Goal: Task Accomplishment & Management: Use online tool/utility

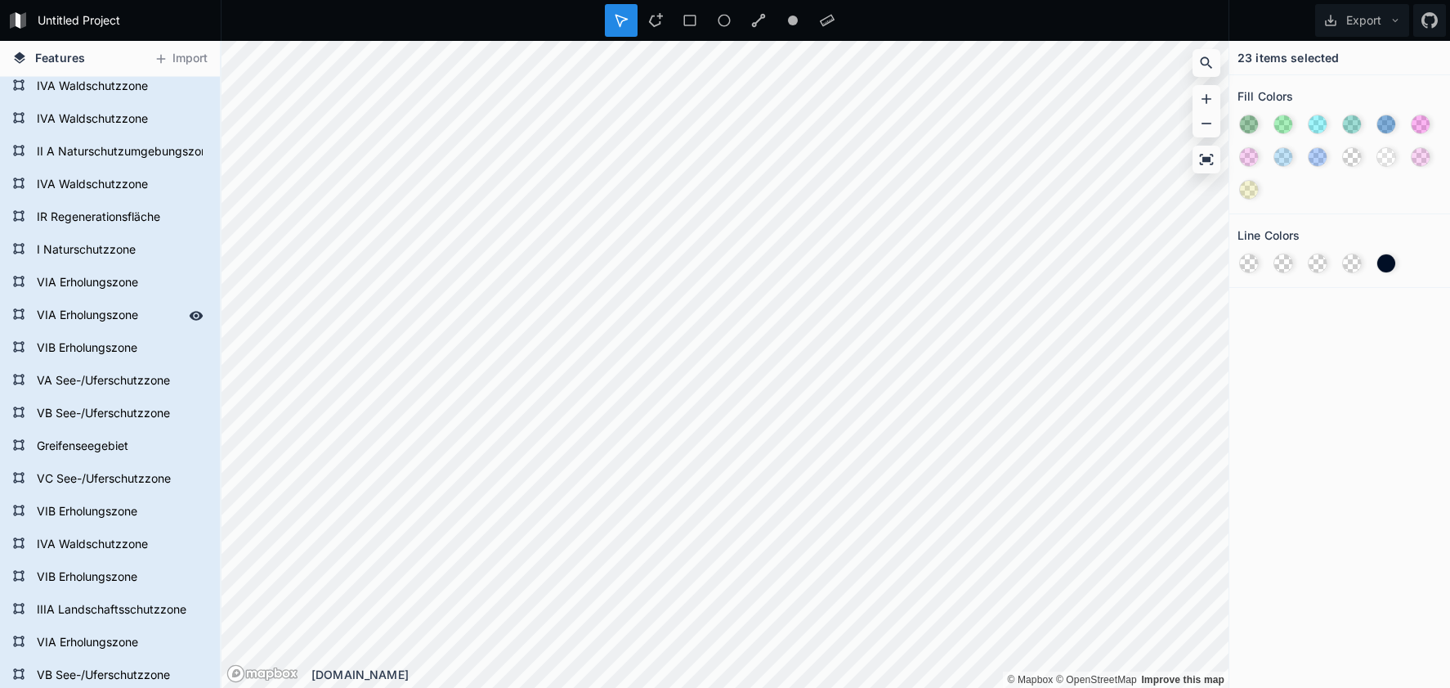
scroll to position [107, 0]
click at [196, 444] on icon at bounding box center [197, 443] width 14 height 9
click at [658, 11] on div at bounding box center [655, 20] width 33 height 33
click at [1334, 61] on h4 "23 items selected" at bounding box center [1288, 57] width 101 height 17
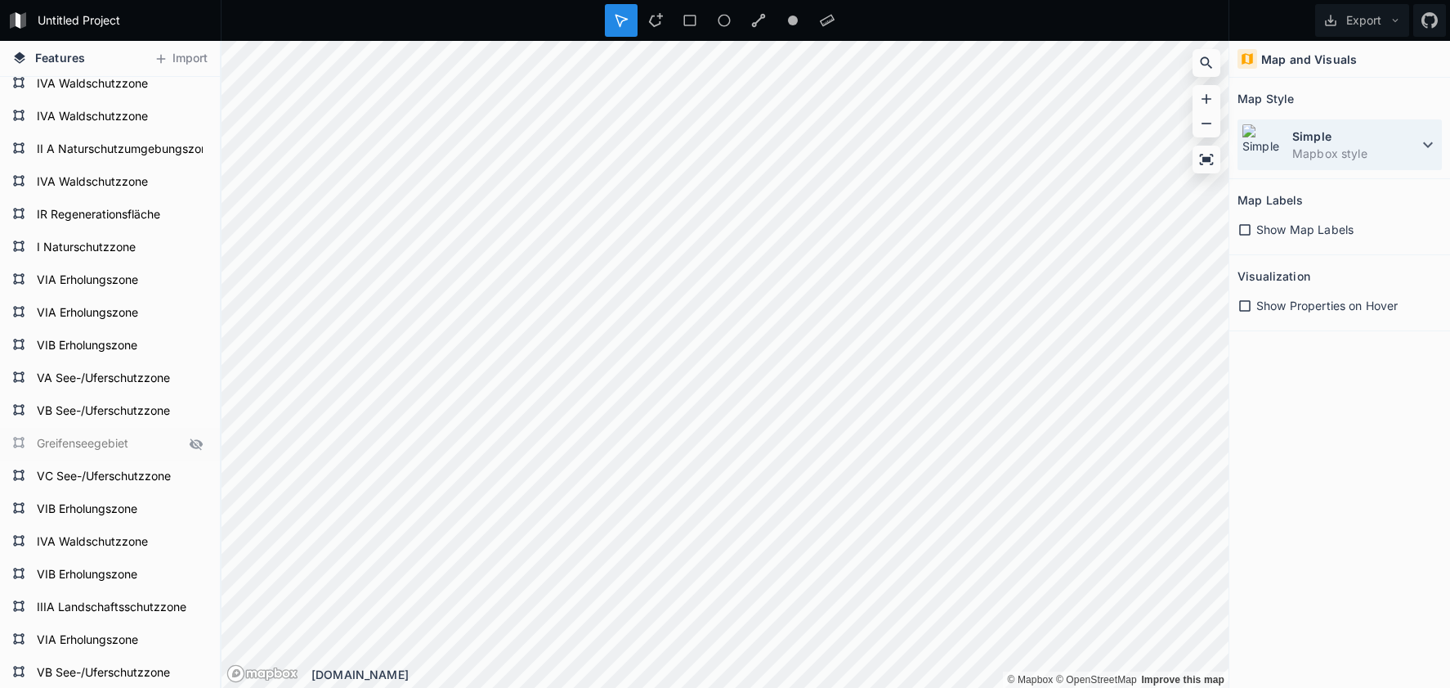
click at [1326, 145] on dd "Mapbox style" at bounding box center [1356, 153] width 126 height 17
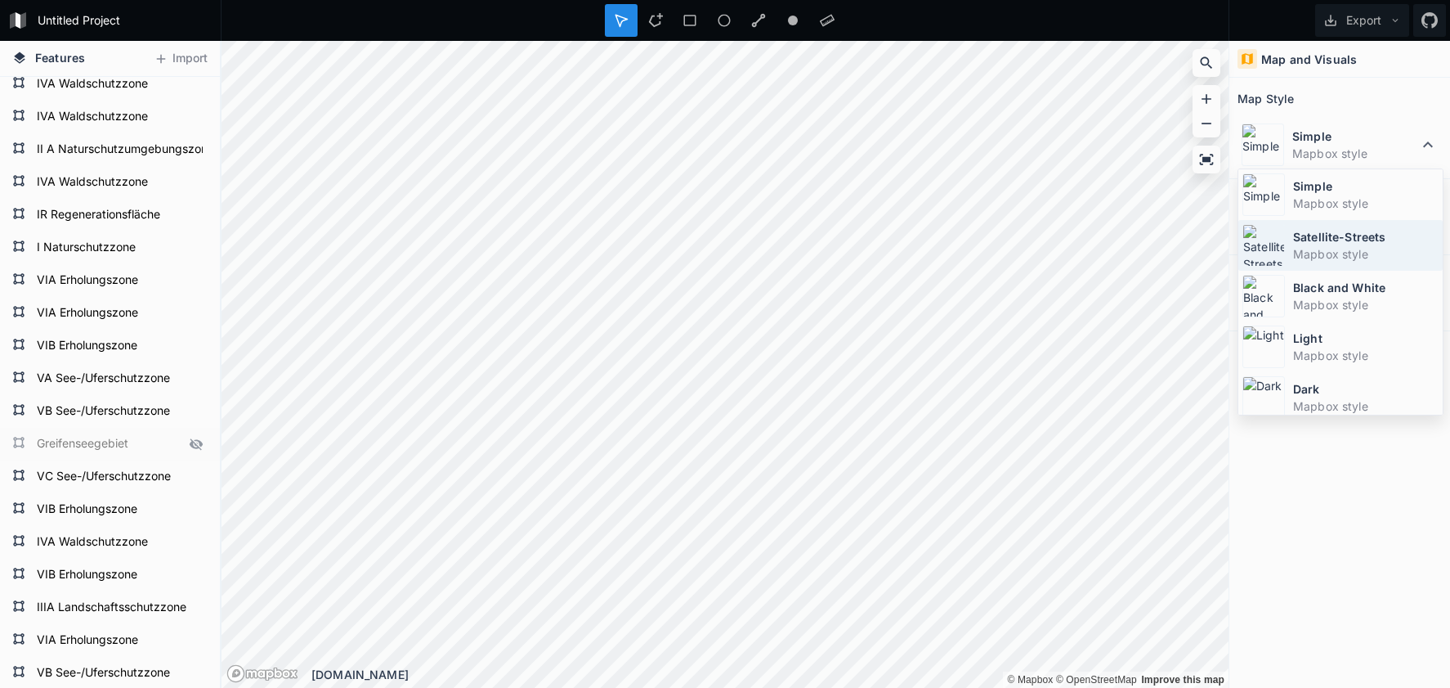
click at [1319, 240] on dt "Satellite-Streets" at bounding box center [1366, 236] width 146 height 17
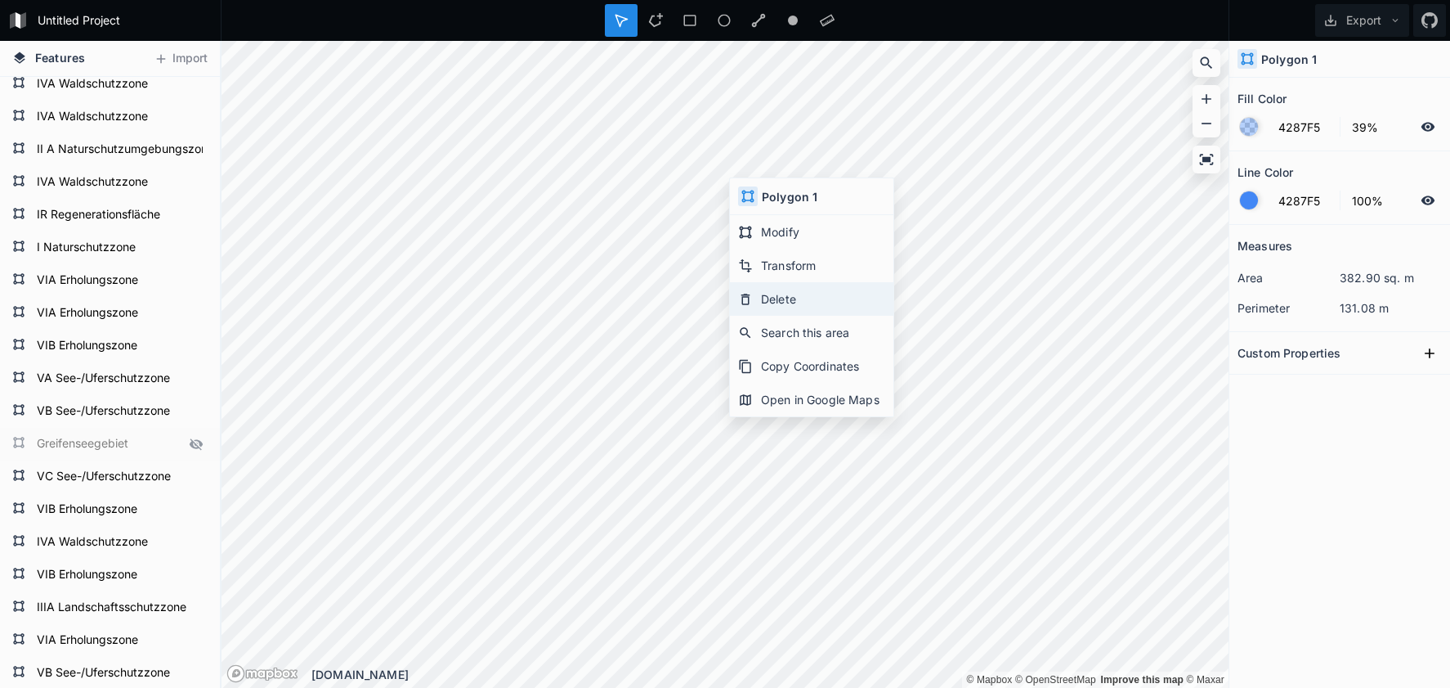
click at [778, 302] on div "Delete" at bounding box center [812, 299] width 164 height 34
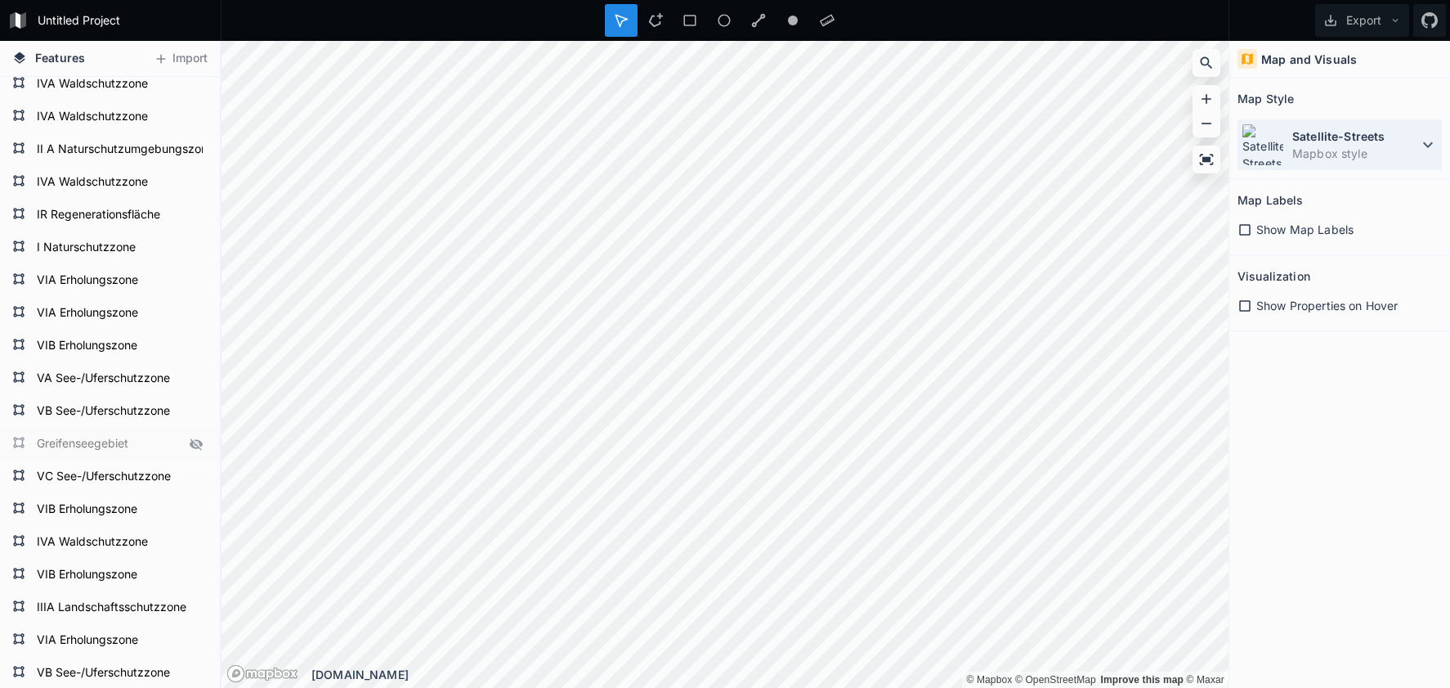
drag, startPoint x: 1299, startPoint y: 134, endPoint x: 1288, endPoint y: 150, distance: 19.5
click at [1299, 134] on dt "Satellite-Streets" at bounding box center [1356, 136] width 126 height 17
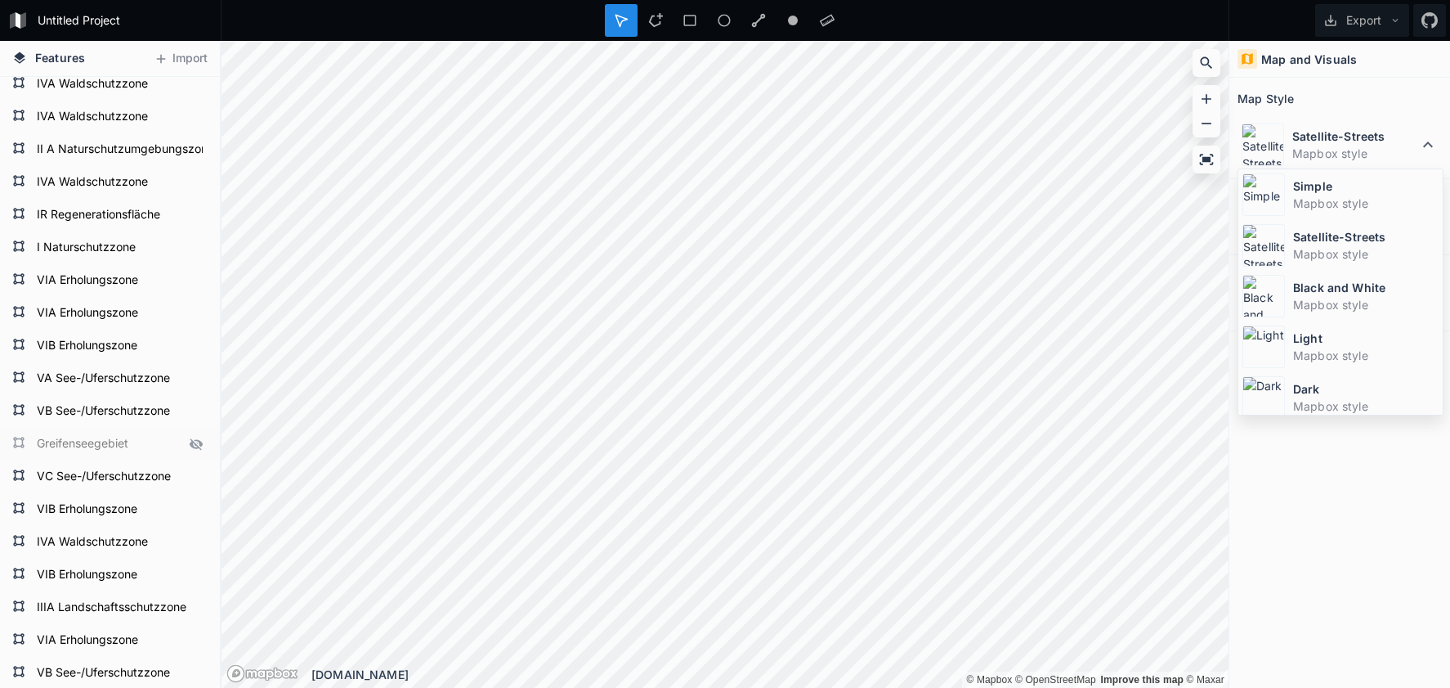
click at [1283, 189] on img at bounding box center [1264, 194] width 43 height 43
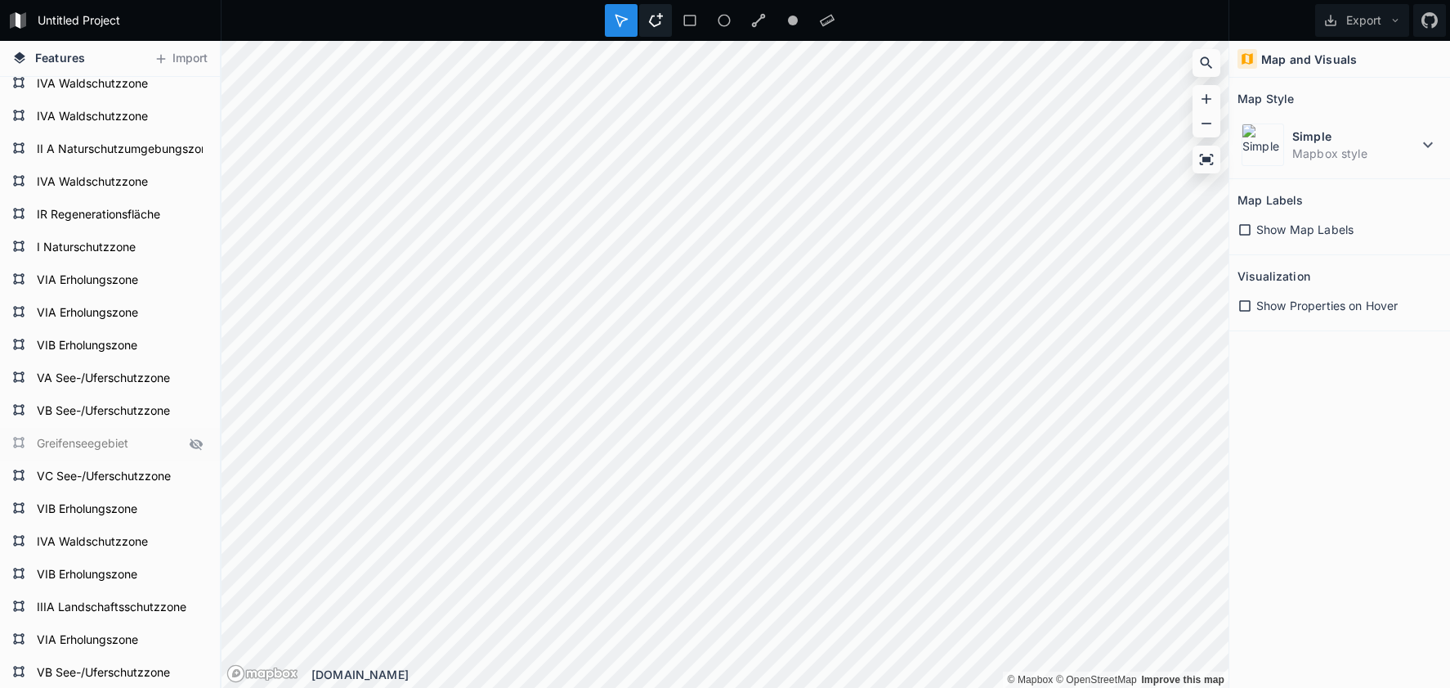
drag, startPoint x: 660, startPoint y: 21, endPoint x: 652, endPoint y: 31, distance: 12.3
click at [659, 21] on icon at bounding box center [655, 20] width 15 height 15
drag, startPoint x: 1405, startPoint y: 150, endPoint x: 1387, endPoint y: 157, distance: 18.7
click at [1405, 150] on dd "Mapbox style" at bounding box center [1356, 153] width 126 height 17
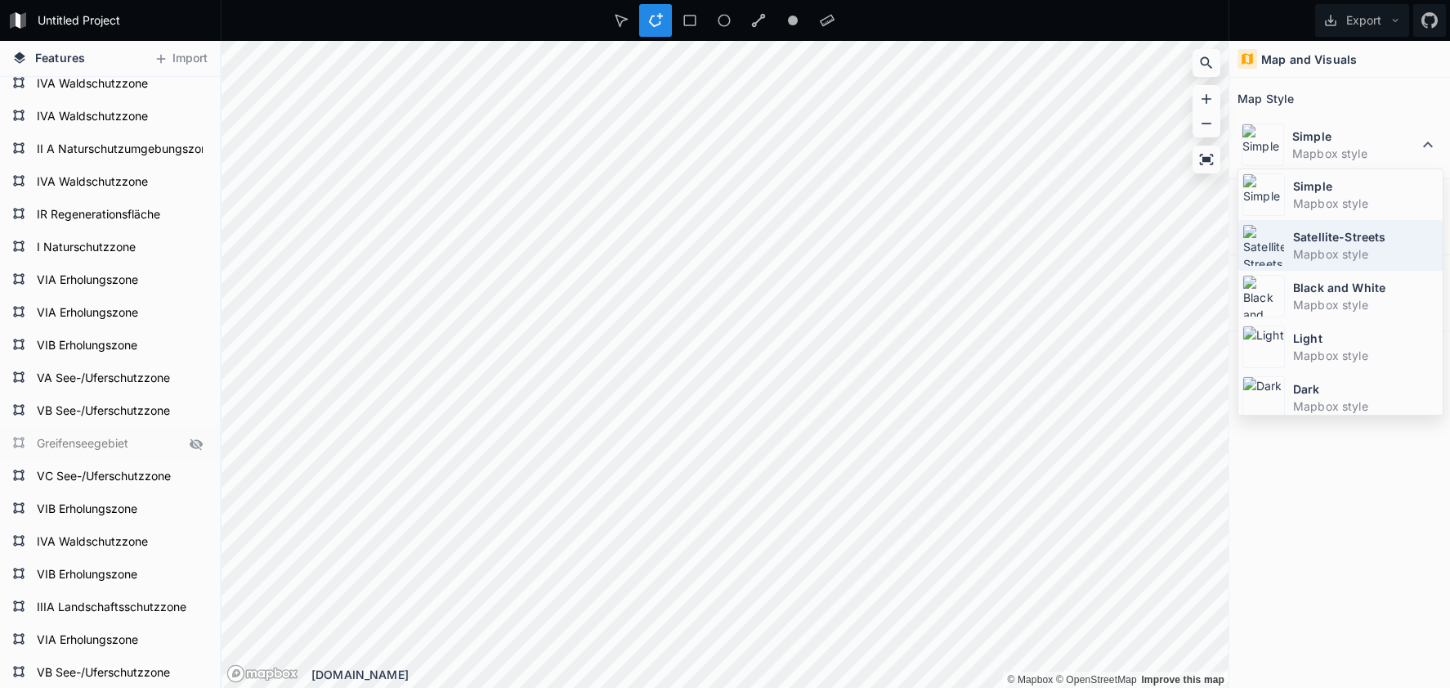
click at [1310, 240] on dt "Satellite-Streets" at bounding box center [1366, 236] width 146 height 17
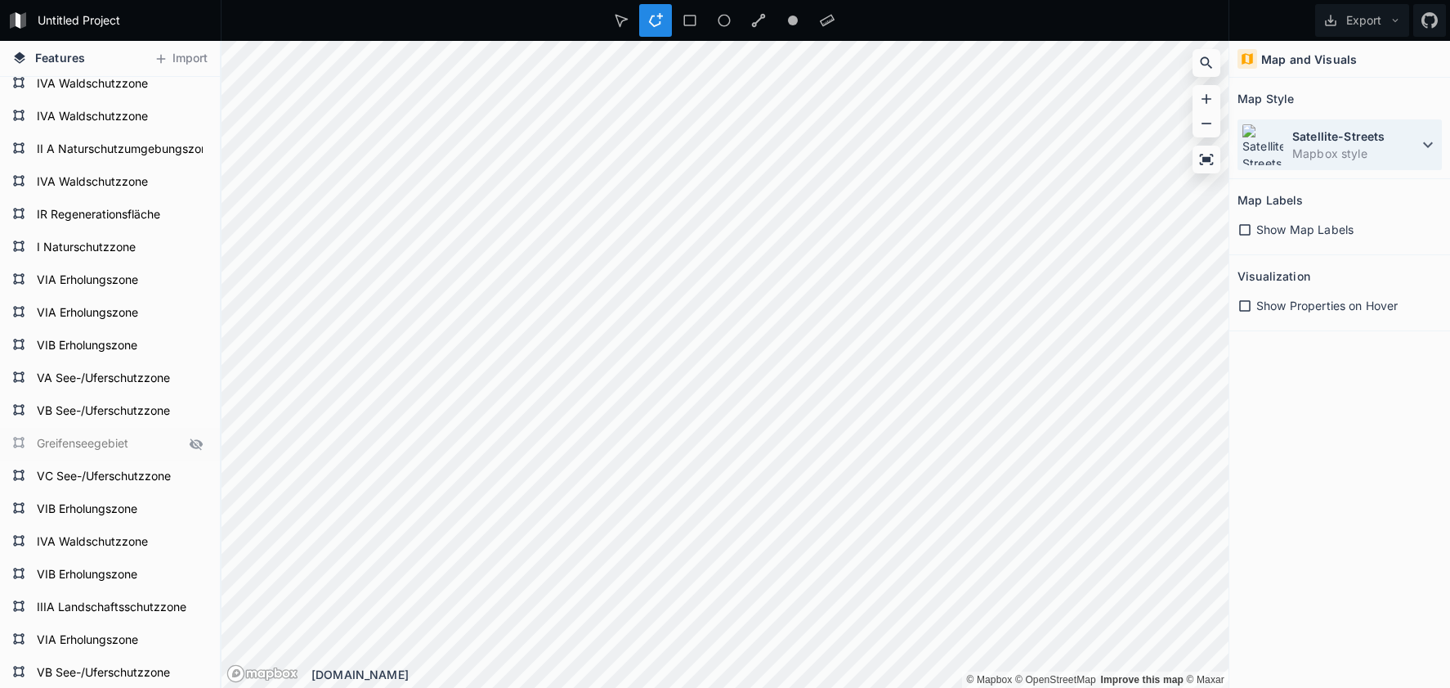
click at [1334, 157] on dd "Mapbox style" at bounding box center [1356, 153] width 126 height 17
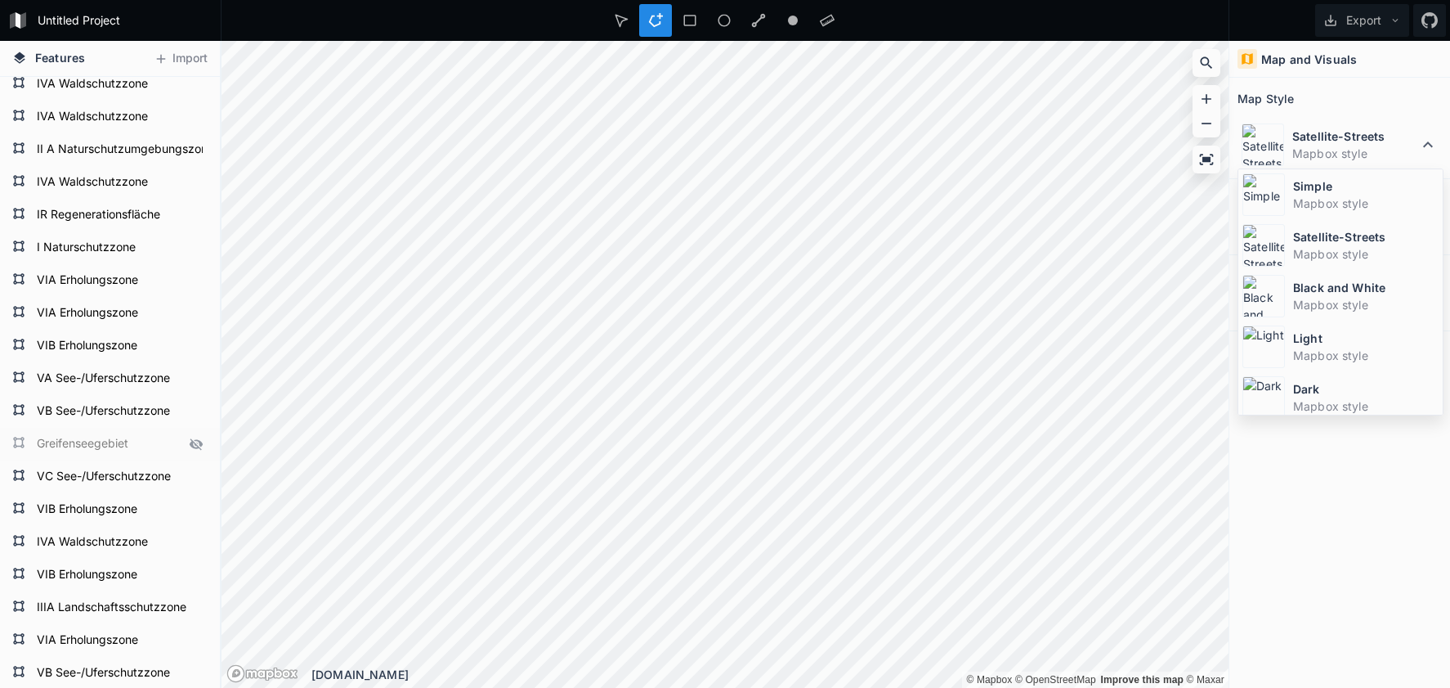
click at [1298, 200] on dd "Mapbox style" at bounding box center [1366, 203] width 146 height 17
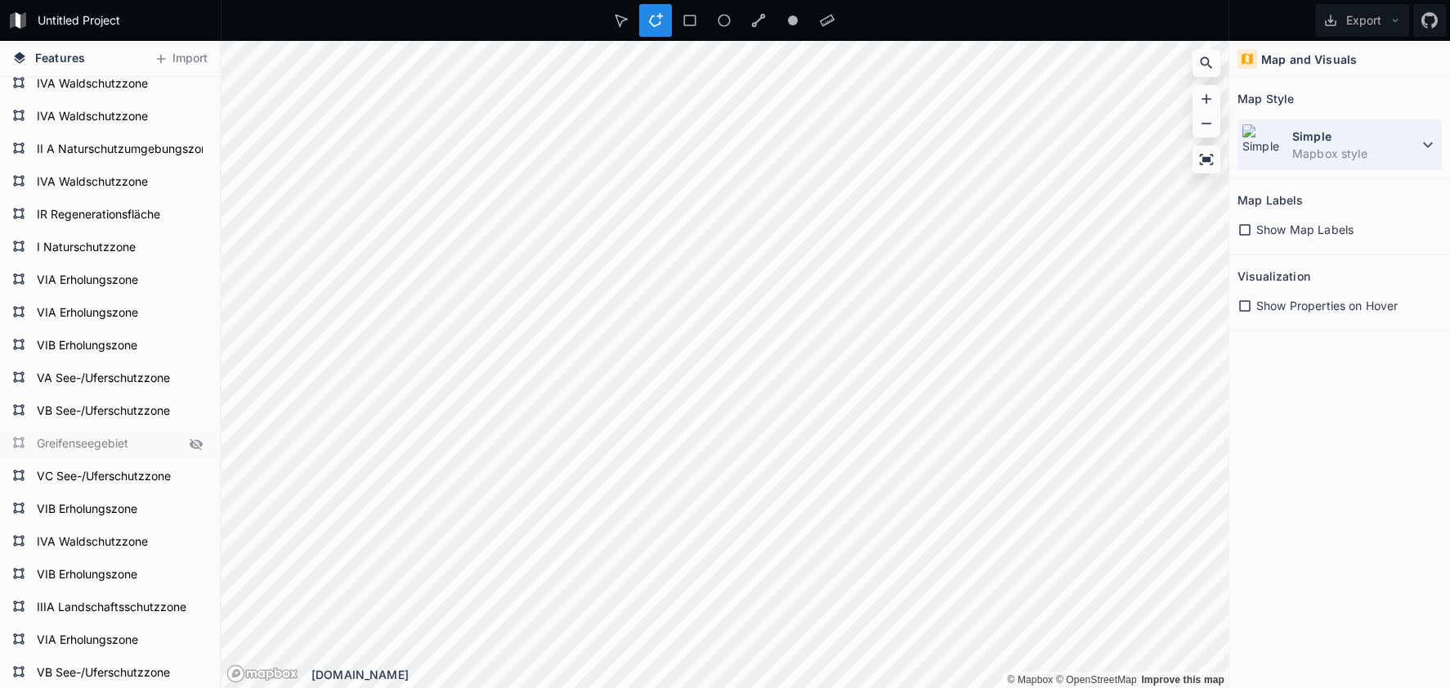
click at [1353, 156] on dd "Mapbox style" at bounding box center [1356, 153] width 126 height 17
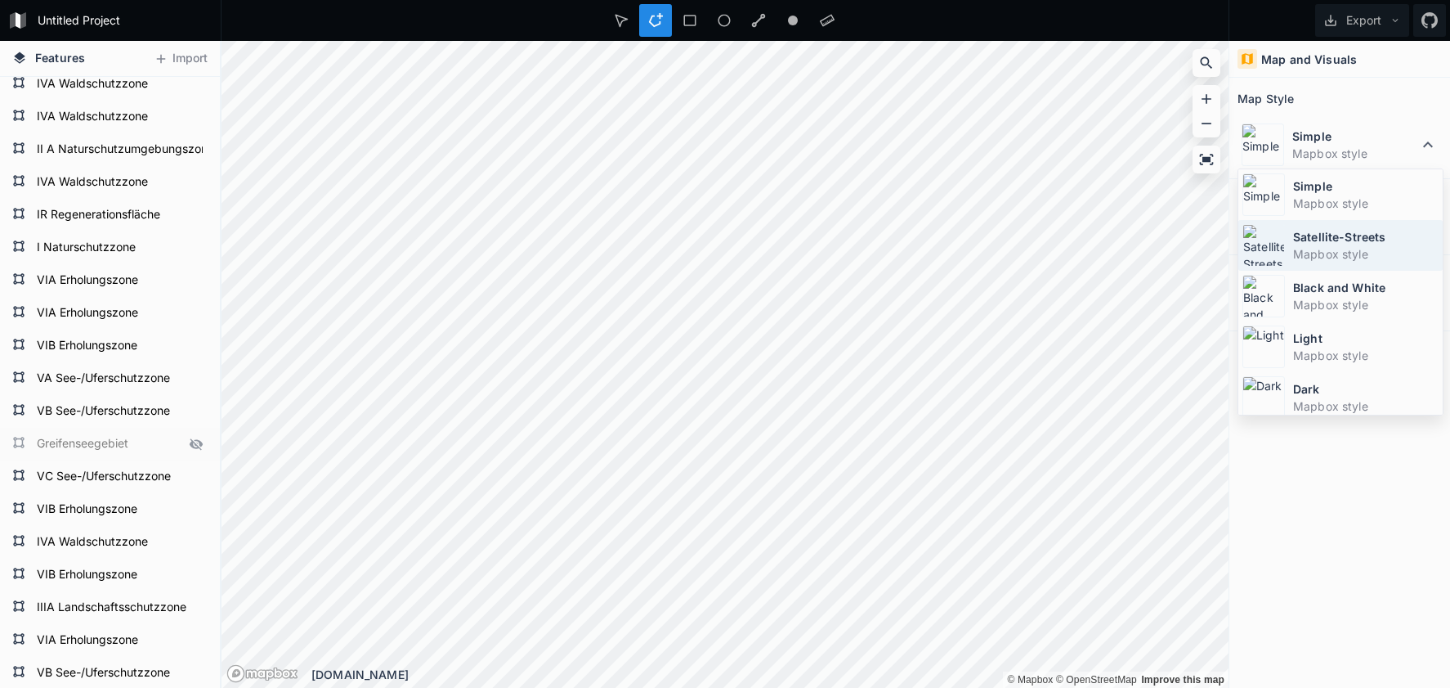
click at [1320, 236] on dt "Satellite-Streets" at bounding box center [1366, 236] width 146 height 17
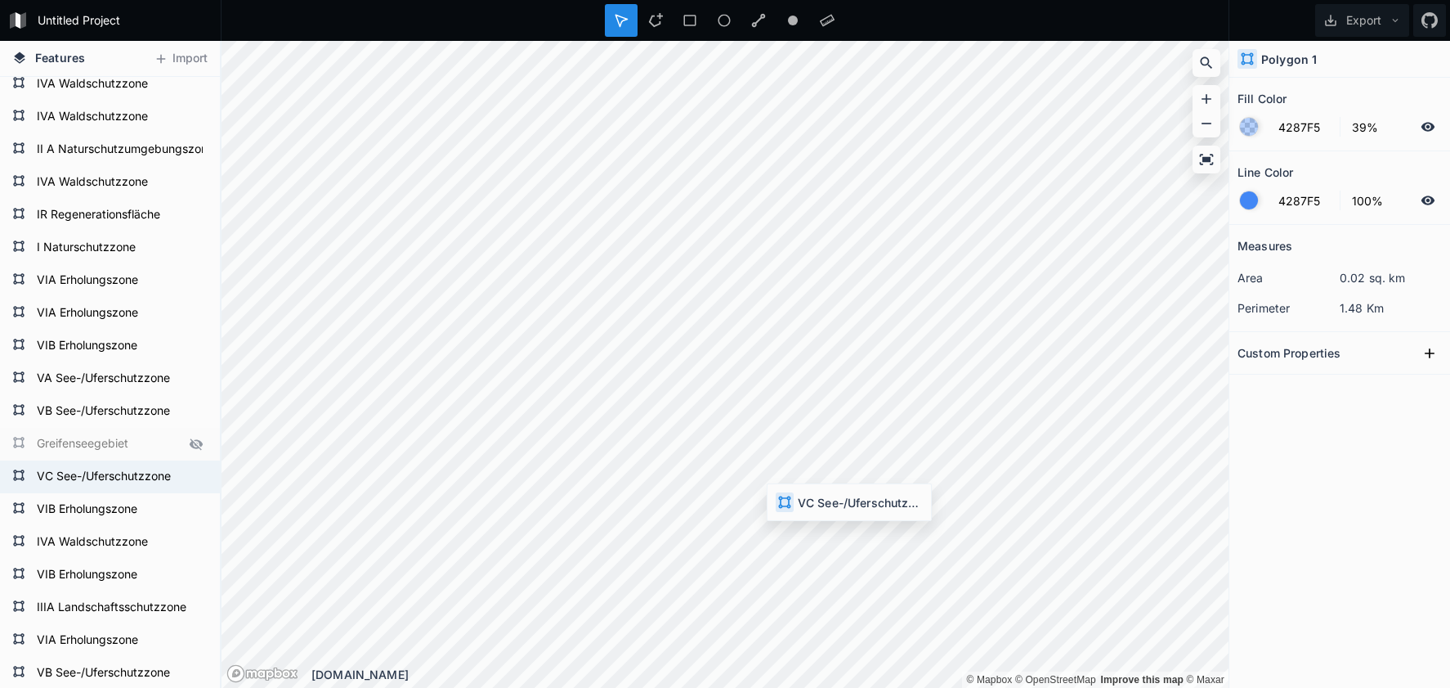
type input "FFFFFF"
type input "0%"
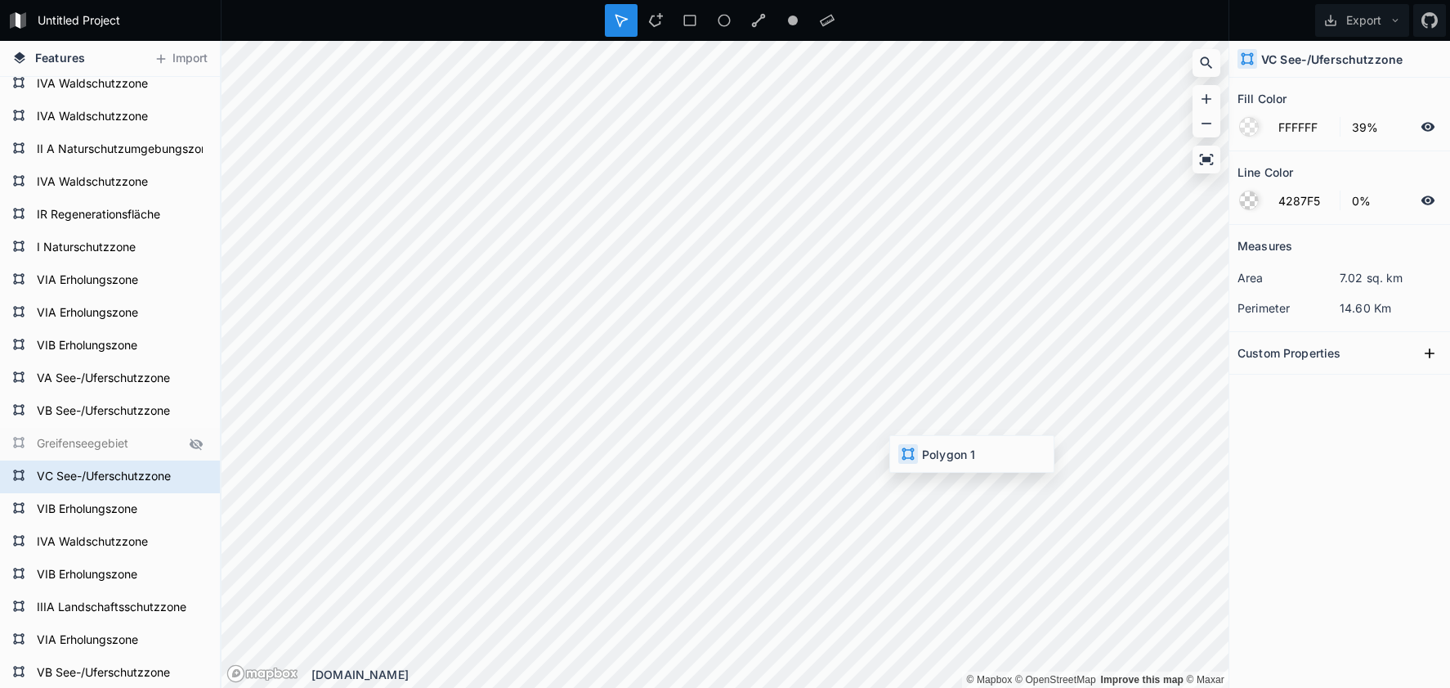
type input "4287F5"
type input "100%"
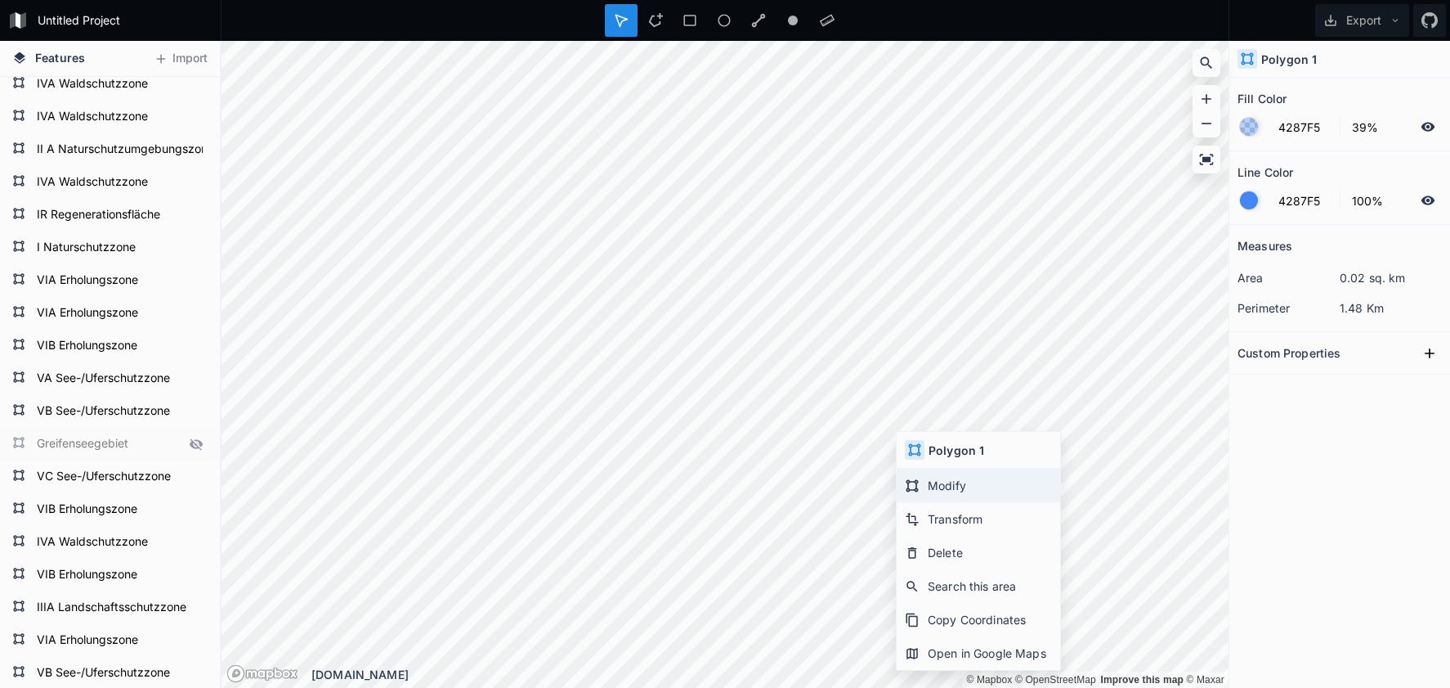
click at [925, 490] on div "Modify" at bounding box center [979, 485] width 164 height 34
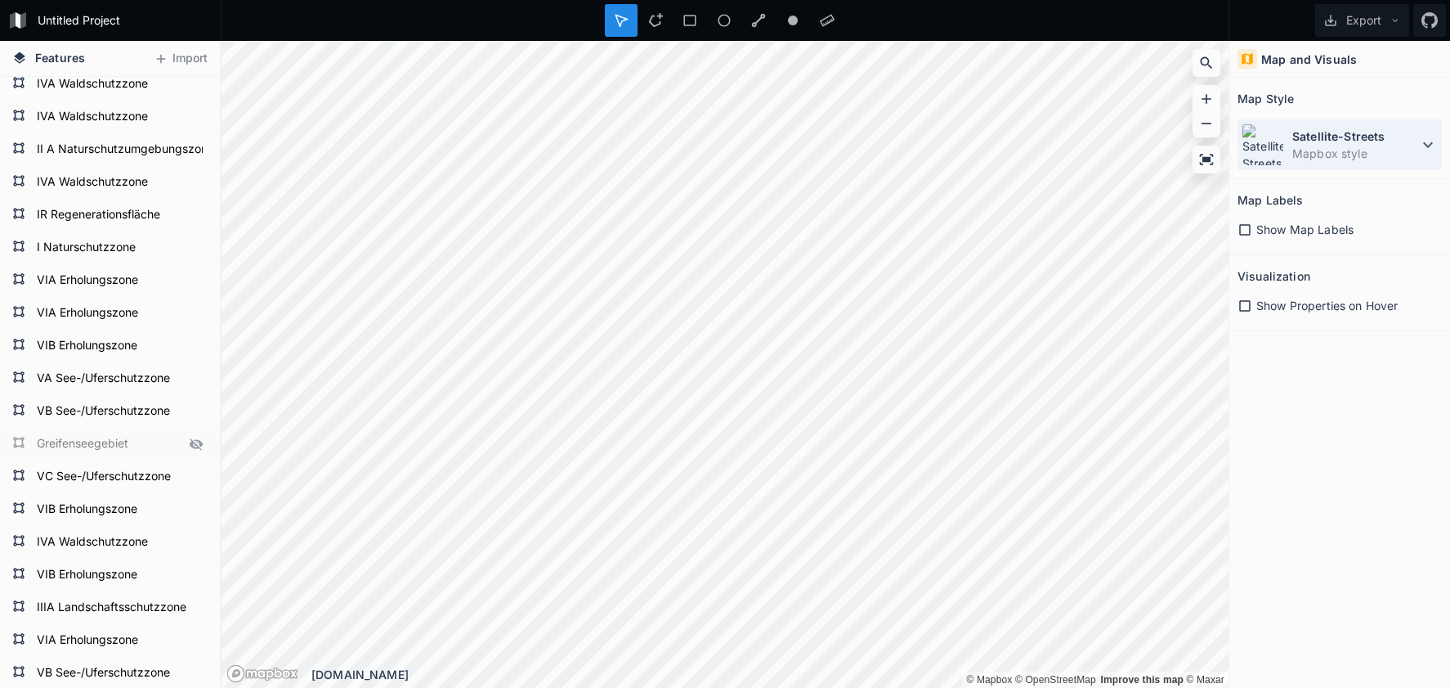
click at [1380, 143] on dt "Satellite-Streets" at bounding box center [1356, 136] width 126 height 17
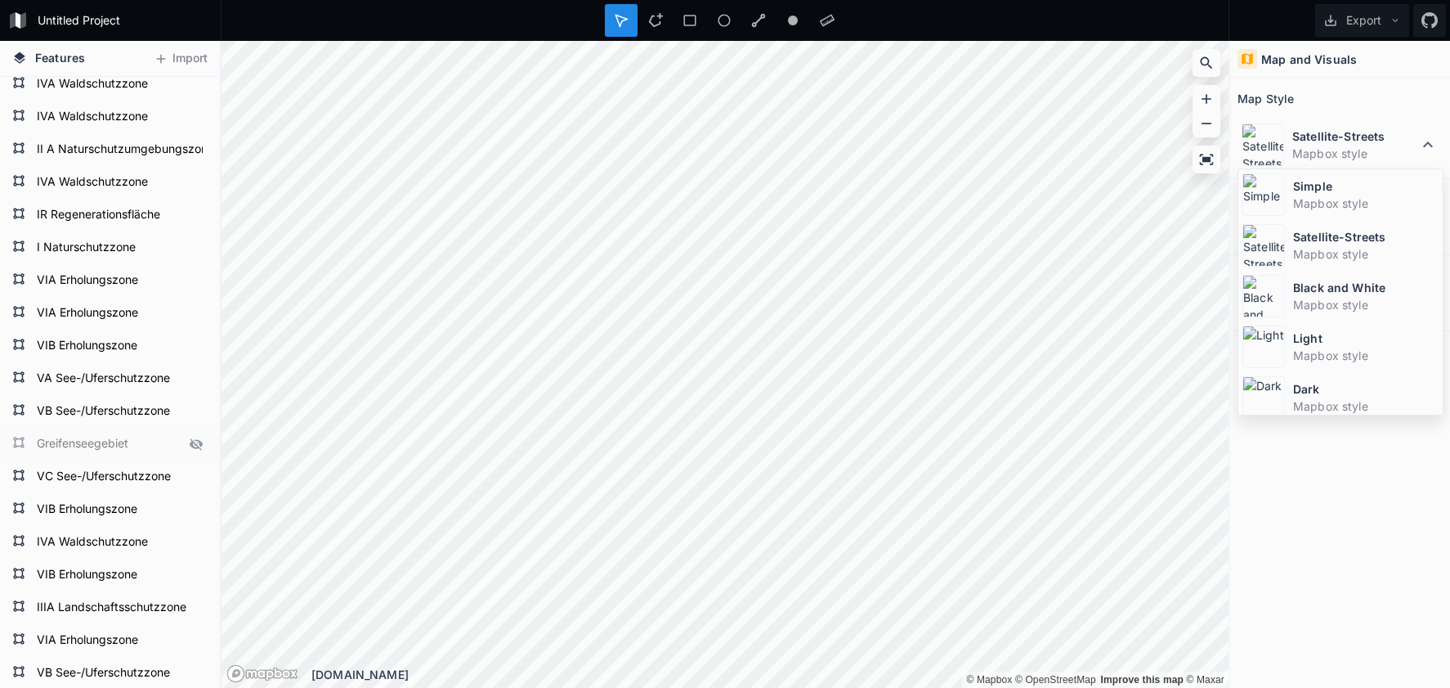
click at [1320, 209] on dd "Mapbox style" at bounding box center [1366, 203] width 146 height 17
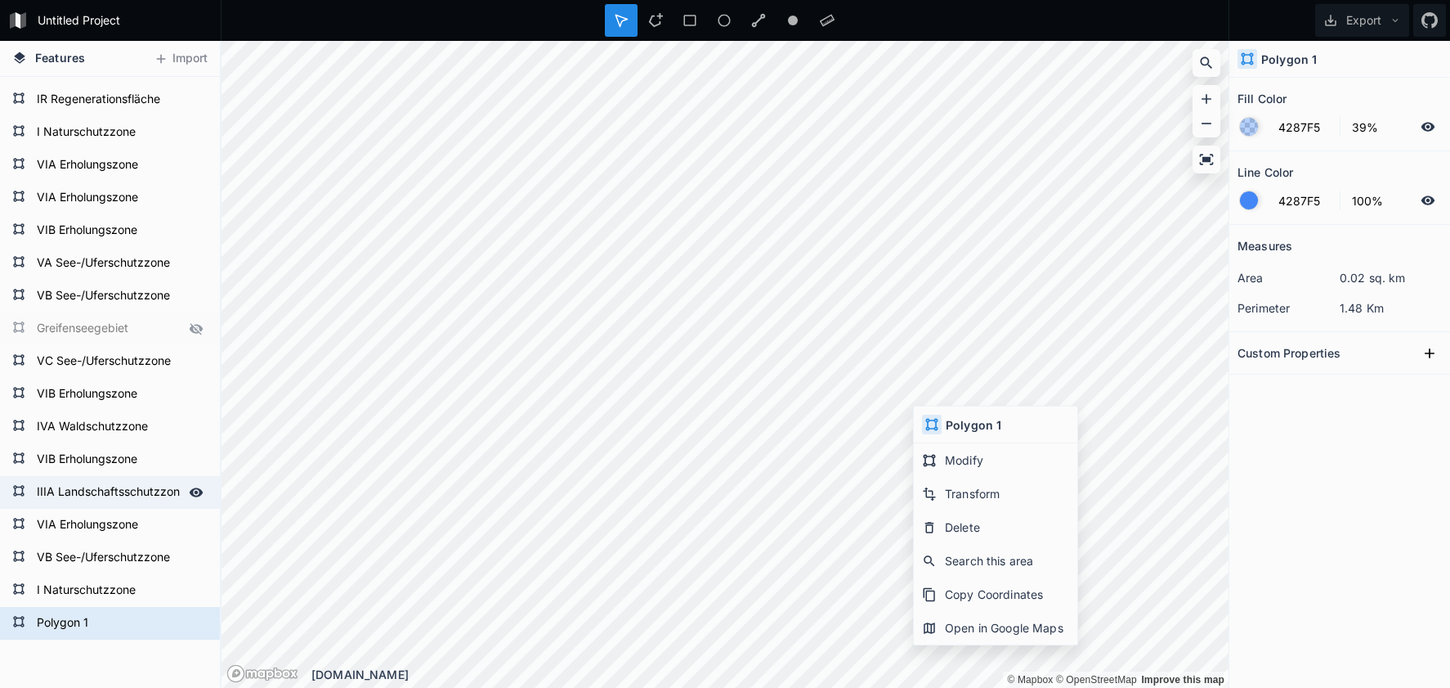
scroll to position [225, 0]
click at [99, 522] on form "VIA Erholungszone" at bounding box center [108, 522] width 153 height 25
type input "F542DD"
type input "0%"
click at [99, 522] on form "VIA Erholungszone" at bounding box center [108, 522] width 153 height 25
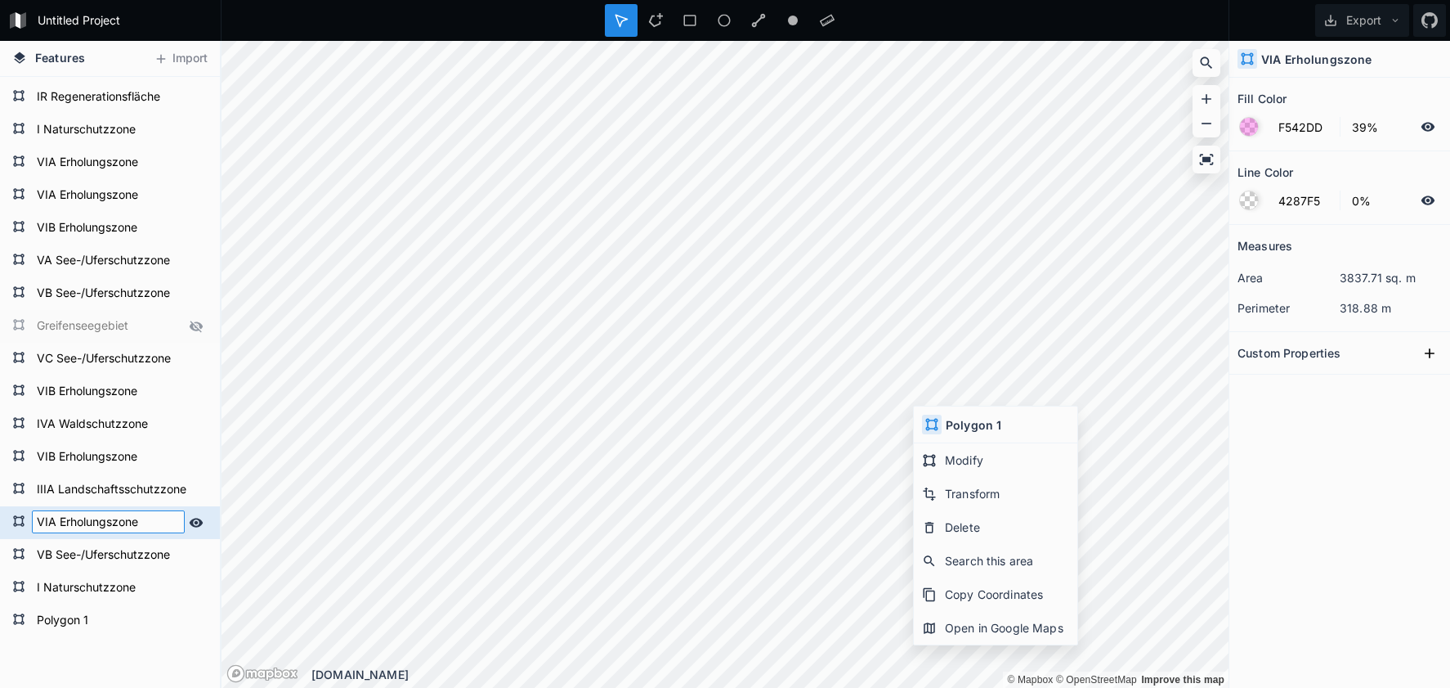
click at [99, 522] on input "VIA Erholungszone" at bounding box center [108, 521] width 153 height 23
click at [79, 619] on form "Polygon 1" at bounding box center [108, 620] width 153 height 25
type input "4287F5"
type input "100%"
click at [79, 619] on form "Polygon 1" at bounding box center [108, 620] width 153 height 25
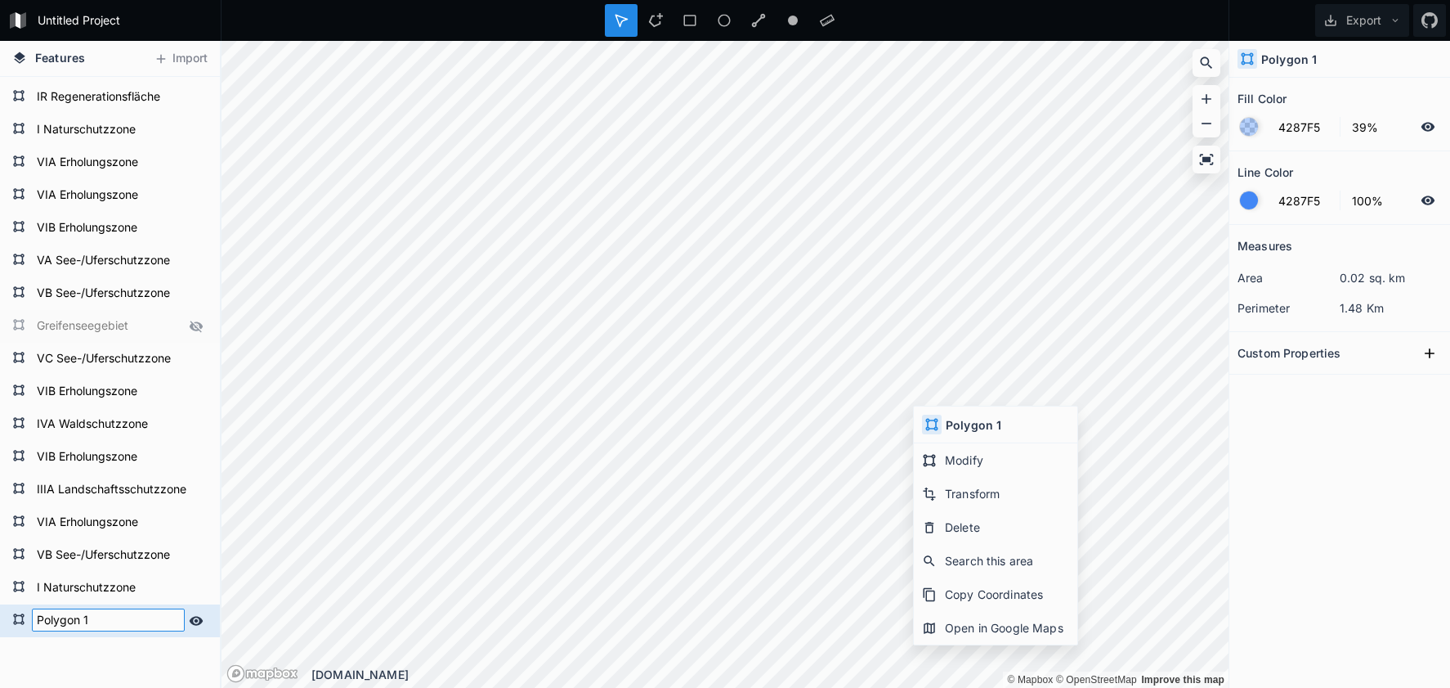
paste input "VIA Erholungszone"
type input "VIA Erholungszone"
drag, startPoint x: 102, startPoint y: 528, endPoint x: 105, endPoint y: 541, distance: 13.3
click at [102, 528] on form "VIA Erholungszone" at bounding box center [120, 522] width 176 height 25
type input "F542DD"
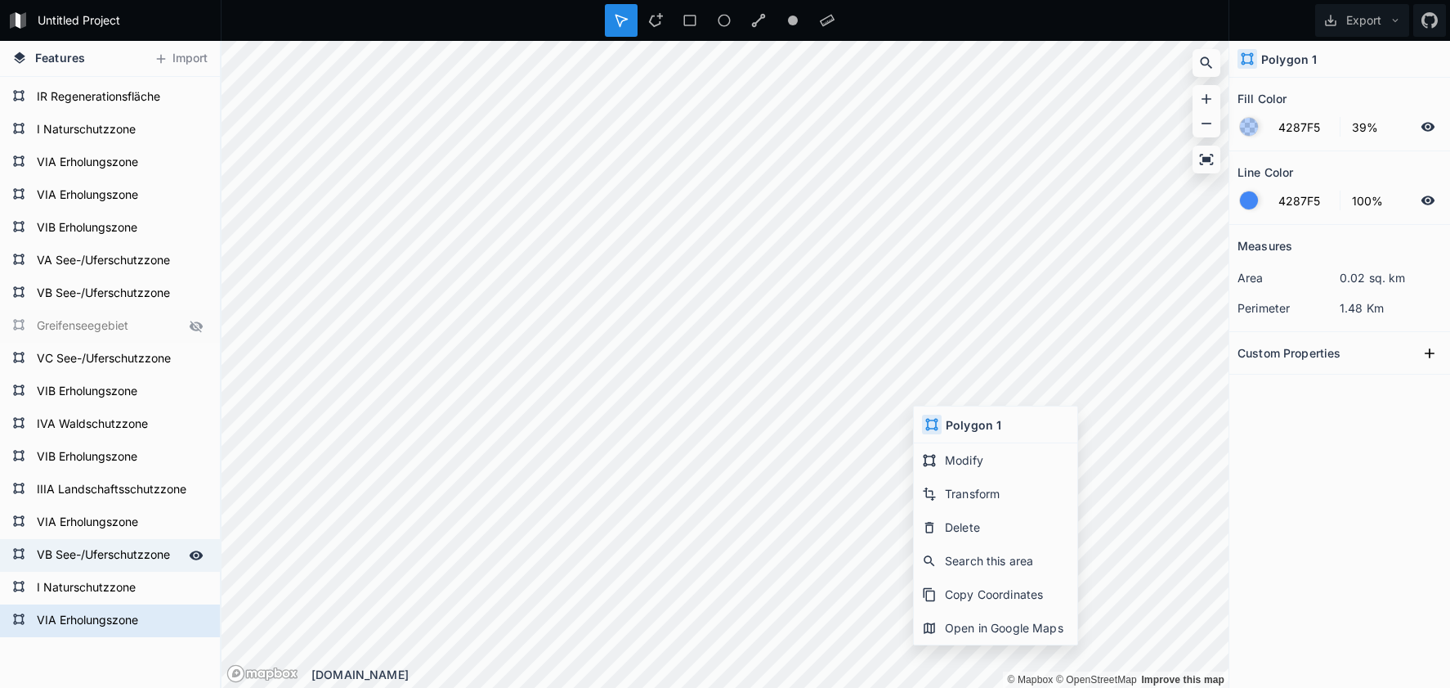
type input "0%"
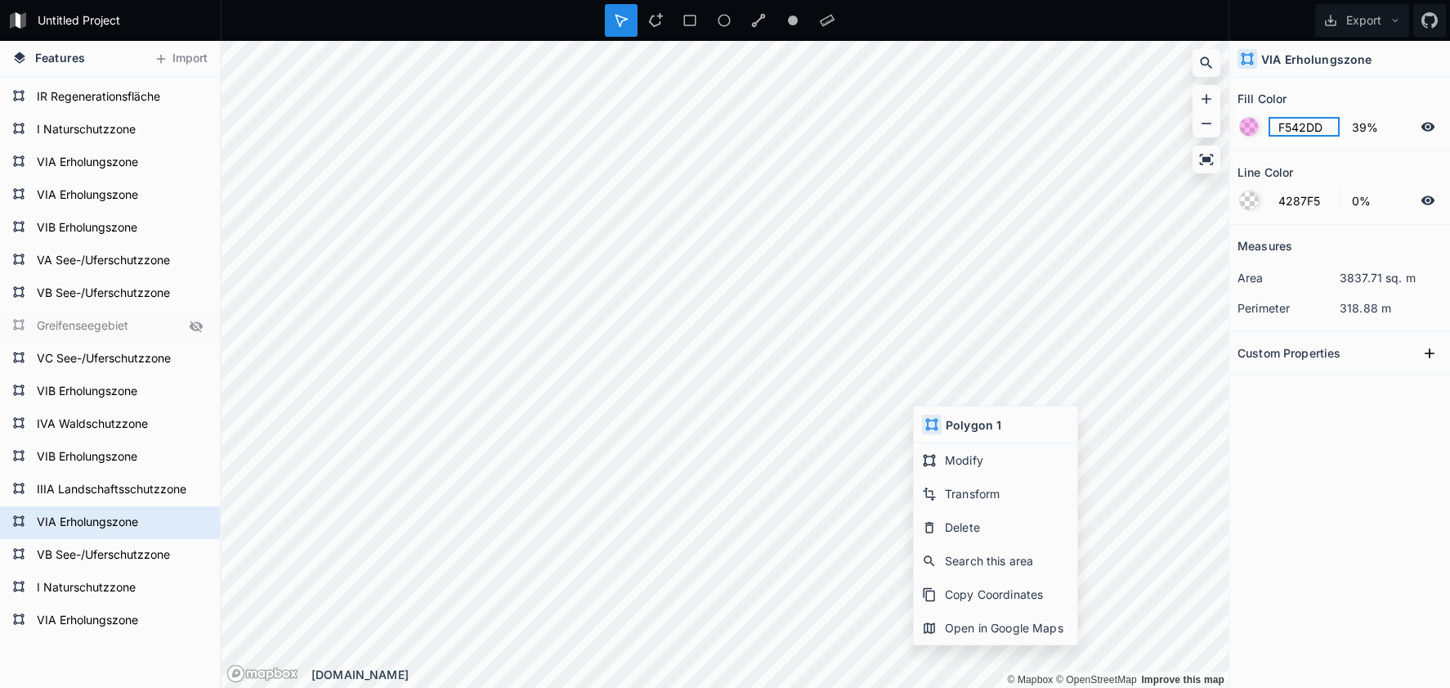
click at [1299, 125] on input "F542DD" at bounding box center [1304, 127] width 71 height 20
click at [117, 614] on form "VIA Erholungszone" at bounding box center [108, 620] width 153 height 25
type input "4287F5"
type input "100%"
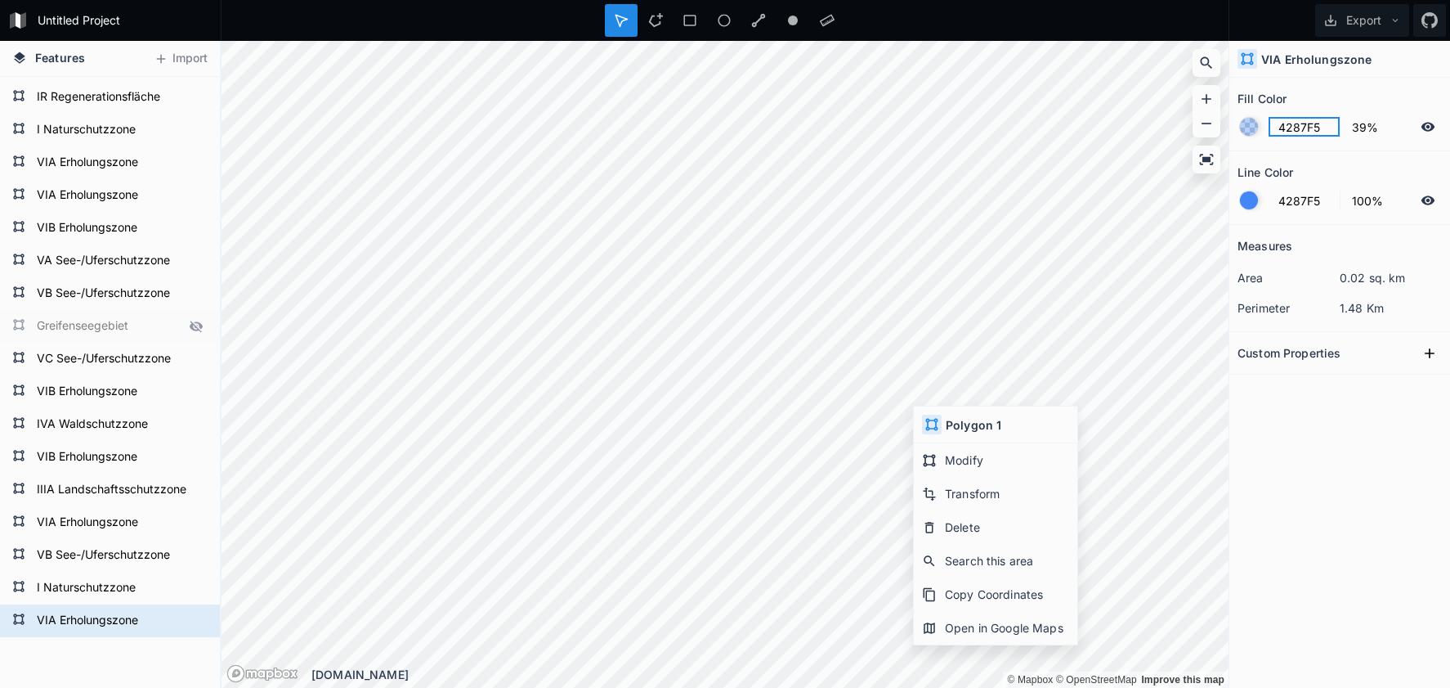
click at [1306, 132] on input "4287F5" at bounding box center [1304, 127] width 71 height 20
click at [1305, 132] on input "4287F5" at bounding box center [1304, 127] width 71 height 20
paste input "F542DD"
type input "F542DD"
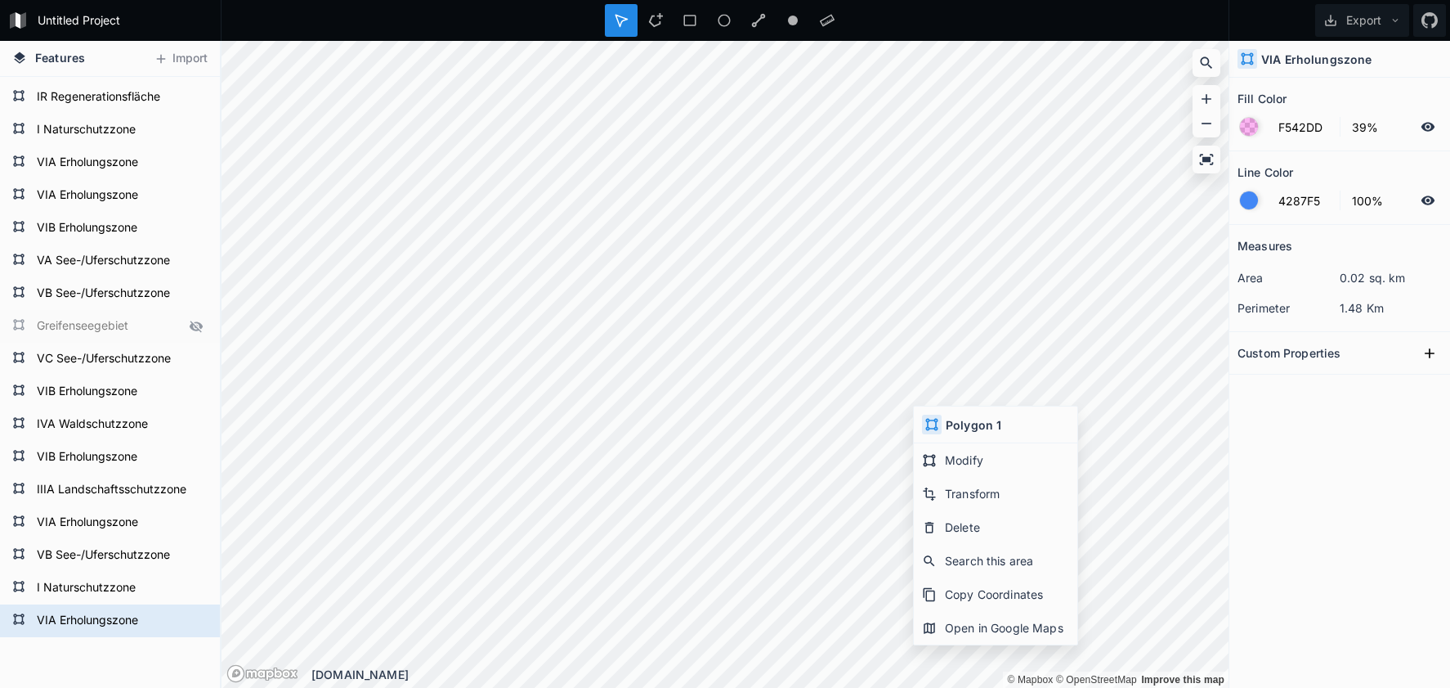
scroll to position [1, 0]
click at [1249, 201] on div at bounding box center [1249, 200] width 18 height 18
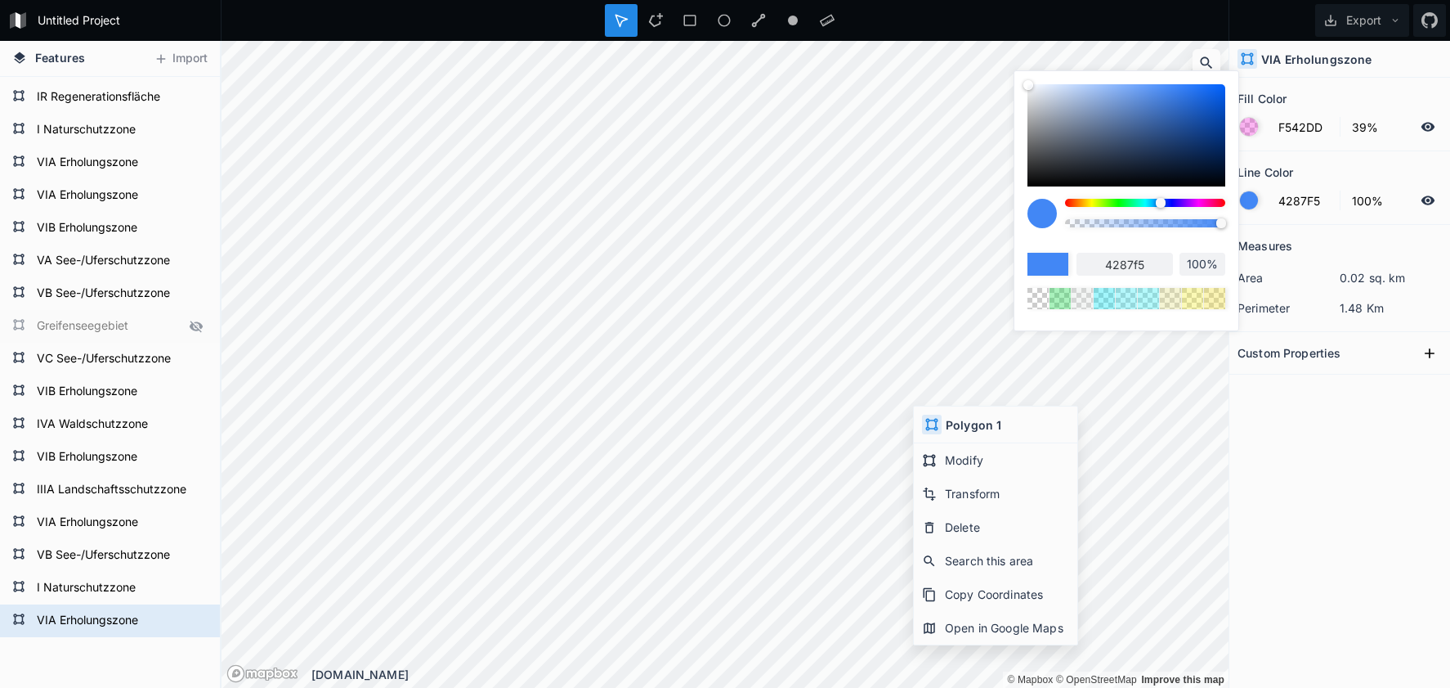
type input "97%"
type input "96%"
type input "94%"
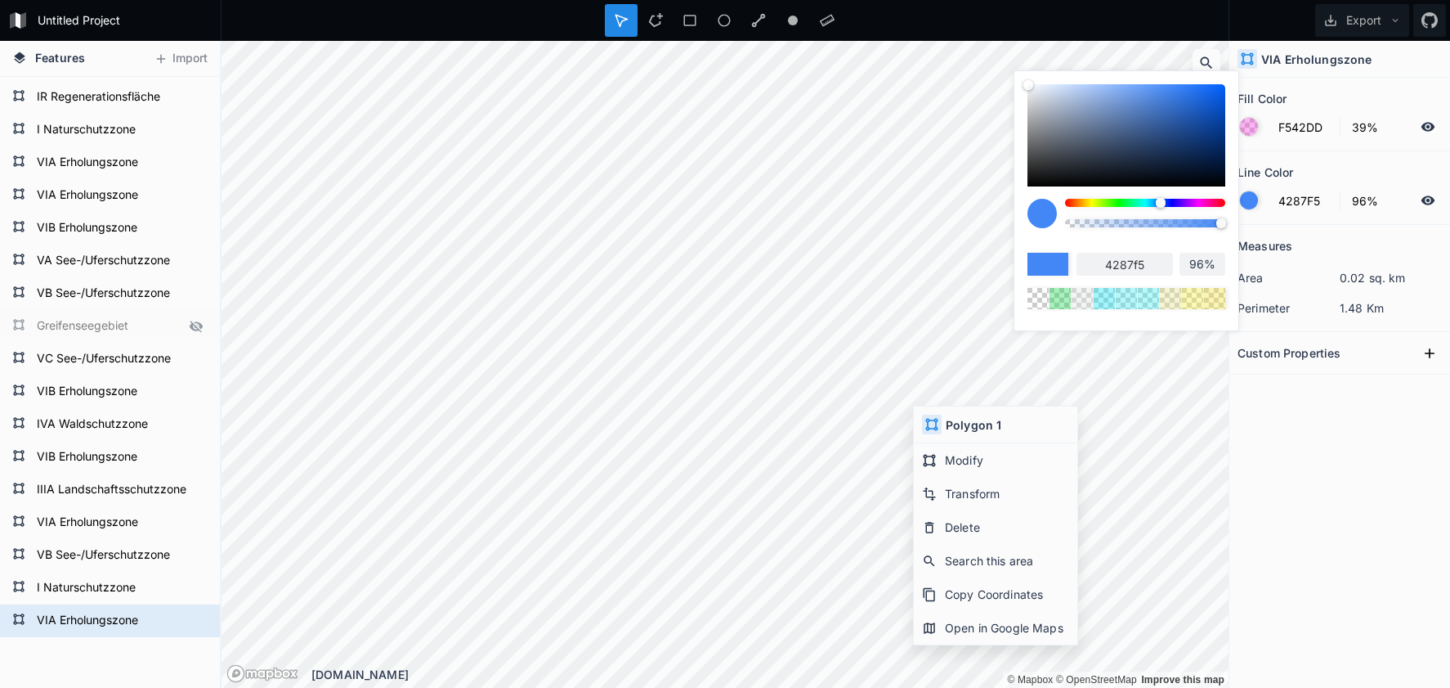
type input "94%"
type input "91%"
type input "87%"
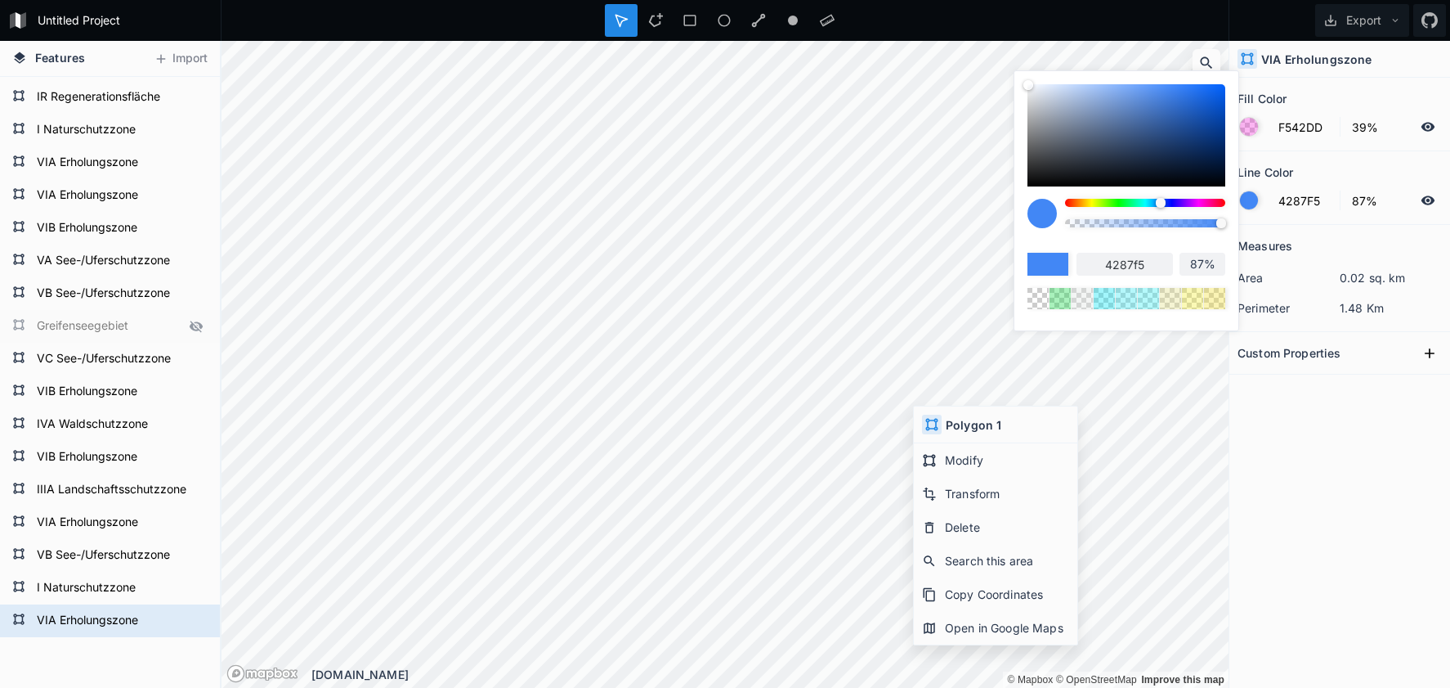
type input "82%"
type input "75%"
type input "65%"
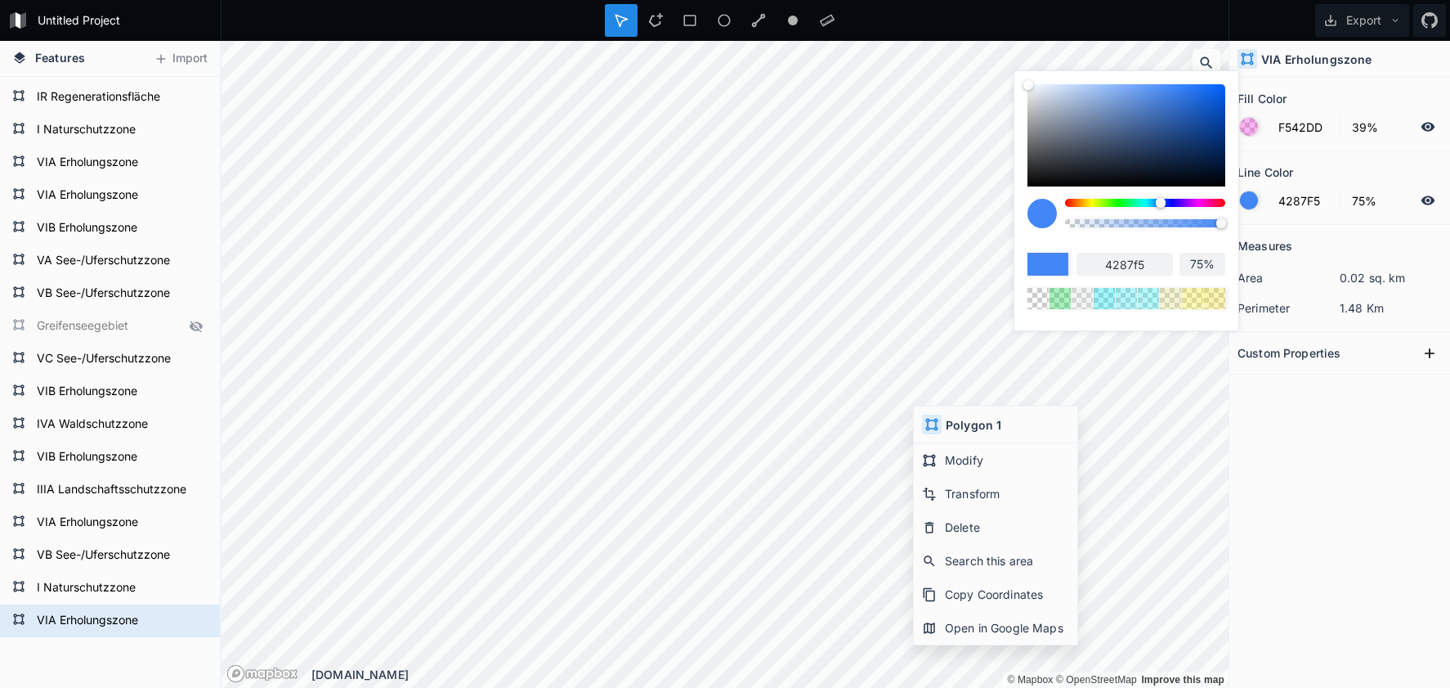
type input "65%"
type input "58%"
type input "49%"
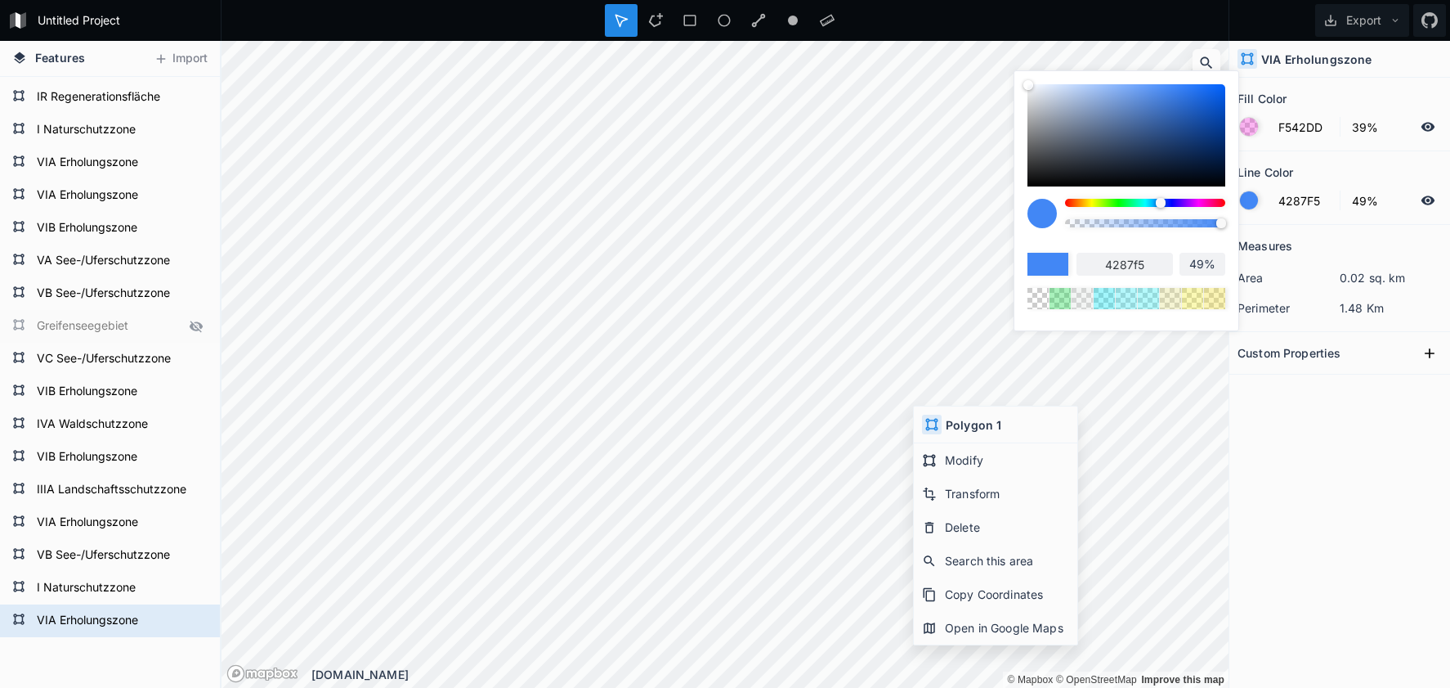
type input "38%"
type input "29%"
type input "18%"
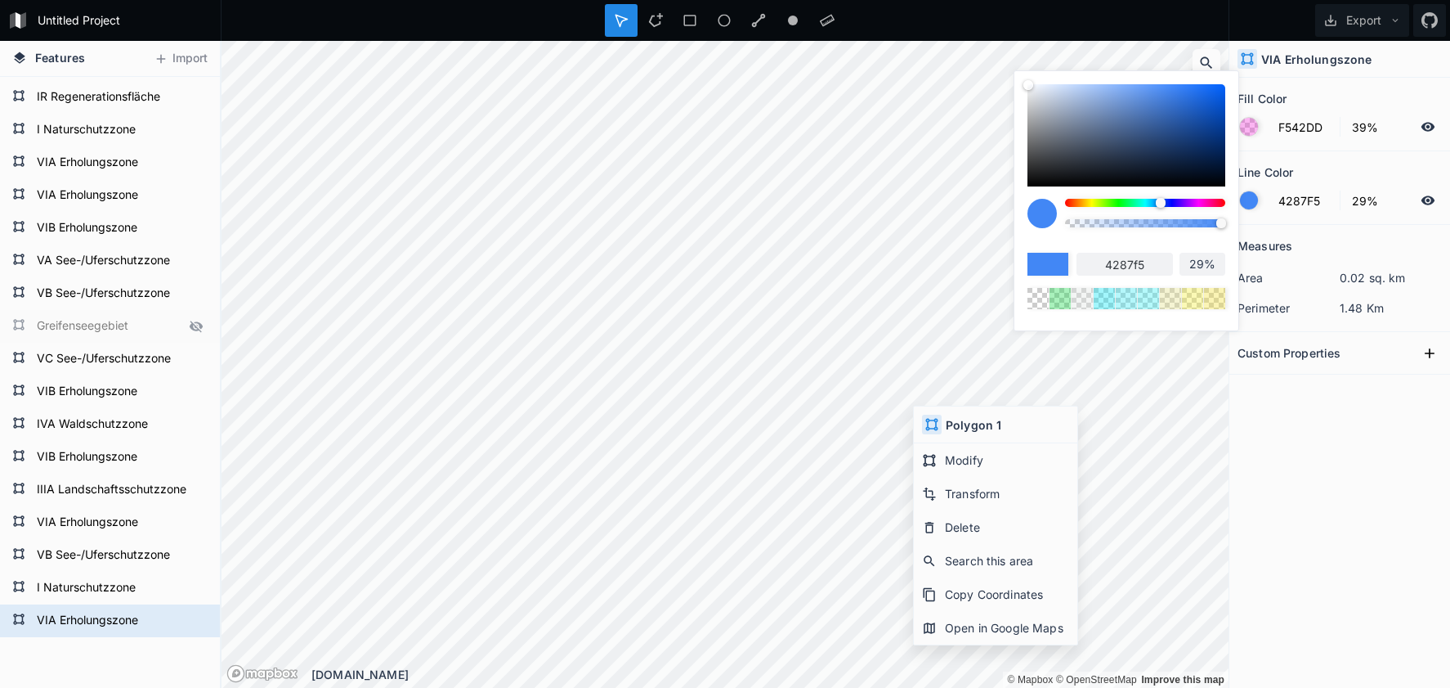
type input "18%"
type input "8%"
type input "2%"
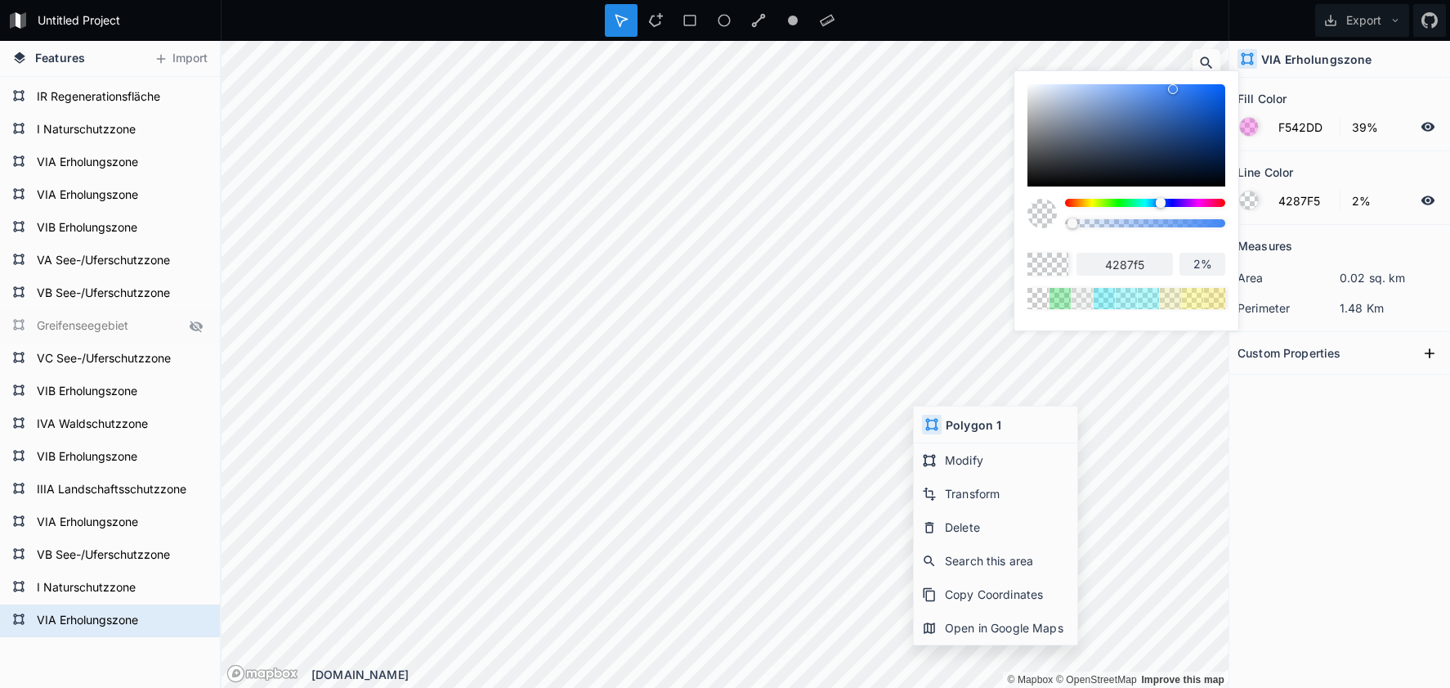
type input "0%"
drag, startPoint x: 1217, startPoint y: 226, endPoint x: 1040, endPoint y: 227, distance: 176.6
click at [1040, 227] on div at bounding box center [1127, 219] width 198 height 41
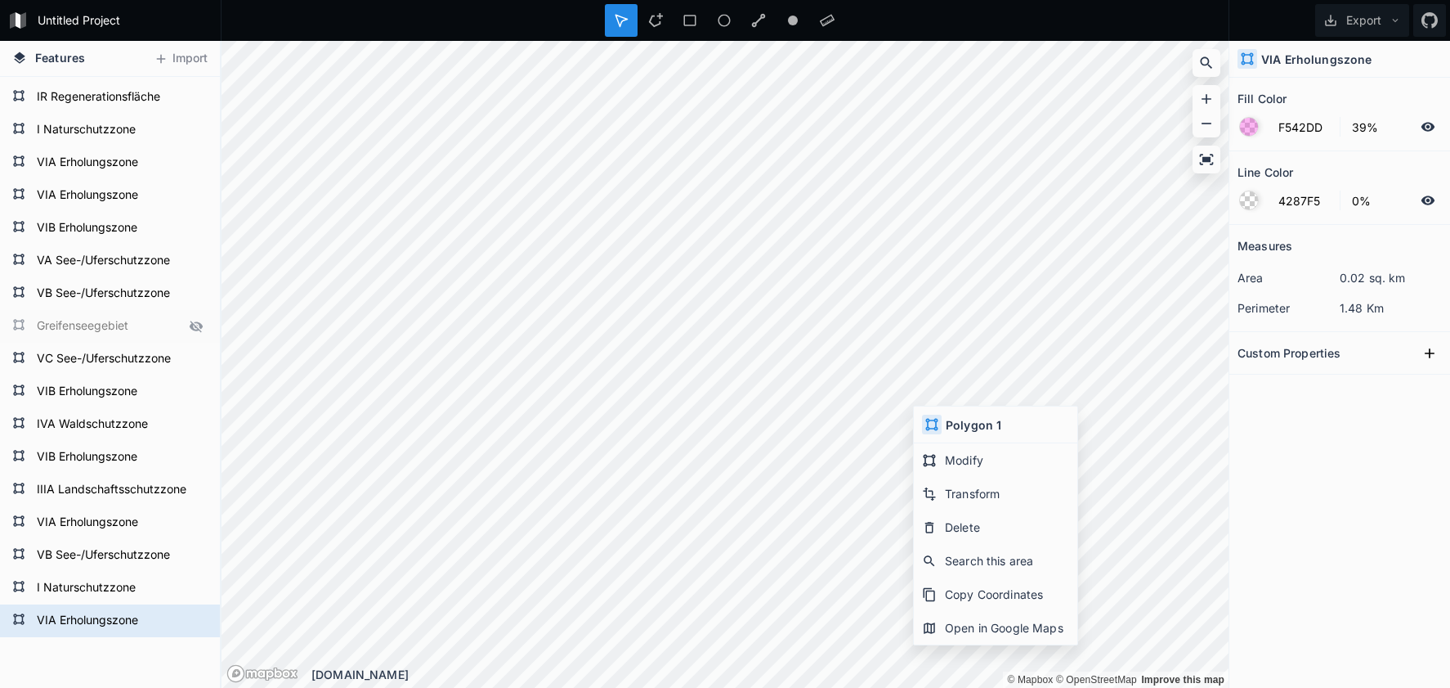
drag, startPoint x: 1306, startPoint y: 446, endPoint x: 1256, endPoint y: 434, distance: 51.4
click at [1306, 446] on div "Measures area 0.02 sq. km perimeter 1.48 Km Custom Properties" at bounding box center [1340, 415] width 221 height 381
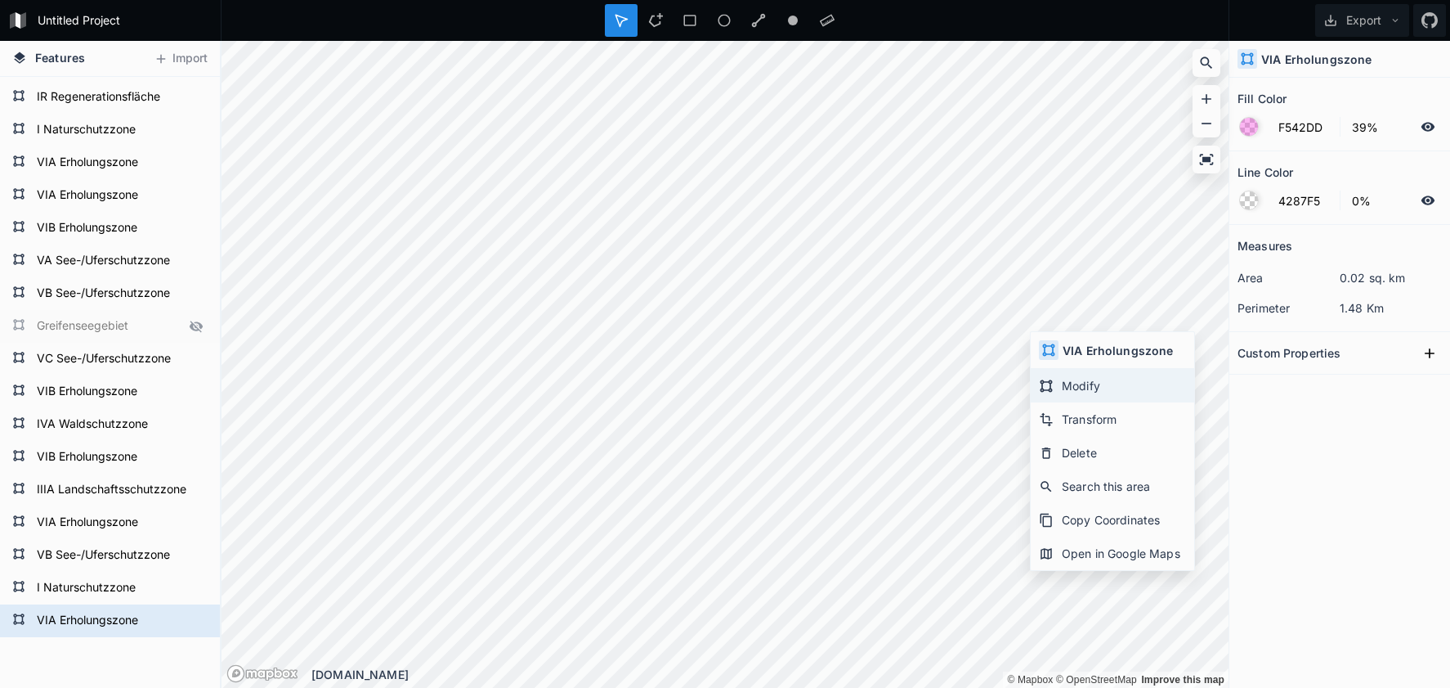
click at [1064, 384] on div "Modify" at bounding box center [1113, 386] width 164 height 34
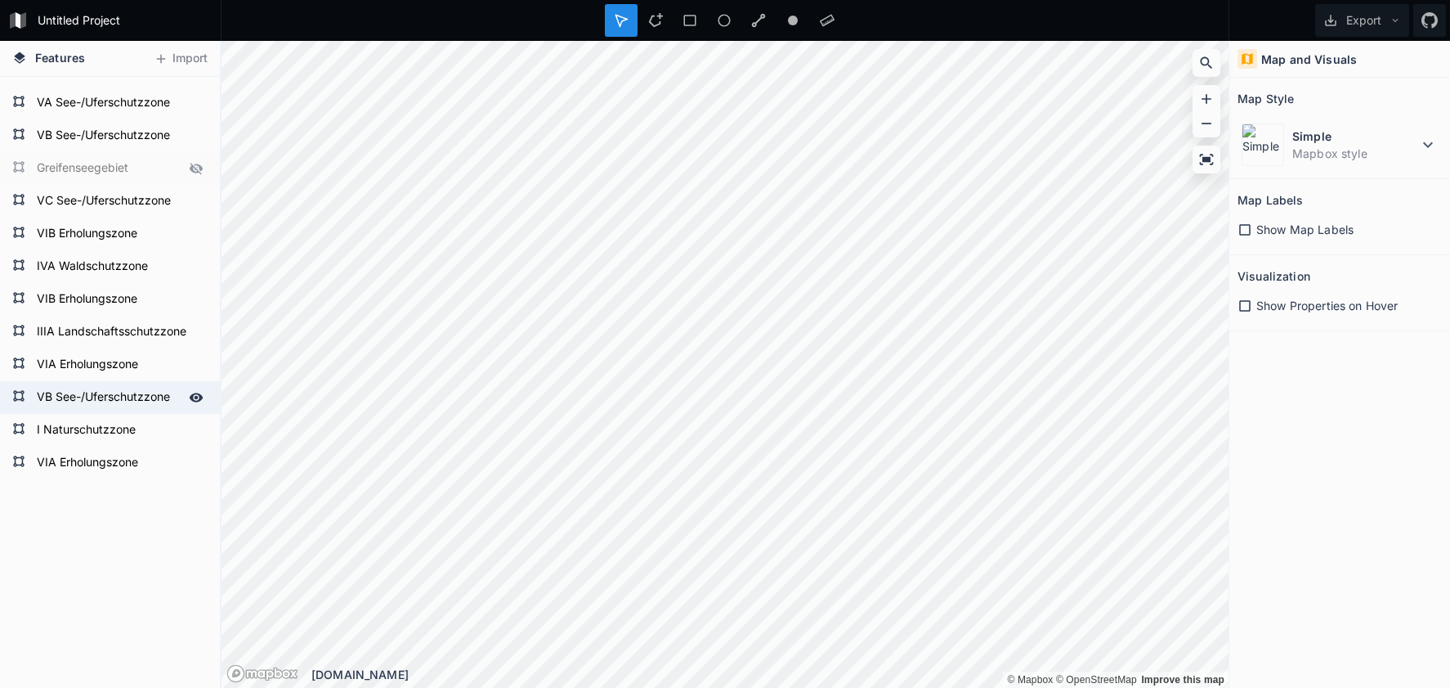
scroll to position [384, 0]
click at [101, 239] on form "VIB Erholungszone" at bounding box center [108, 232] width 153 height 25
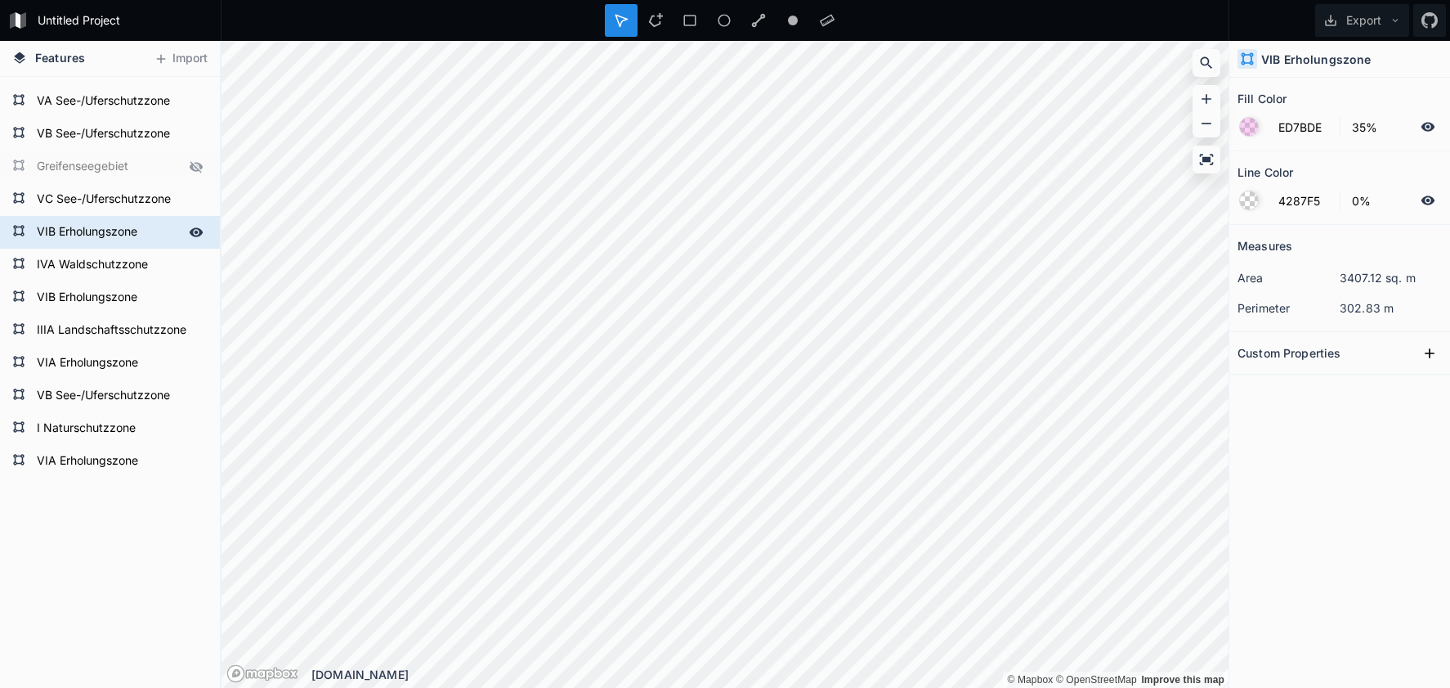
click at [101, 239] on form "VIB Erholungszone" at bounding box center [108, 232] width 153 height 25
click at [114, 489] on div "VIA Erholungszone VIA Erholungszone I Naturschutzzone VB See-/Uferschutzzone VI…" at bounding box center [110, 208] width 220 height 1030
click at [656, 24] on icon at bounding box center [655, 20] width 15 height 15
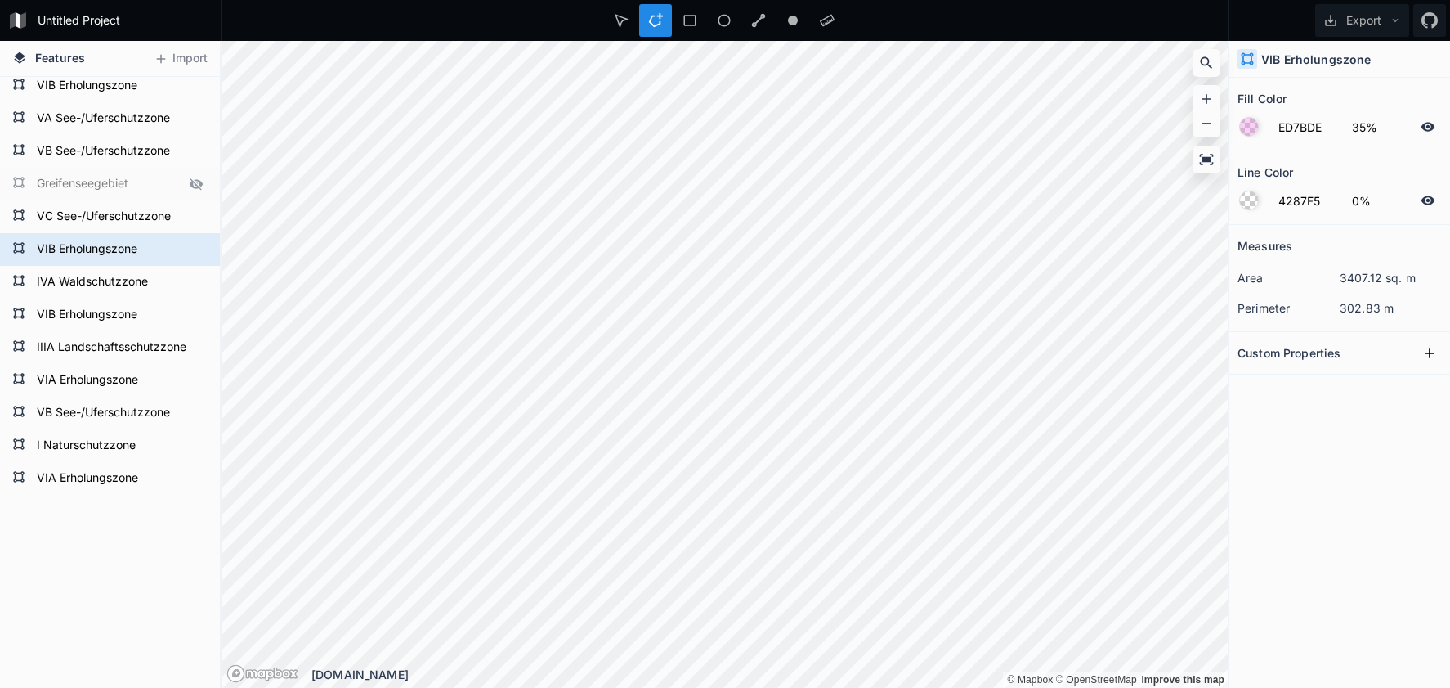
scroll to position [366, 0]
drag, startPoint x: 626, startPoint y: 18, endPoint x: 621, endPoint y: 34, distance: 17.3
click at [625, 19] on icon at bounding box center [621, 20] width 15 height 15
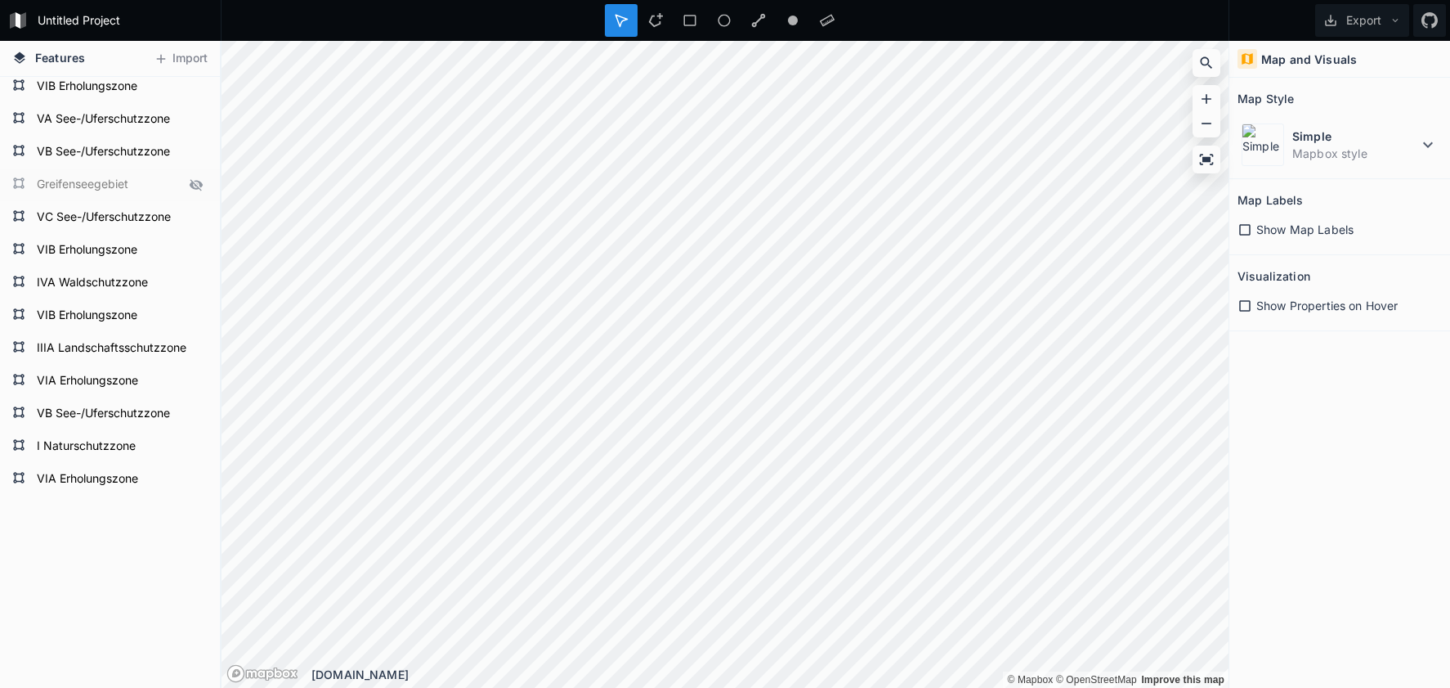
click at [757, 670] on div "© Mapbox © OpenStreetMap Improve this map © Mapbox © OpenStreetMap Improve this…" at bounding box center [725, 364] width 1007 height 647
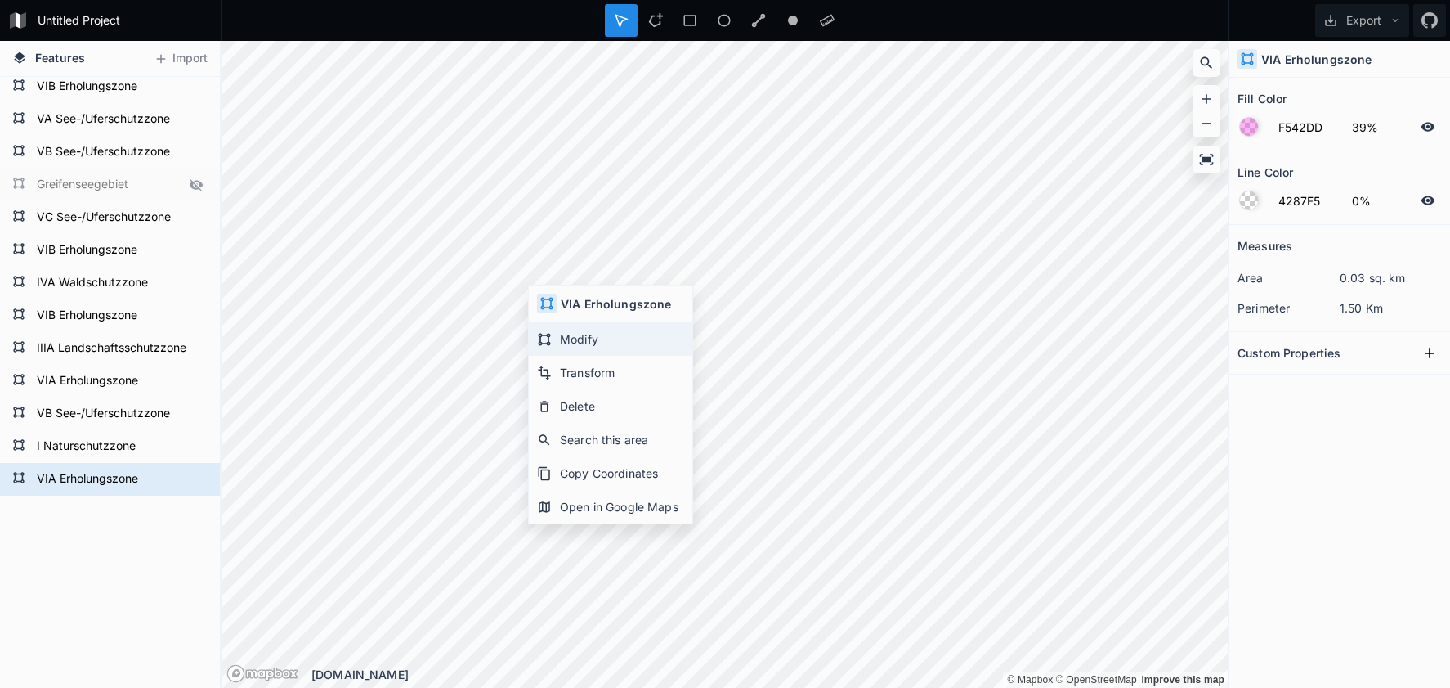
click at [565, 347] on div "Modify" at bounding box center [611, 339] width 164 height 34
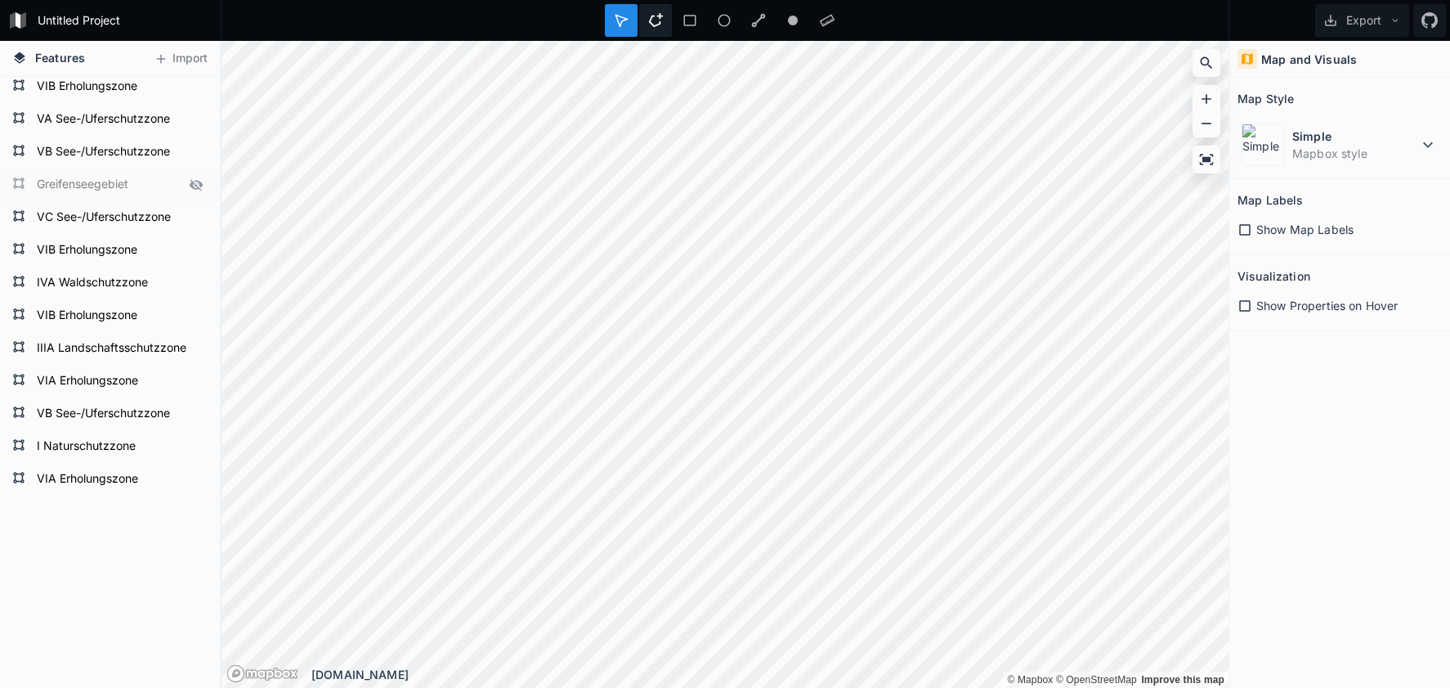
drag, startPoint x: 656, startPoint y: 27, endPoint x: 652, endPoint y: 34, distance: 8.4
click at [656, 28] on div at bounding box center [655, 20] width 33 height 33
click at [759, 19] on div "Untitled Project Export Features Import VIA Erholungszone I Naturschutzzone VB …" at bounding box center [725, 344] width 1450 height 688
click at [1333, 158] on dd "Mapbox style" at bounding box center [1356, 153] width 126 height 17
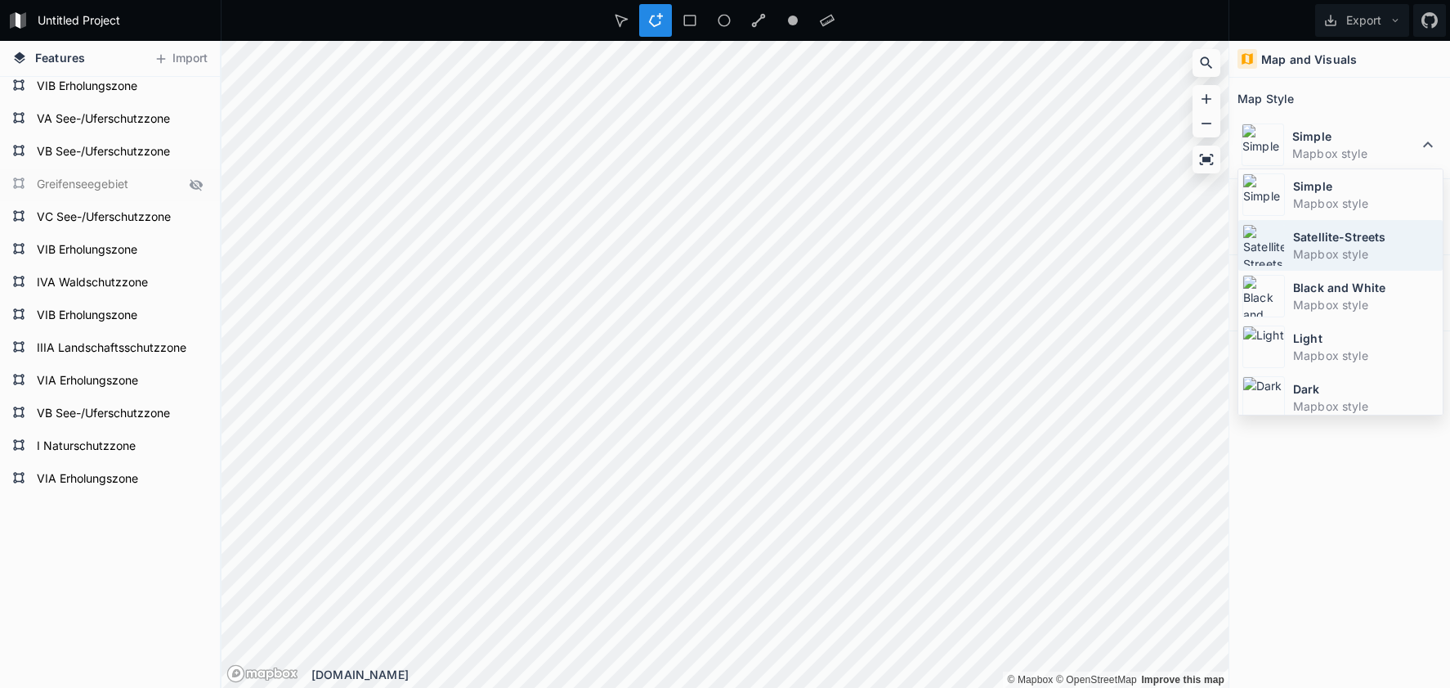
click at [1302, 247] on dd "Mapbox style" at bounding box center [1366, 253] width 146 height 17
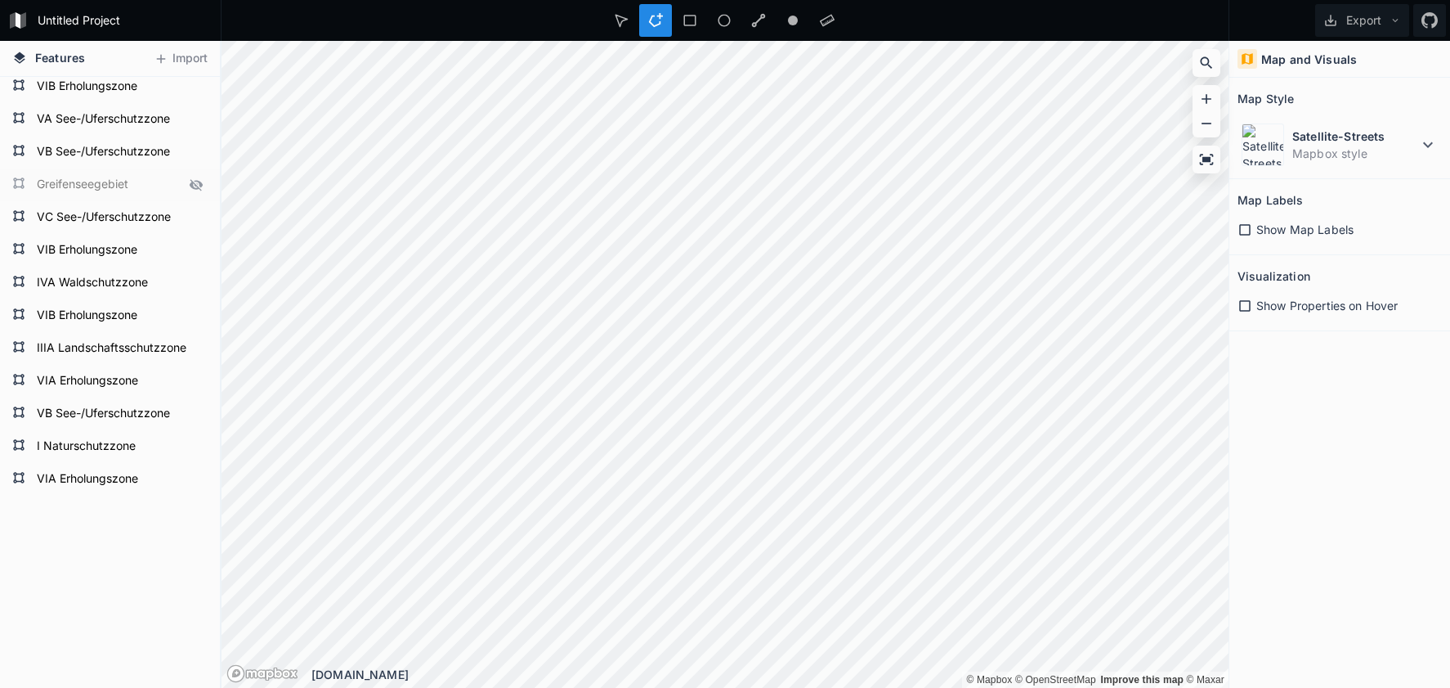
click at [840, 2] on div "Untitled Project Export Features Import VIA Erholungszone I Naturschutzzone VB …" at bounding box center [725, 344] width 1450 height 688
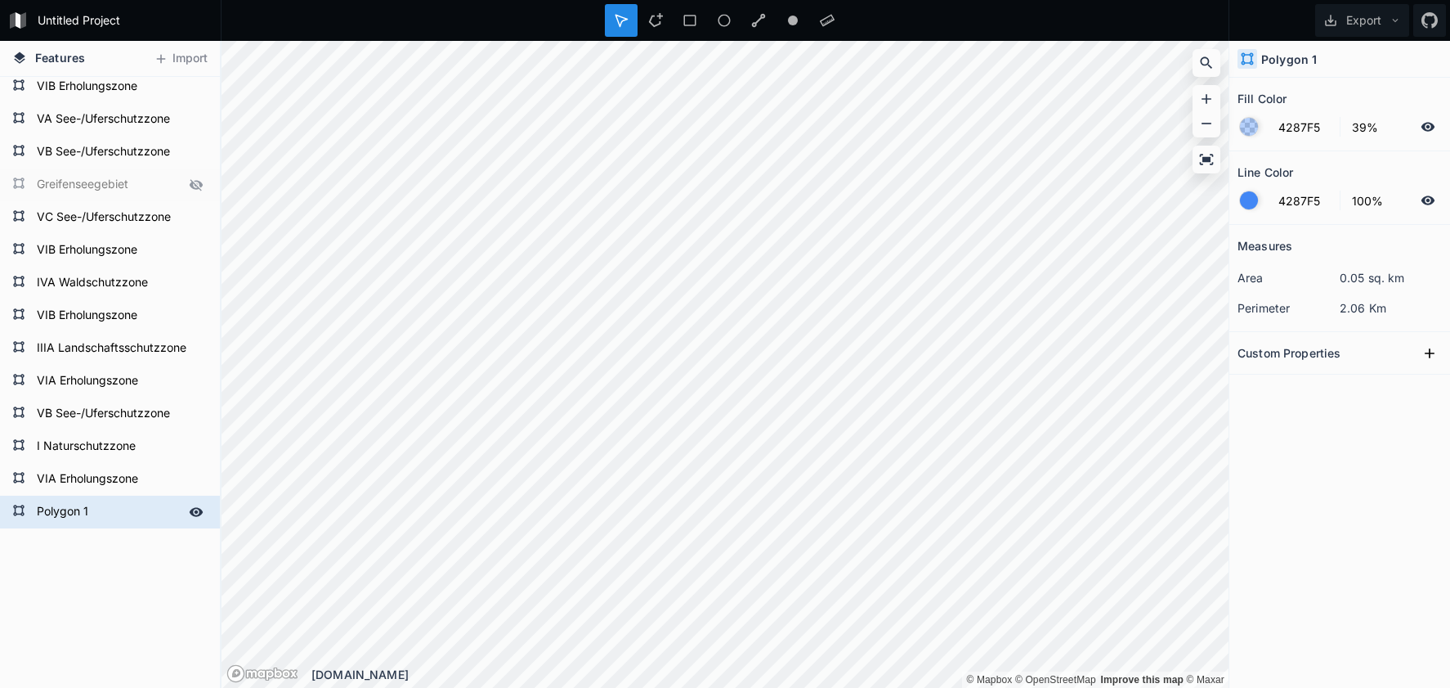
click at [86, 514] on form "Polygon 1" at bounding box center [108, 512] width 153 height 25
click at [75, 518] on form "Polygon 1" at bounding box center [108, 512] width 153 height 25
paste input "VIB Erholungszone"
type input "VIB Erholungszone"
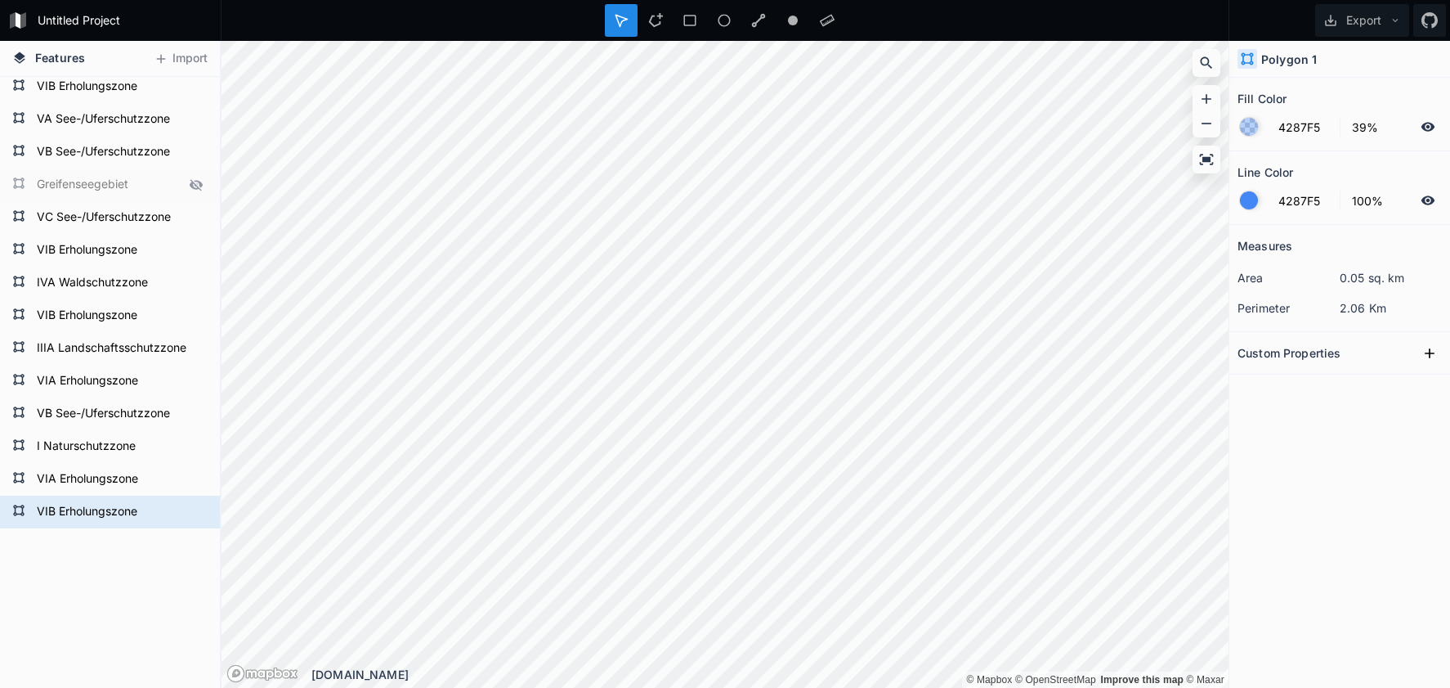
click at [95, 552] on div "VIB Erholungszone VIA Erholungszone I Naturschutzzone VB See-/Uferschutzzone VI…" at bounding box center [110, 242] width 220 height 1063
click at [92, 305] on form "VIB Erholungszone" at bounding box center [108, 315] width 153 height 25
type input "ED7BDE"
type input "31%"
type input "0%"
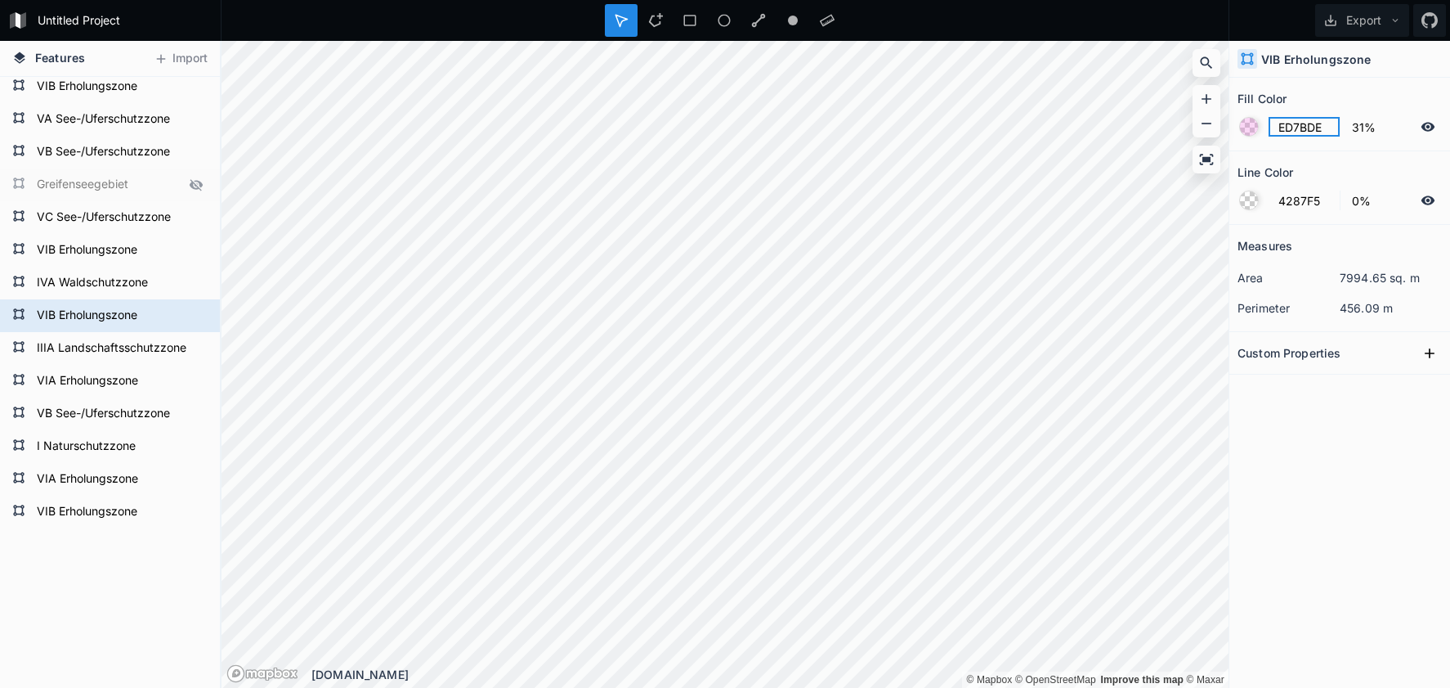
click at [1289, 130] on input "ED7BDE" at bounding box center [1304, 127] width 71 height 20
click at [1289, 131] on input "ED7BDE" at bounding box center [1304, 127] width 71 height 20
click at [81, 528] on div "VIB Erholungszone VIA Erholungszone I Naturschutzzone VB See-/Uferschutzzone VI…" at bounding box center [110, 242] width 220 height 1063
click at [98, 518] on form "VIB Erholungszone" at bounding box center [108, 512] width 153 height 25
type input "4287F5"
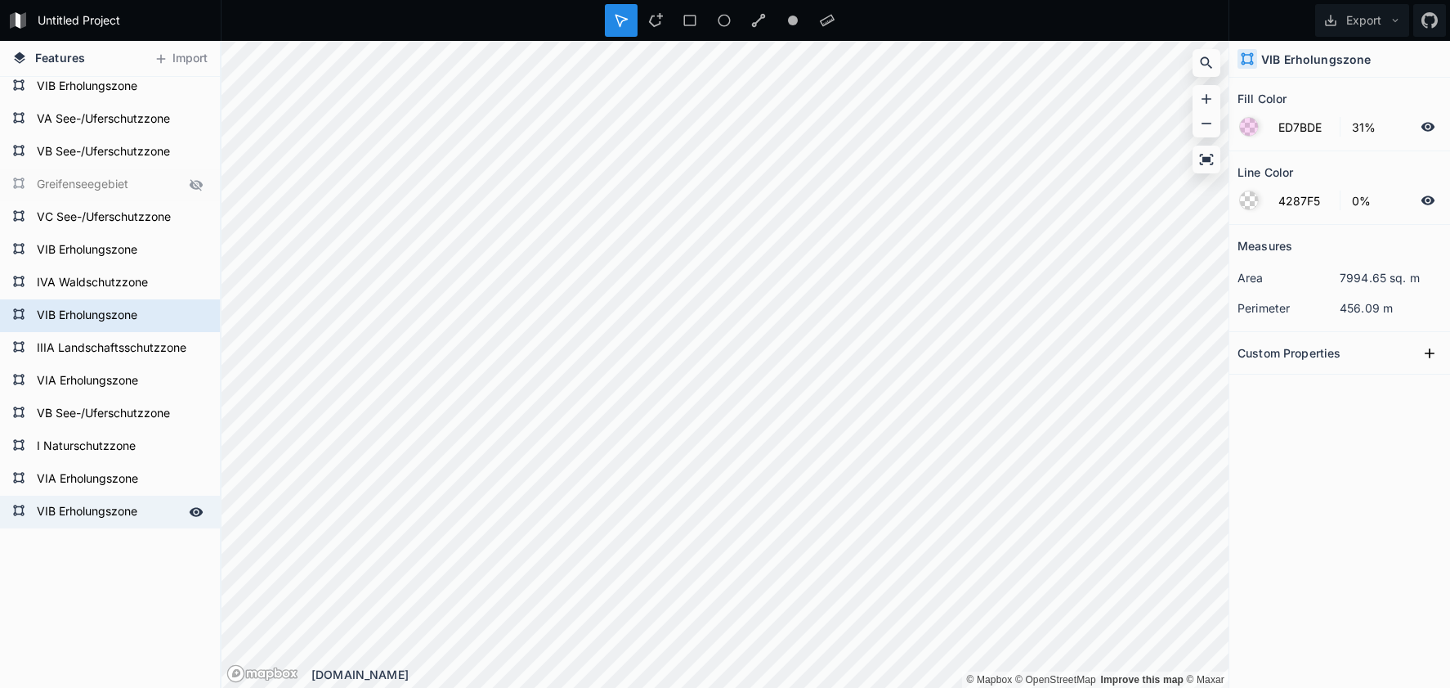
type input "39%"
type input "100%"
click at [98, 518] on form "VIB Erholungszone" at bounding box center [108, 512] width 153 height 25
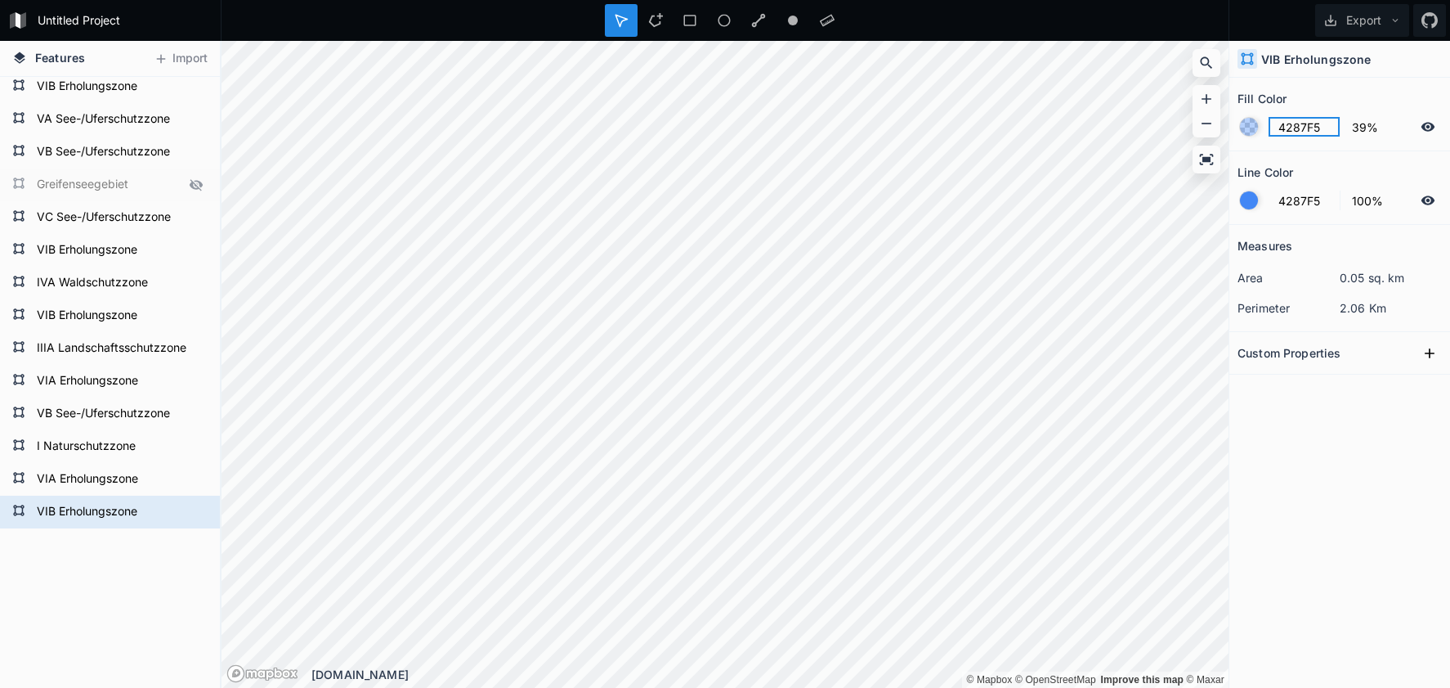
click at [1288, 123] on input "4287F5" at bounding box center [1304, 127] width 71 height 20
paste input "ED7BDE"
type input "ED7BDE"
click at [1272, 202] on input "4287F5" at bounding box center [1304, 200] width 71 height 20
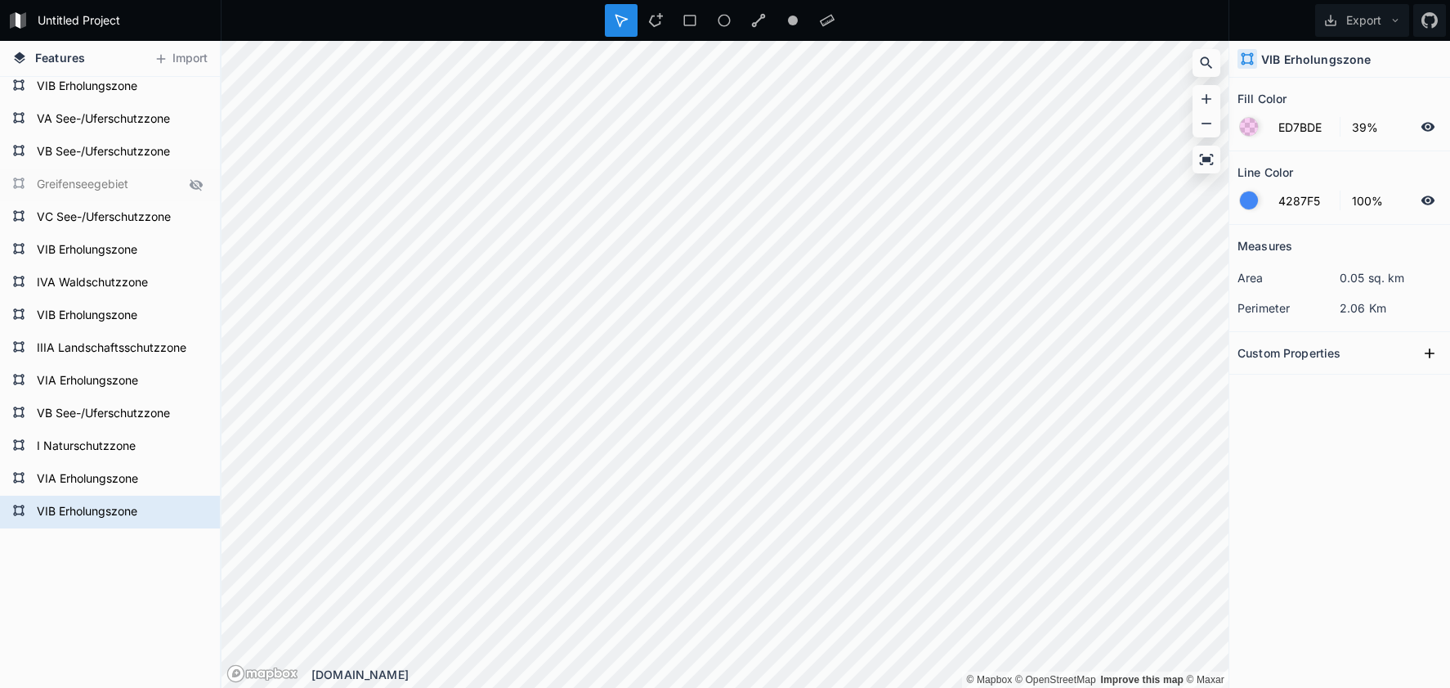
click at [1241, 201] on div at bounding box center [1249, 200] width 18 height 18
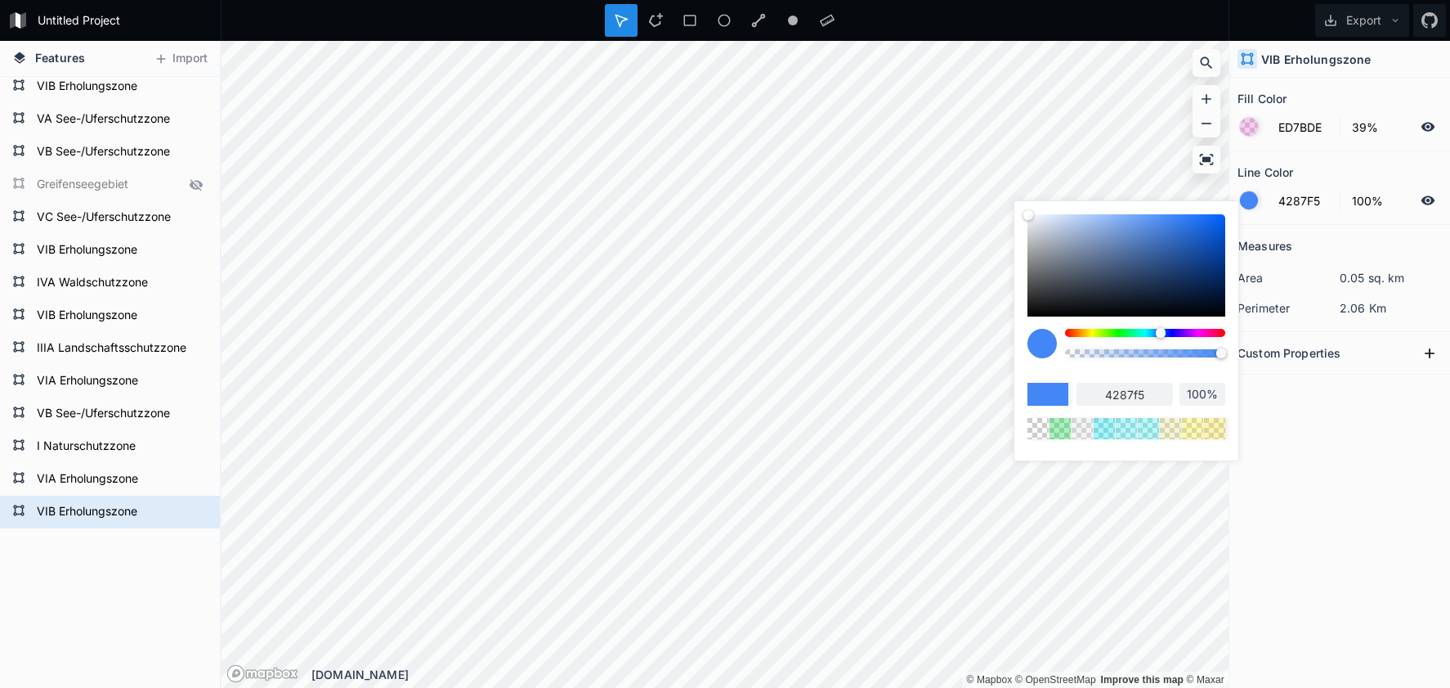
type input "429EF5"
type input "429ef5"
type input "42BCF5"
type input "42bcf5"
type input "42F5F5"
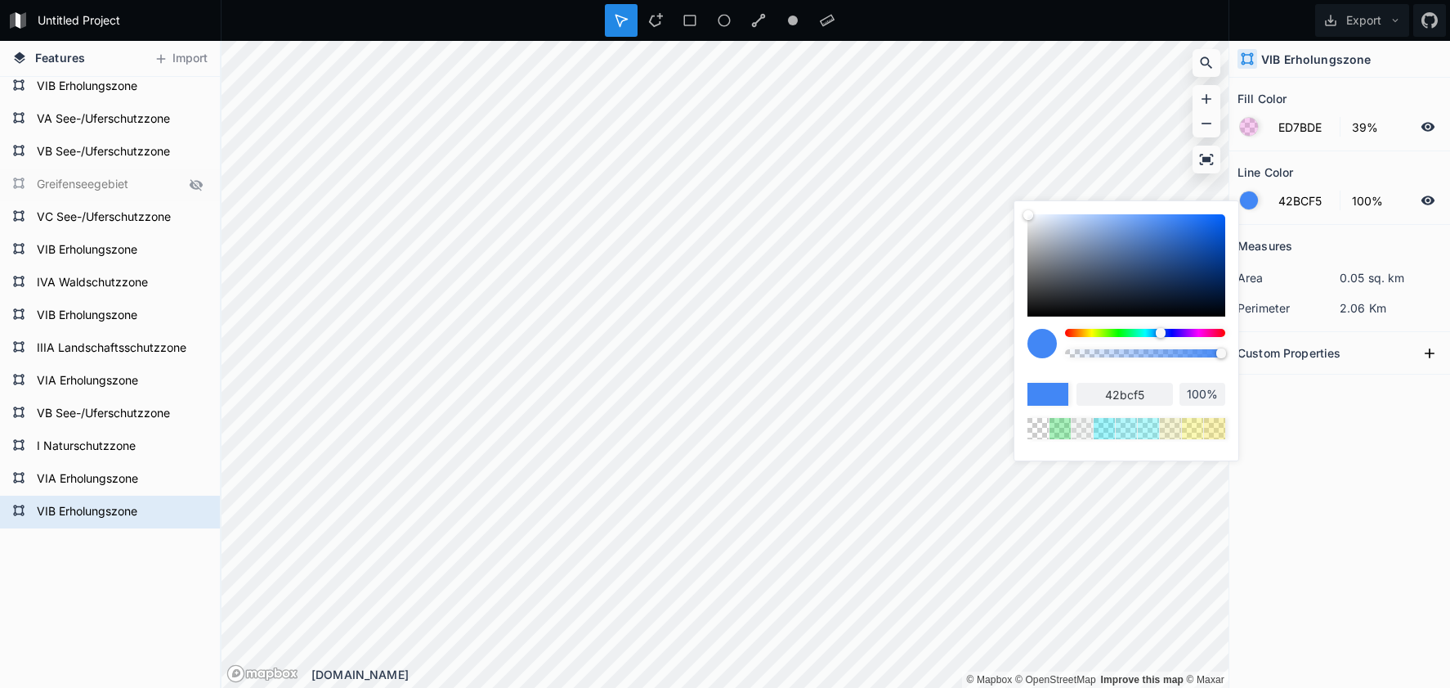
type input "42f5f5"
type input "42F5A4"
type input "42f5a4"
type input "42F55A"
type input "42f55a"
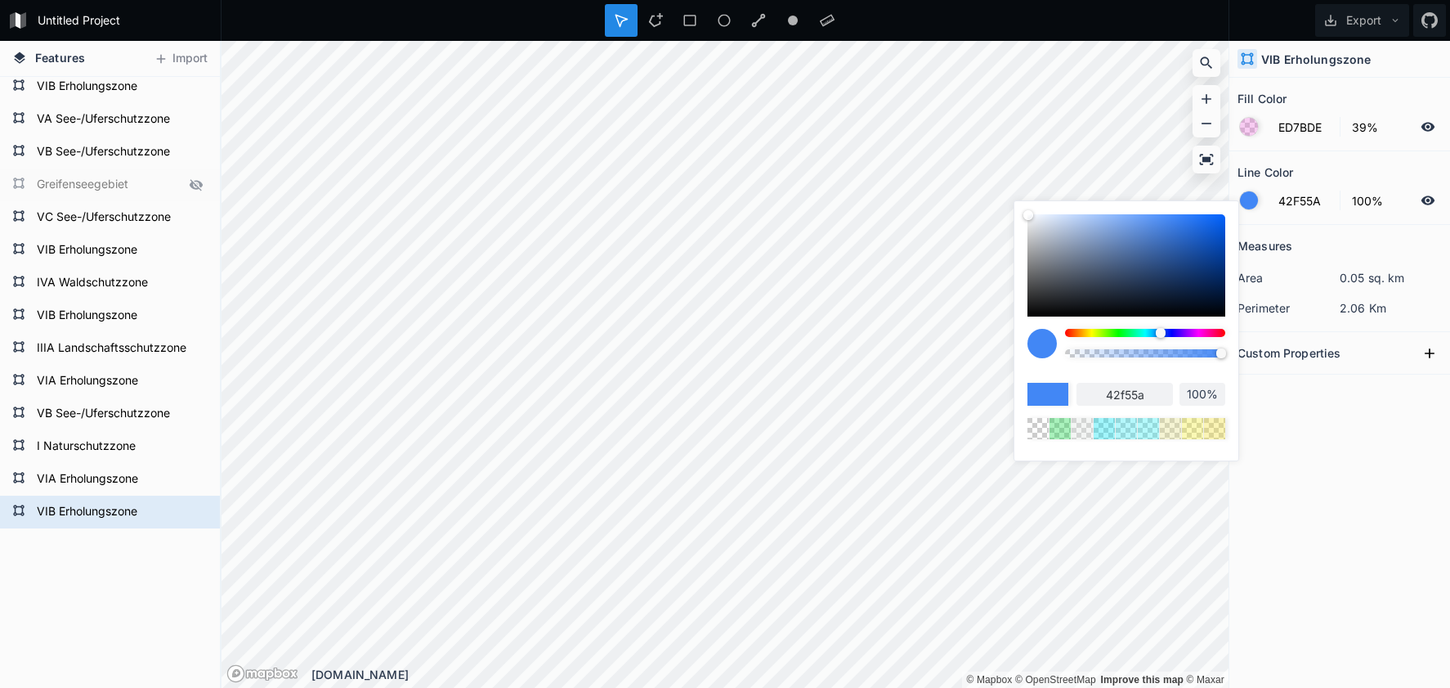
type input "93F542"
type input "93f542"
type input "F5EF42"
type input "f5ef42"
type input "F54242"
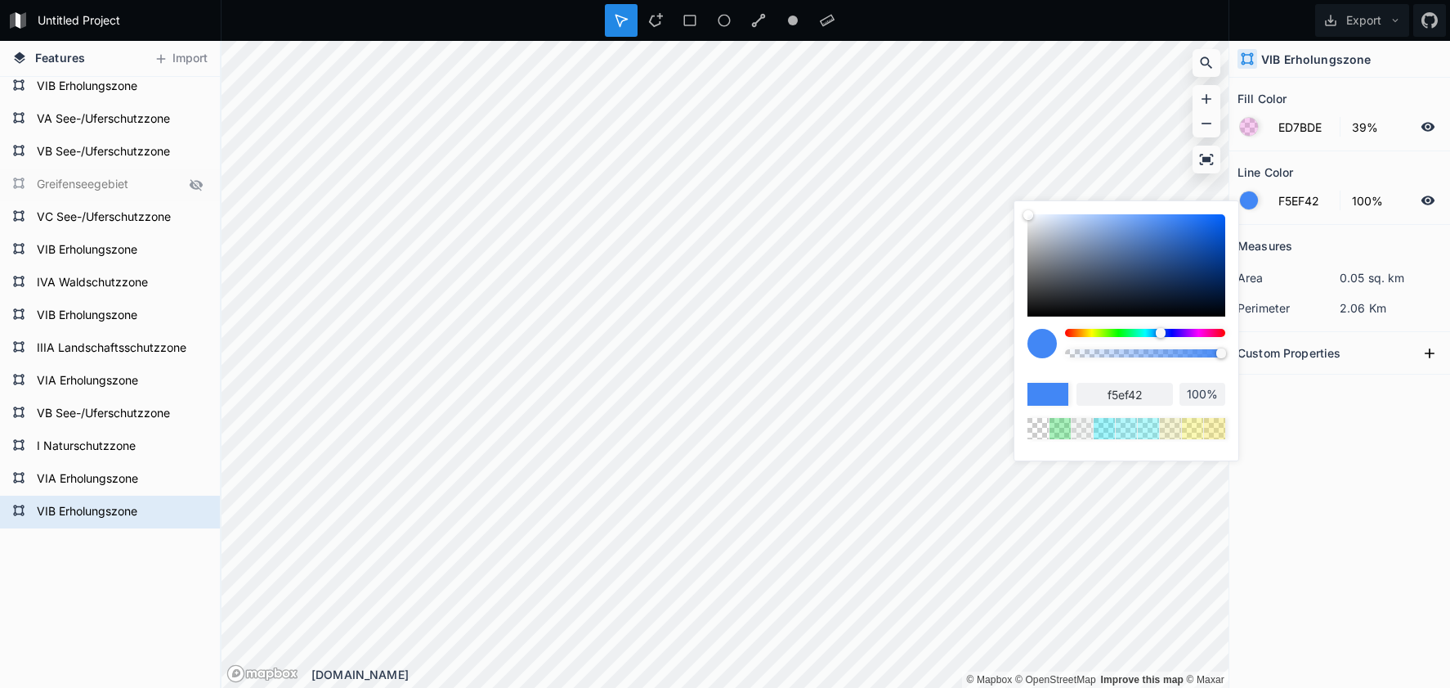
type input "f54242"
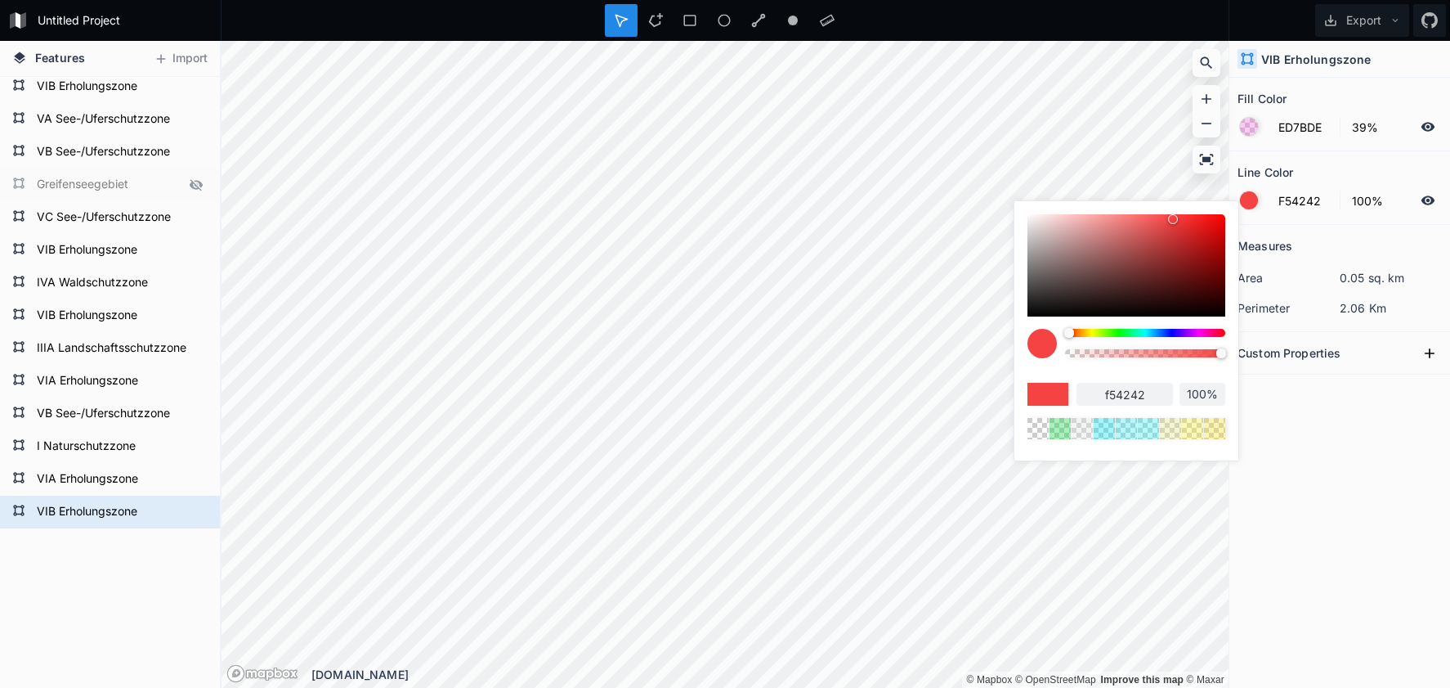
click at [962, 343] on body "Untitled Project Export Features Import VIB Erholungszone VIA Erholungszone I N…" at bounding box center [725, 344] width 1450 height 688
type input "98%"
type input "96%"
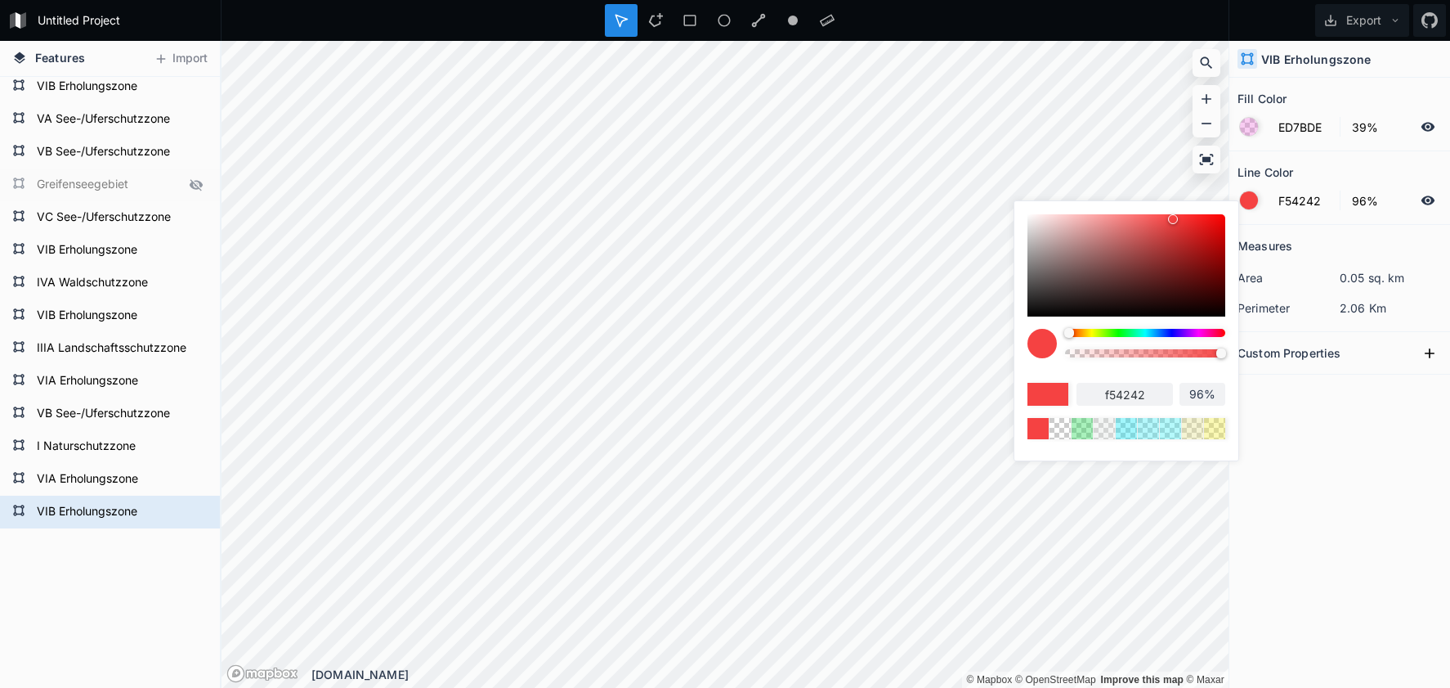
type input "90%"
type input "85%"
type input "78%"
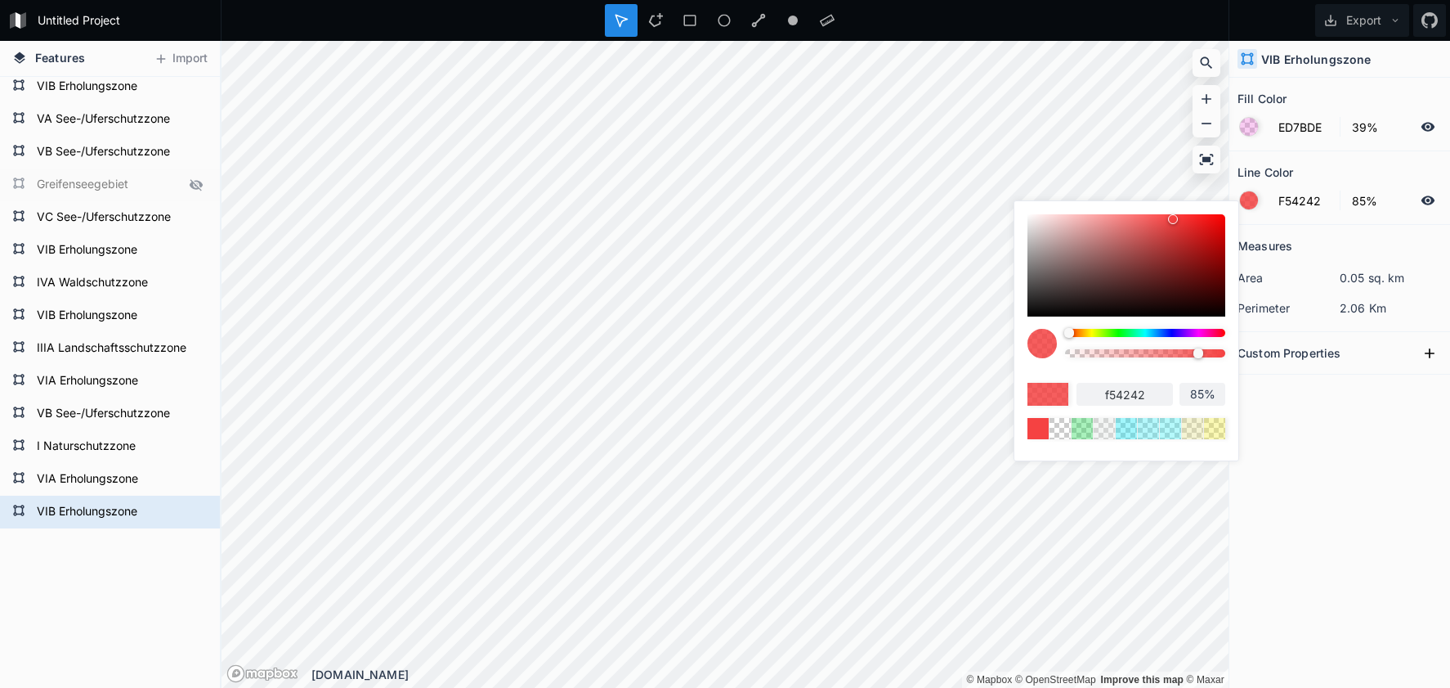
type input "78%"
type input "72%"
type input "65%"
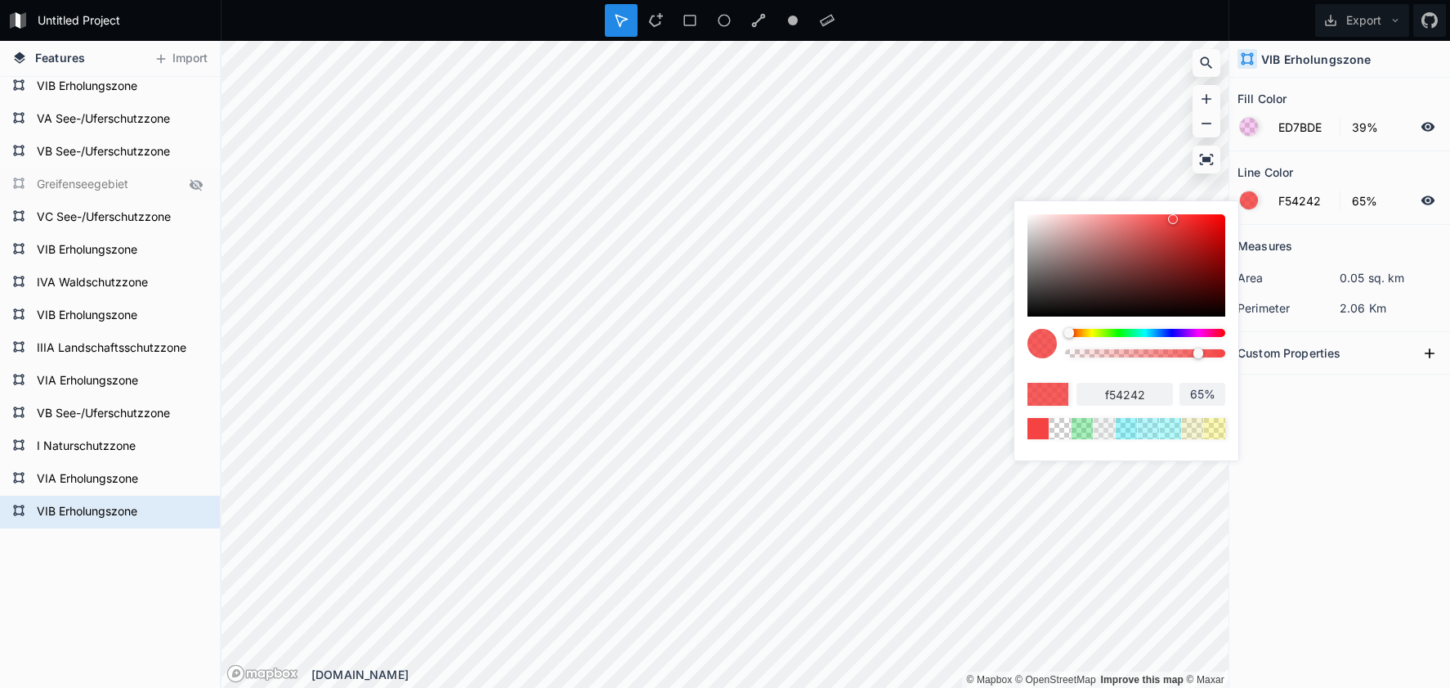
type input "49%"
type input "39%"
type input "30%"
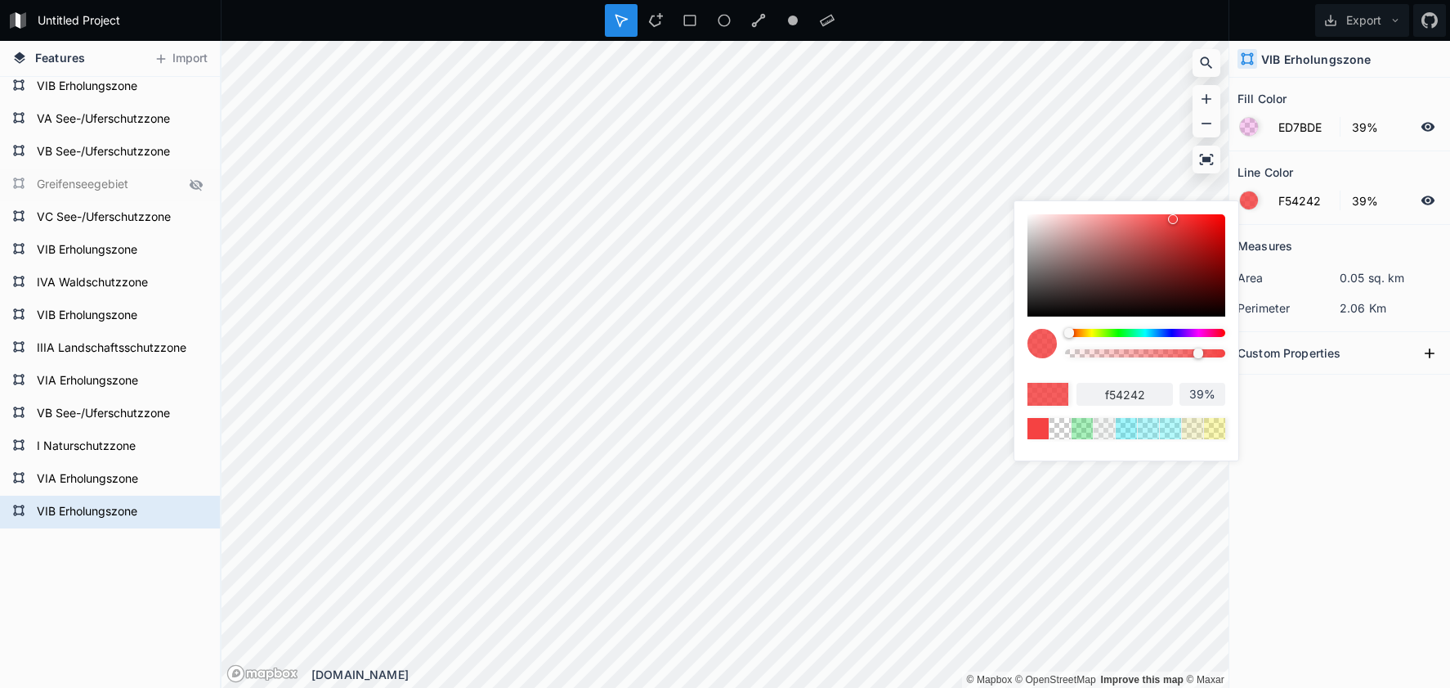
type input "30%"
type input "19%"
type input "13%"
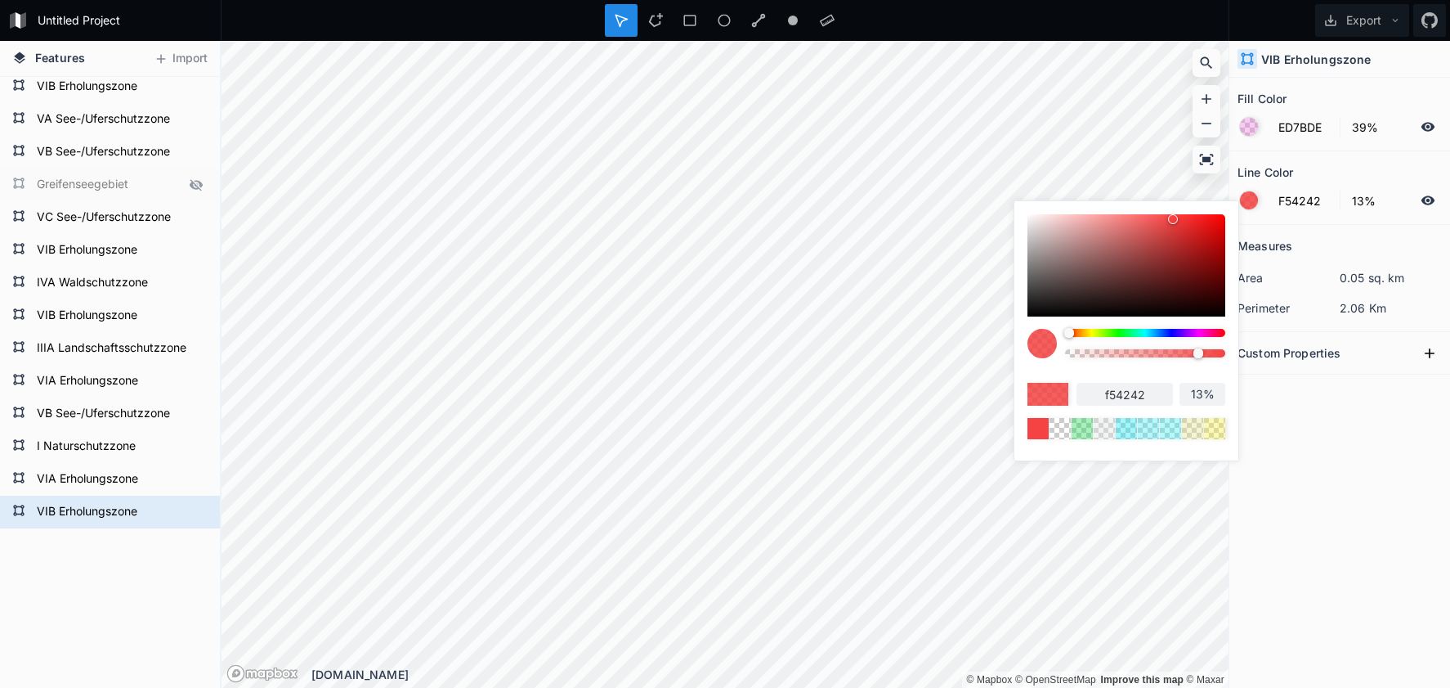
type input "5%"
type input "0%"
drag, startPoint x: 1199, startPoint y: 352, endPoint x: 1018, endPoint y: 357, distance: 181.6
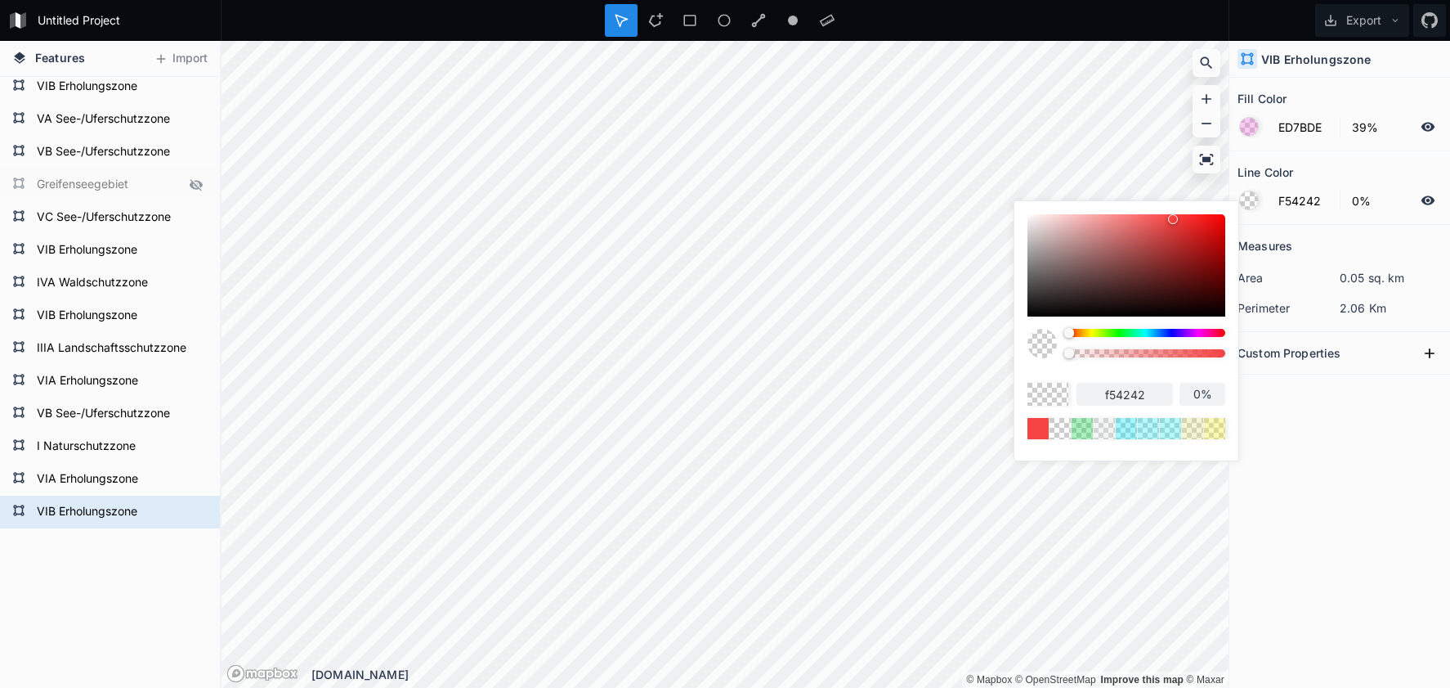
click at [1027, 357] on div "f54242 0%" at bounding box center [1127, 326] width 224 height 251
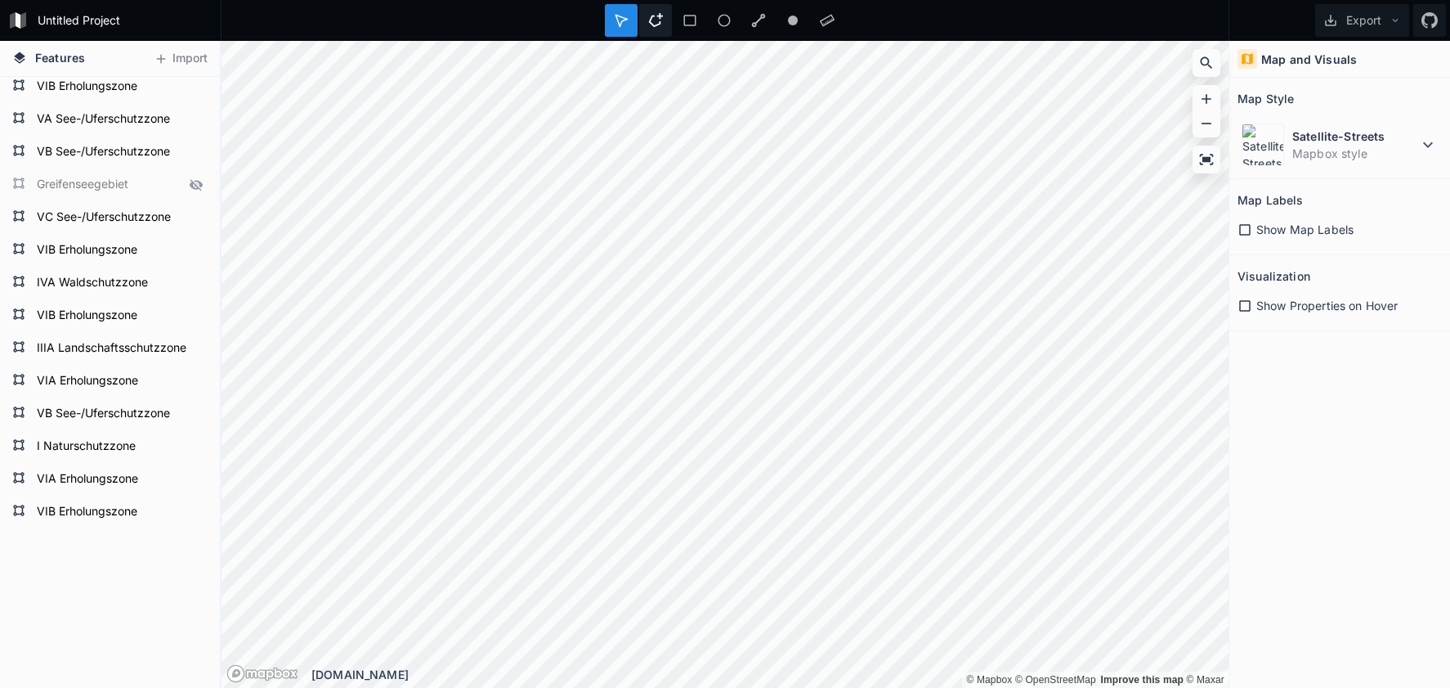
click at [652, 28] on div at bounding box center [655, 20] width 33 height 33
click at [397, 34] on div "Untitled Project Export Features Import VIB Erholungszone VIA Erholungszone I N…" at bounding box center [725, 344] width 1450 height 688
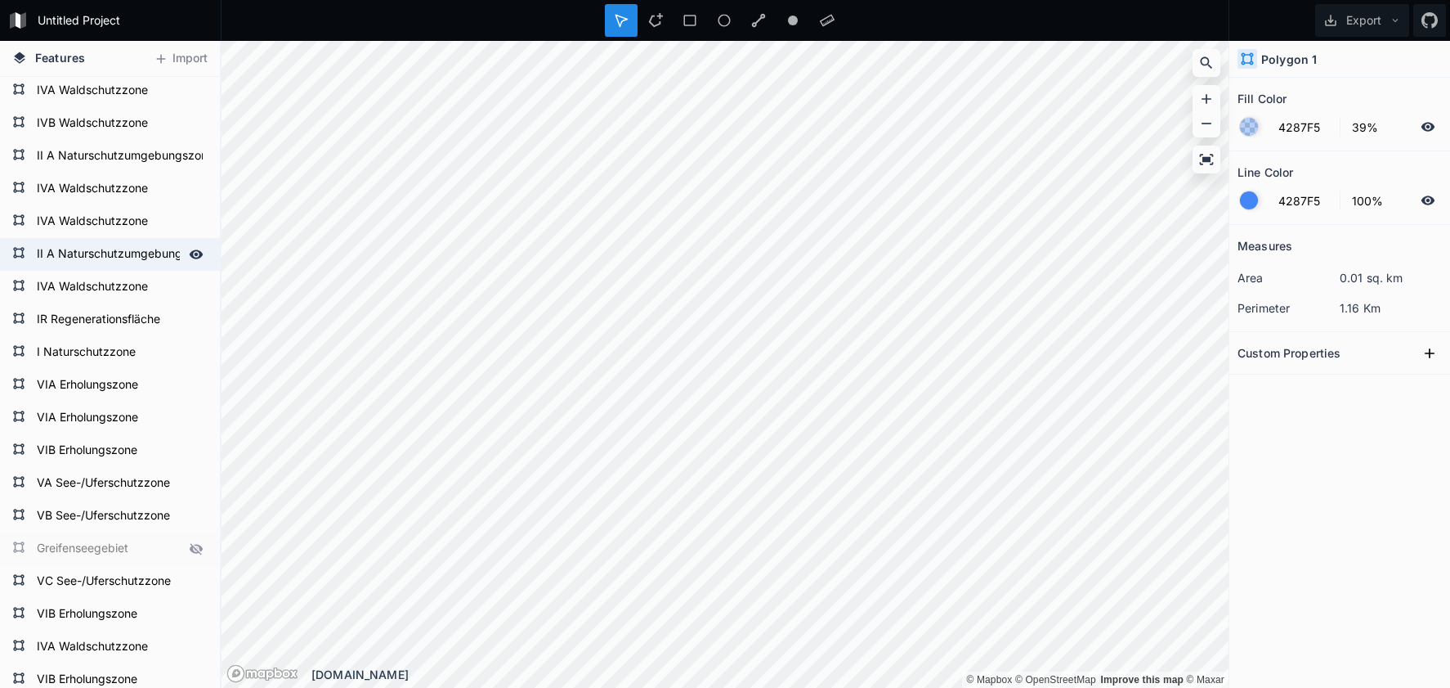
scroll to position [3, 0]
click at [90, 124] on form "IVB Waldschutzzone" at bounding box center [108, 122] width 153 height 25
type input "23DB54"
type input "0%"
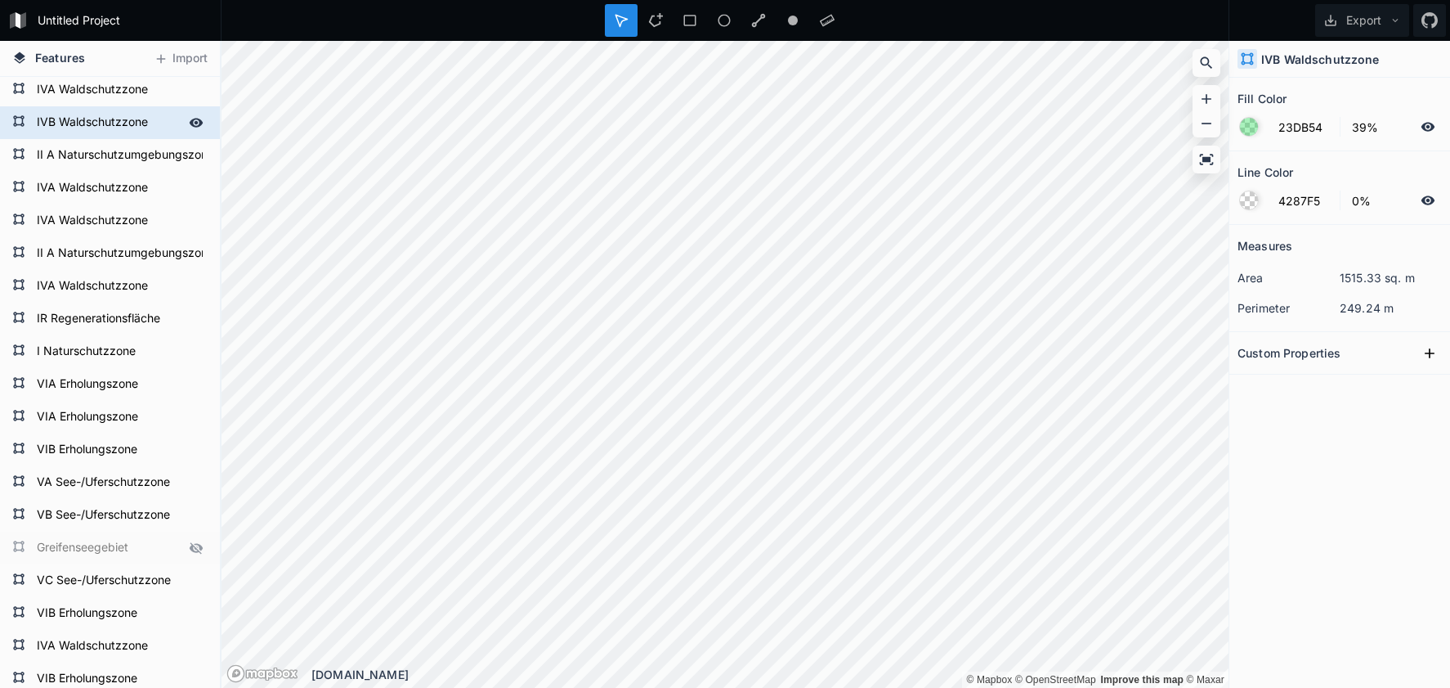
click at [90, 124] on form "IVB Waldschutzzone" at bounding box center [108, 122] width 153 height 25
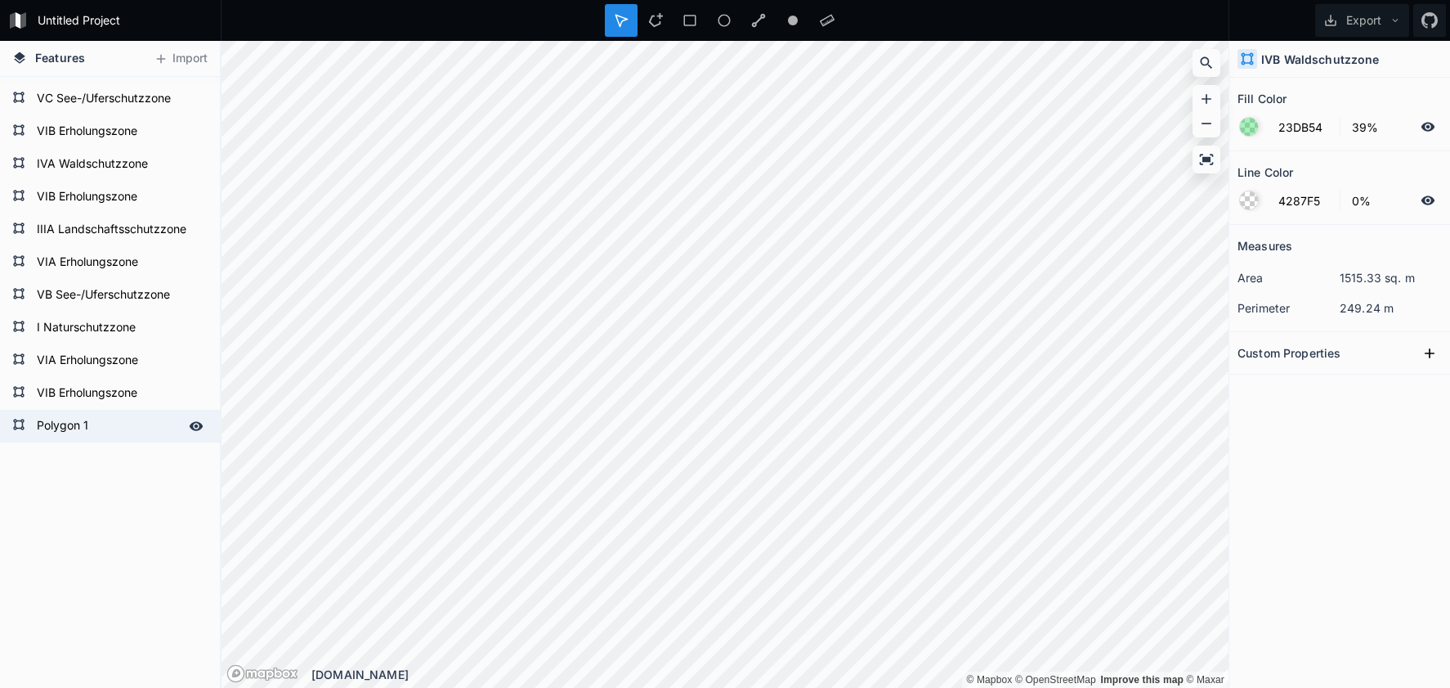
scroll to position [485, 0]
click at [72, 429] on form "Polygon 1" at bounding box center [108, 426] width 153 height 25
type input "4287F5"
type input "100%"
click at [72, 428] on form "Polygon 1" at bounding box center [108, 426] width 153 height 25
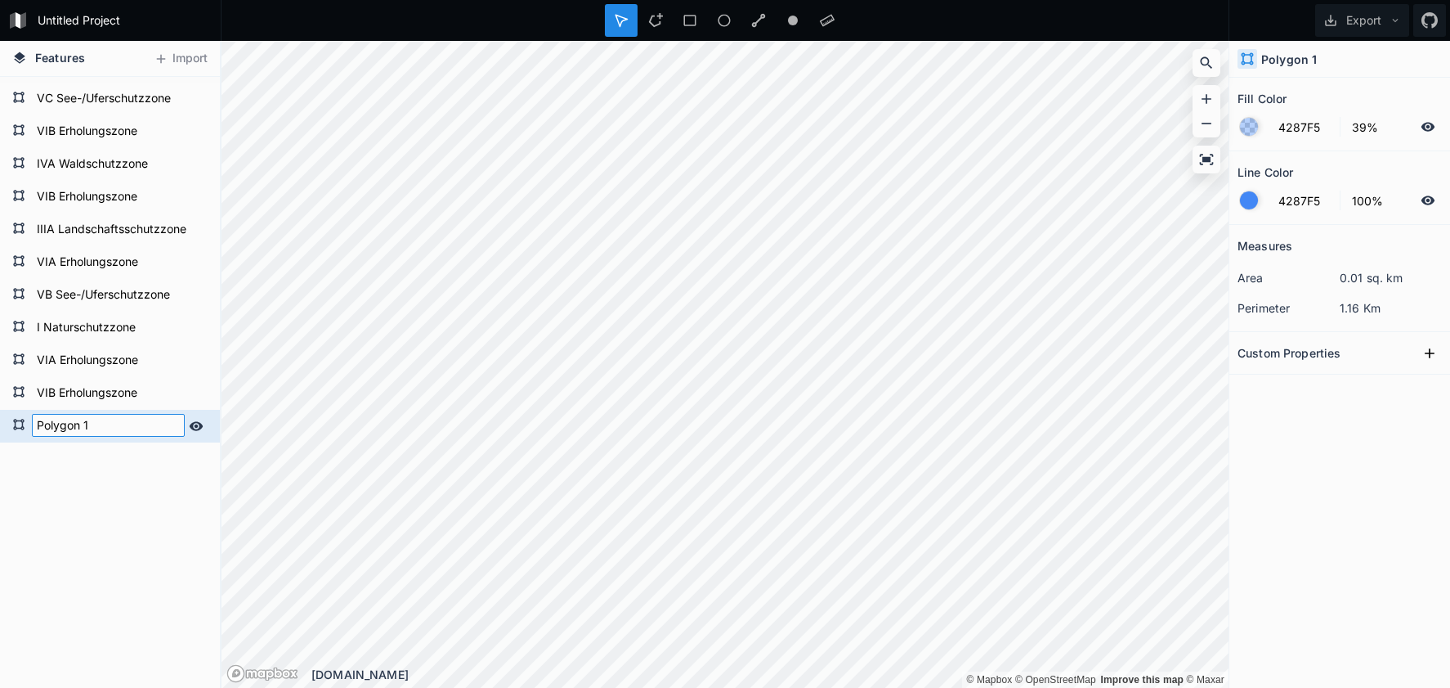
paste input "IVB Waldschutzzone"
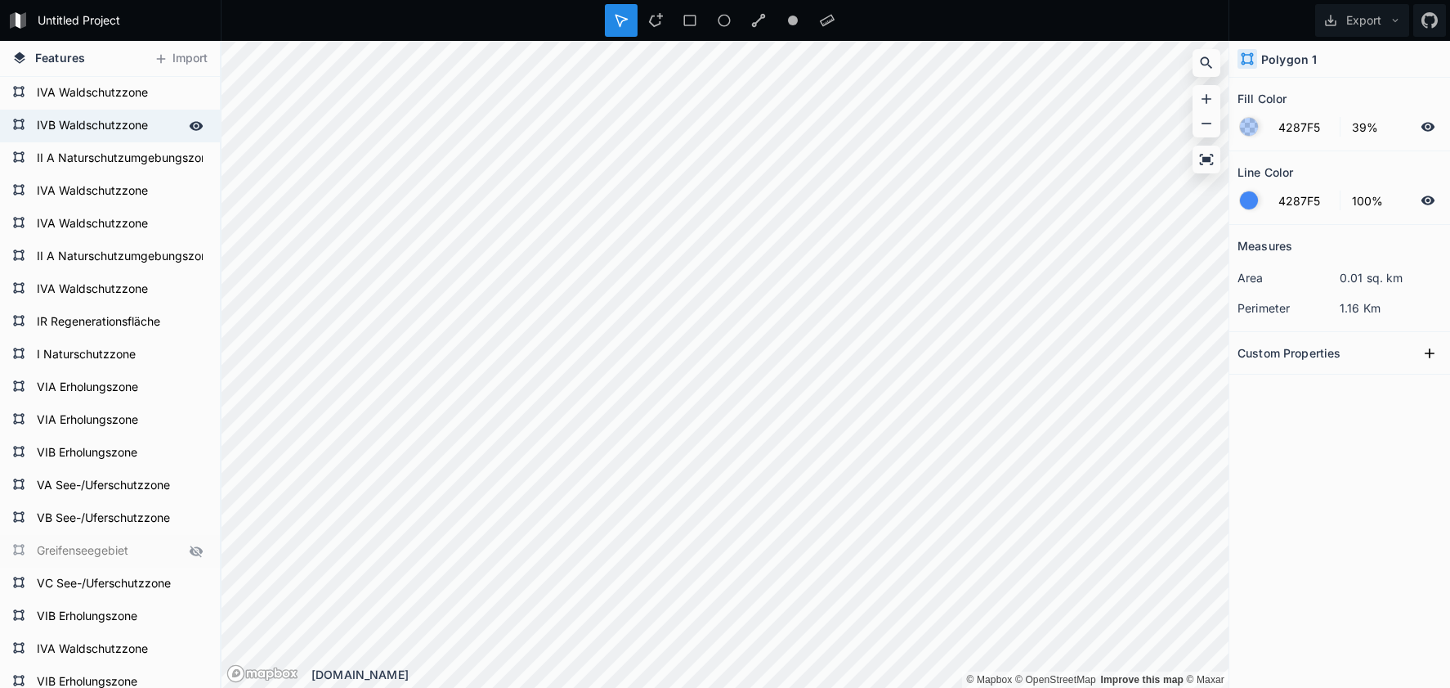
scroll to position [0, 0]
type input "IVB Waldschutzzone"
click at [99, 128] on form "IVB Waldschutzzone" at bounding box center [108, 126] width 153 height 25
type input "23DB54"
type input "0%"
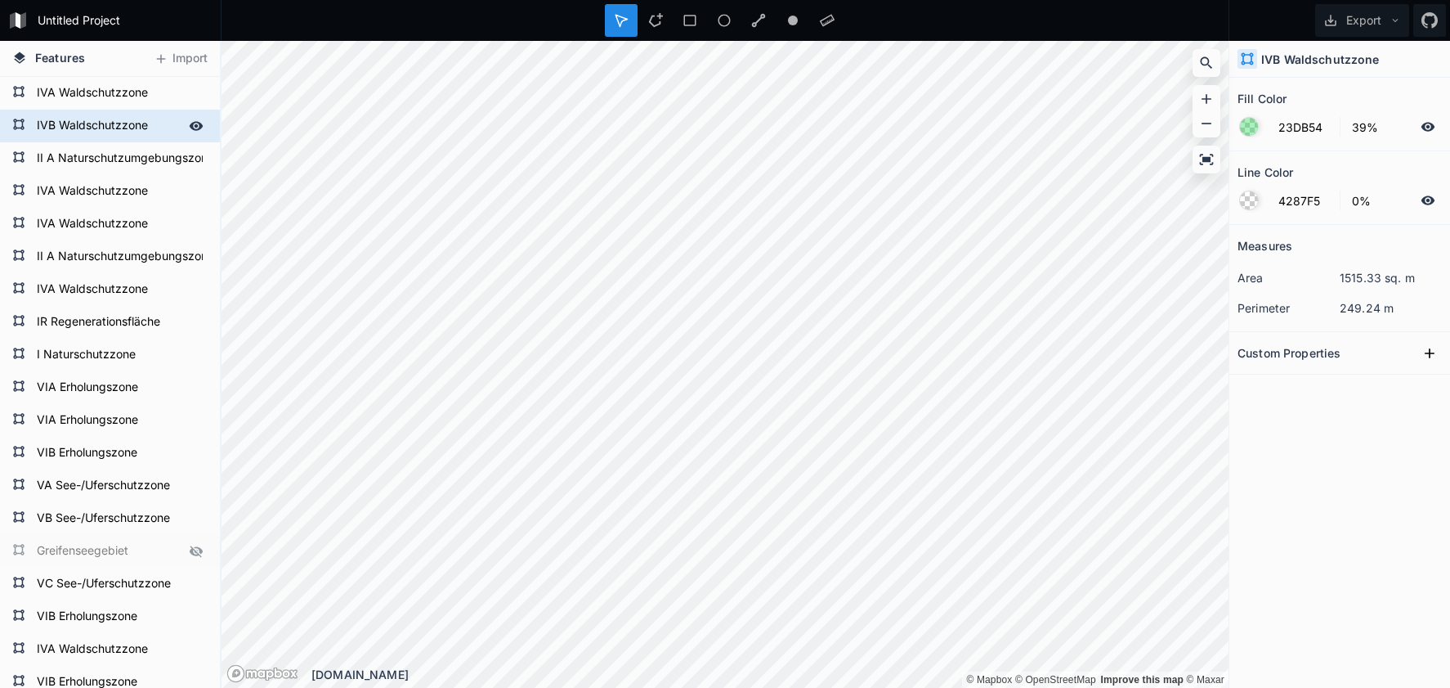
click at [99, 128] on form "IVB Waldschutzzone" at bounding box center [108, 126] width 153 height 25
click at [1300, 130] on input "23DB54" at bounding box center [1304, 127] width 71 height 20
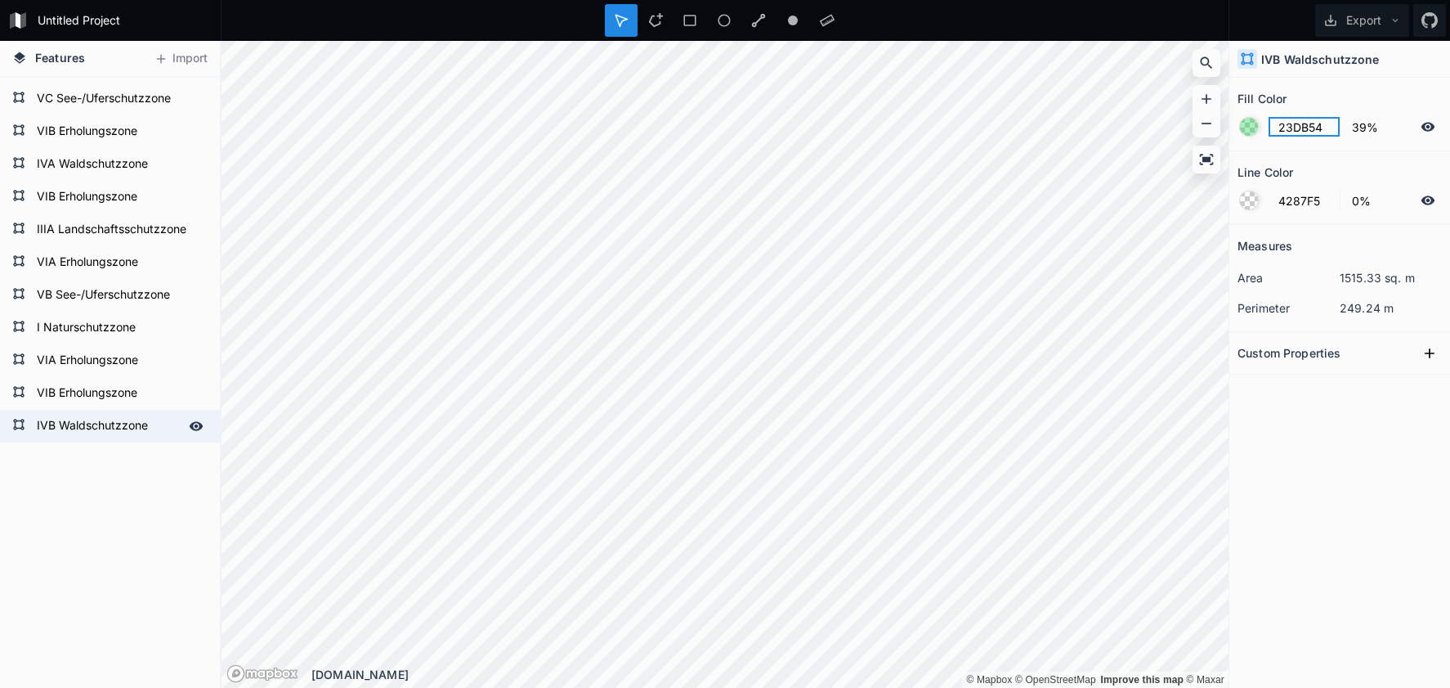
scroll to position [485, 0]
click at [92, 433] on form "IVB Waldschutzzone" at bounding box center [108, 426] width 153 height 25
type input "4287F5"
type input "100%"
click at [1287, 128] on input "4287F5" at bounding box center [1304, 127] width 71 height 20
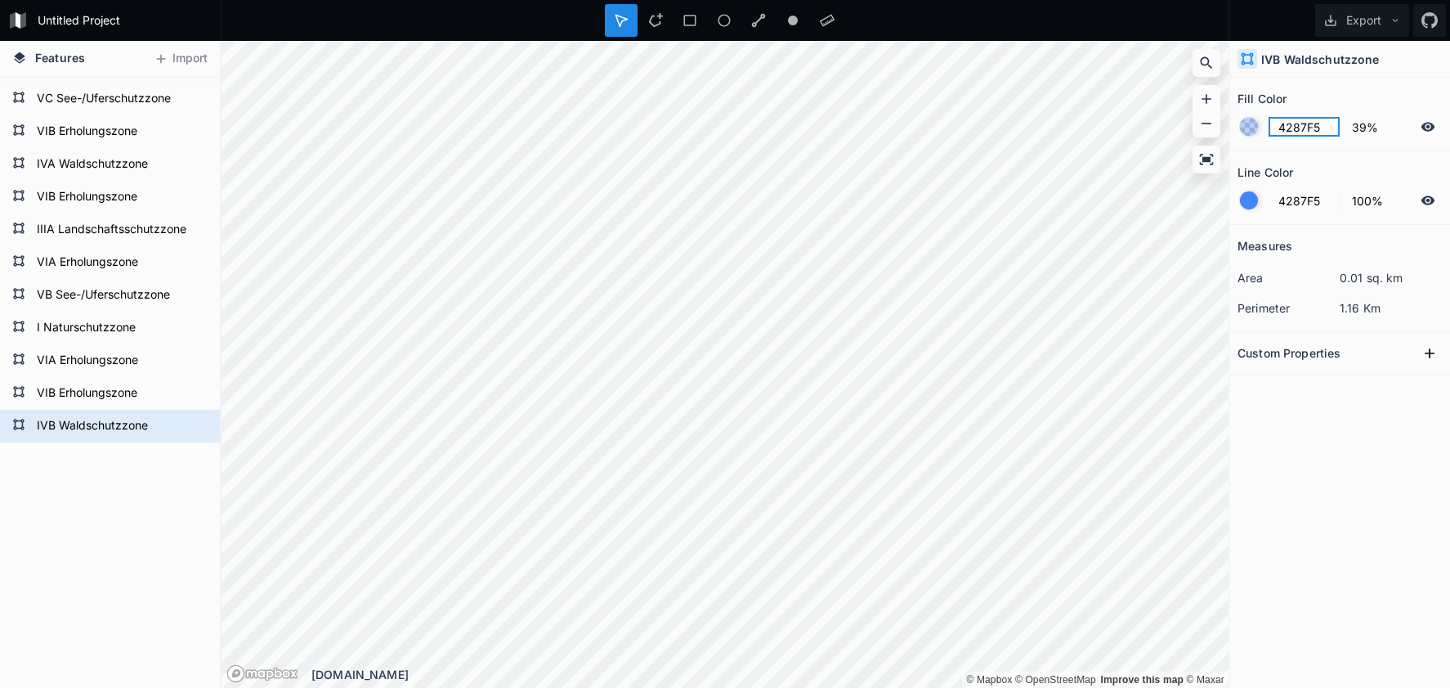
click at [1287, 128] on input "4287F5" at bounding box center [1304, 127] width 71 height 20
paste input "23DB54"
type input "23DB54"
drag, startPoint x: 1248, startPoint y: 200, endPoint x: 1256, endPoint y: 205, distance: 8.8
click at [1248, 200] on div at bounding box center [1249, 200] width 18 height 18
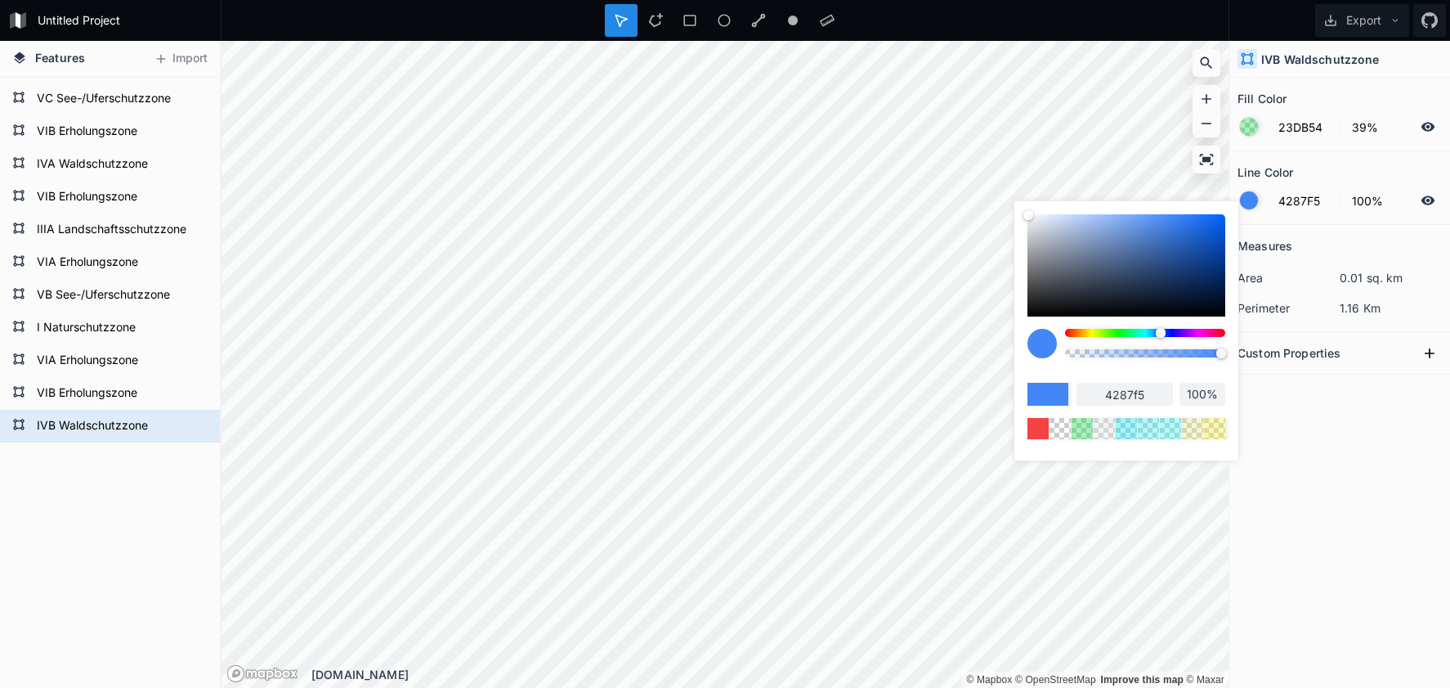
type input "98%"
type input "97%"
type input "95%"
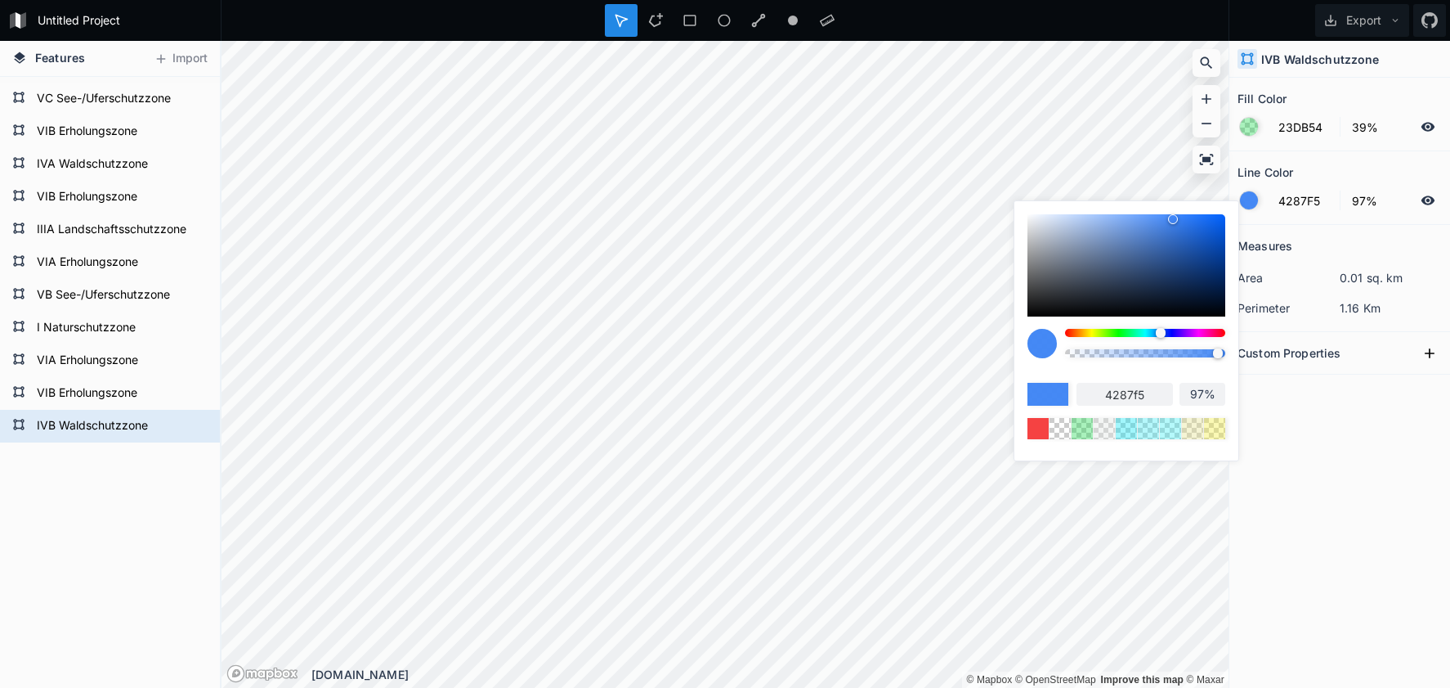
type input "95%"
type input "91%"
type input "86%"
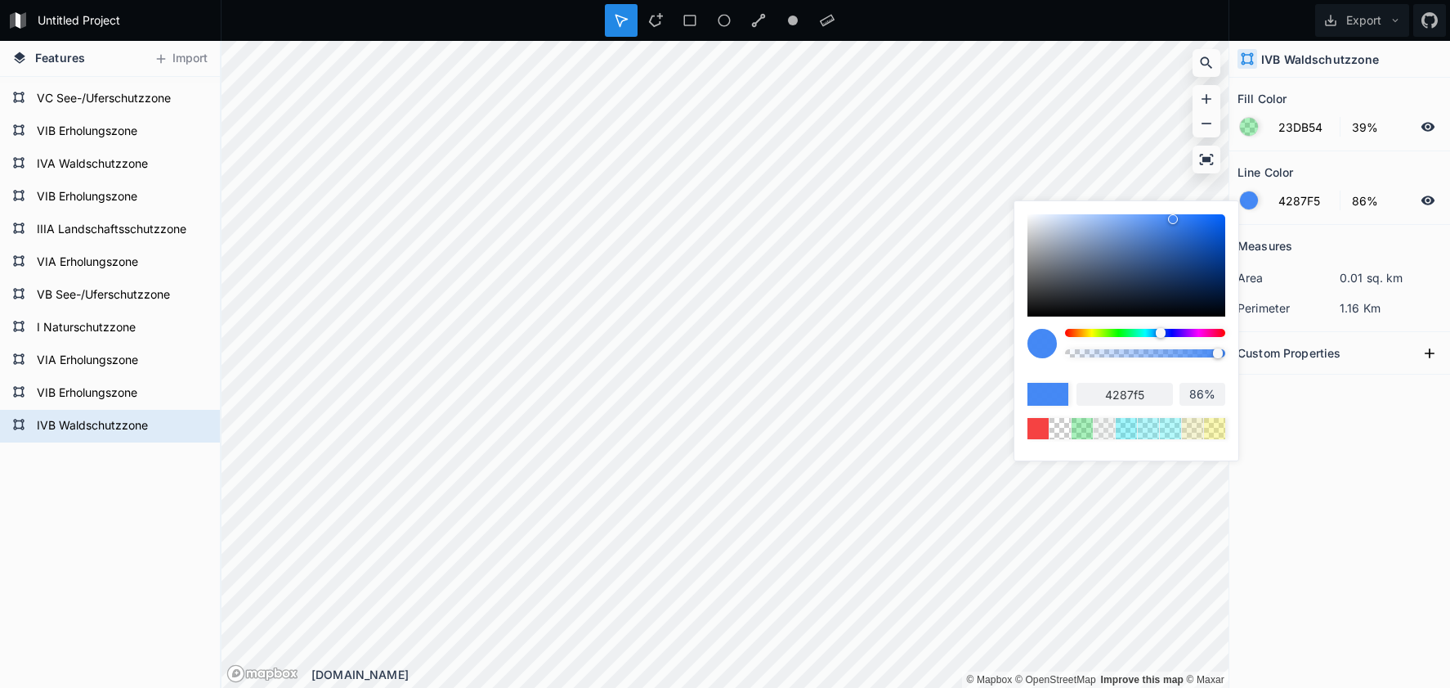
type input "79%"
type input "70%"
type input "64%"
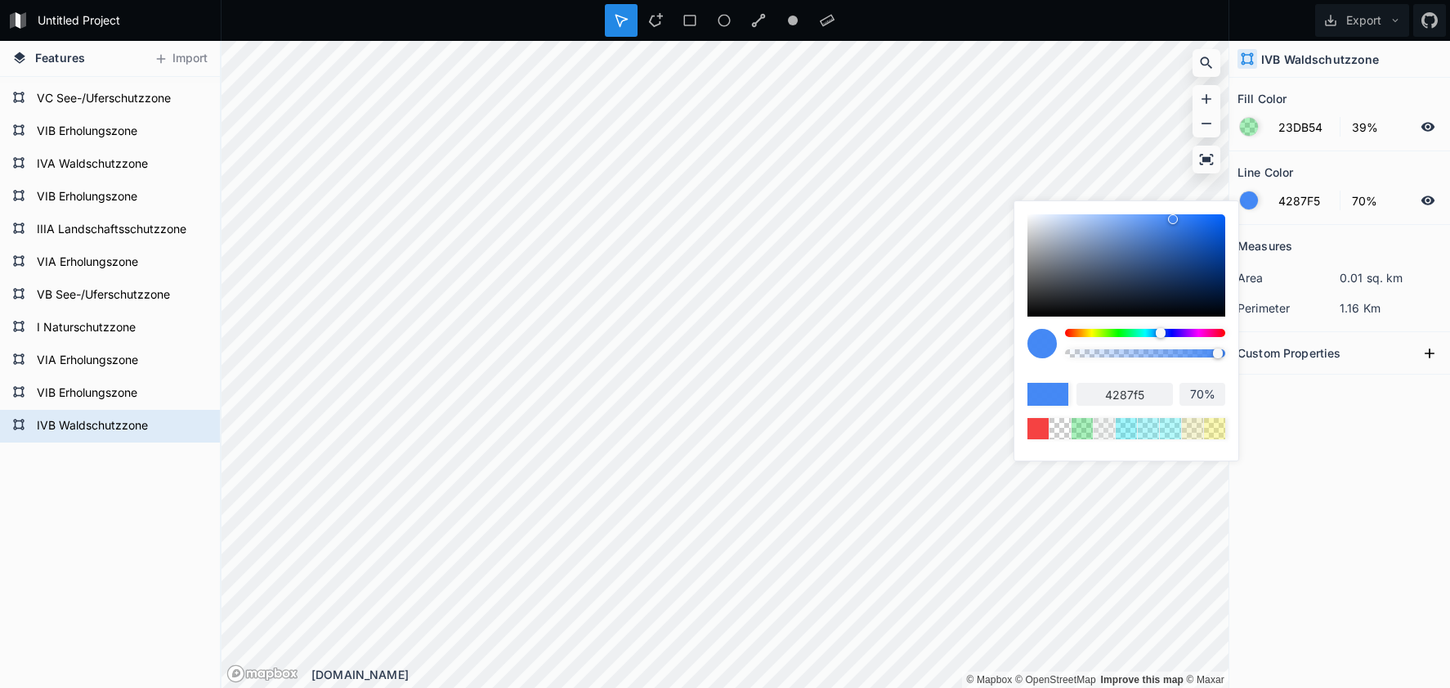
type input "64%"
type input "56%"
type input "43%"
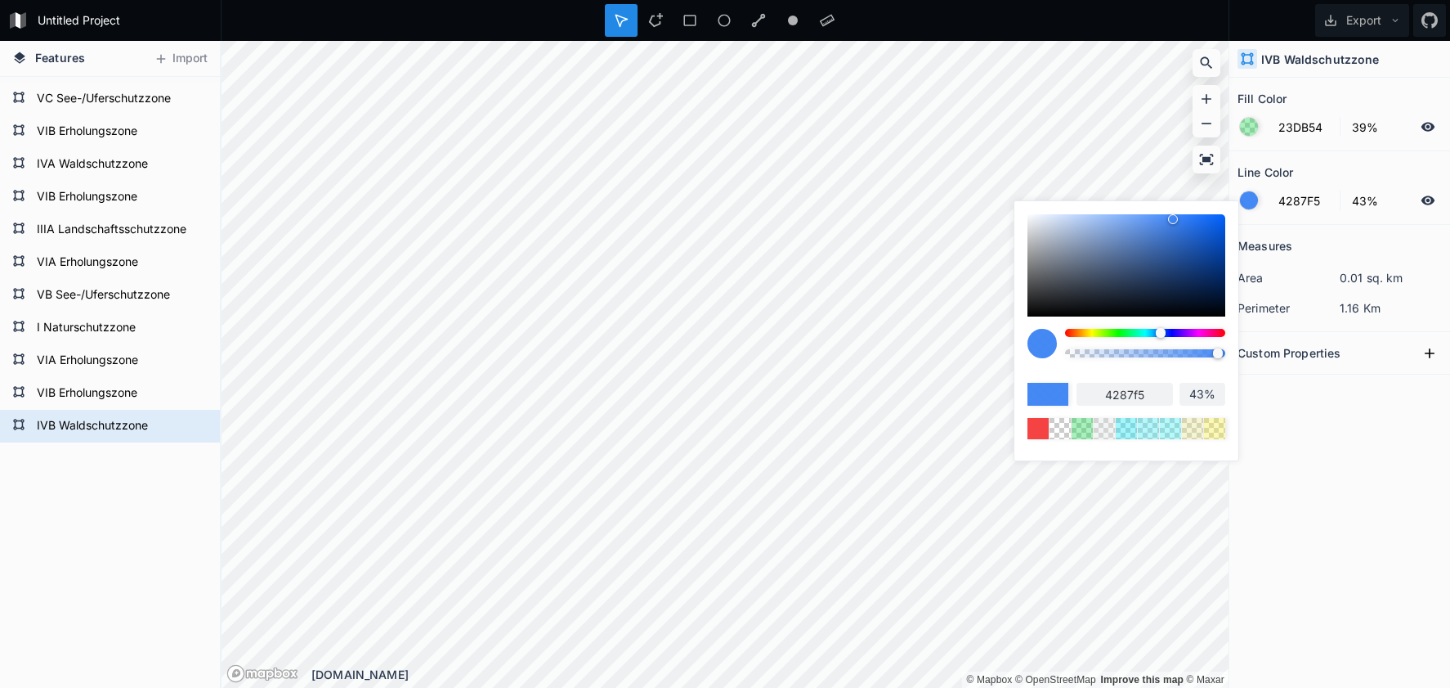
type input "31%"
type input "22%"
type input "12%"
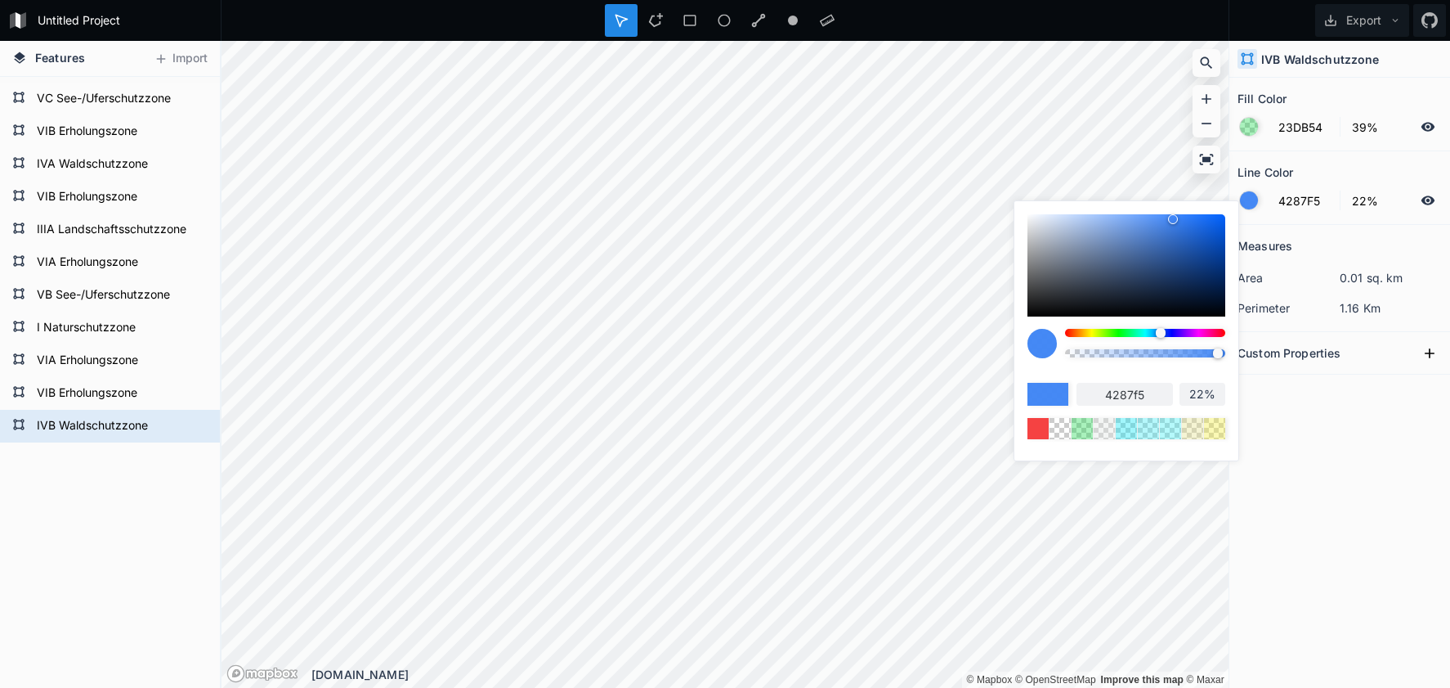
type input "12%"
type input "5%"
type input "0%"
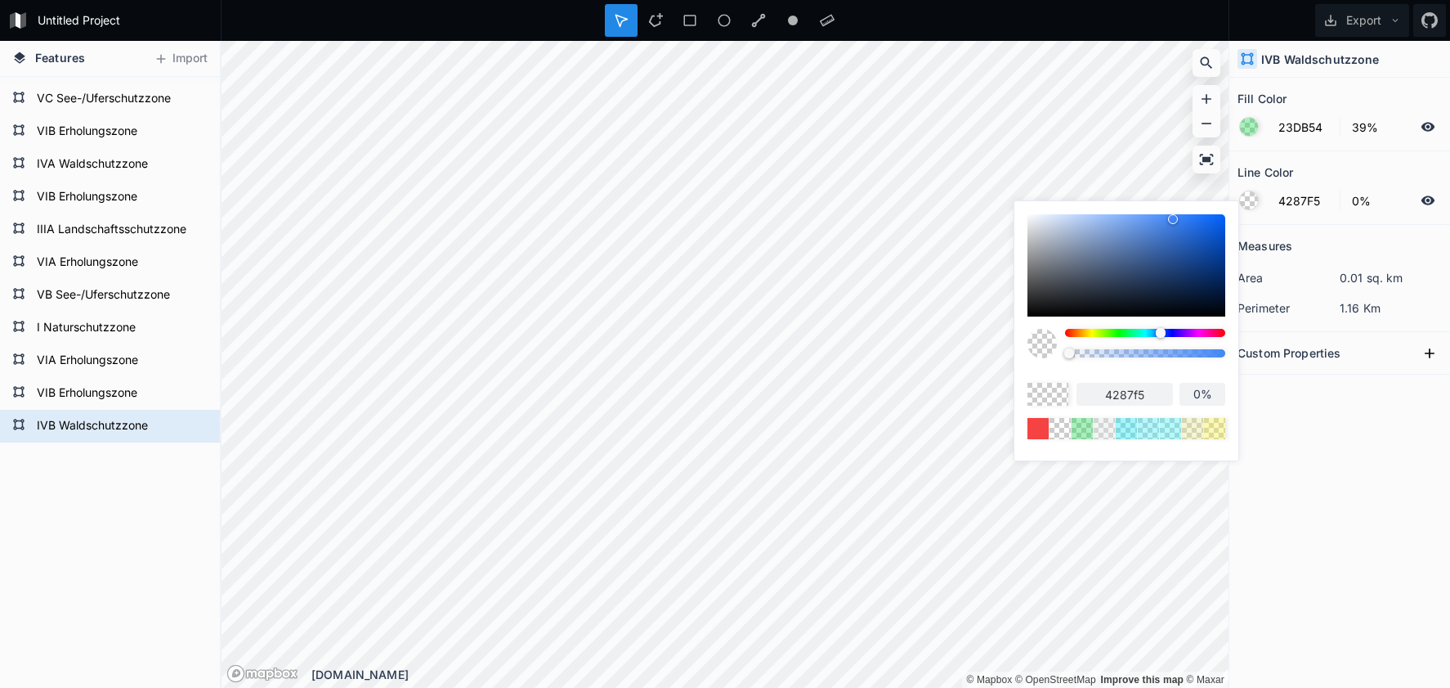
drag, startPoint x: 1219, startPoint y: 357, endPoint x: 1029, endPoint y: 362, distance: 189.7
click at [1029, 362] on div at bounding box center [1127, 349] width 198 height 41
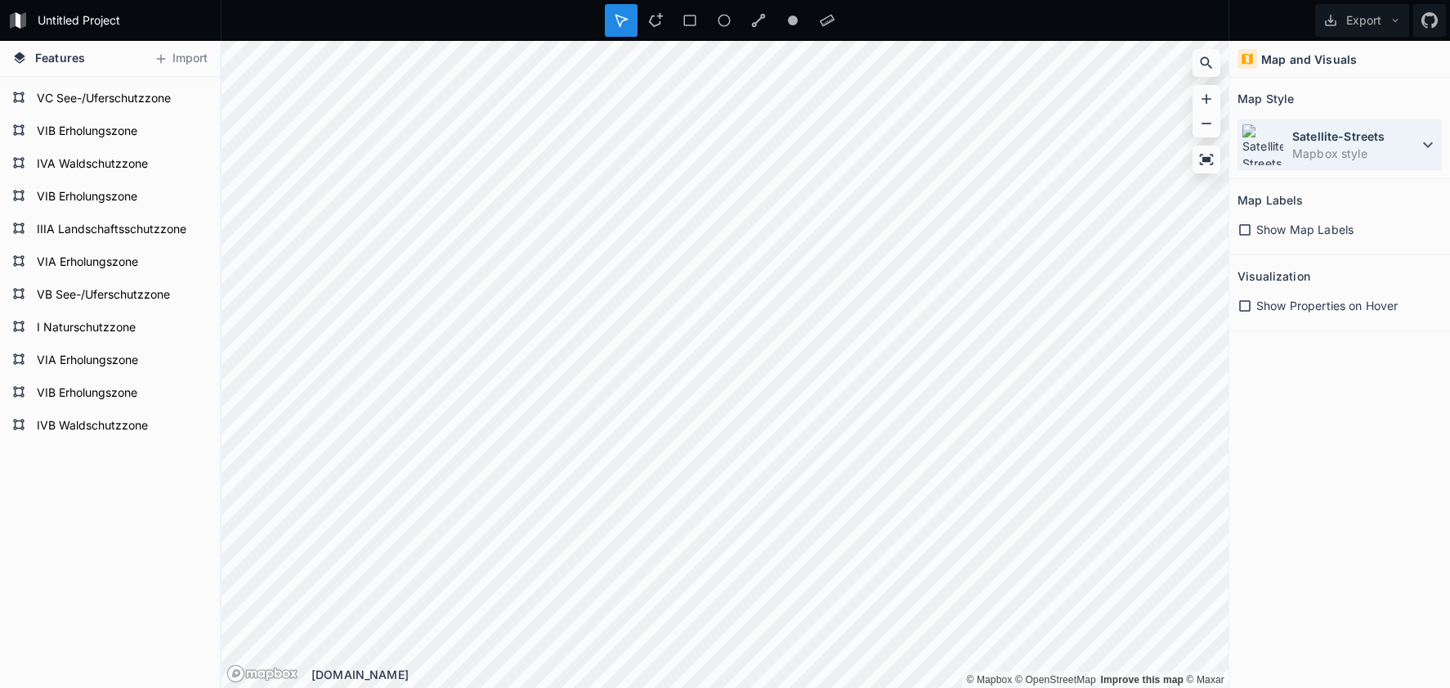
click at [1310, 150] on dd "Mapbox style" at bounding box center [1356, 153] width 126 height 17
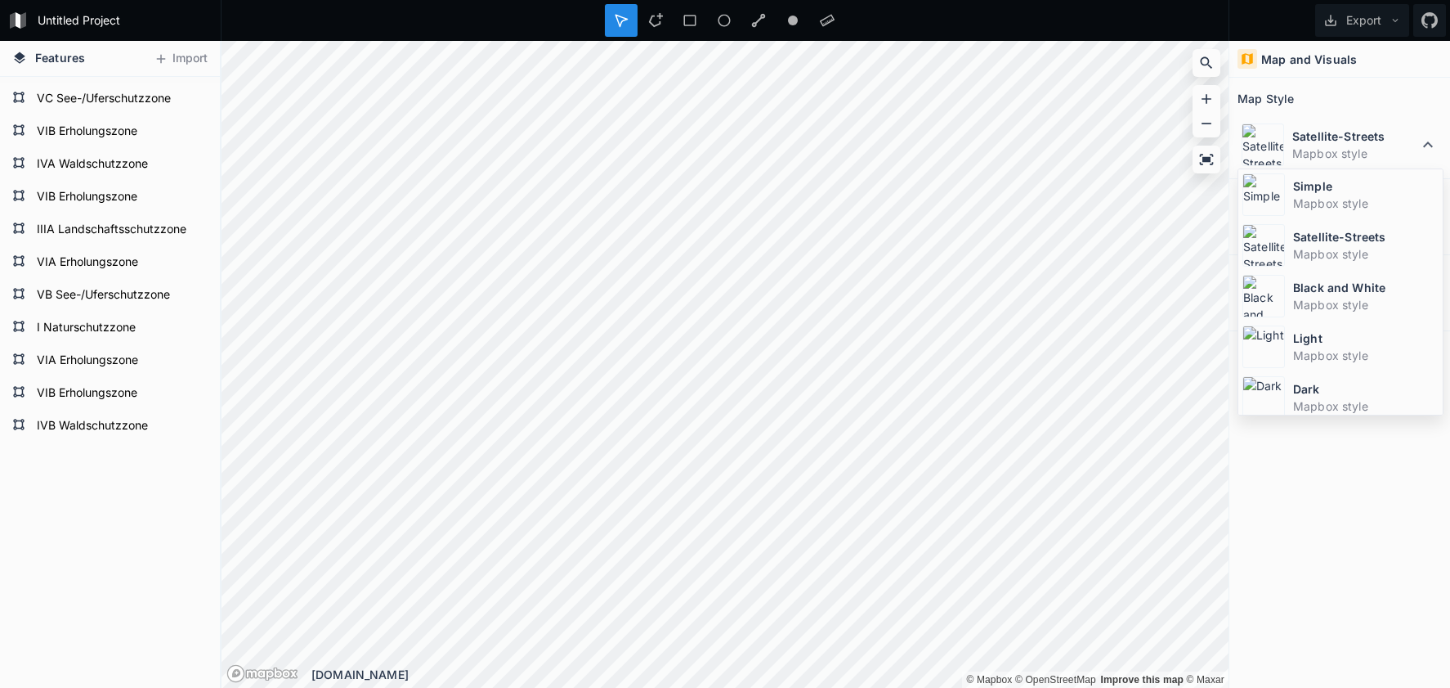
click at [1301, 187] on dt "Simple" at bounding box center [1366, 185] width 146 height 17
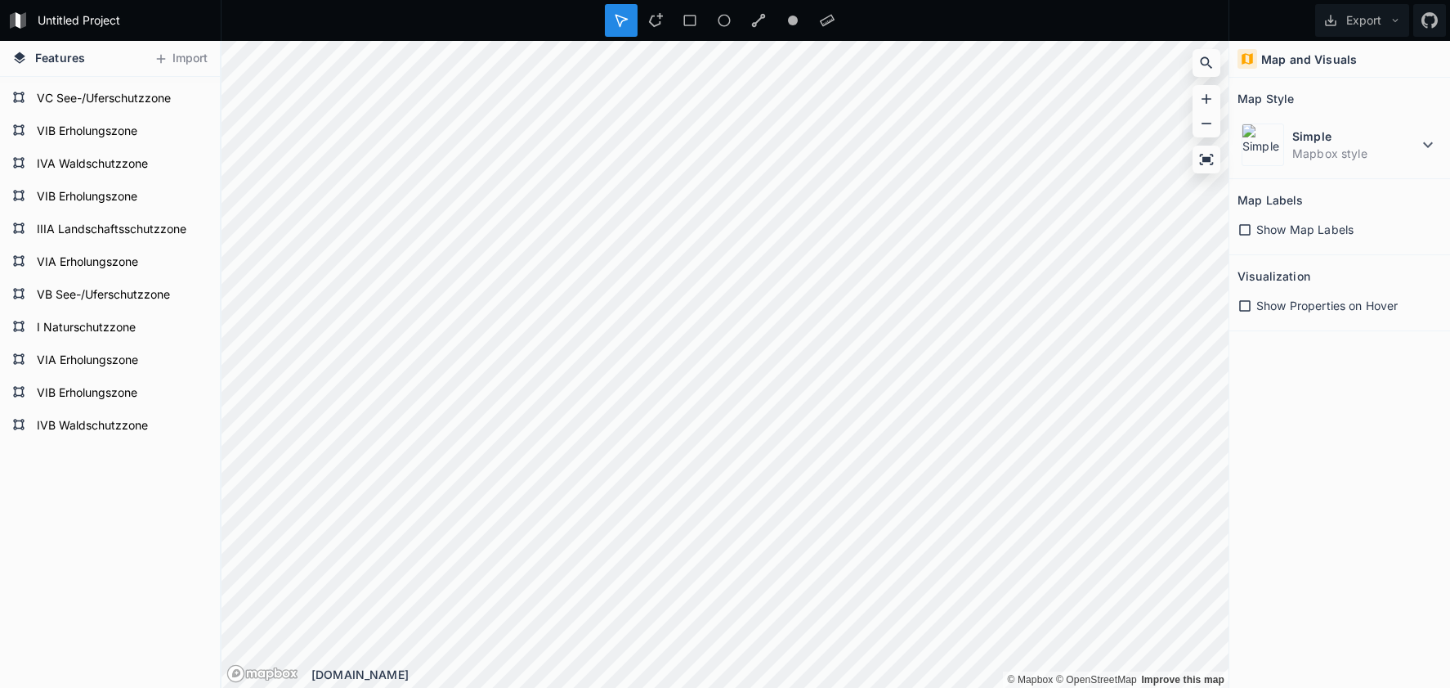
click at [800, 0] on html "Untitled Project Export Features Import IVB Waldschutzzone VIB Erholungszone VI…" at bounding box center [725, 344] width 1450 height 688
click at [651, 25] on icon at bounding box center [655, 20] width 15 height 15
click at [1329, 154] on dd "Mapbox style" at bounding box center [1356, 153] width 126 height 17
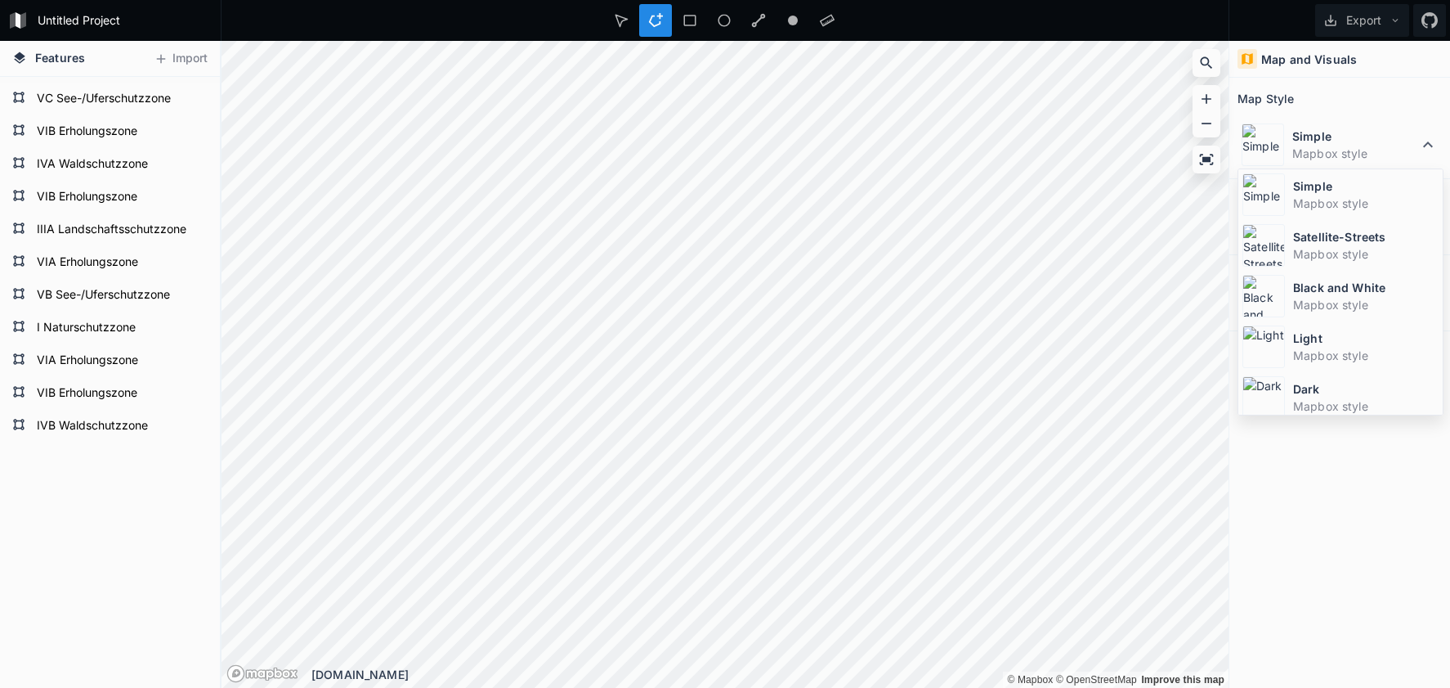
click at [1305, 248] on dd "Mapbox style" at bounding box center [1366, 253] width 146 height 17
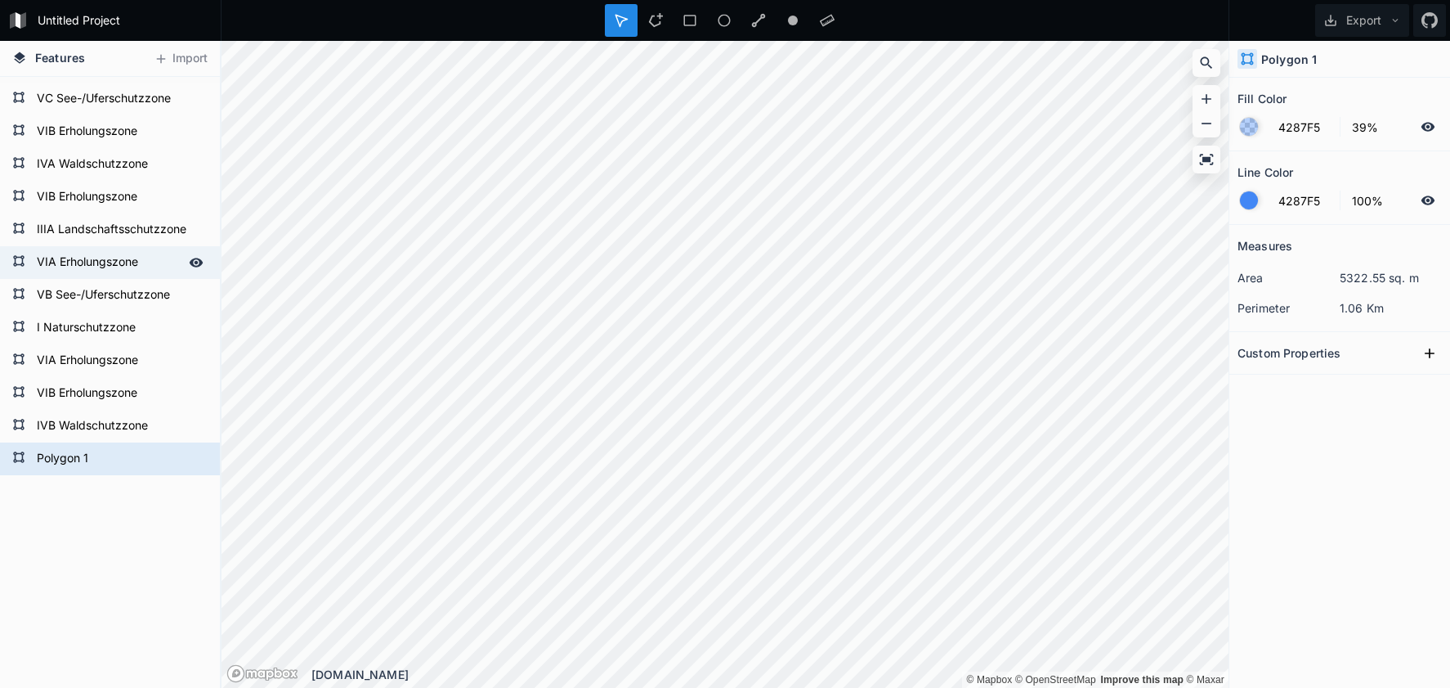
click at [105, 261] on form "VIA Erholungszone" at bounding box center [108, 262] width 153 height 25
type input "F542DD"
type input "0%"
click at [105, 261] on form "VIA Erholungszone" at bounding box center [108, 262] width 153 height 25
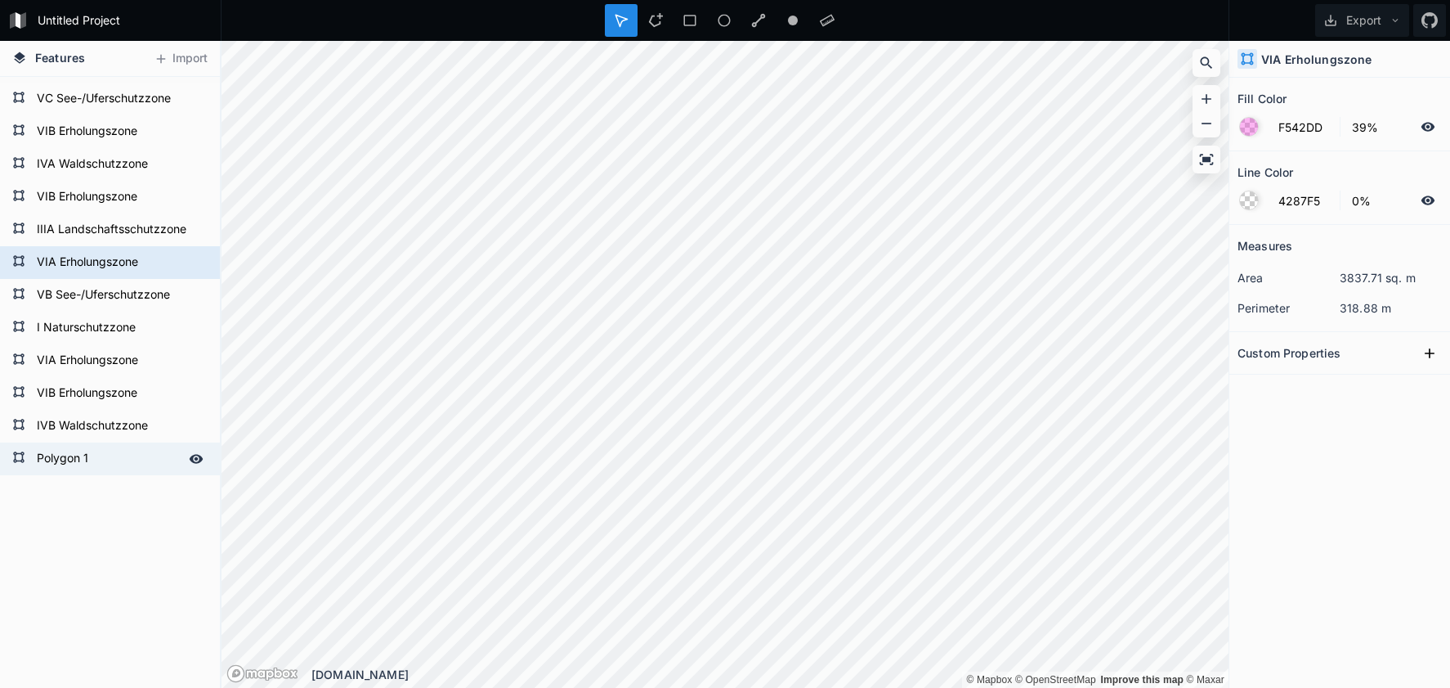
click at [100, 468] on form "Polygon 1" at bounding box center [108, 458] width 153 height 25
type input "4287F5"
type input "100%"
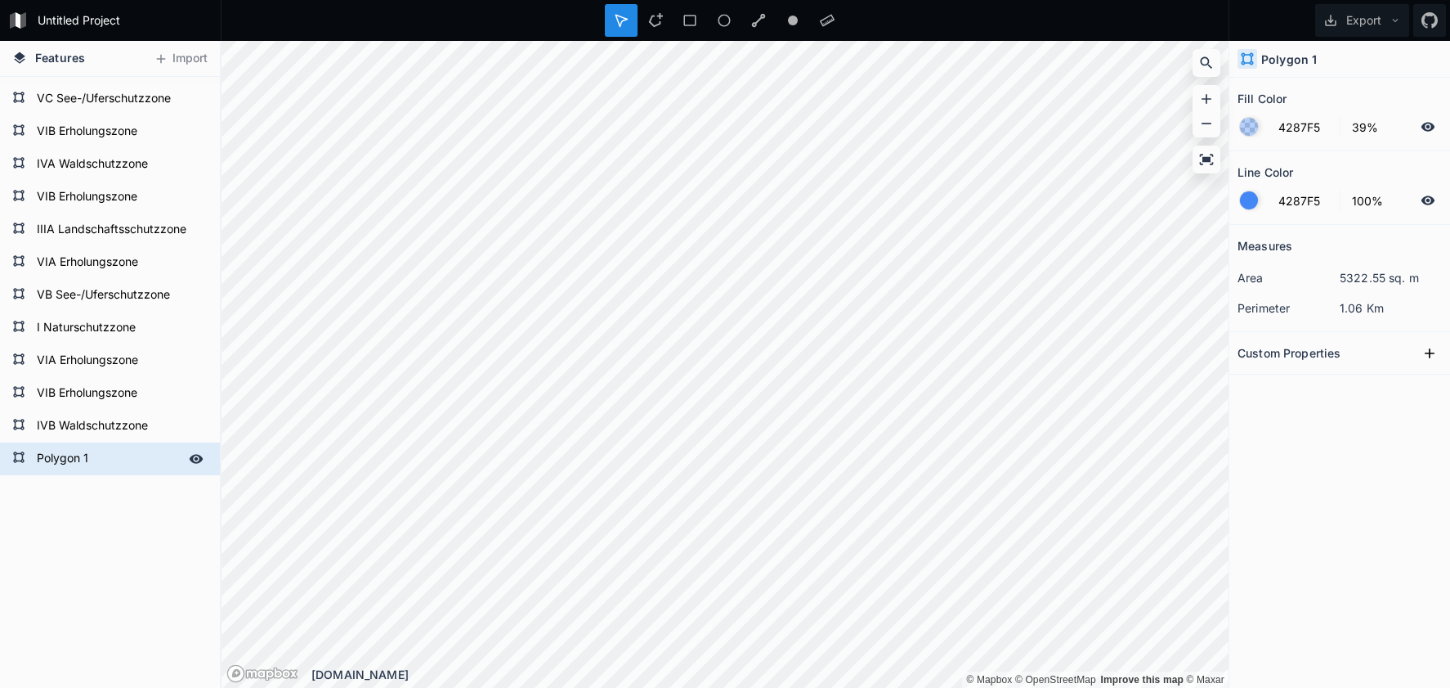
click at [100, 468] on form "Polygon 1" at bounding box center [108, 458] width 153 height 25
paste input "VIA Erholungszone"
type input "VIA Erholungszone"
click at [77, 267] on form "VIA Erholungszone" at bounding box center [108, 262] width 153 height 25
type input "F542DD"
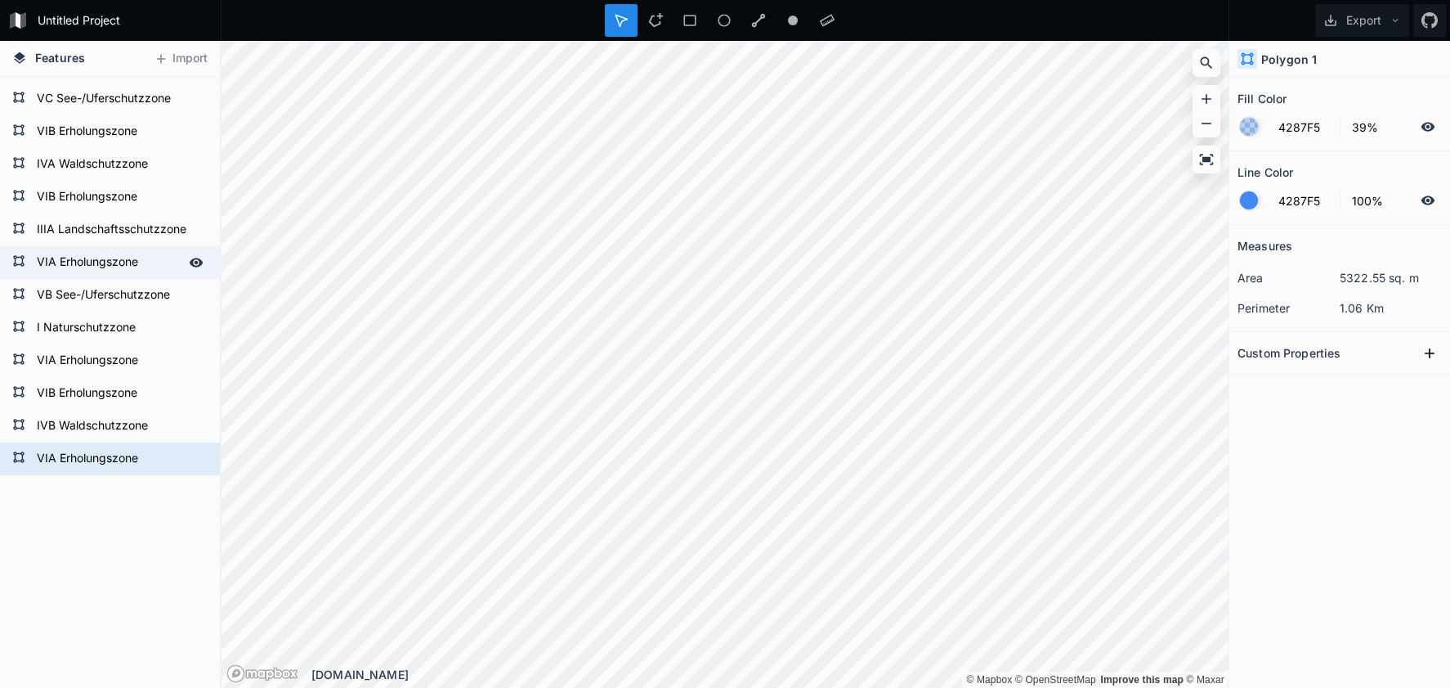
type input "0%"
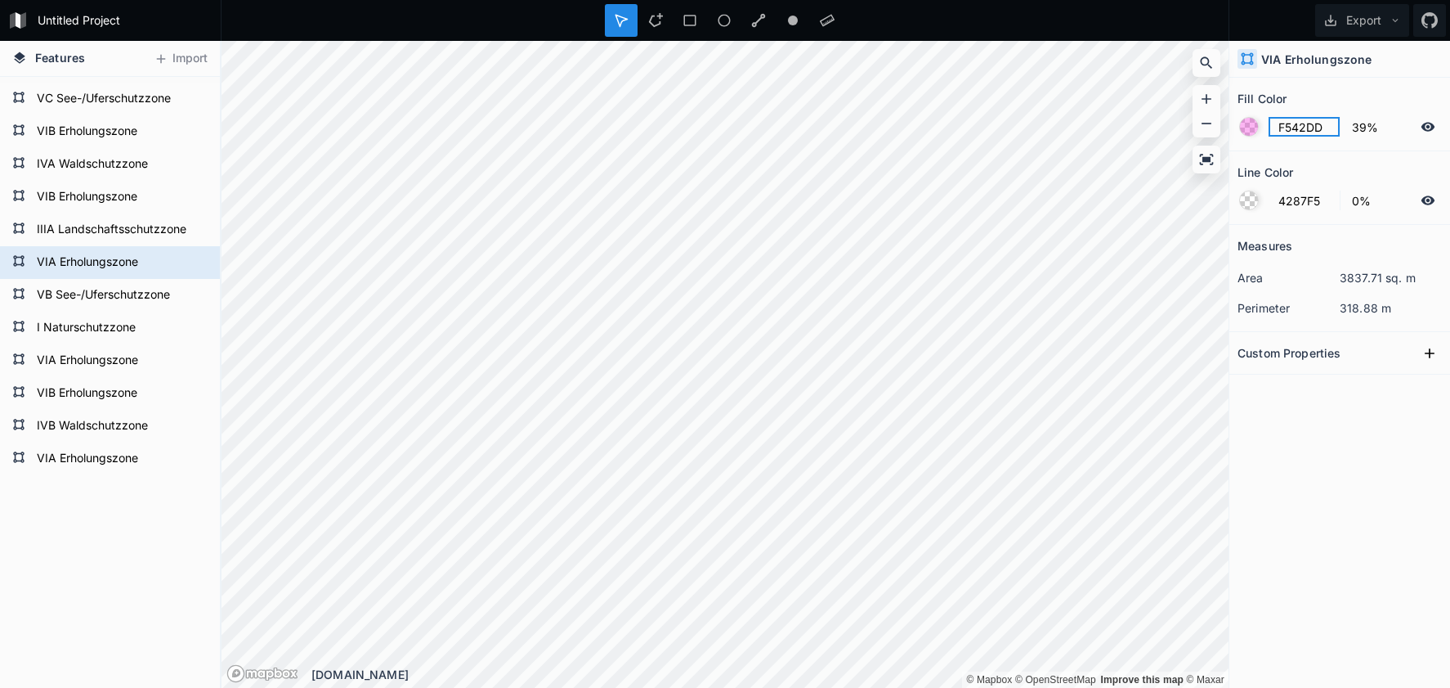
click at [1304, 123] on input "F542DD" at bounding box center [1304, 127] width 71 height 20
click at [86, 455] on form "VIA Erholungszone" at bounding box center [108, 458] width 153 height 25
type input "4287F5"
type input "100%"
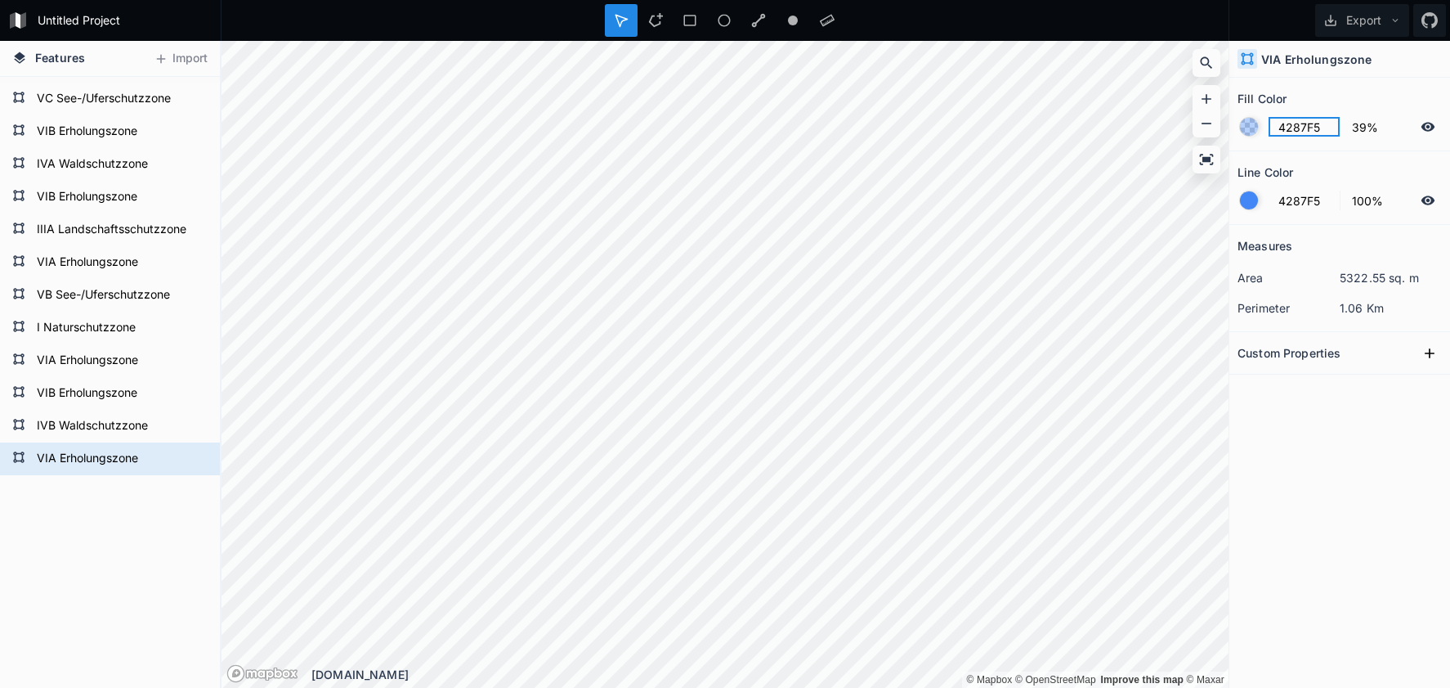
click at [1293, 123] on input "4287F5" at bounding box center [1304, 127] width 71 height 20
paste input "F542DD"
type input "F542DD"
click at [1248, 208] on div at bounding box center [1249, 200] width 18 height 18
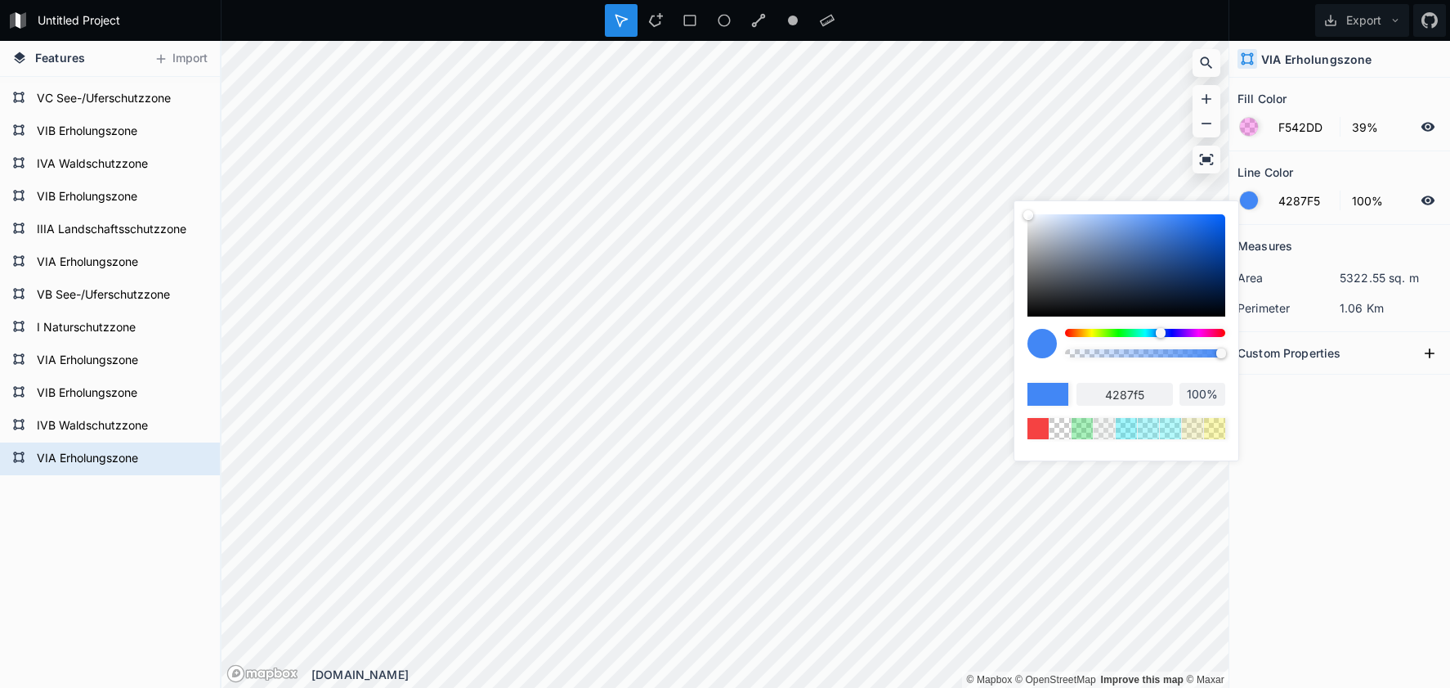
type input "95%"
type input "94%"
type input "90%"
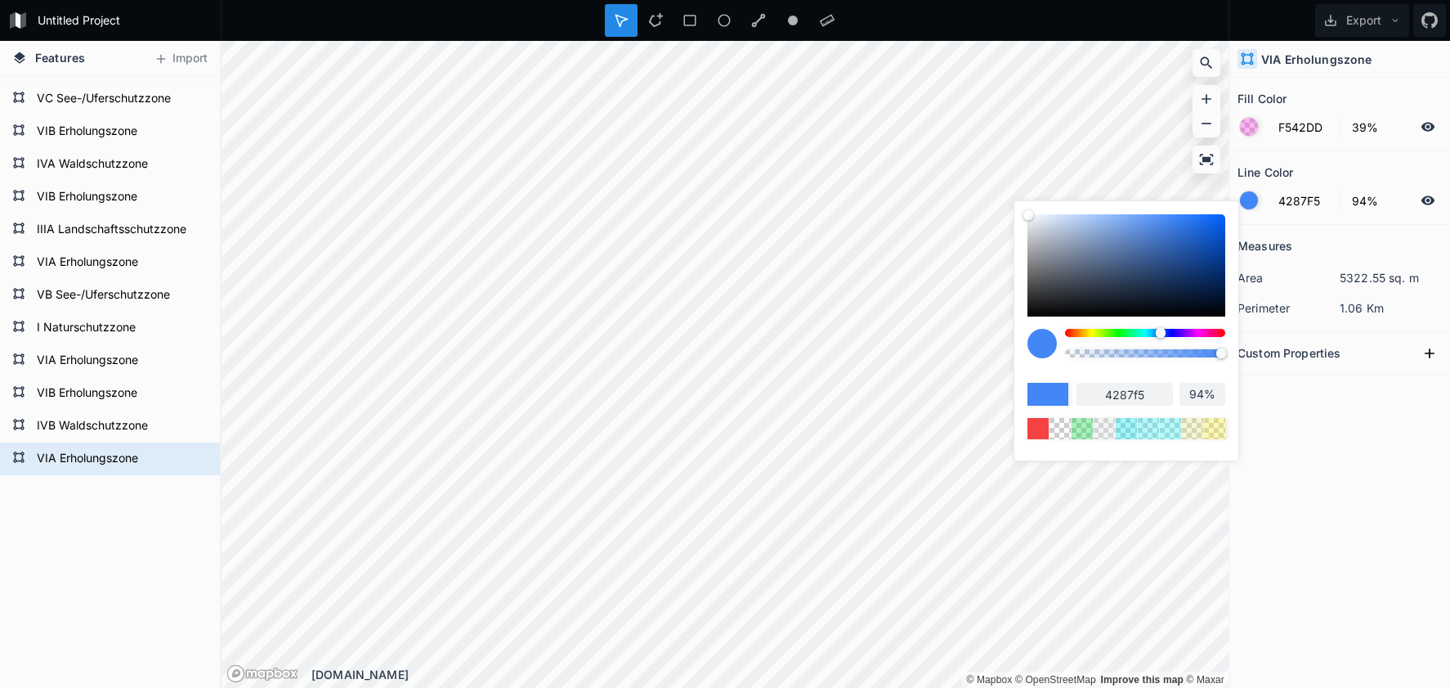
type input "90%"
type input "87%"
type input "81%"
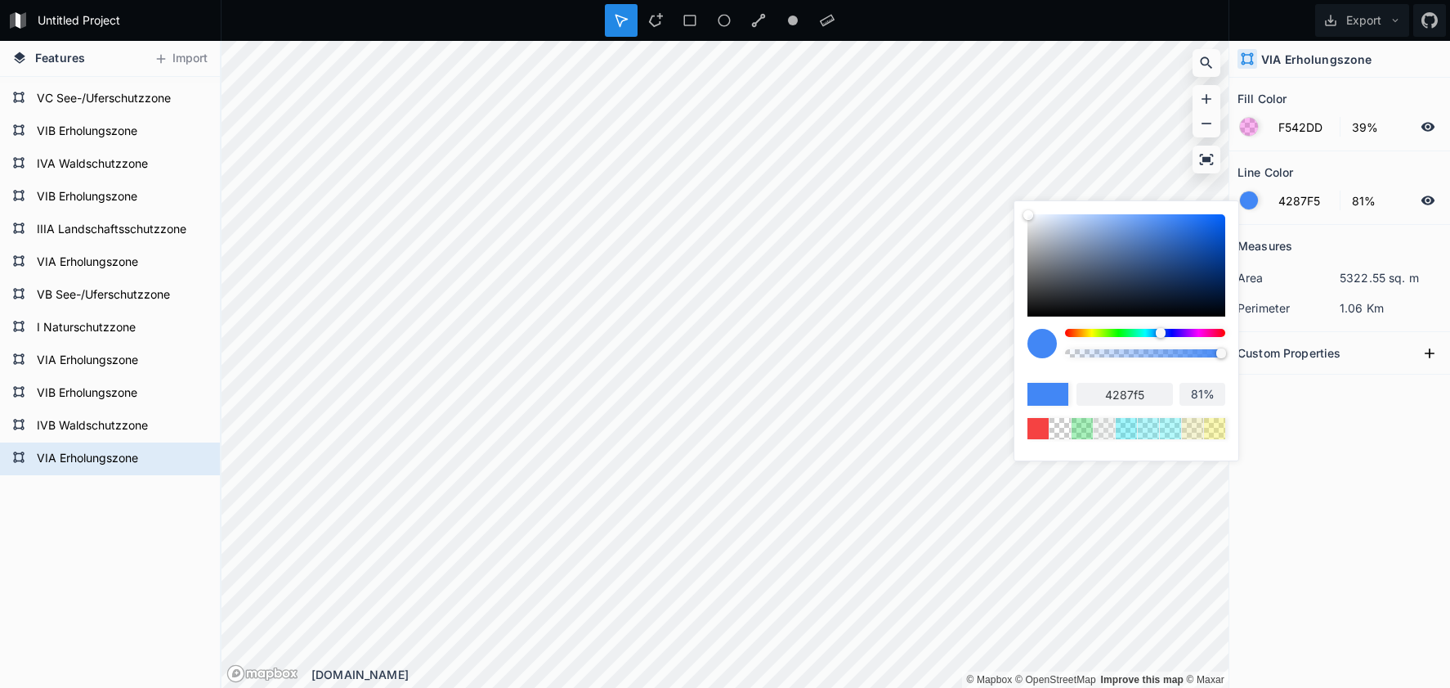
type input "74%"
type input "66%"
type input "54%"
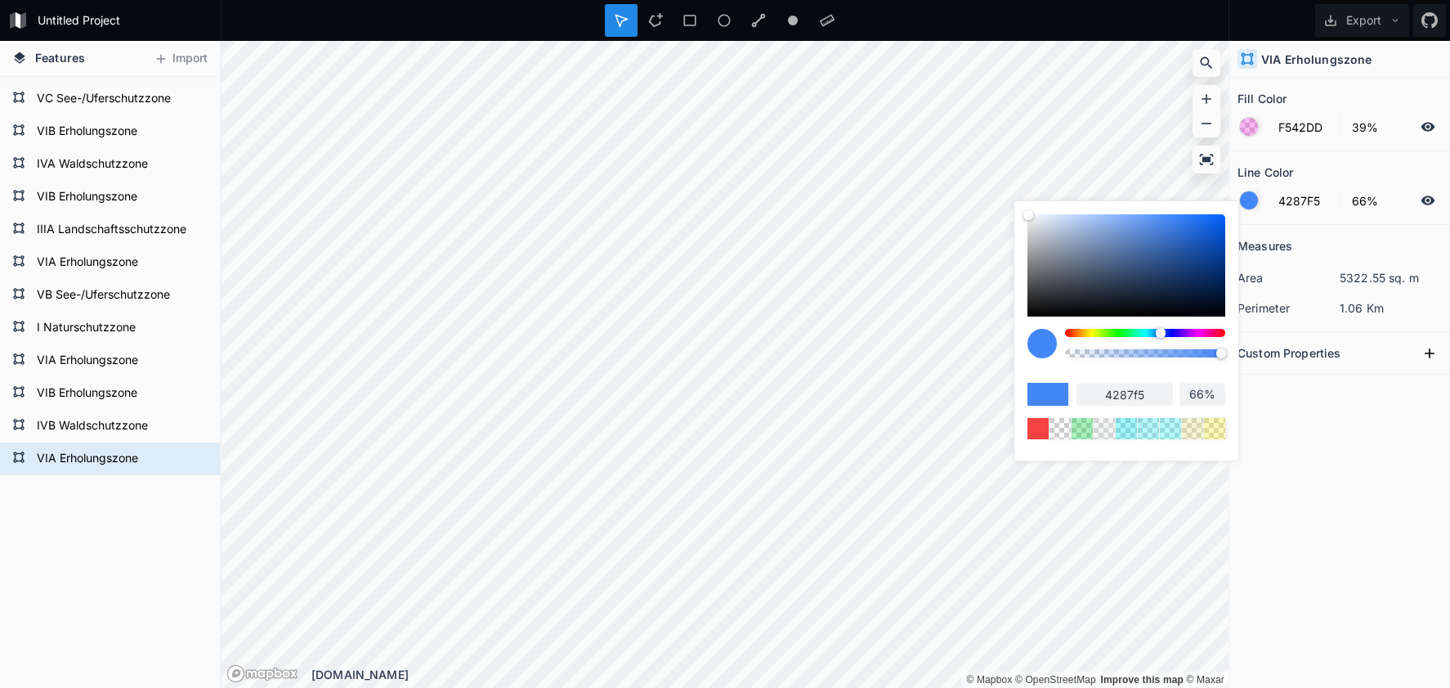
type input "54%"
type input "44%"
type input "32%"
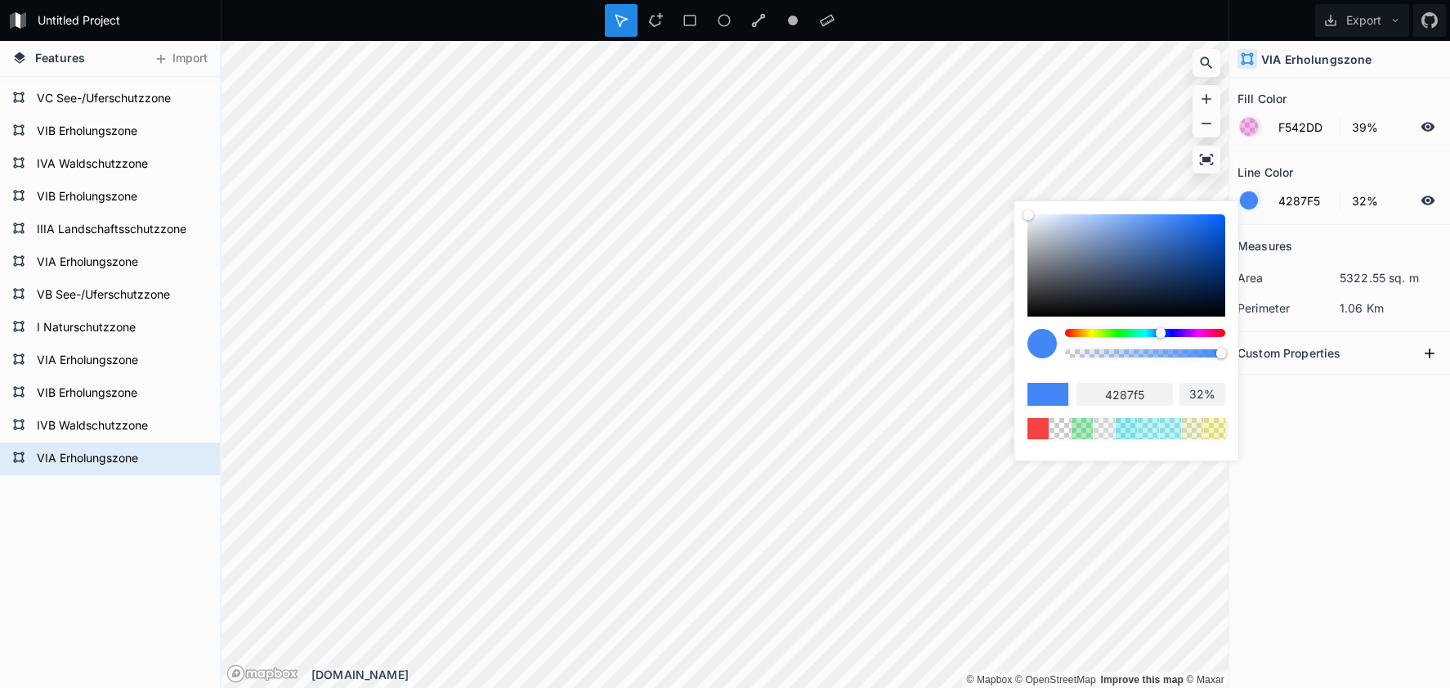
type input "25%"
type input "18%"
type input "15%"
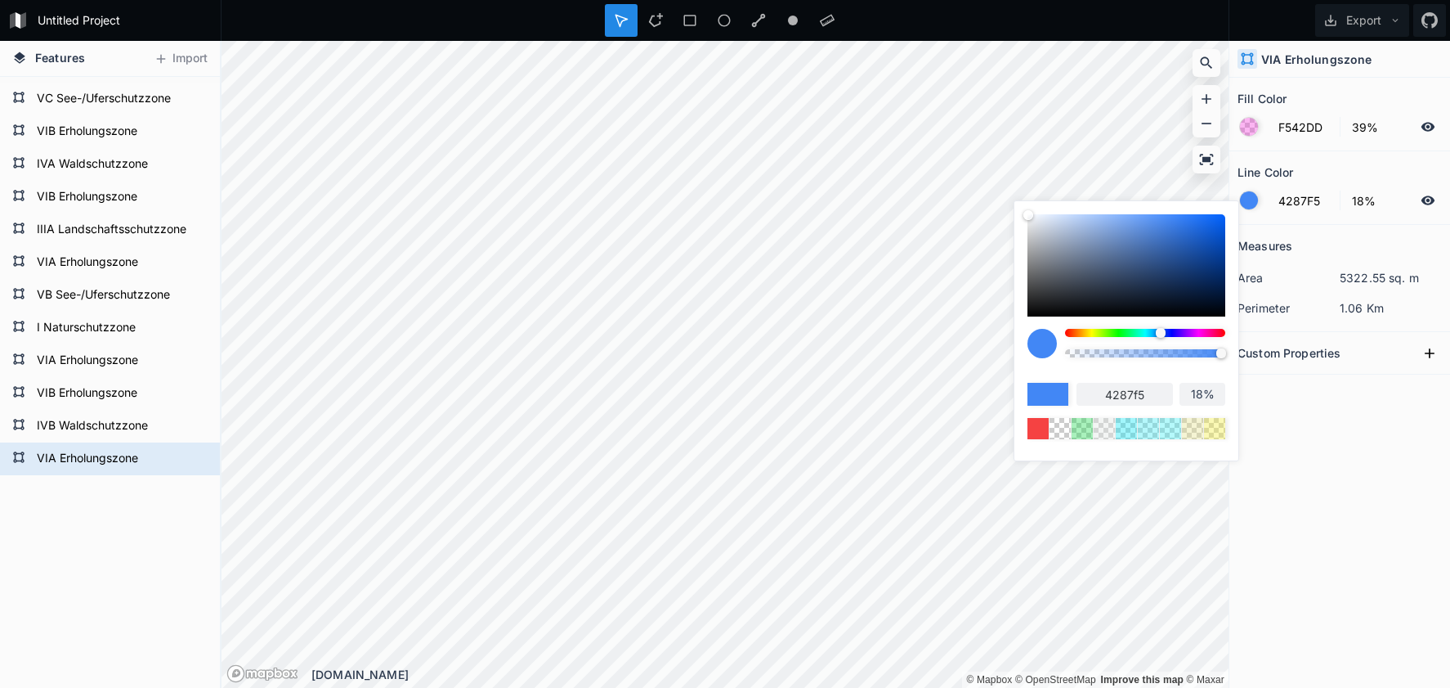
type input "15%"
type input "9%"
type input "5%"
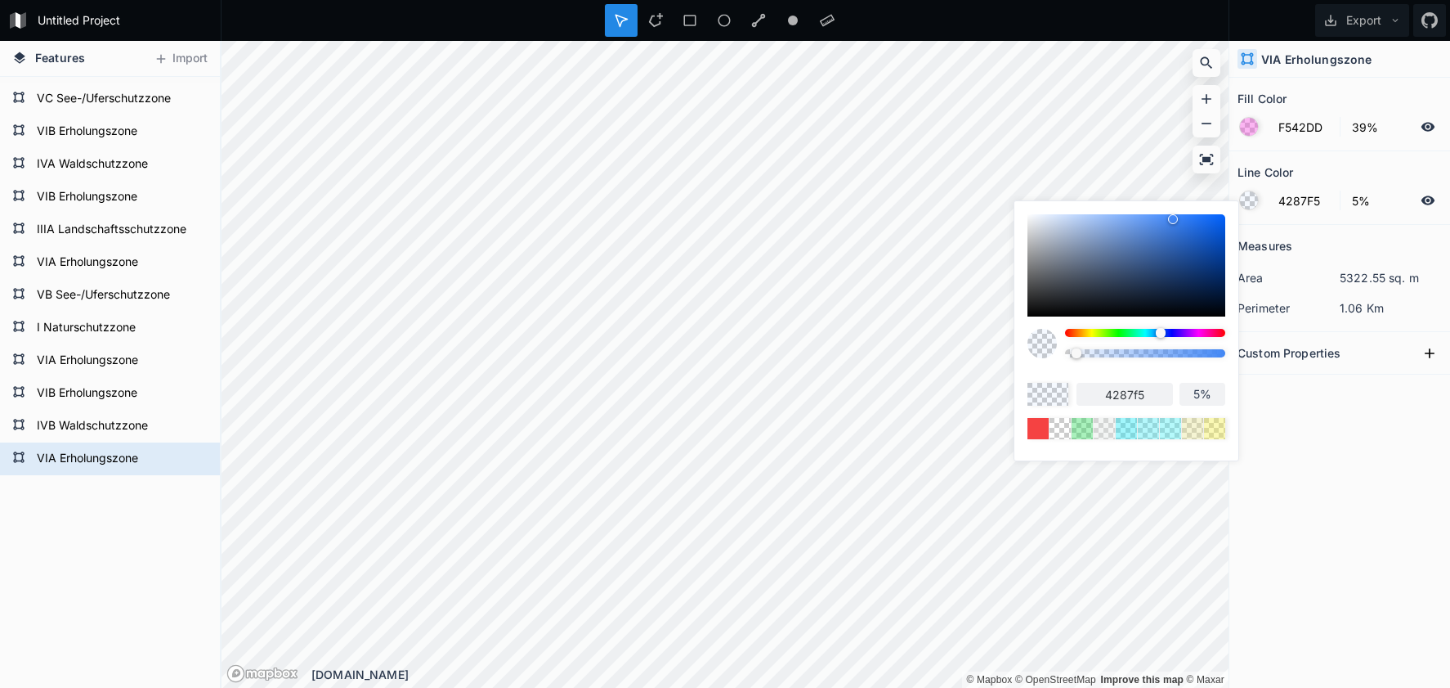
type input "1%"
type input "0%"
drag, startPoint x: 1213, startPoint y: 356, endPoint x: 1023, endPoint y: 355, distance: 190.5
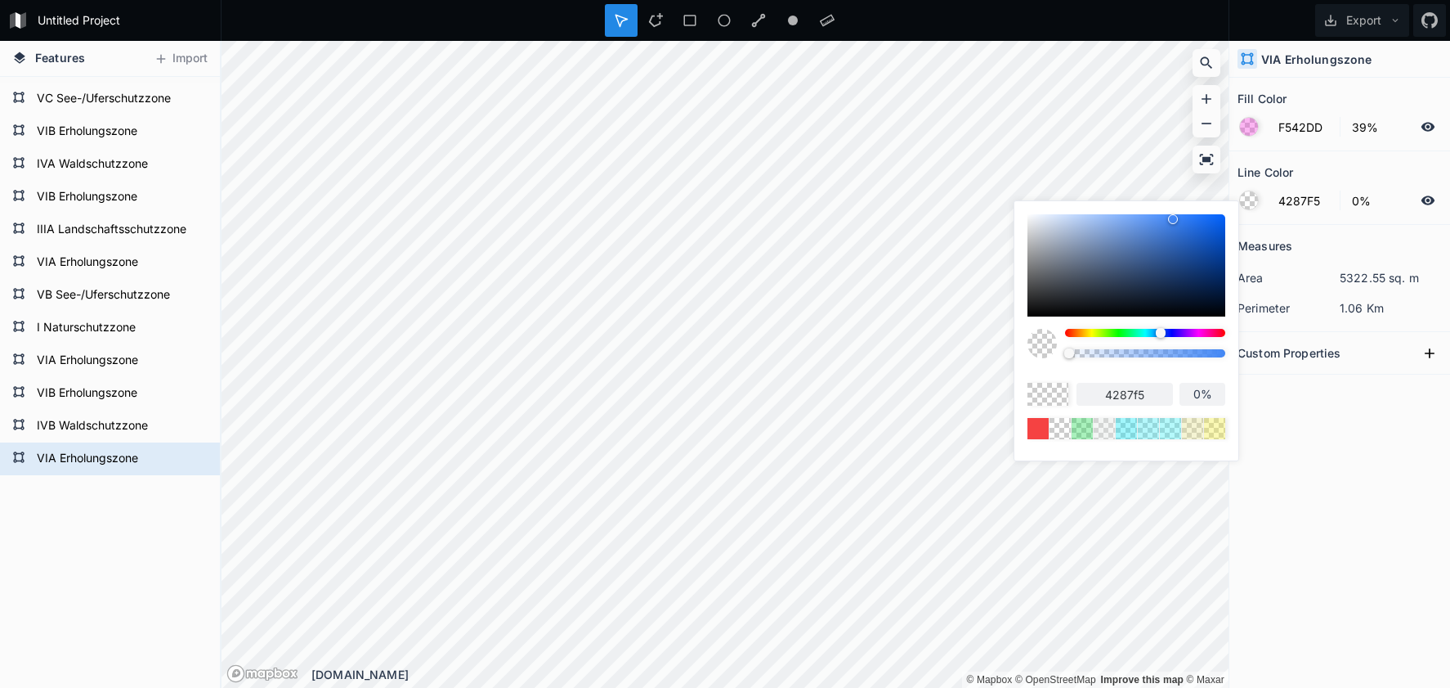
click at [1031, 358] on div at bounding box center [1127, 349] width 198 height 41
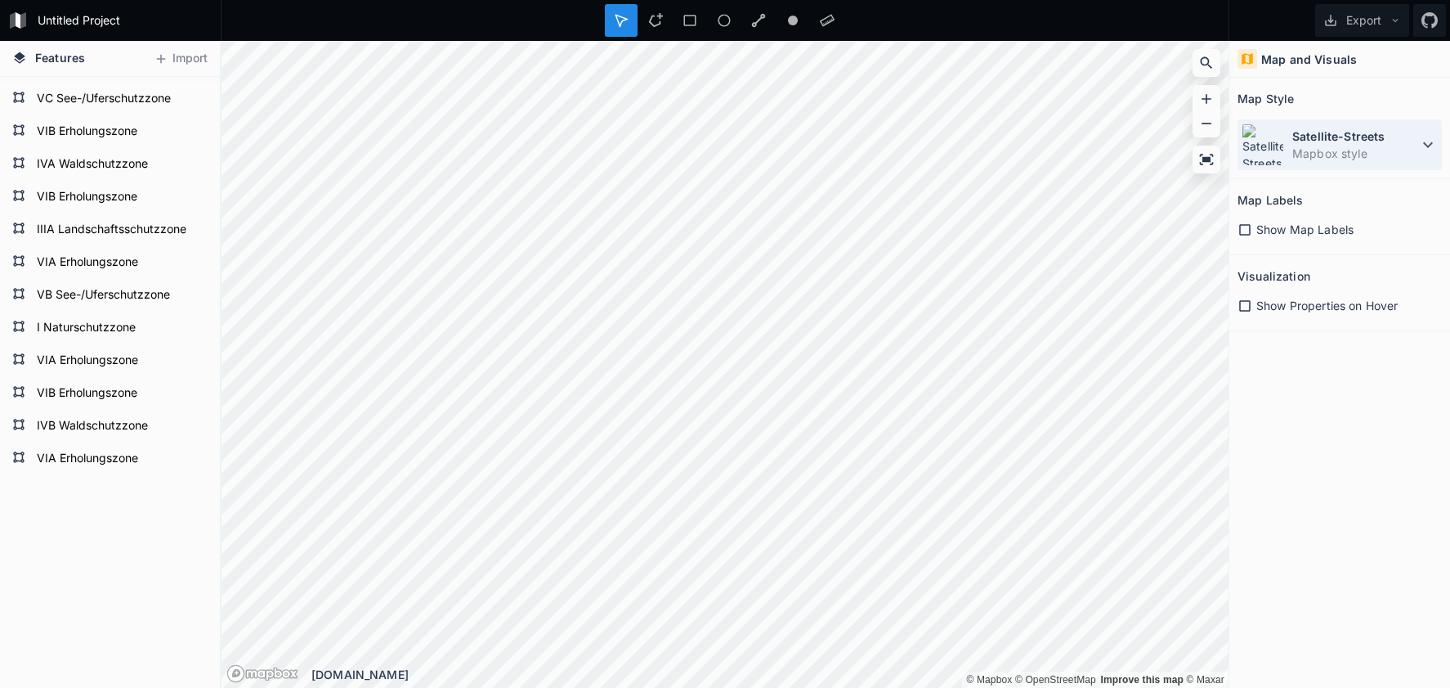
drag, startPoint x: 1340, startPoint y: 140, endPoint x: 1333, endPoint y: 148, distance: 11.0
click at [1340, 140] on dt "Satellite-Streets" at bounding box center [1356, 136] width 126 height 17
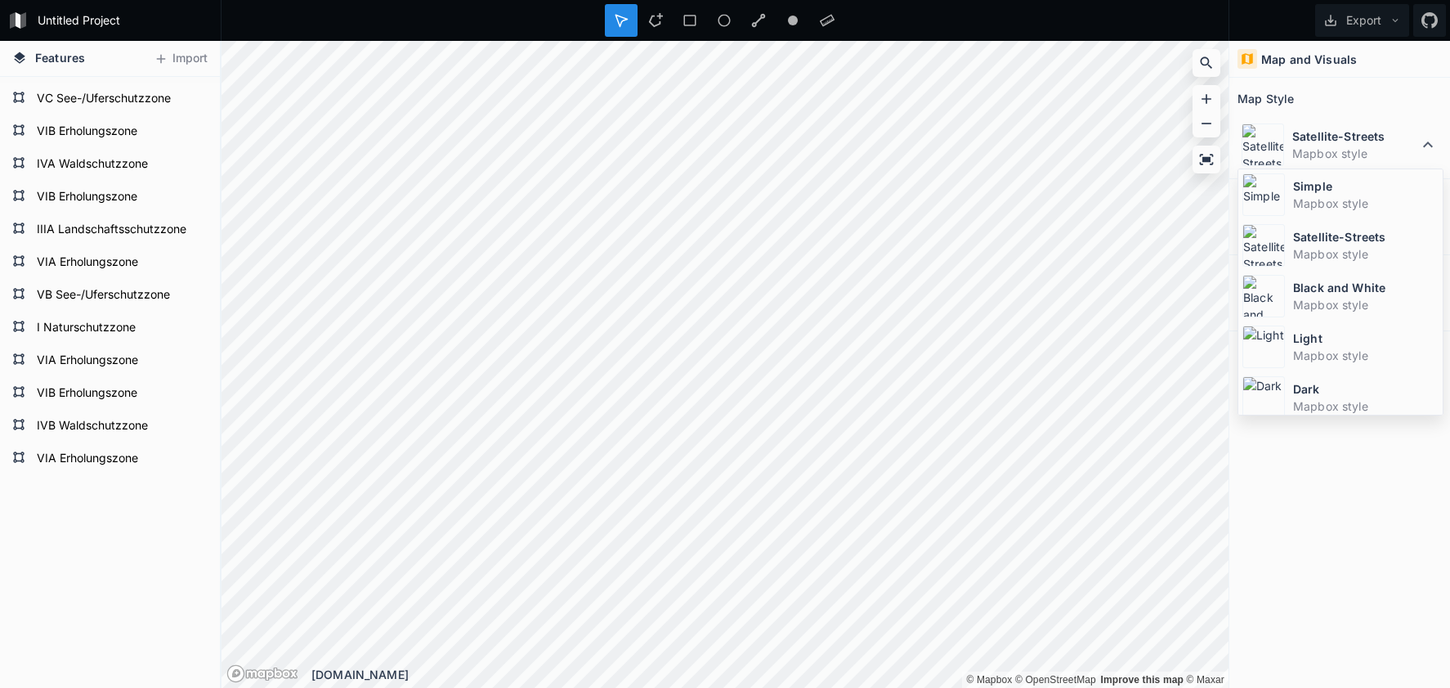
click at [1315, 195] on dd "Mapbox style" at bounding box center [1366, 203] width 146 height 17
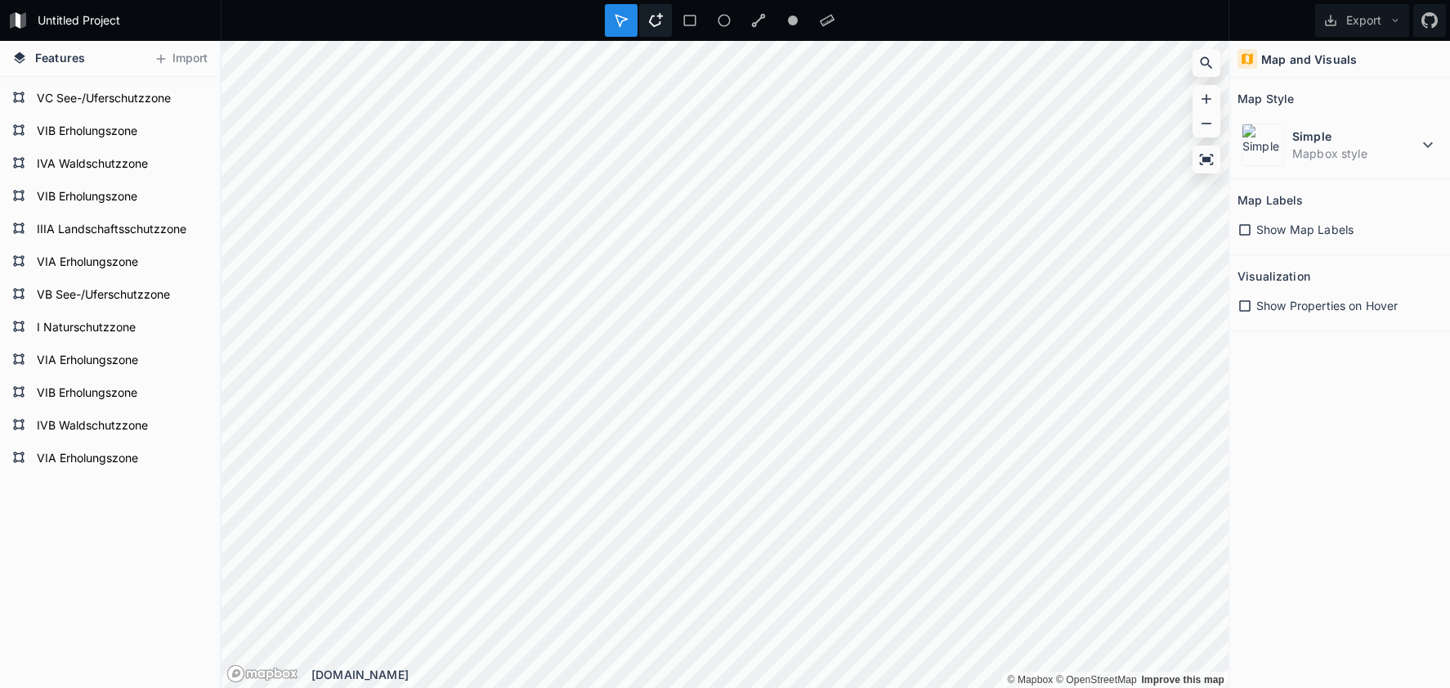
click at [664, 11] on div "Untitled Project Export Features Import VIA Erholungszone IVB Waldschutzzone VI…" at bounding box center [725, 344] width 1450 height 688
click at [706, 37] on div "Untitled Project Export Features Import VIA Erholungszone IVB Waldschutzzone VI…" at bounding box center [725, 344] width 1450 height 688
click at [649, 34] on div "Untitled Project Export Features Import VIA Erholungszone IVB Waldschutzzone VI…" at bounding box center [725, 344] width 1450 height 688
click at [600, 26] on div "Untitled Project Export Features Import VIA Erholungszone IVB Waldschutzzone VI…" at bounding box center [725, 344] width 1450 height 688
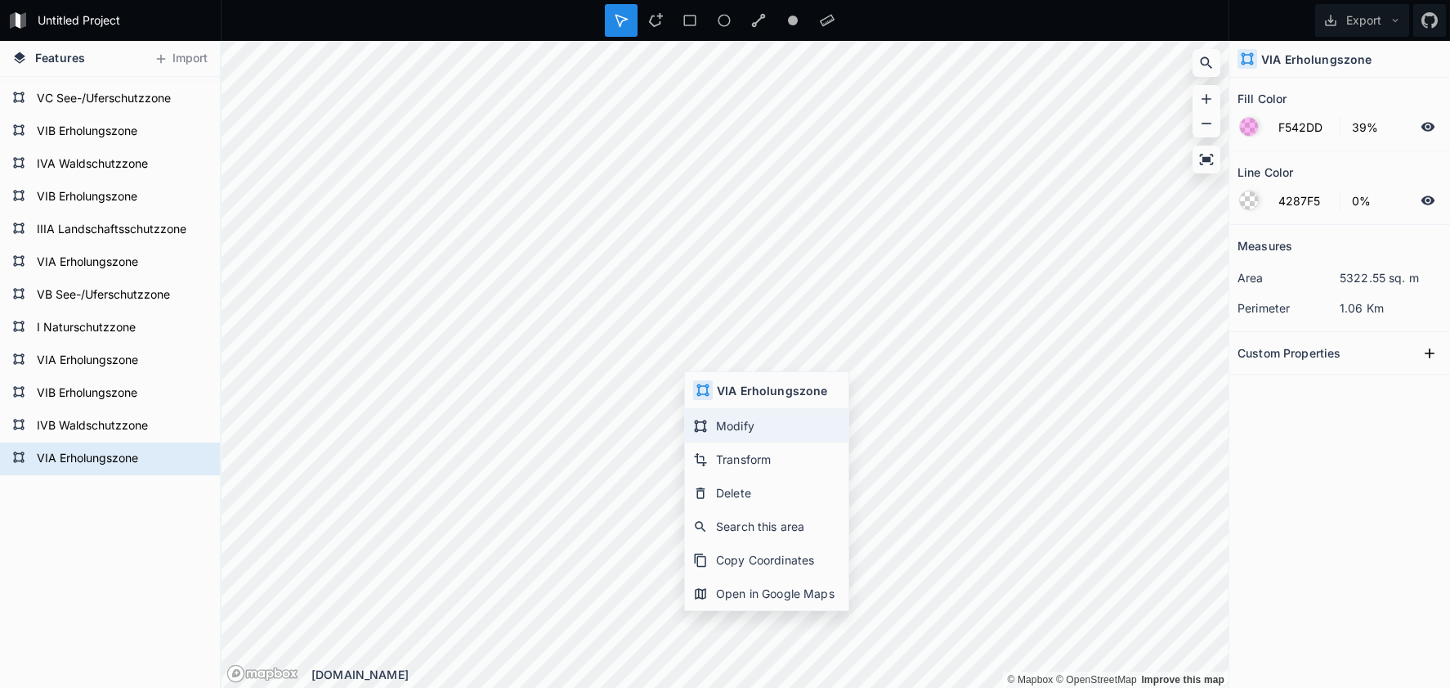
click at [768, 424] on div "Modify" at bounding box center [767, 426] width 164 height 34
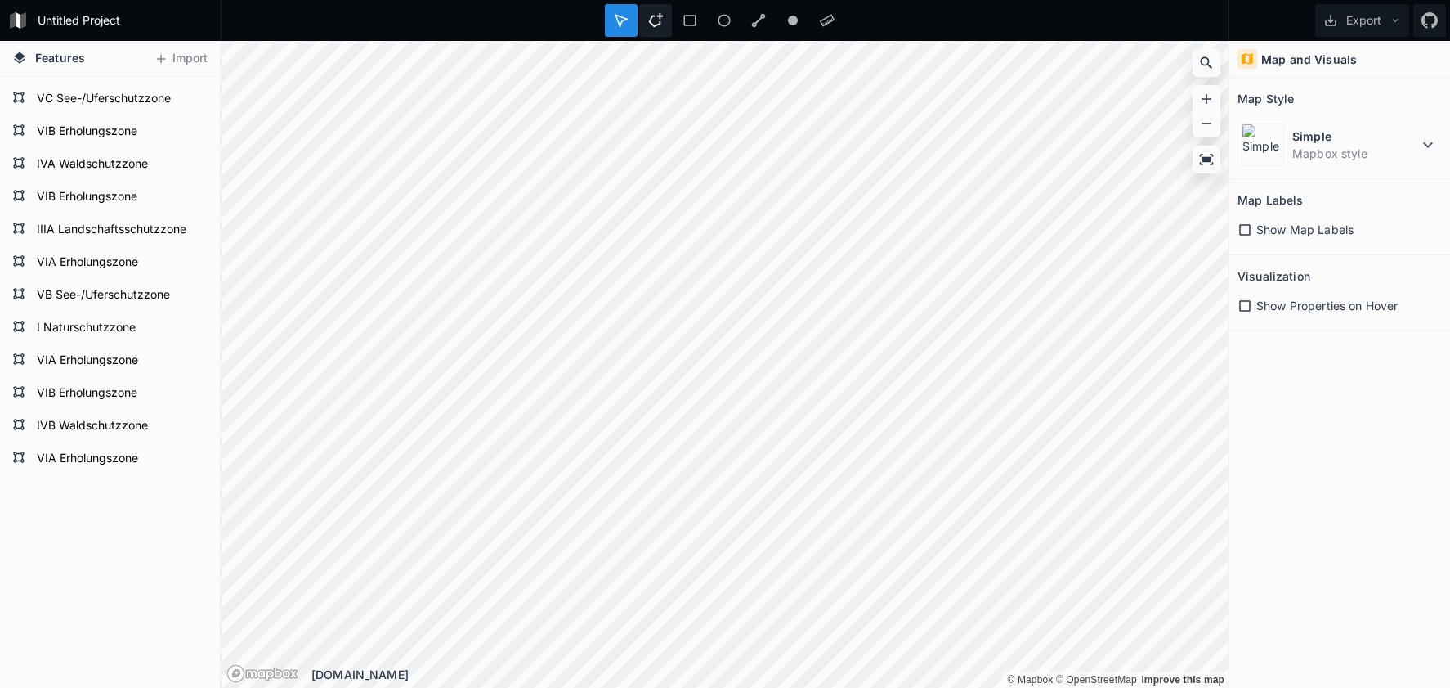
click at [650, 24] on icon at bounding box center [655, 20] width 15 height 15
click at [1295, 159] on dd "Mapbox style" at bounding box center [1356, 153] width 126 height 17
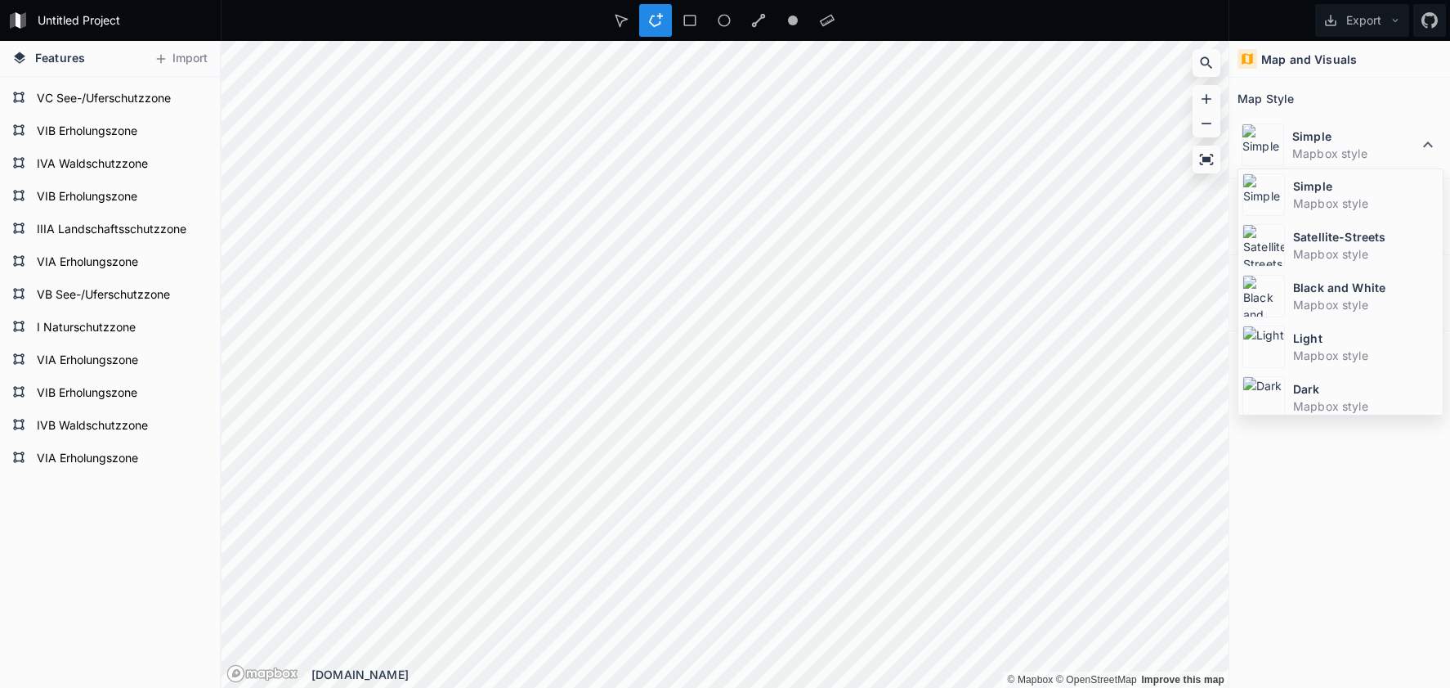
click at [1288, 247] on div "Satellite-Streets Mapbox style" at bounding box center [1341, 245] width 204 height 51
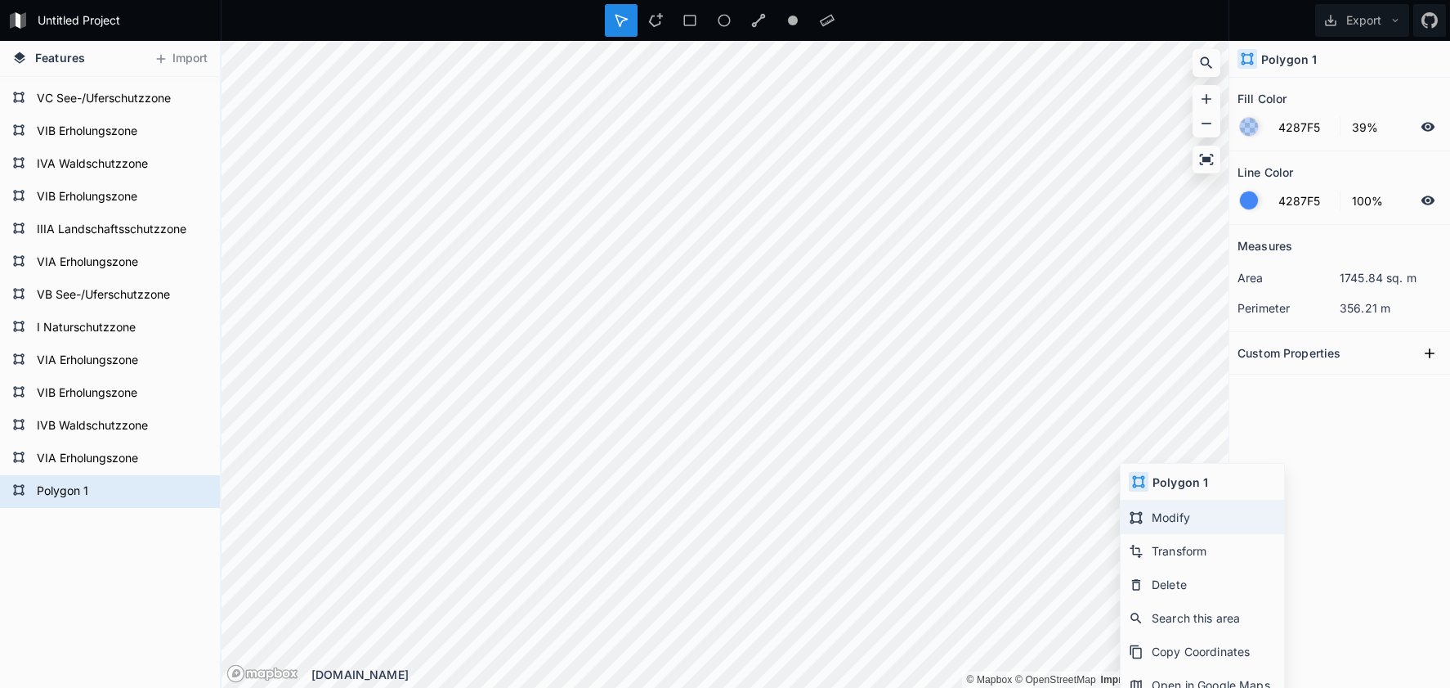
click at [1167, 514] on div "Modify" at bounding box center [1203, 517] width 164 height 34
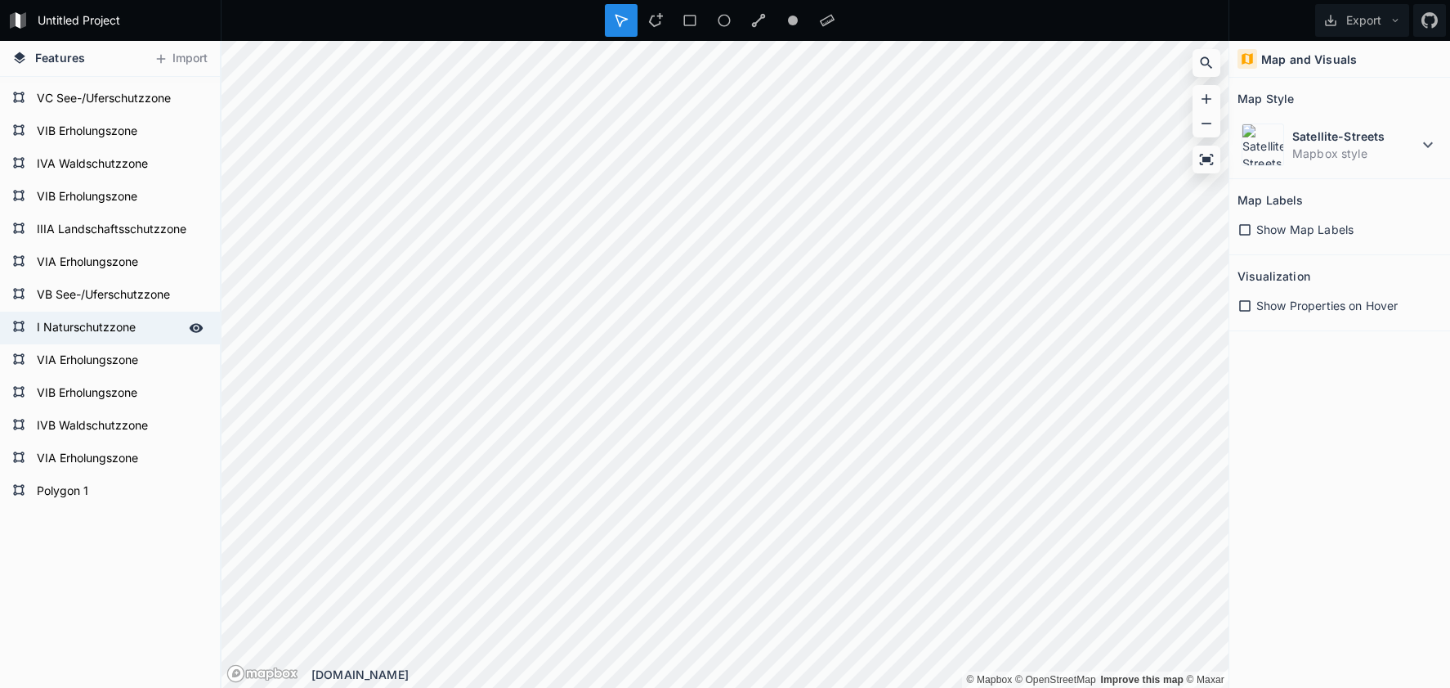
click at [96, 334] on form "I Naturschutzzone" at bounding box center [108, 328] width 153 height 25
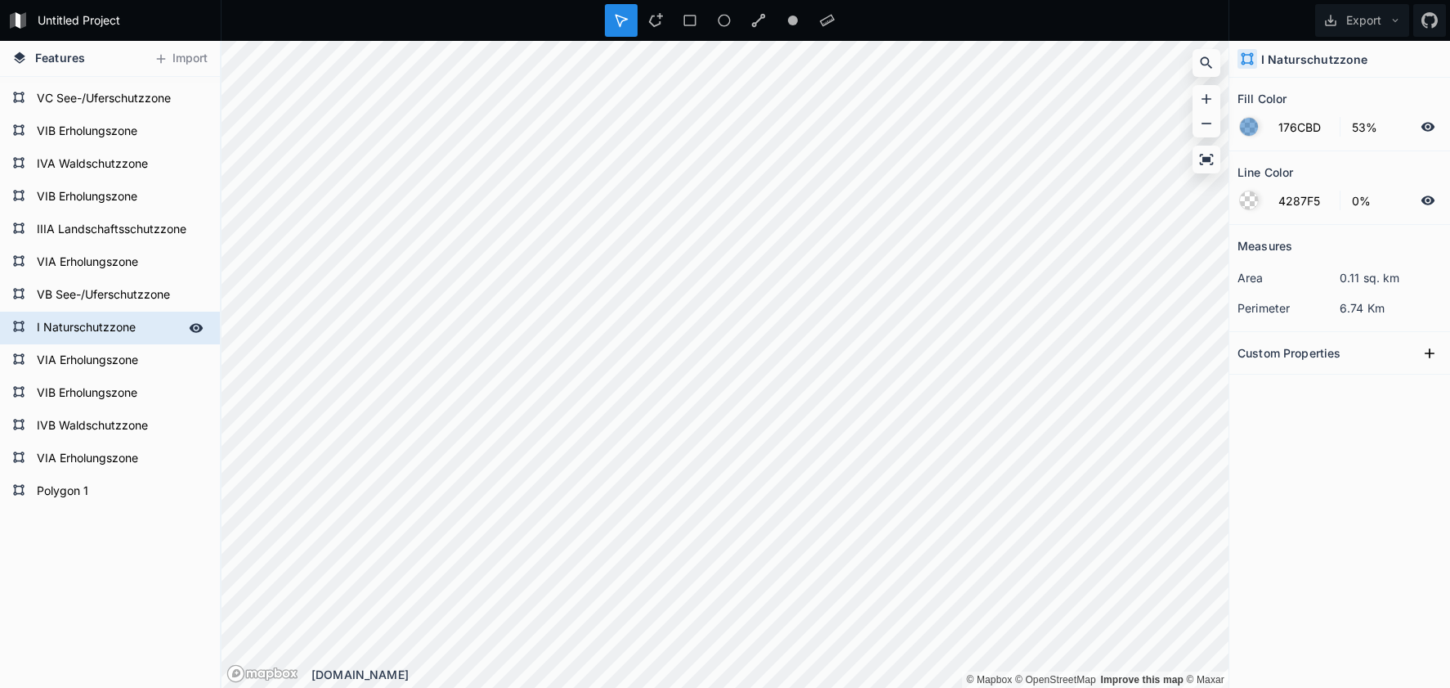
click at [96, 334] on form "I Naturschutzzone" at bounding box center [108, 328] width 153 height 25
click at [92, 491] on form "Polygon 1" at bounding box center [108, 491] width 153 height 25
type input "4287F5"
type input "39%"
type input "100%"
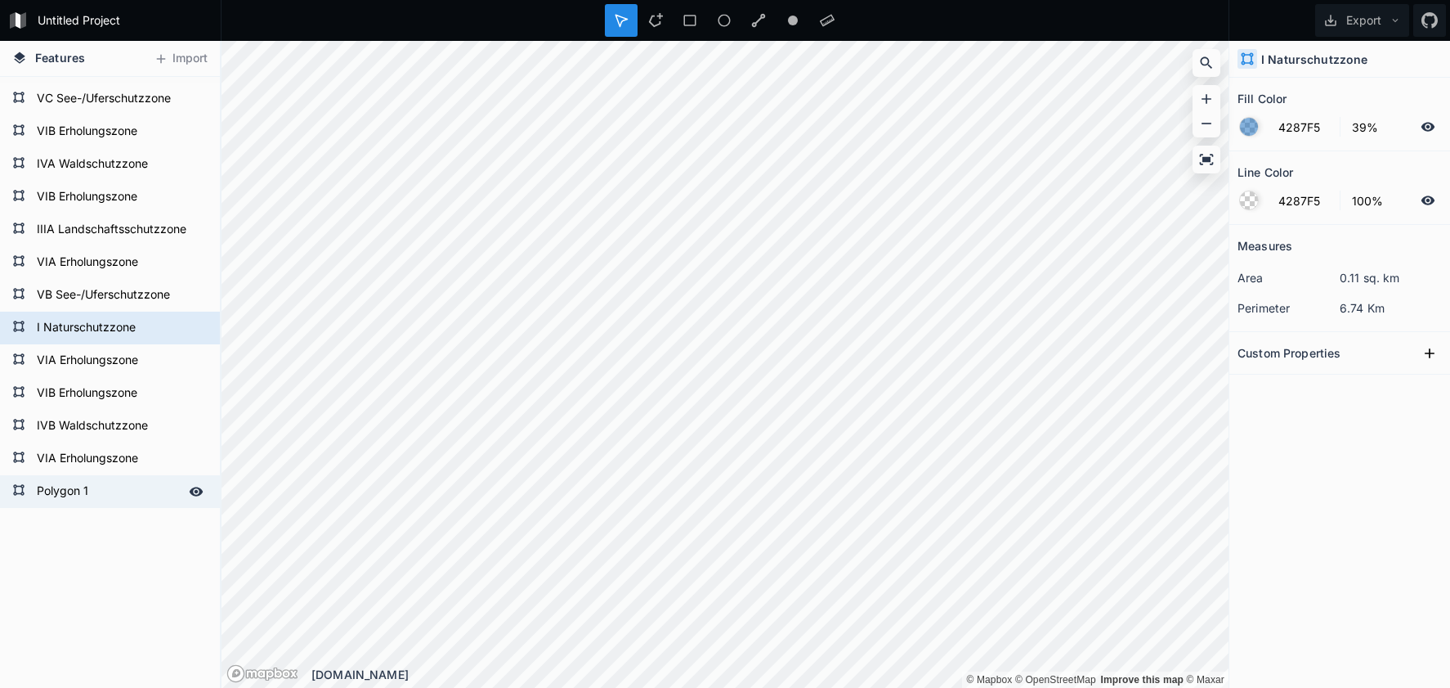
click at [92, 491] on form "Polygon 1" at bounding box center [108, 491] width 153 height 25
paste input "I Naturschutzzone"
type input "I Naturschutzzone"
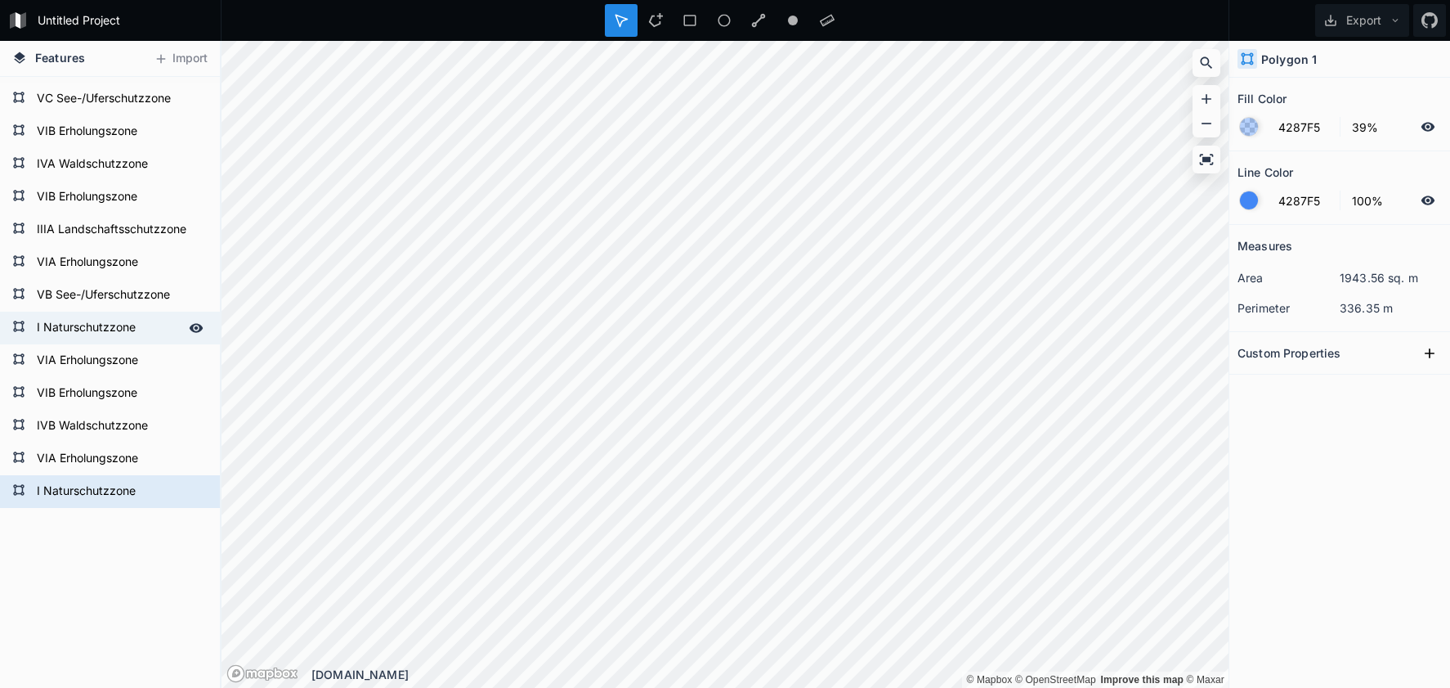
click at [74, 333] on form "I Naturschutzzone" at bounding box center [108, 328] width 153 height 25
type input "176CBD"
type input "53%"
type input "0%"
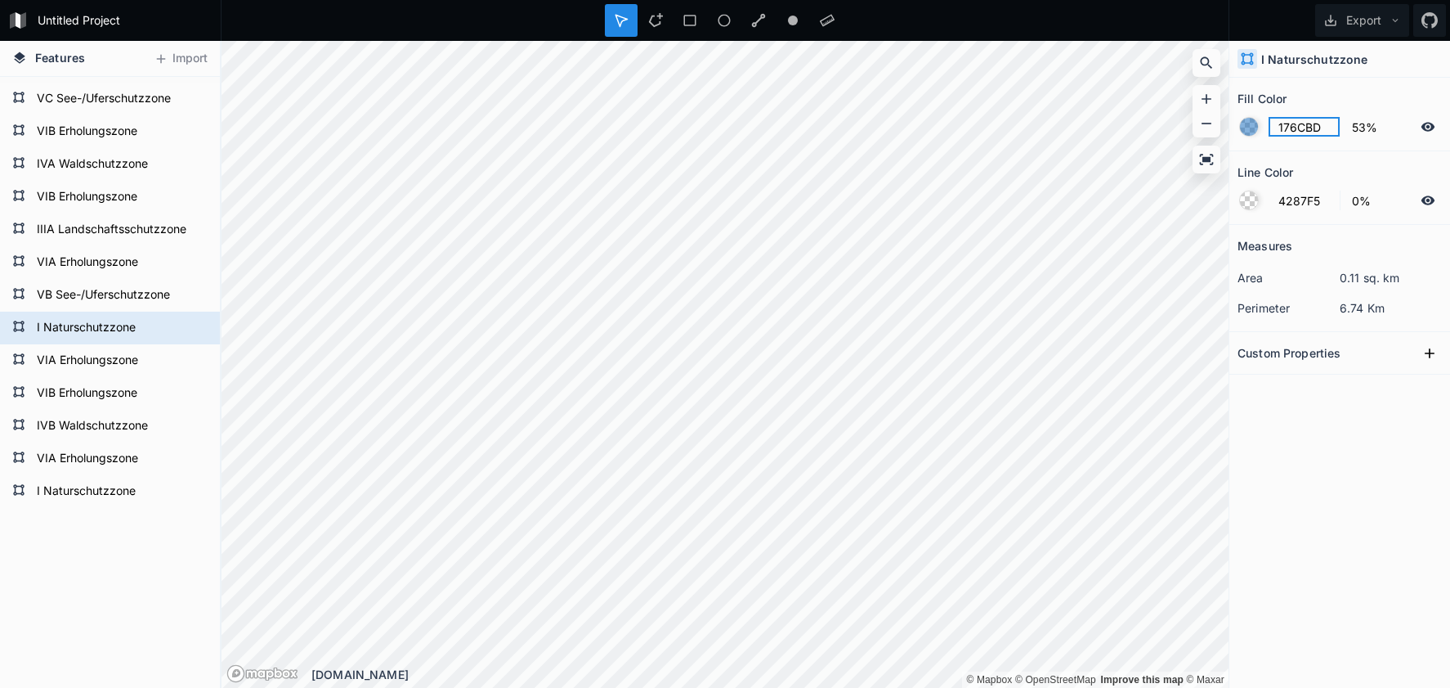
click at [1296, 132] on input "176CBD" at bounding box center [1304, 127] width 71 height 20
click at [86, 491] on form "I Naturschutzzone" at bounding box center [108, 491] width 153 height 25
type input "4287F5"
type input "39%"
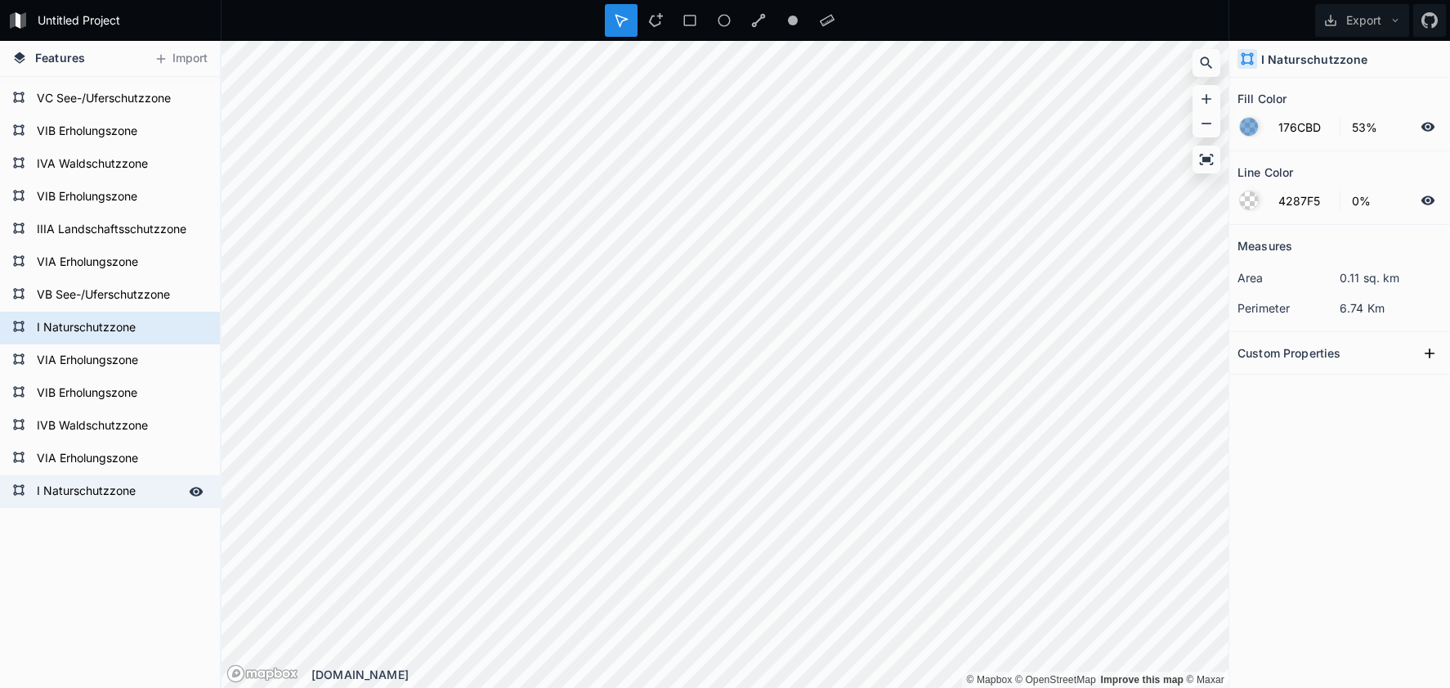
type input "100%"
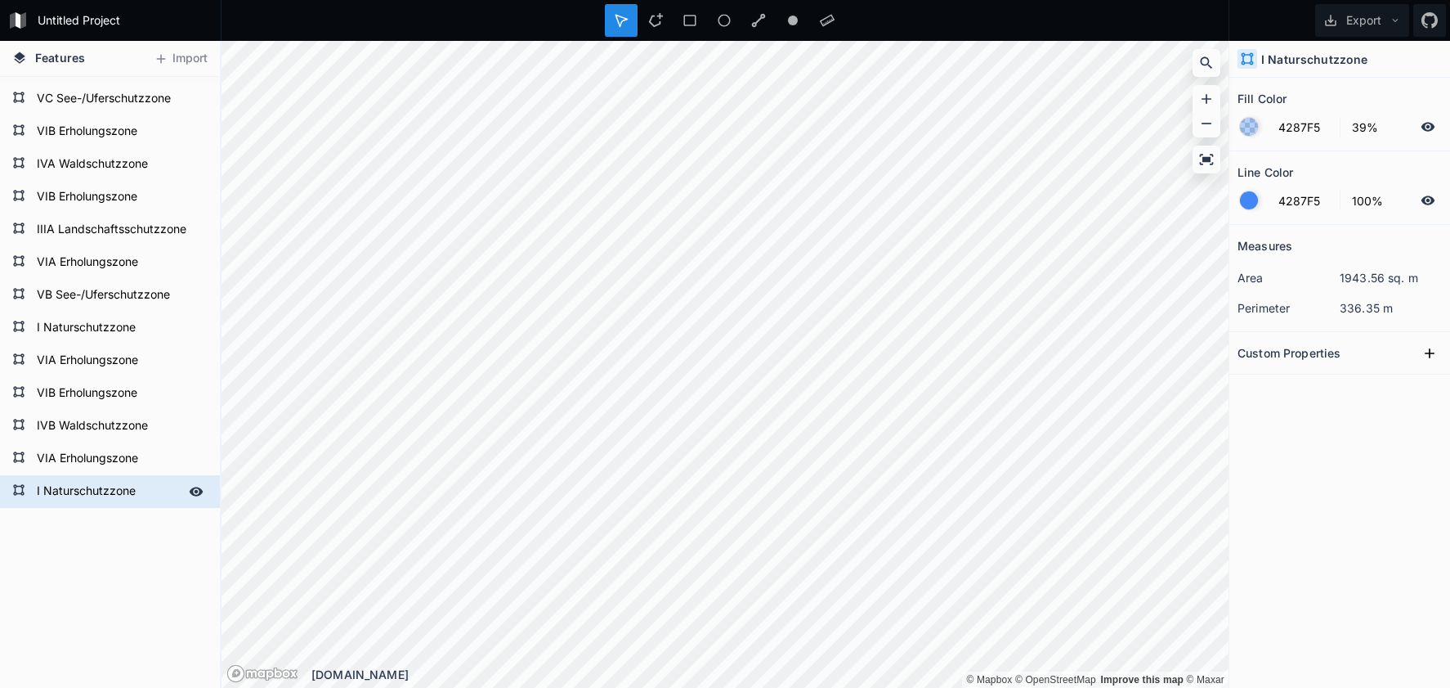
click at [86, 491] on form "I Naturschutzzone" at bounding box center [108, 491] width 153 height 25
click at [1297, 129] on input "4287F5" at bounding box center [1304, 127] width 71 height 20
paste input "176CBD"
type input "176CBD"
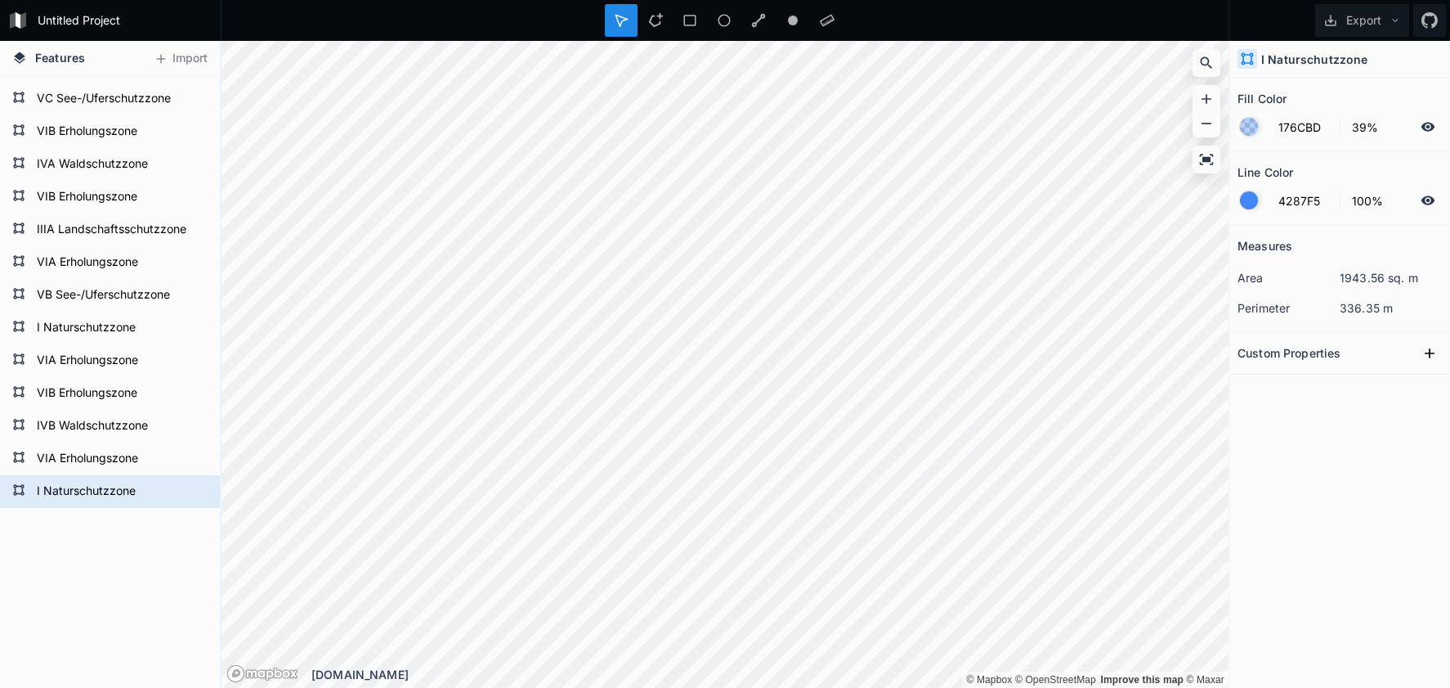
click at [1244, 203] on div at bounding box center [1249, 200] width 18 height 18
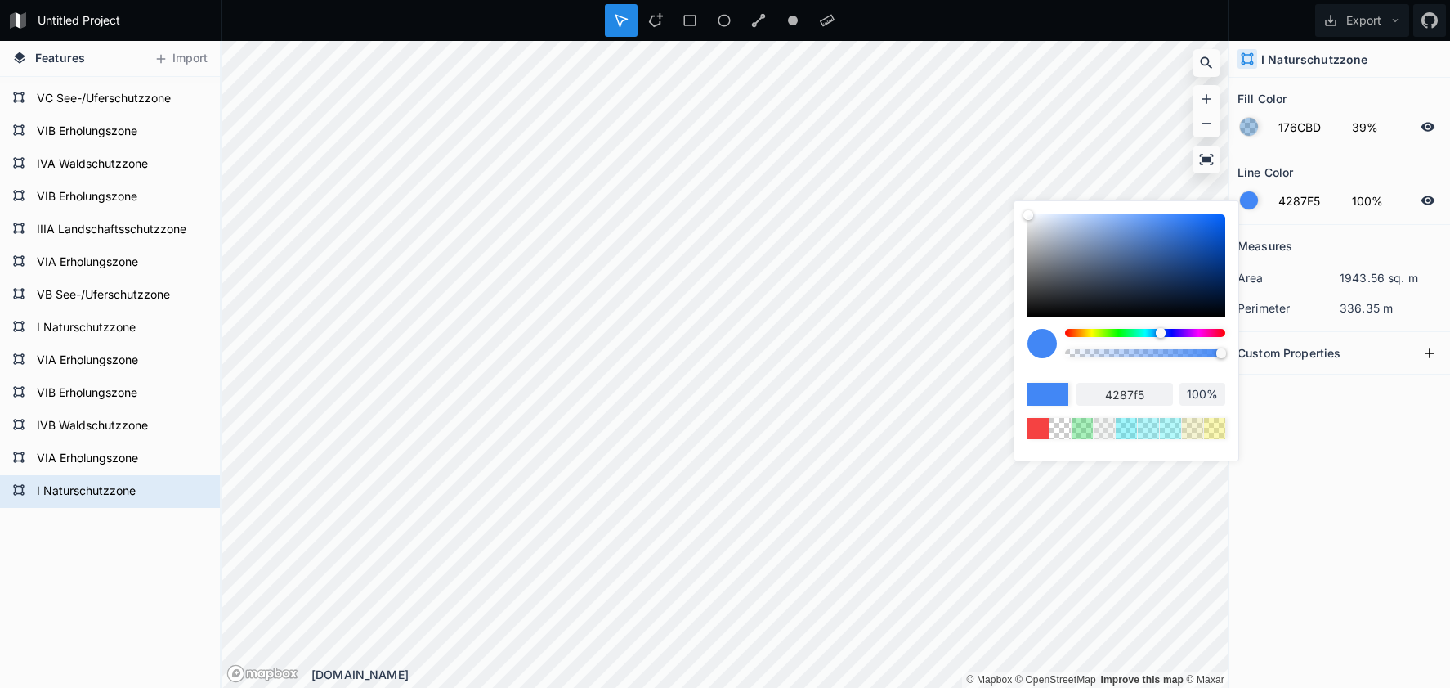
type input "97%"
type input "95%"
type input "92%"
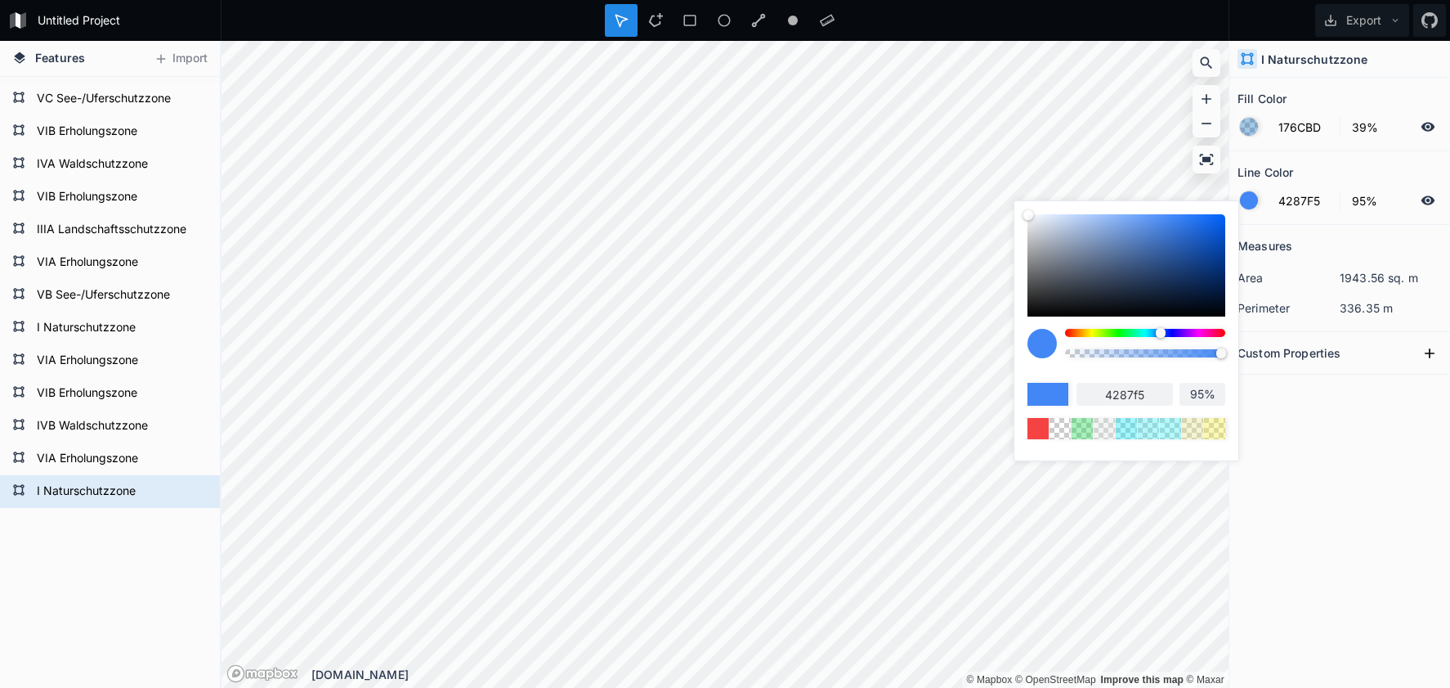
type input "92%"
type input "87%"
drag, startPoint x: 1179, startPoint y: 356, endPoint x: 1022, endPoint y: 350, distance: 157.1
click at [1030, 360] on div at bounding box center [1127, 349] width 198 height 41
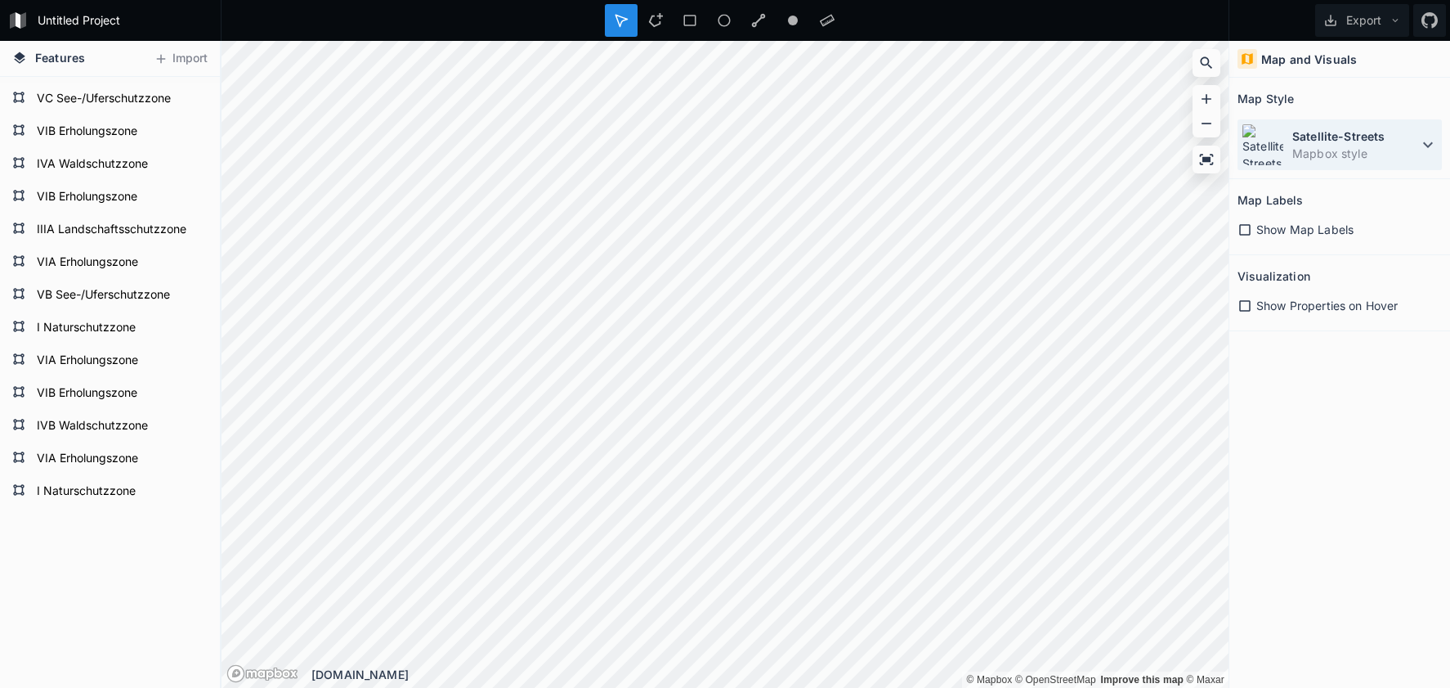
click at [1342, 141] on dt "Satellite-Streets" at bounding box center [1356, 136] width 126 height 17
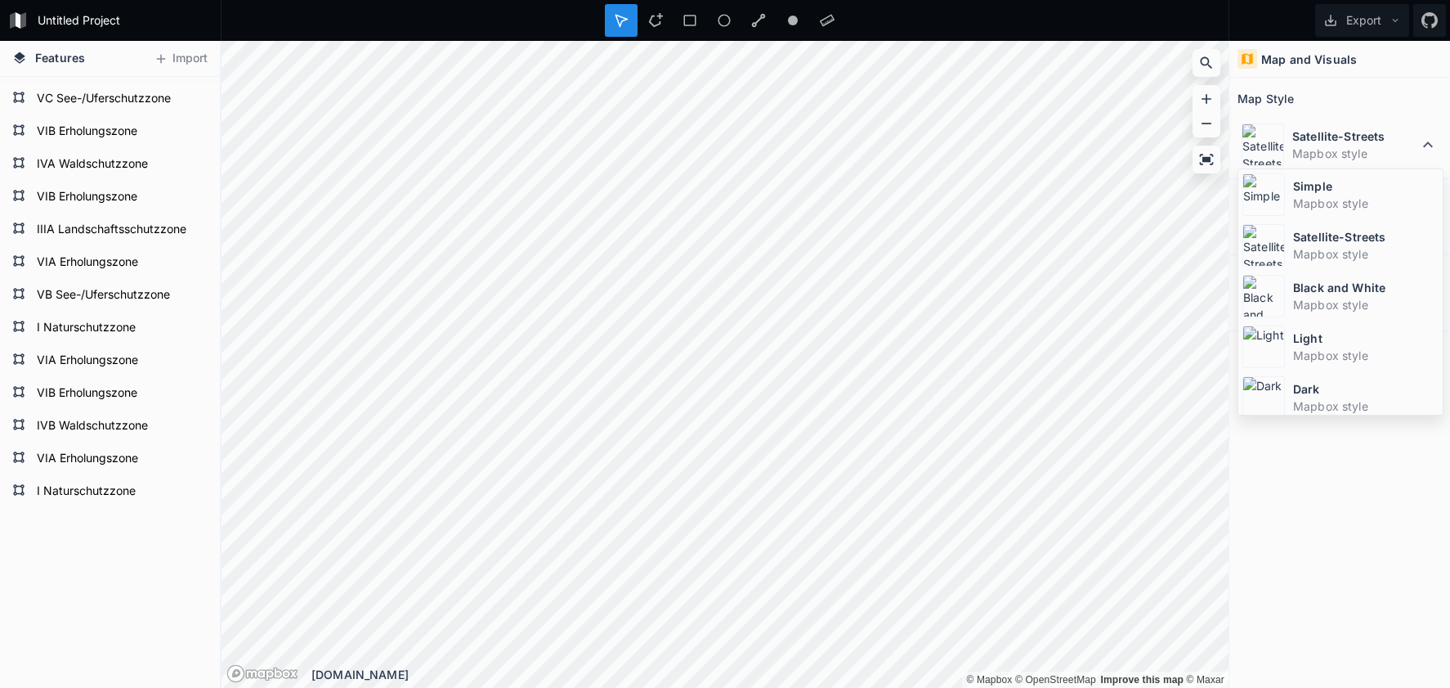
click at [1296, 203] on dd "Mapbox style" at bounding box center [1366, 203] width 146 height 17
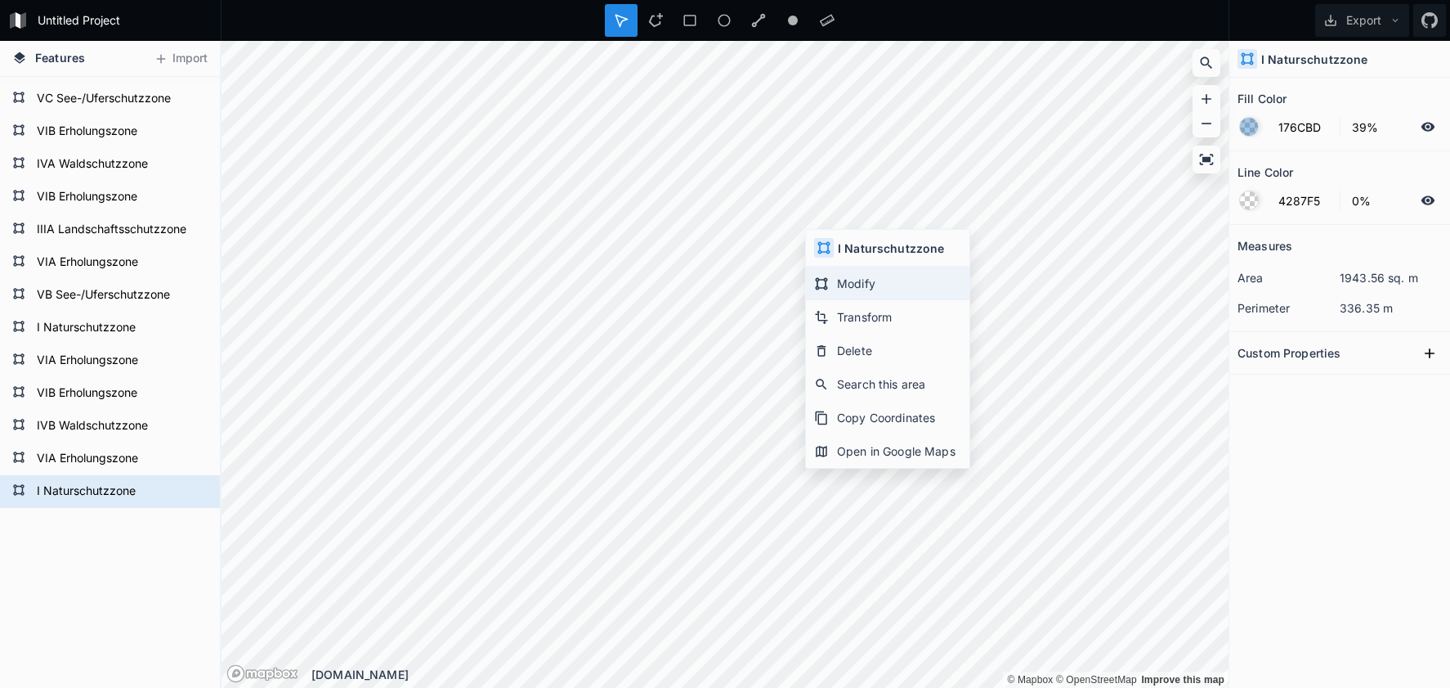
click at [873, 291] on div "Modify" at bounding box center [888, 284] width 164 height 34
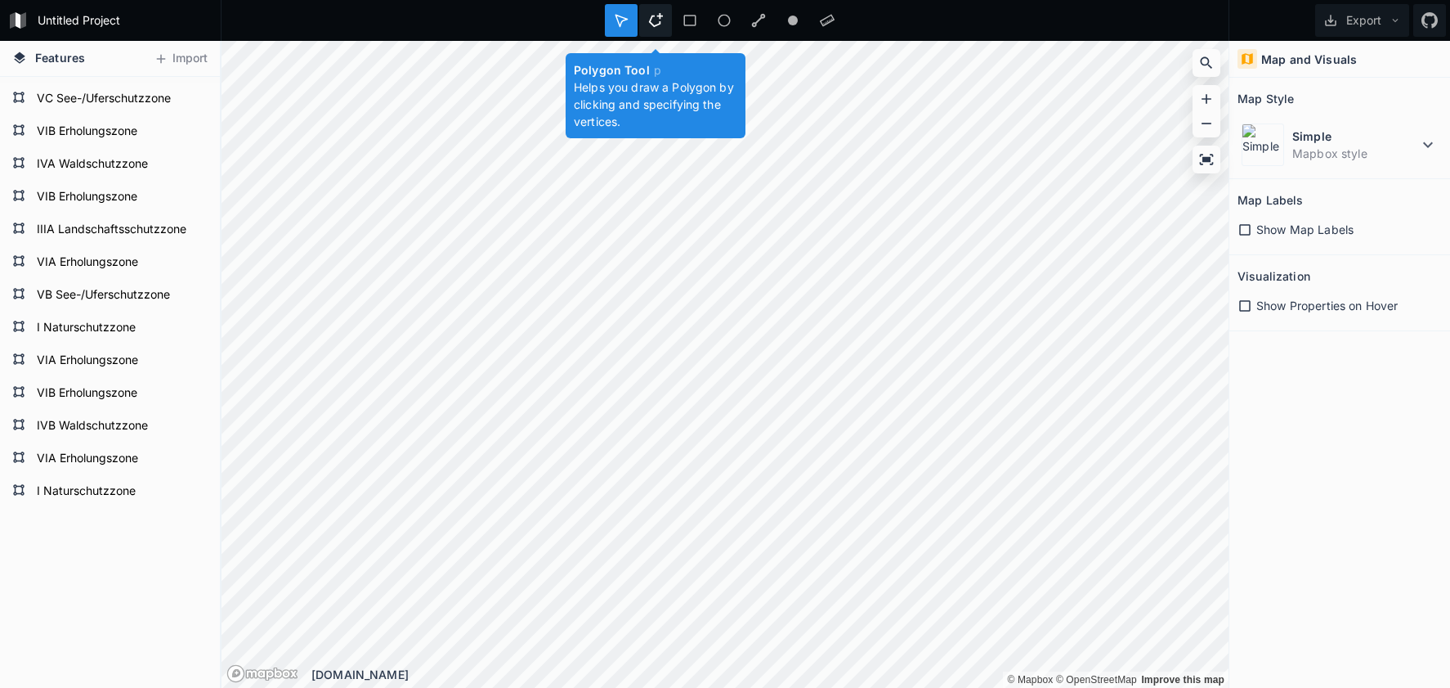
click at [651, 20] on icon at bounding box center [656, 20] width 14 height 14
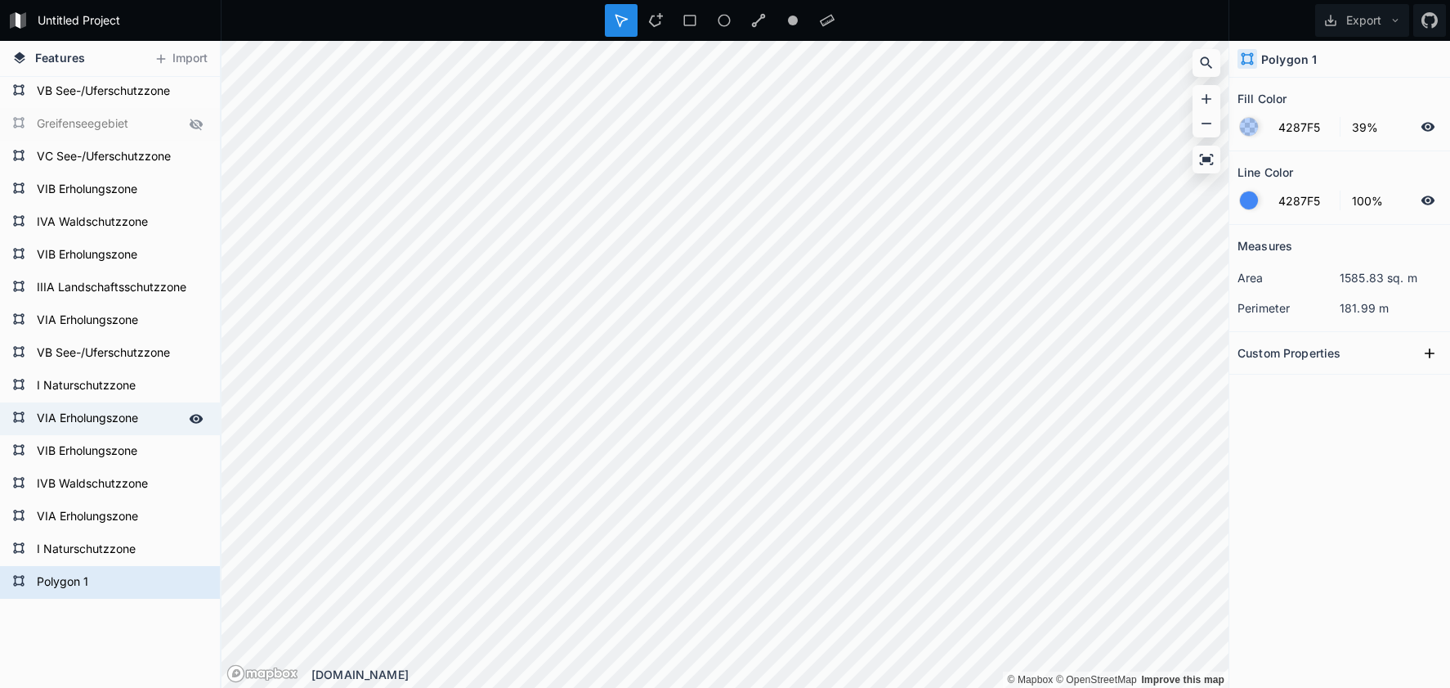
scroll to position [420, 0]
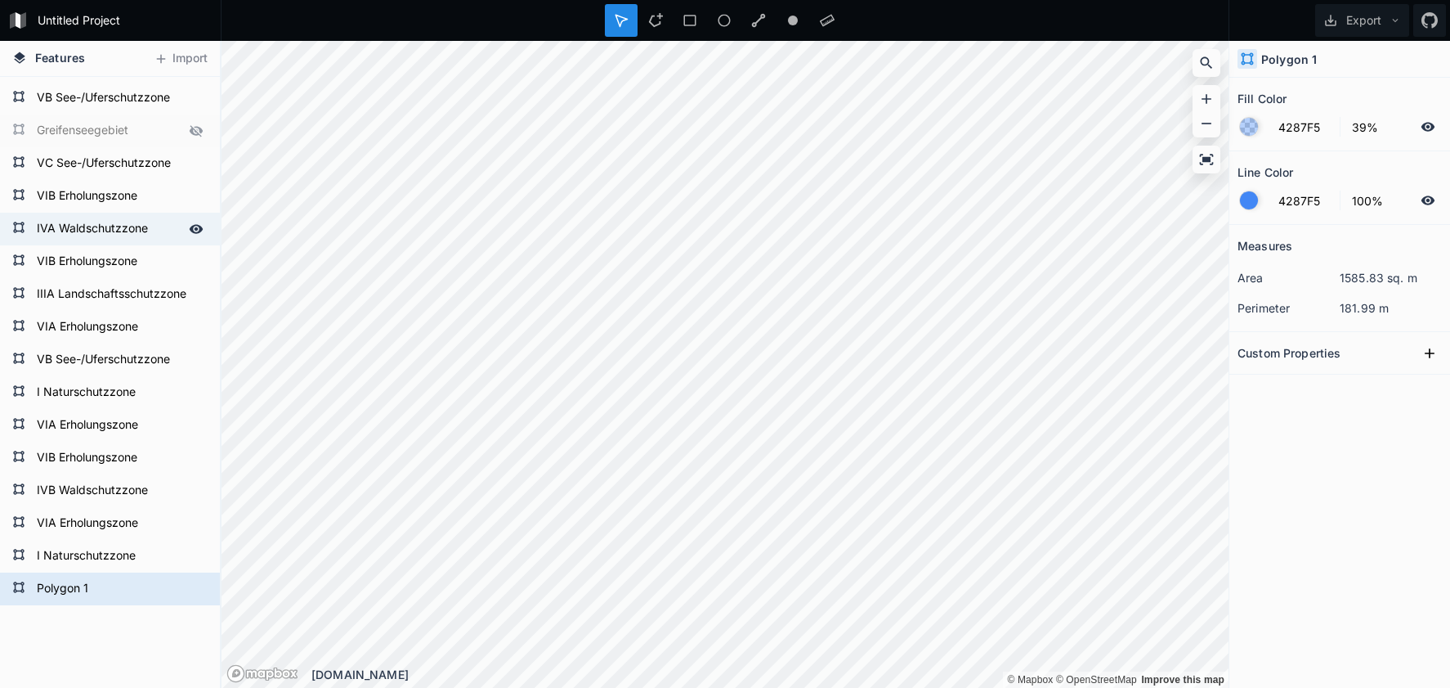
click at [96, 234] on form "IVA Waldschutzzone" at bounding box center [108, 229] width 153 height 25
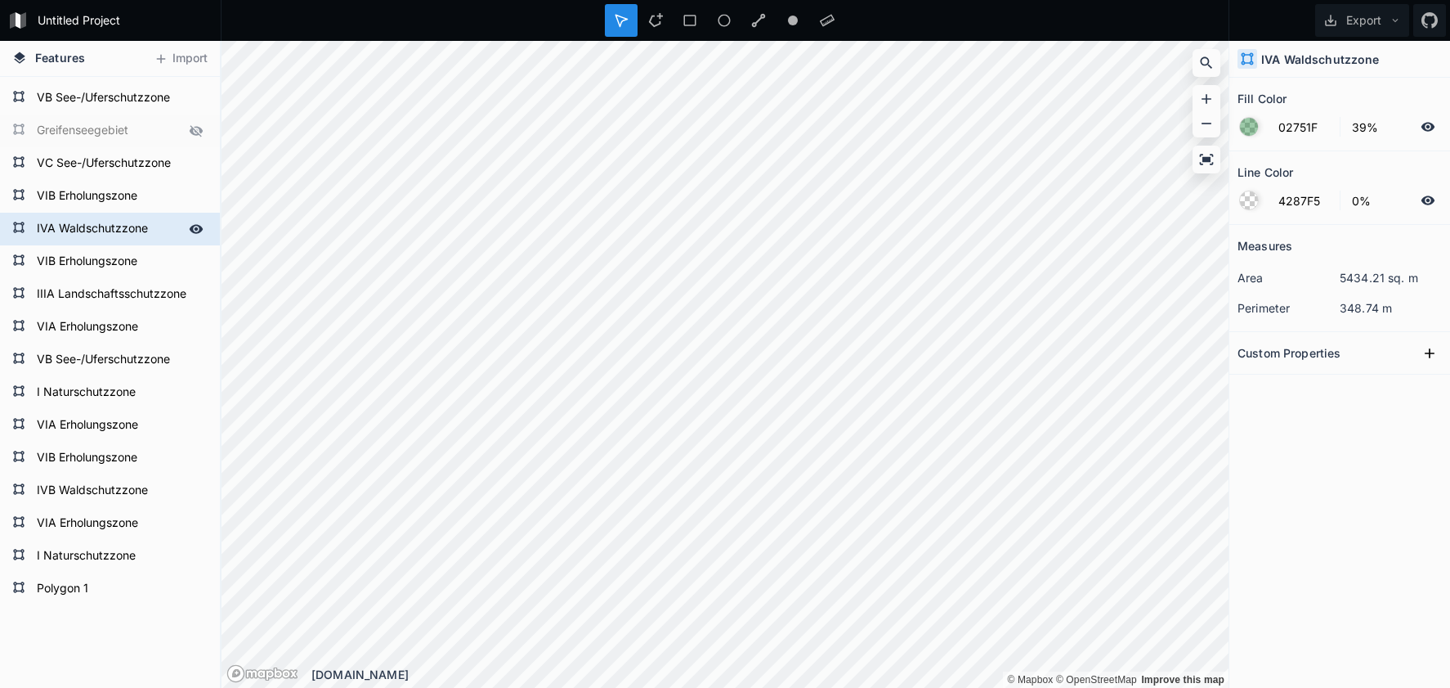
click at [96, 234] on form "IVA Waldschutzzone" at bounding box center [108, 229] width 153 height 25
click at [96, 578] on form "Polygon 1" at bounding box center [108, 588] width 153 height 25
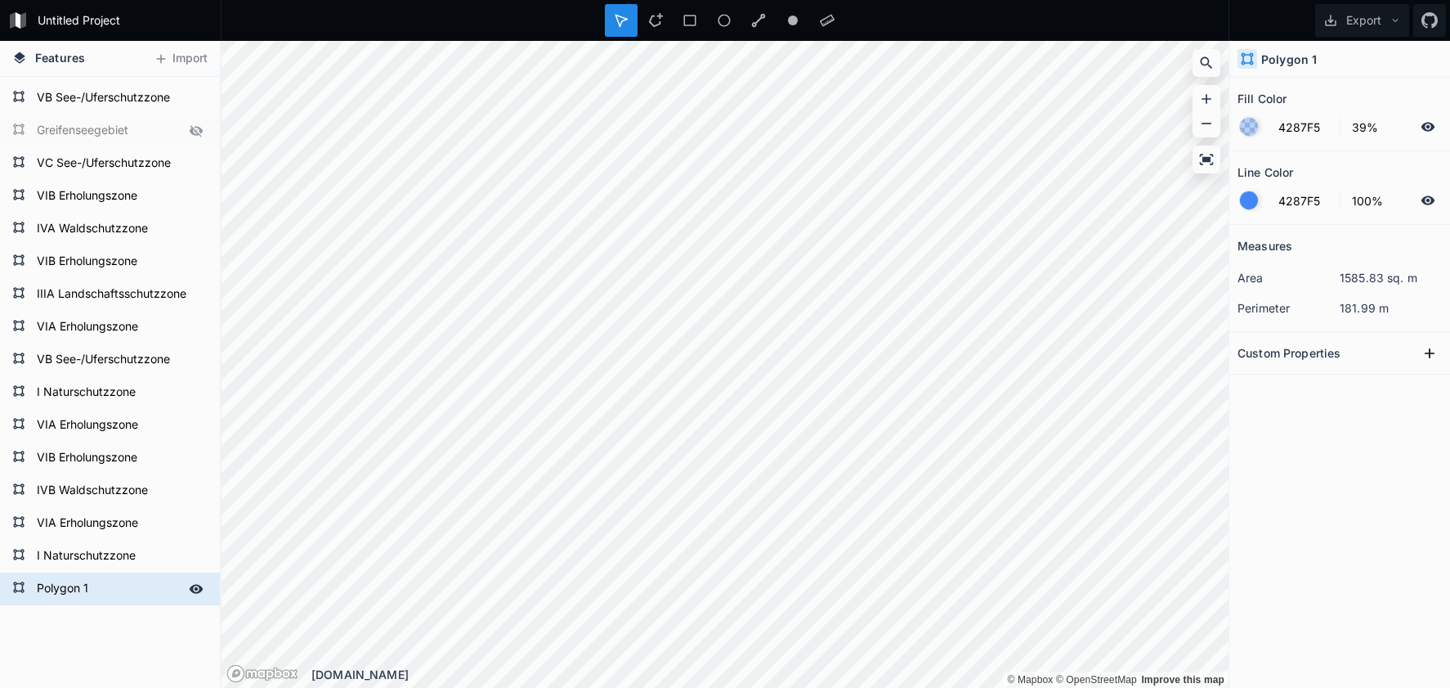
click at [96, 578] on form "Polygon 1" at bounding box center [108, 588] width 153 height 25
paste input "IVA Waldschutzzone"
click at [105, 233] on form "IVA Waldschutzzone" at bounding box center [108, 229] width 153 height 25
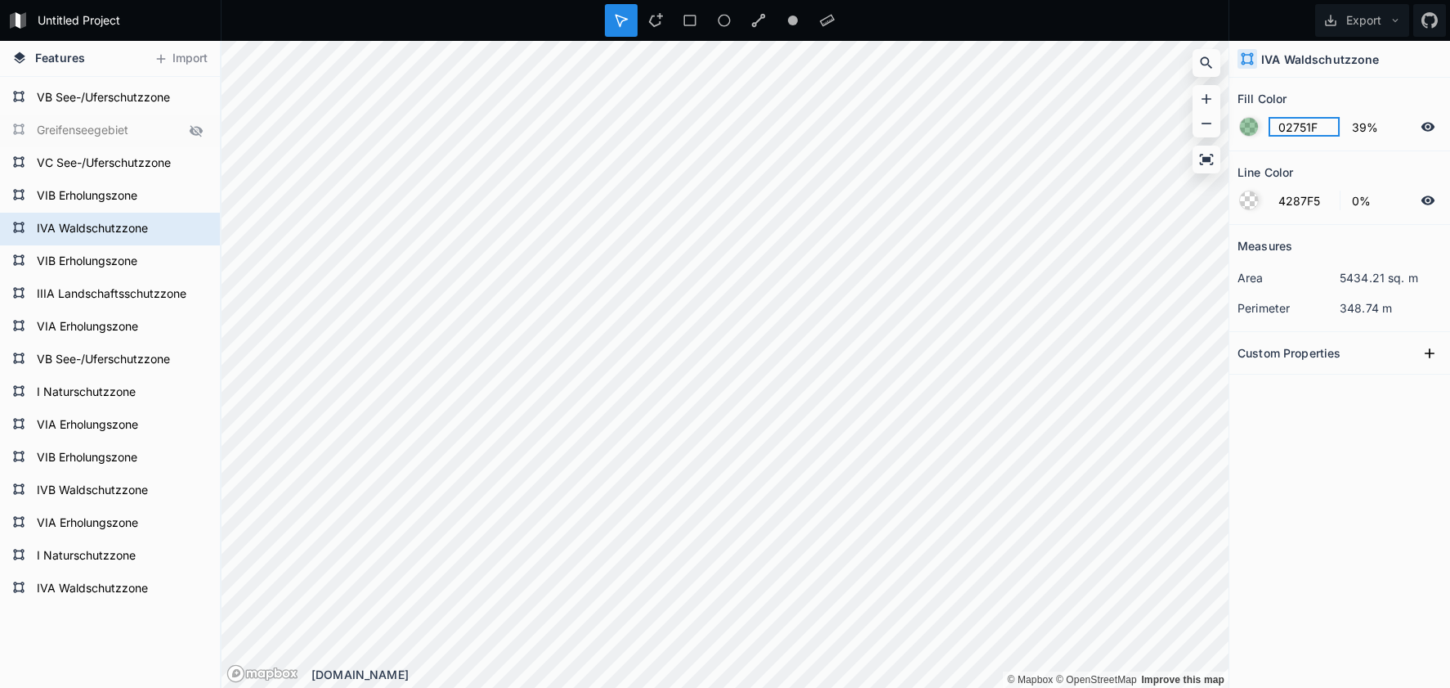
click at [1297, 120] on input "02751F" at bounding box center [1304, 127] width 71 height 20
click at [109, 598] on form "IVA Waldschutzzone" at bounding box center [108, 588] width 153 height 25
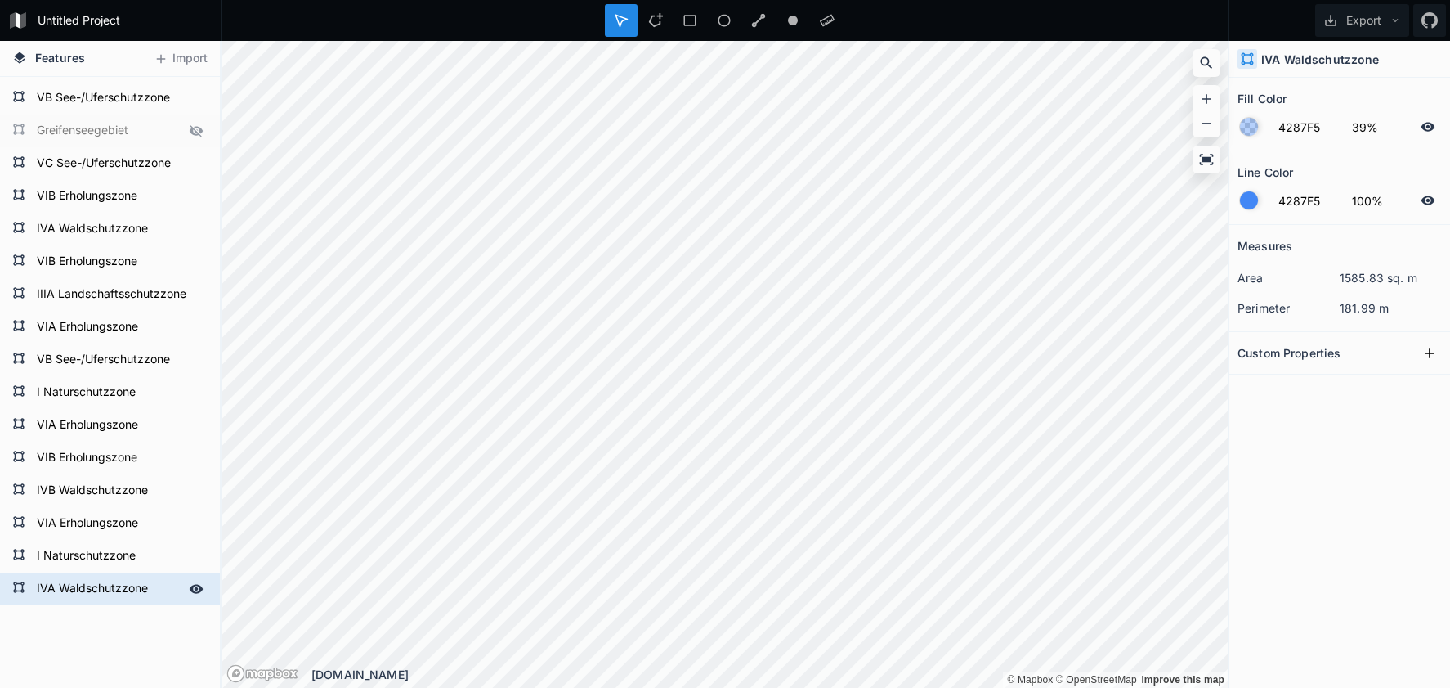
click at [109, 598] on form "IVA Waldschutzzone" at bounding box center [108, 588] width 153 height 25
click at [1299, 135] on input "4287F5" at bounding box center [1304, 127] width 71 height 20
paste input "02751F"
click at [1245, 203] on div at bounding box center [1249, 200] width 18 height 18
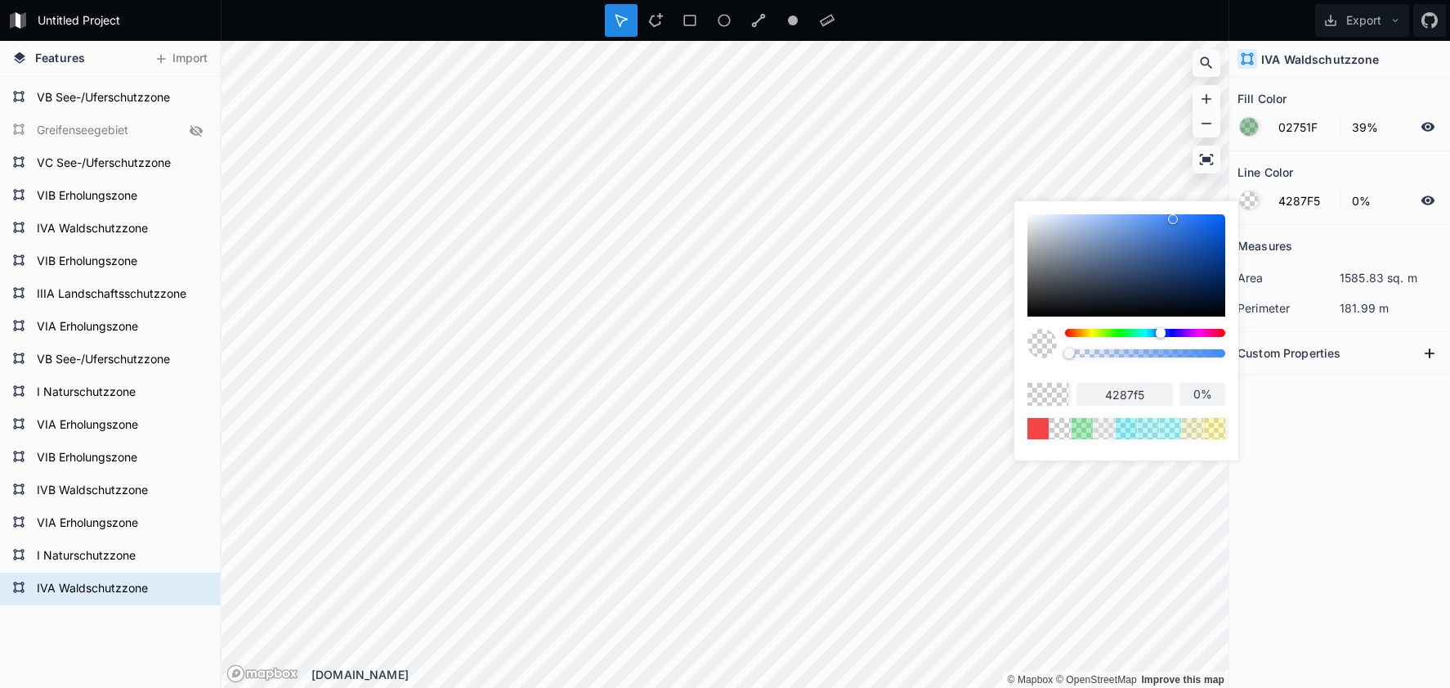
click at [978, 350] on body "Untitled Project Export Features Import IVA Waldschutzzone I Naturschutzzone VI…" at bounding box center [725, 344] width 1450 height 688
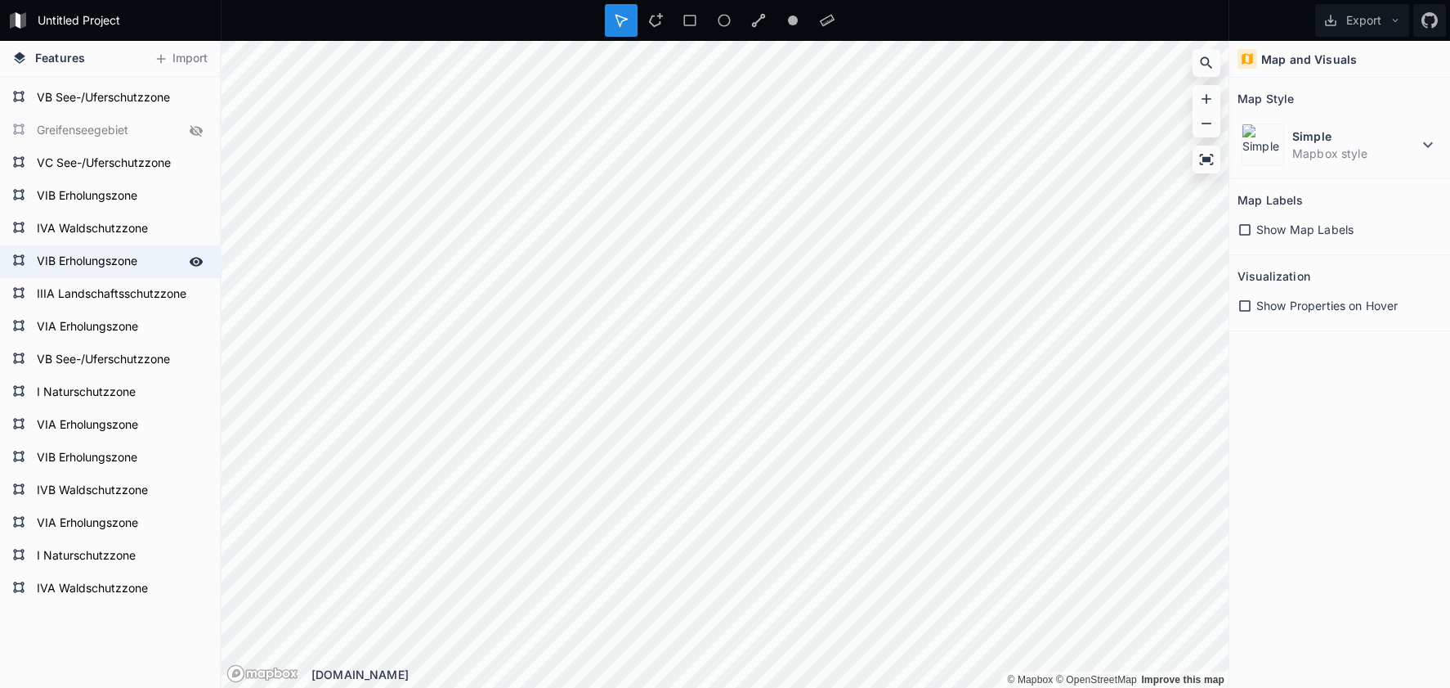
drag, startPoint x: 1151, startPoint y: 352, endPoint x: 219, endPoint y: 253, distance: 937.2
click at [202, 223] on div "Features Import IVA Waldschutzzone I Naturschutzzone VIA Erholungszone IVB Wald…" at bounding box center [725, 364] width 1450 height 647
click at [1338, 154] on dd "Mapbox style" at bounding box center [1356, 153] width 126 height 17
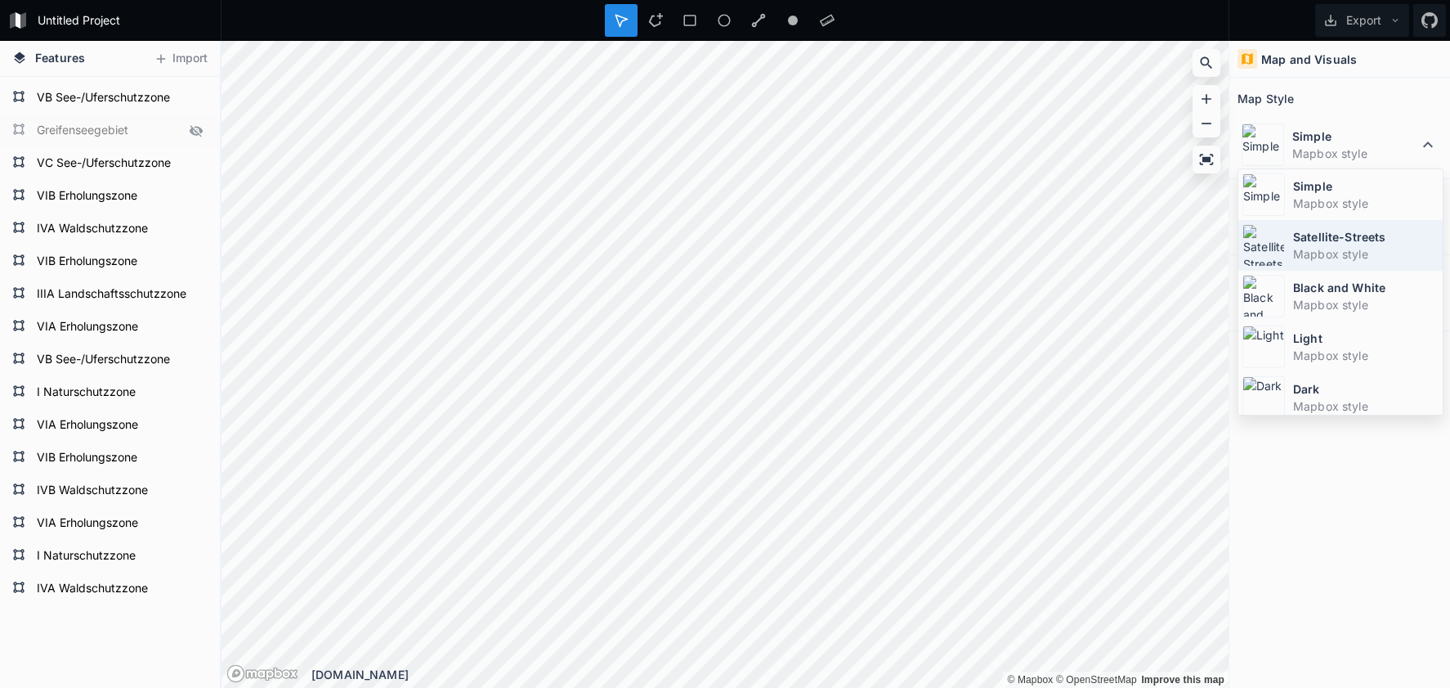
click at [1302, 235] on dt "Satellite-Streets" at bounding box center [1366, 236] width 146 height 17
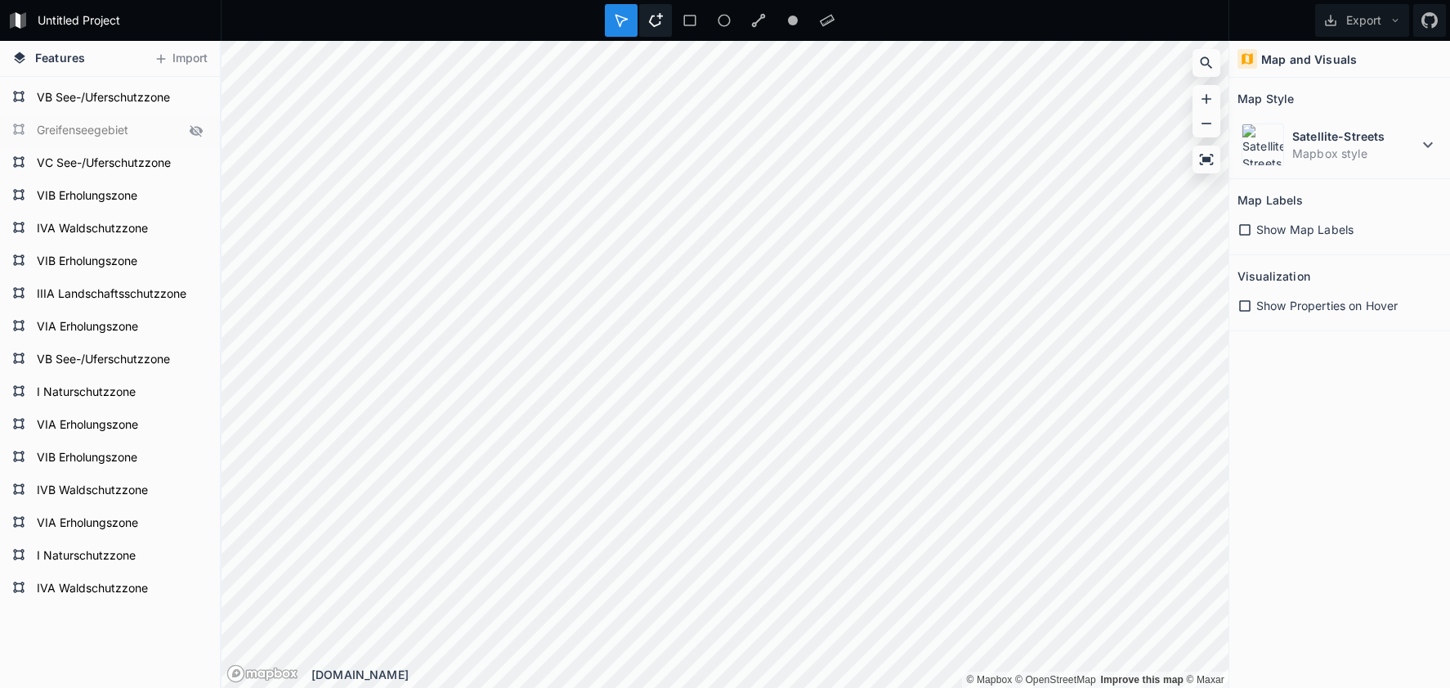
click at [657, 25] on icon at bounding box center [656, 20] width 14 height 14
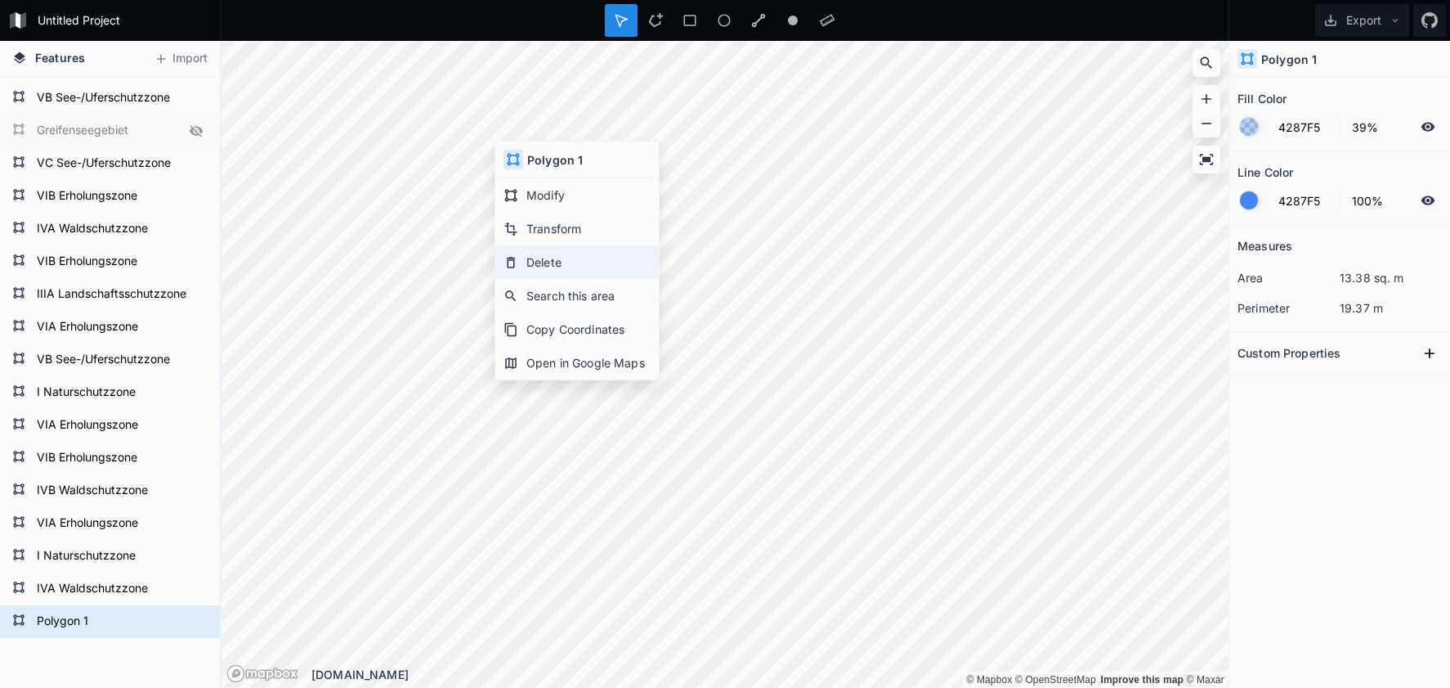
click at [544, 261] on div "Delete" at bounding box center [577, 262] width 164 height 34
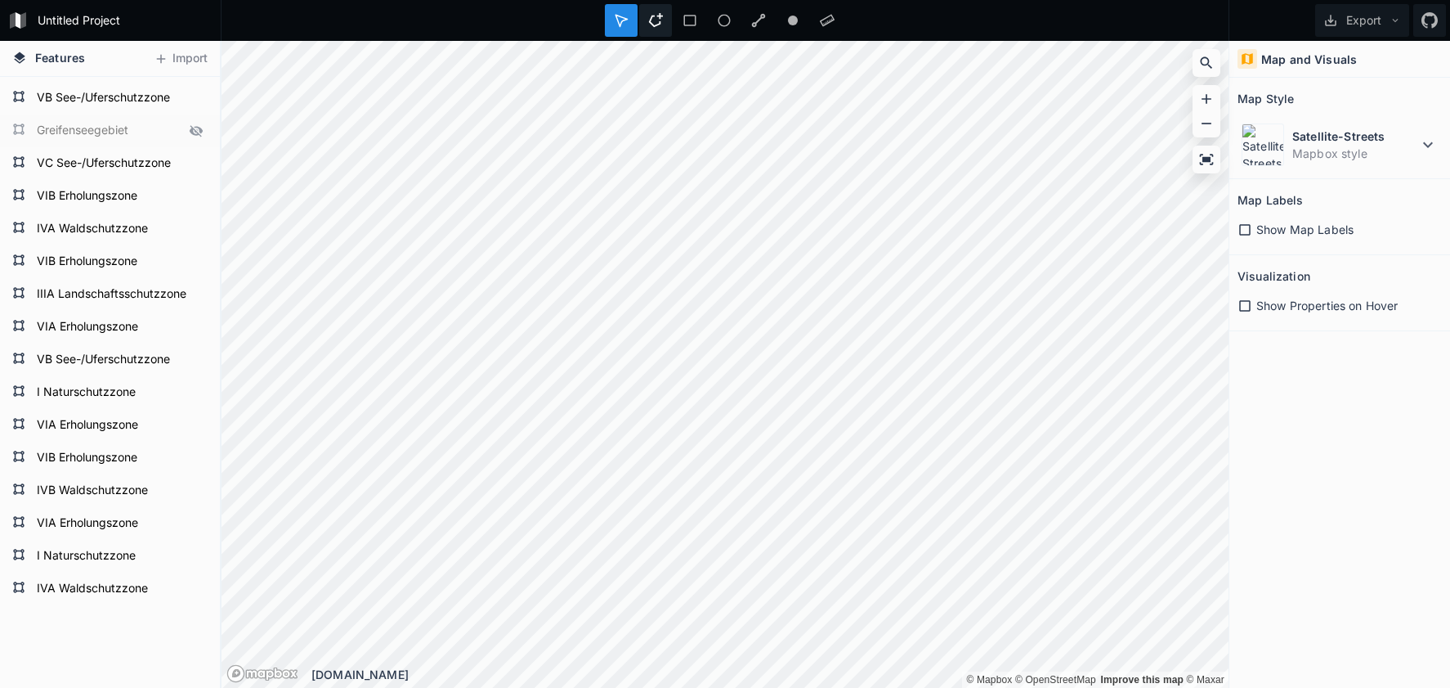
drag, startPoint x: 655, startPoint y: 18, endPoint x: 656, endPoint y: 31, distance: 13.2
click at [655, 20] on icon at bounding box center [655, 20] width 15 height 15
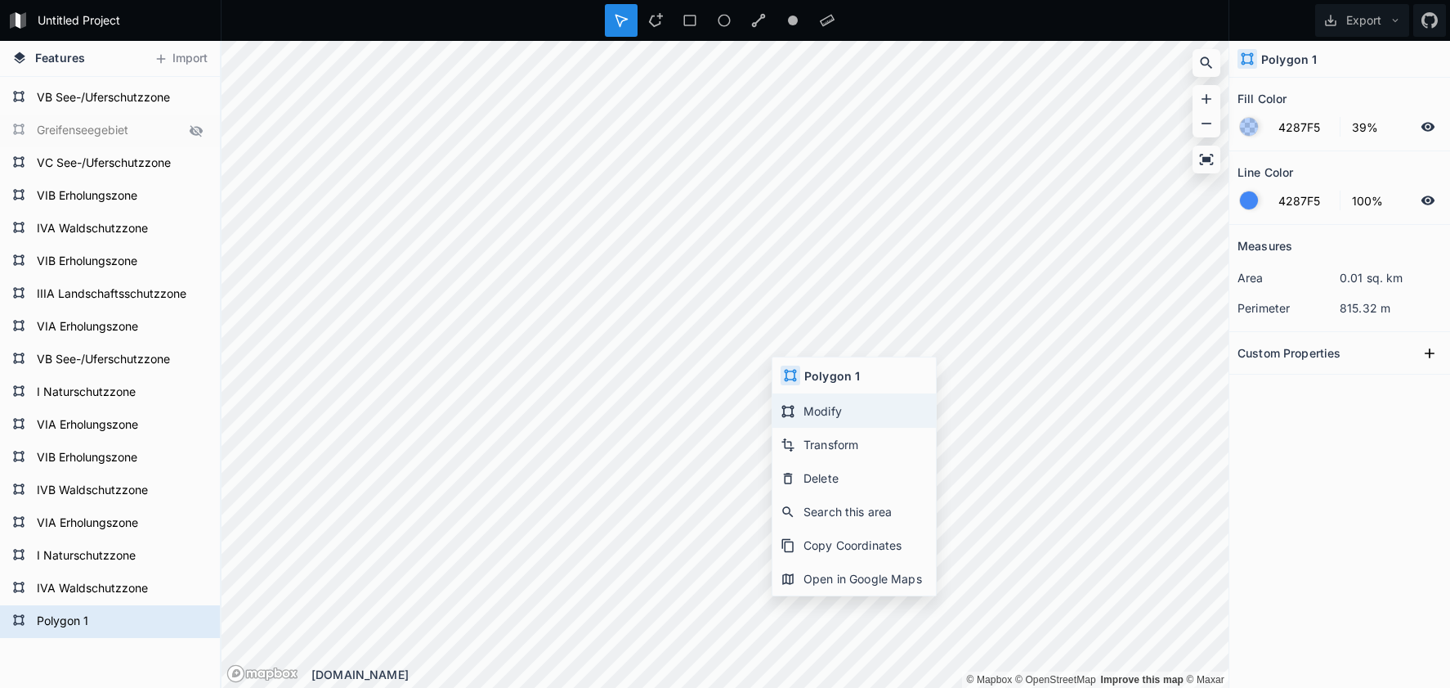
click at [831, 407] on div "Modify" at bounding box center [855, 411] width 164 height 34
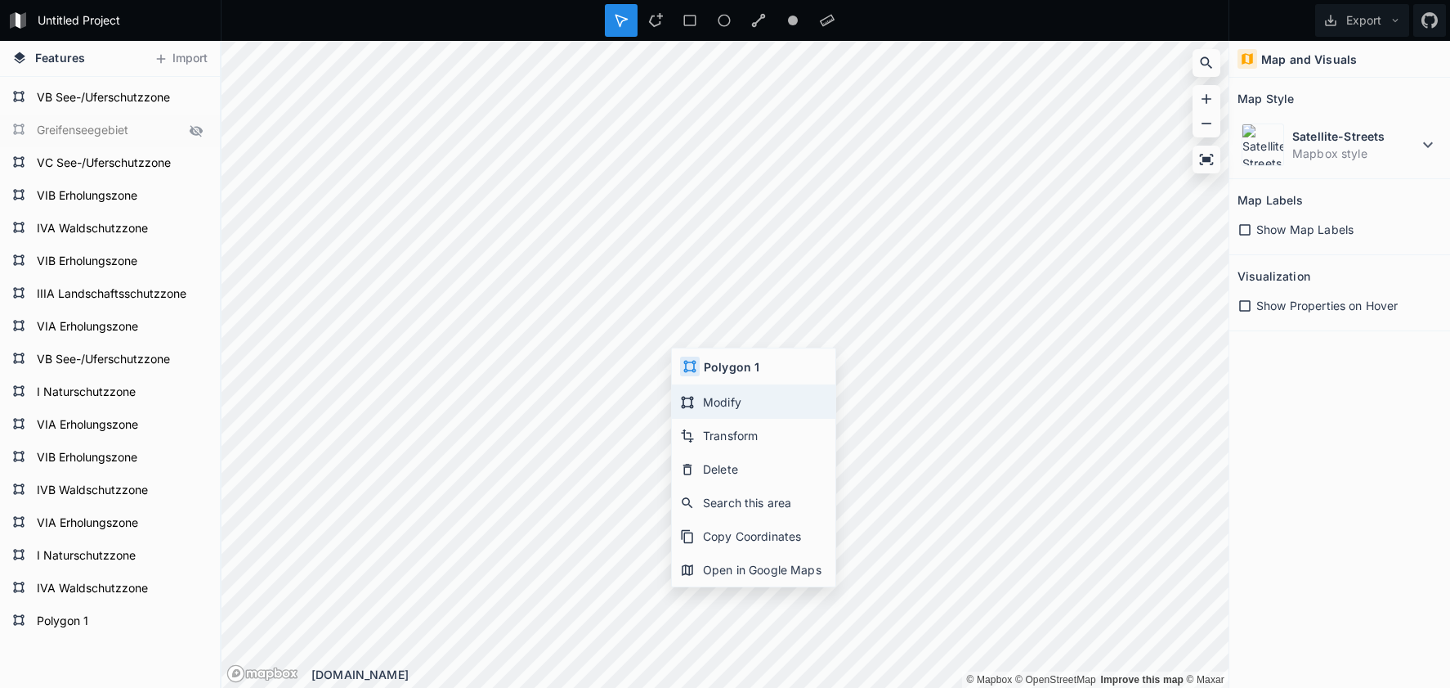
click at [728, 408] on div "Modify" at bounding box center [754, 402] width 164 height 34
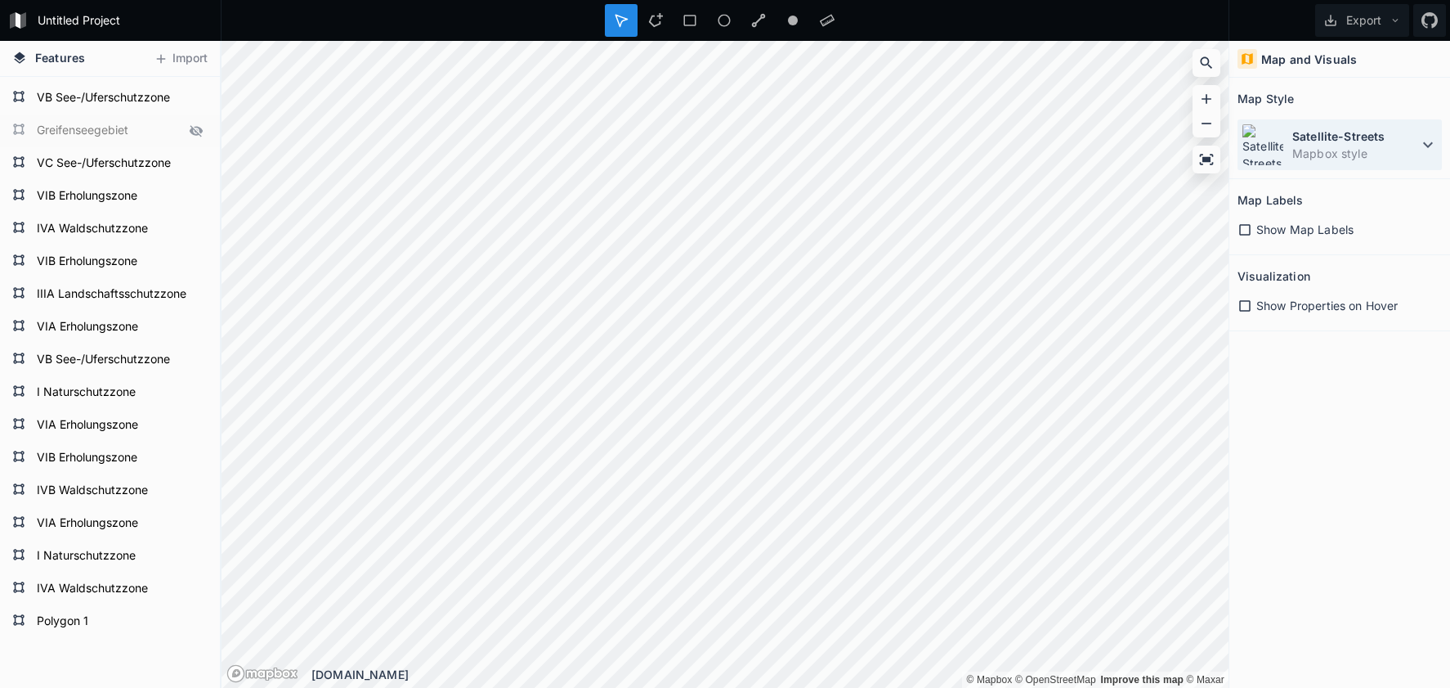
click at [1320, 144] on dt "Satellite-Streets" at bounding box center [1356, 136] width 126 height 17
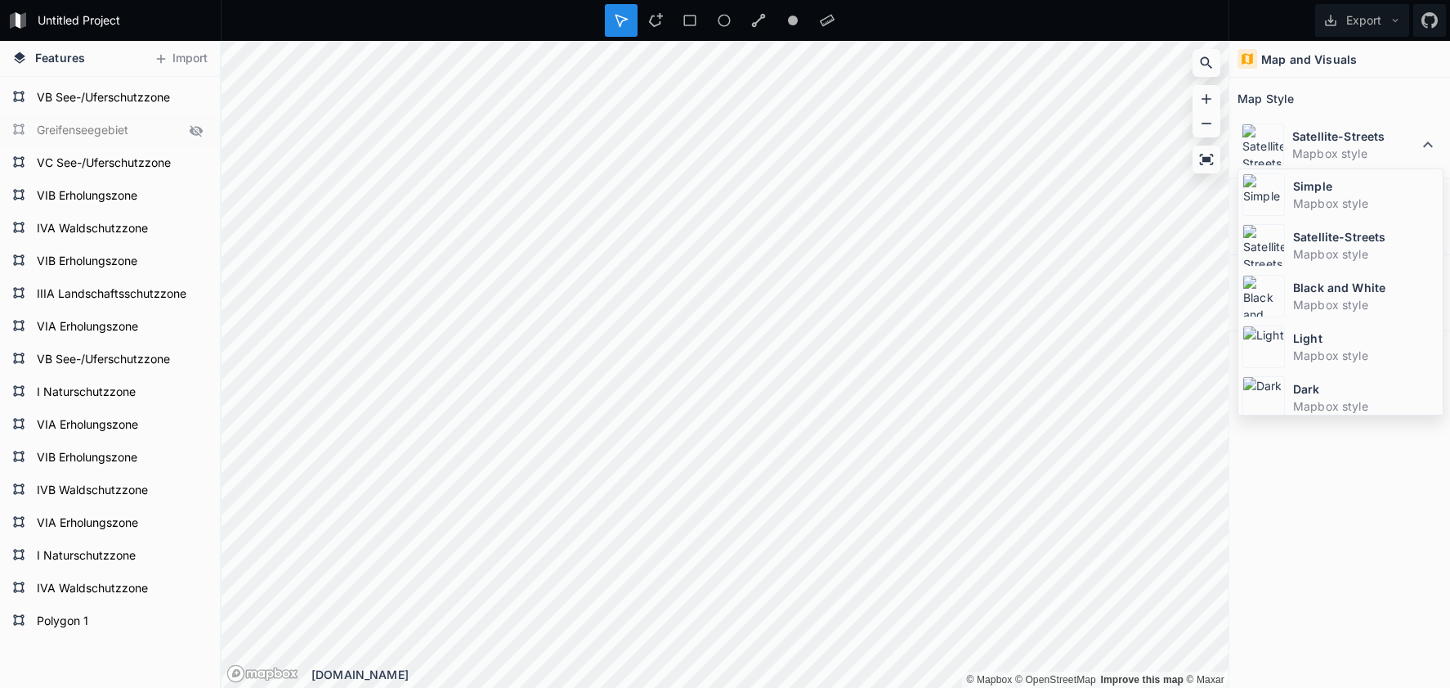
click at [1278, 190] on img at bounding box center [1264, 194] width 43 height 43
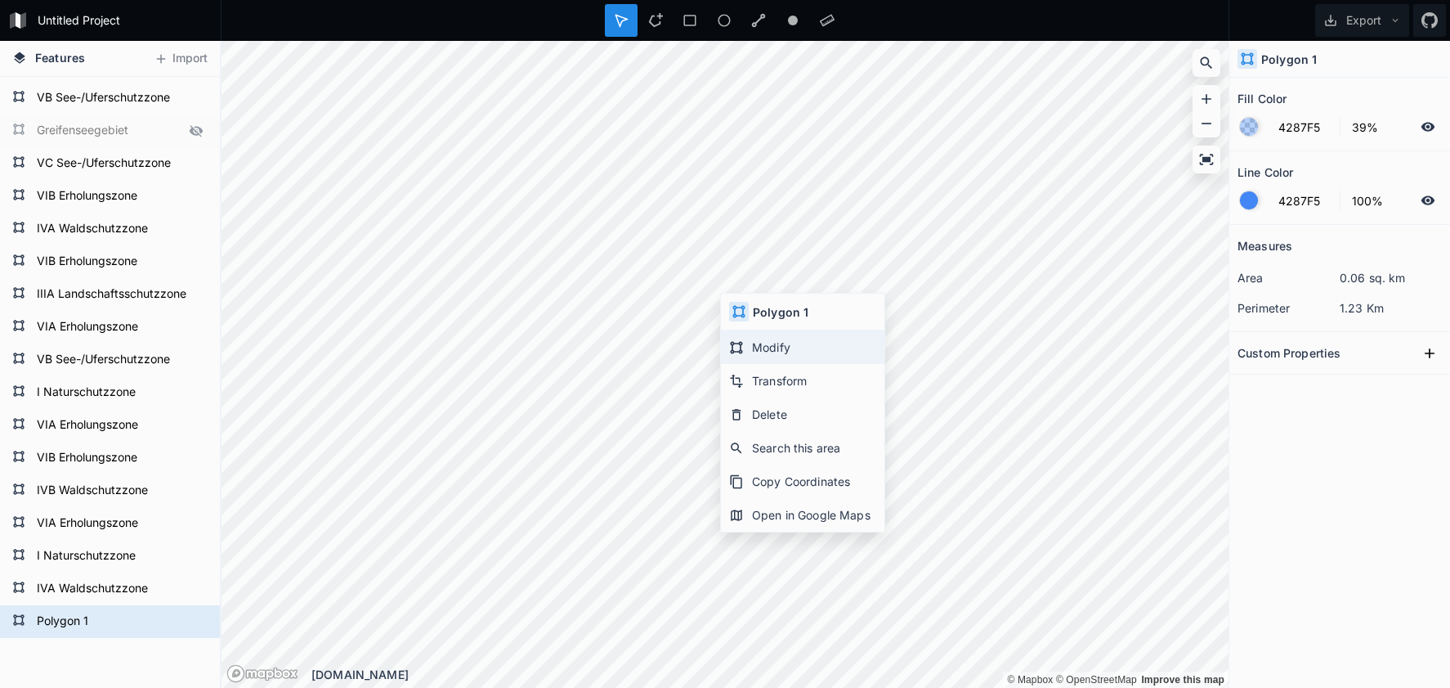
click at [767, 345] on div "Modify" at bounding box center [803, 347] width 164 height 34
click at [941, 39] on div "Untitled Project Export Features Import Polygon 1 IVA Waldschutzzone I Natursch…" at bounding box center [725, 344] width 1450 height 688
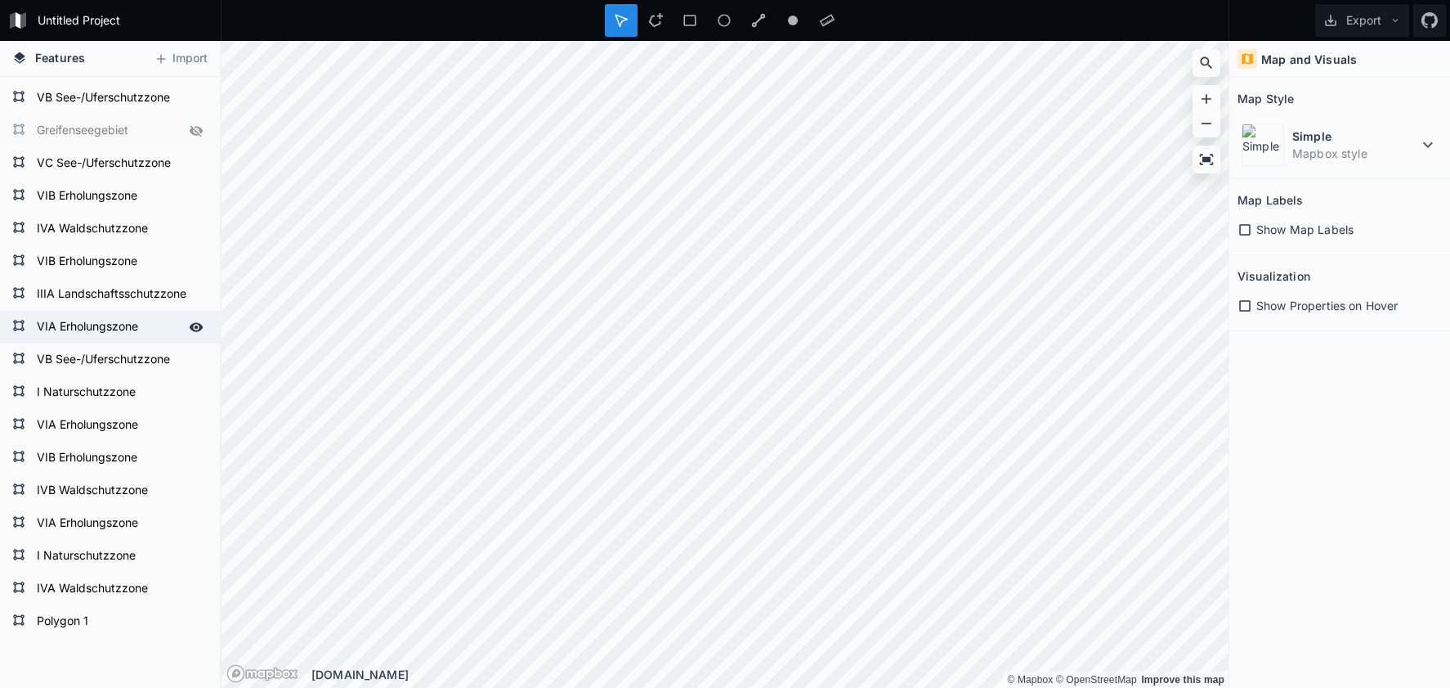
click at [92, 334] on form "VIA Erholungszone" at bounding box center [108, 327] width 153 height 25
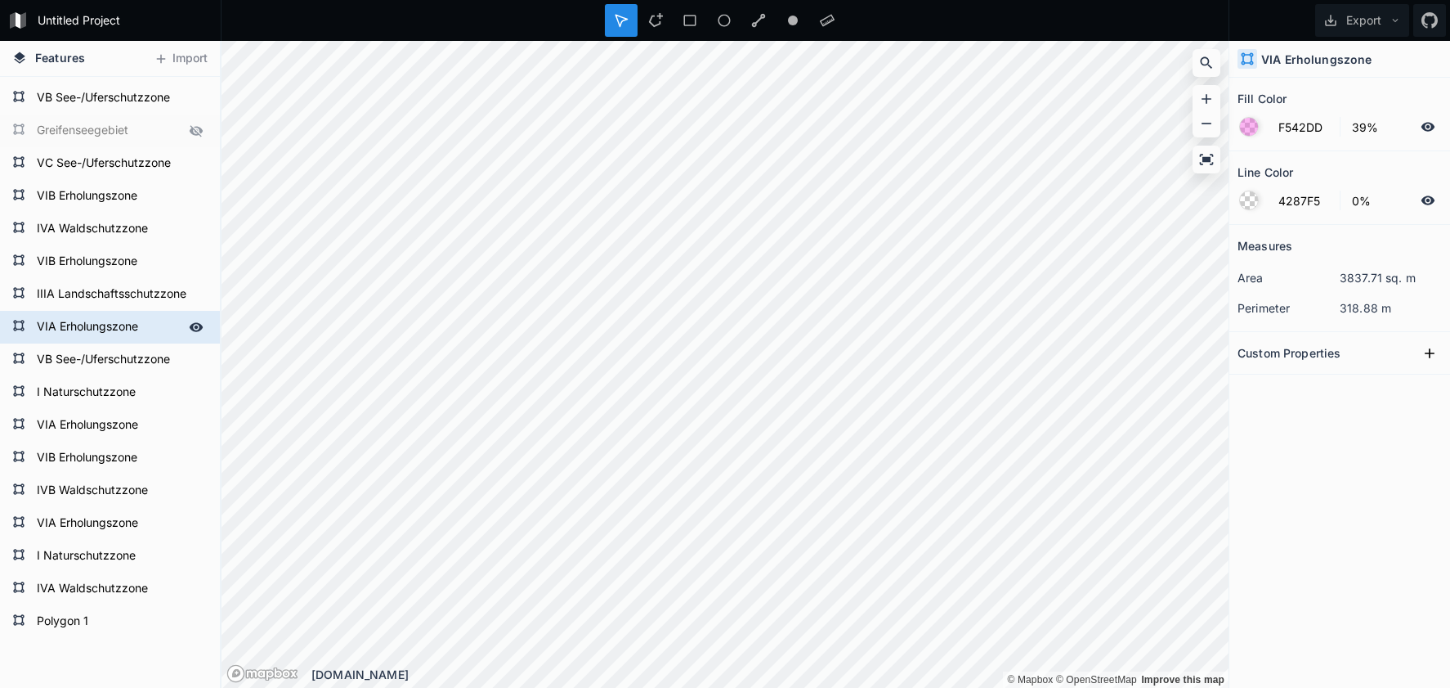
click at [107, 325] on form "VIA Erholungszone" at bounding box center [108, 327] width 153 height 25
click at [85, 625] on form "Polygon 1" at bounding box center [108, 621] width 153 height 25
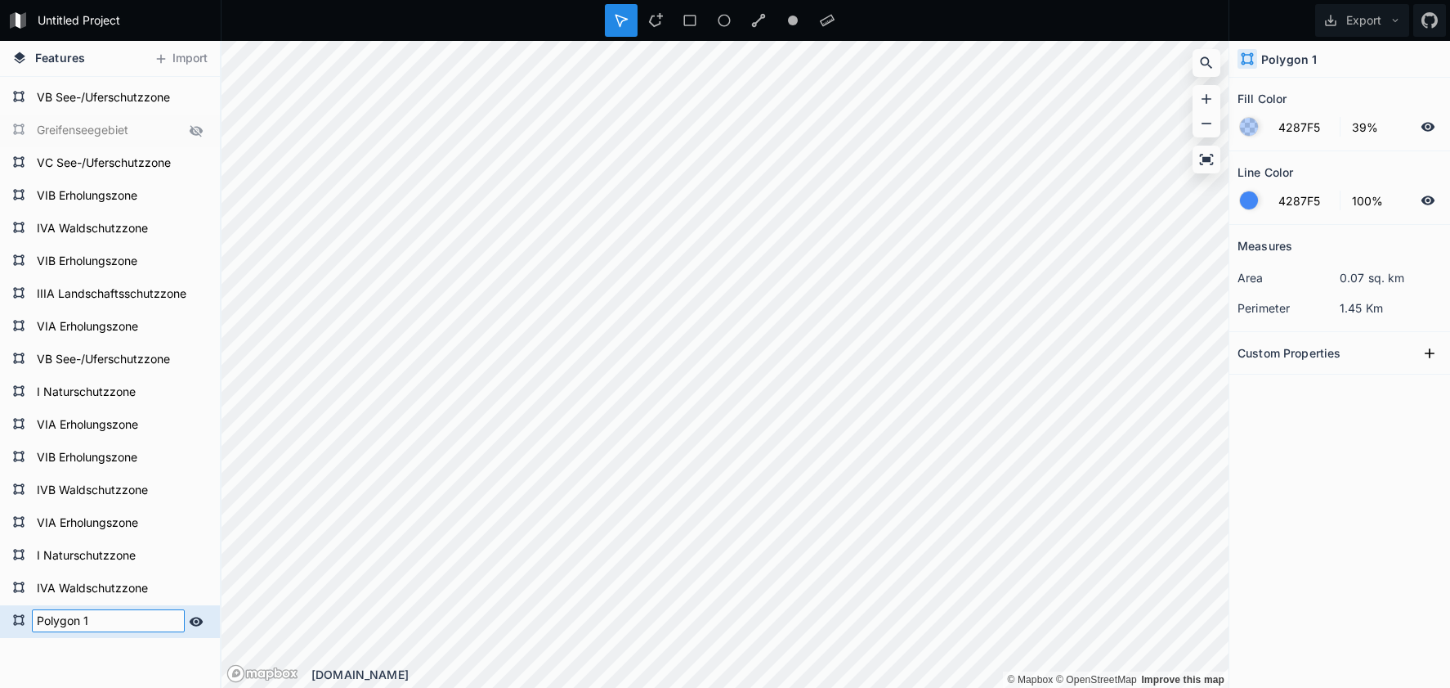
paste input "VIA Erholungszone"
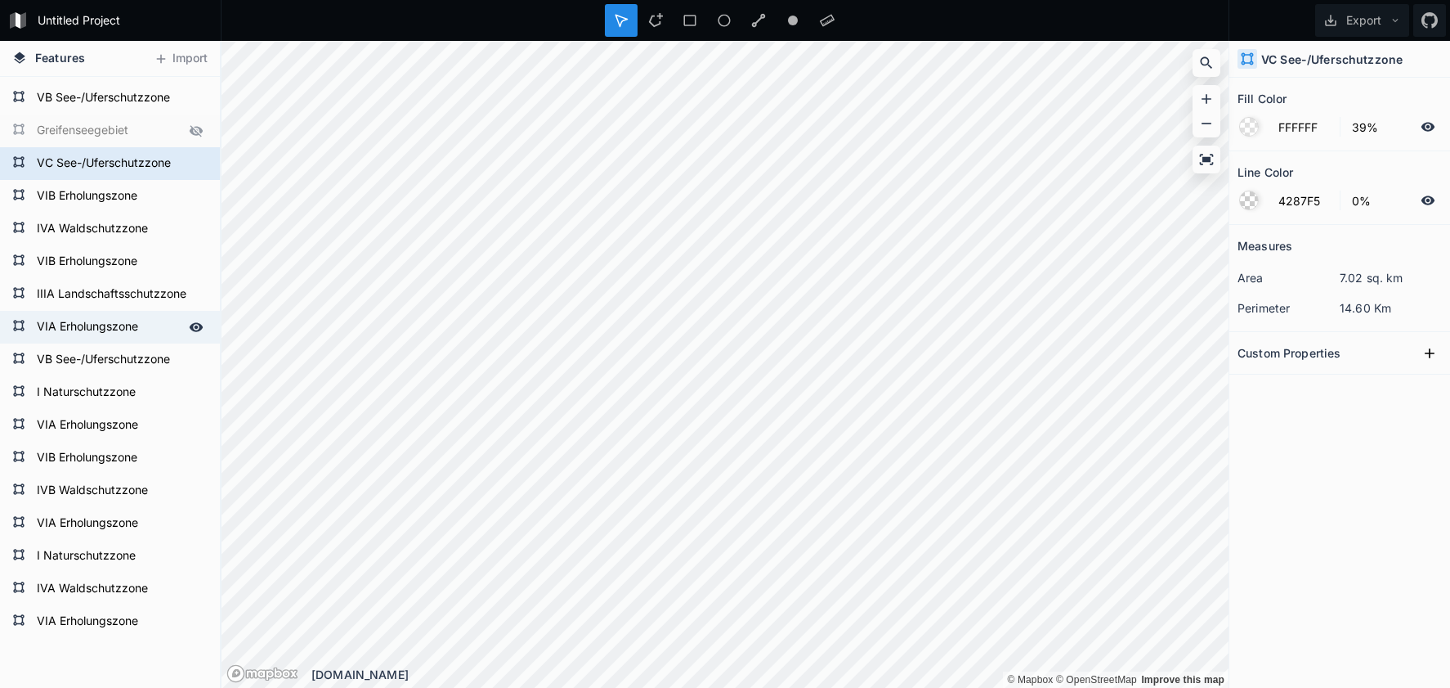
click at [114, 332] on form "VIA Erholungszone" at bounding box center [108, 327] width 153 height 25
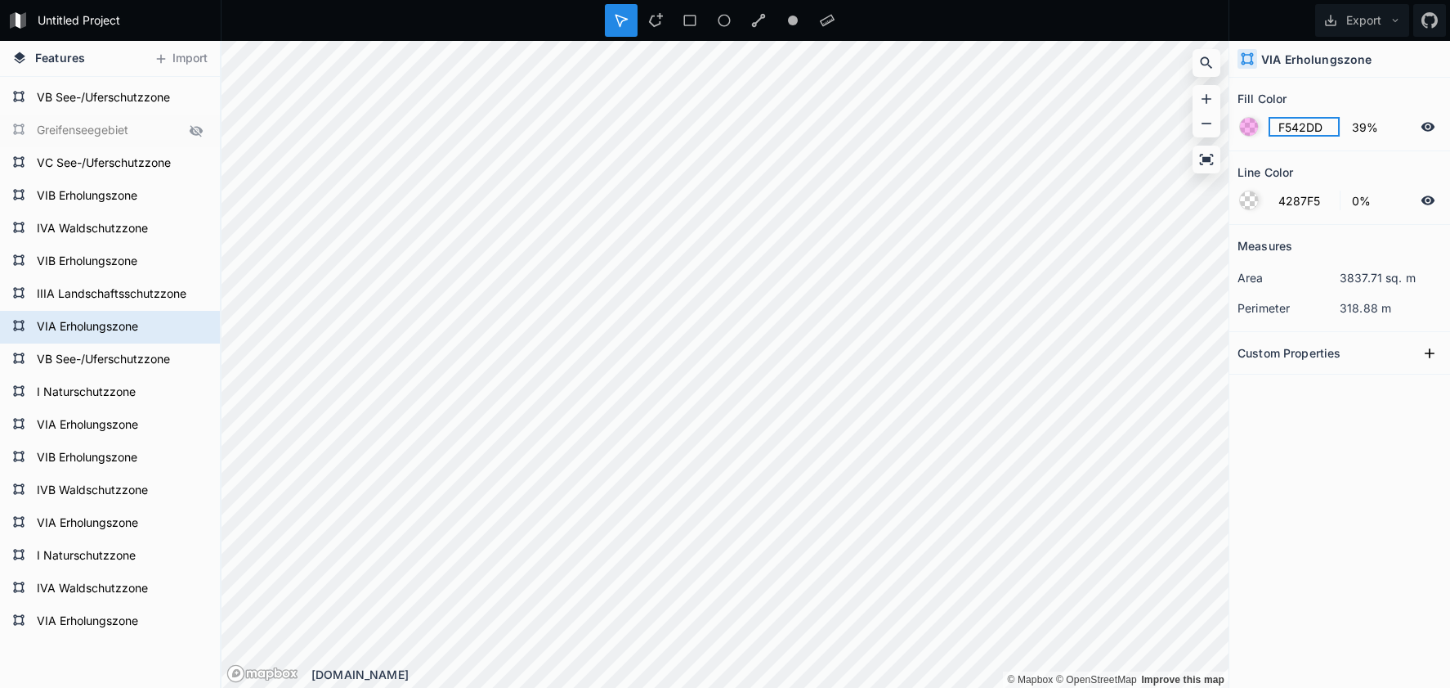
click at [1306, 124] on input "F542DD" at bounding box center [1304, 127] width 71 height 20
drag, startPoint x: 71, startPoint y: 625, endPoint x: 155, endPoint y: 625, distance: 83.4
click at [71, 625] on form "VIA Erholungszone" at bounding box center [108, 621] width 153 height 25
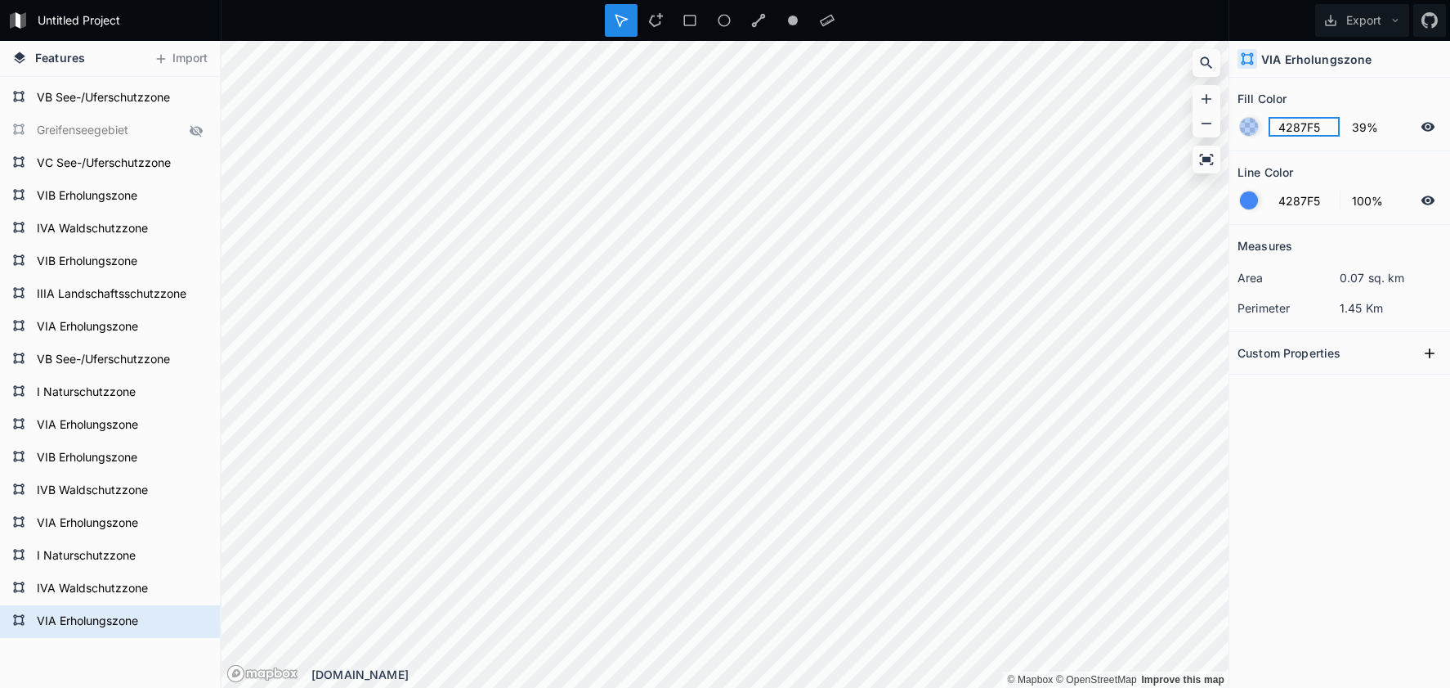
click at [1302, 129] on input "4287F5" at bounding box center [1304, 127] width 71 height 20
paste input "F542DD"
drag, startPoint x: 1292, startPoint y: 195, endPoint x: 1262, endPoint y: 194, distance: 29.4
click at [1288, 195] on input "4287F5" at bounding box center [1304, 200] width 71 height 20
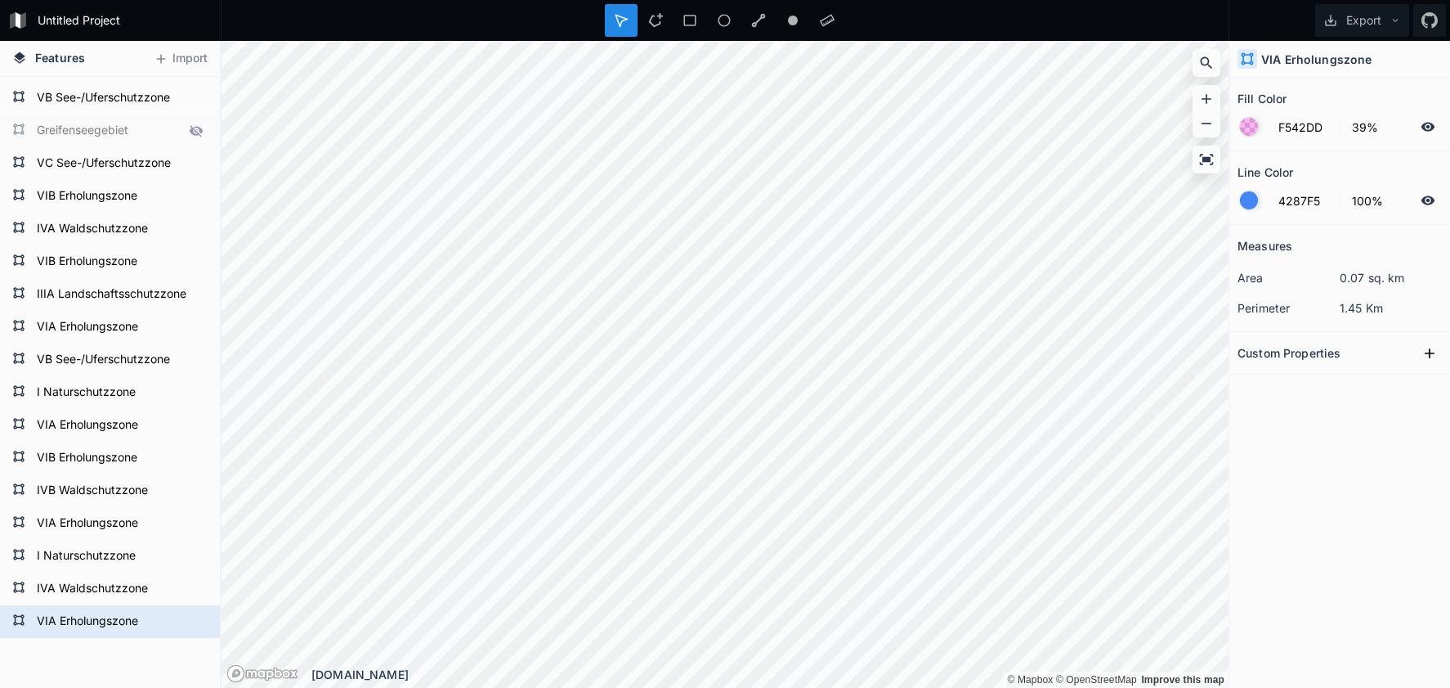
click at [1249, 195] on div at bounding box center [1249, 200] width 18 height 18
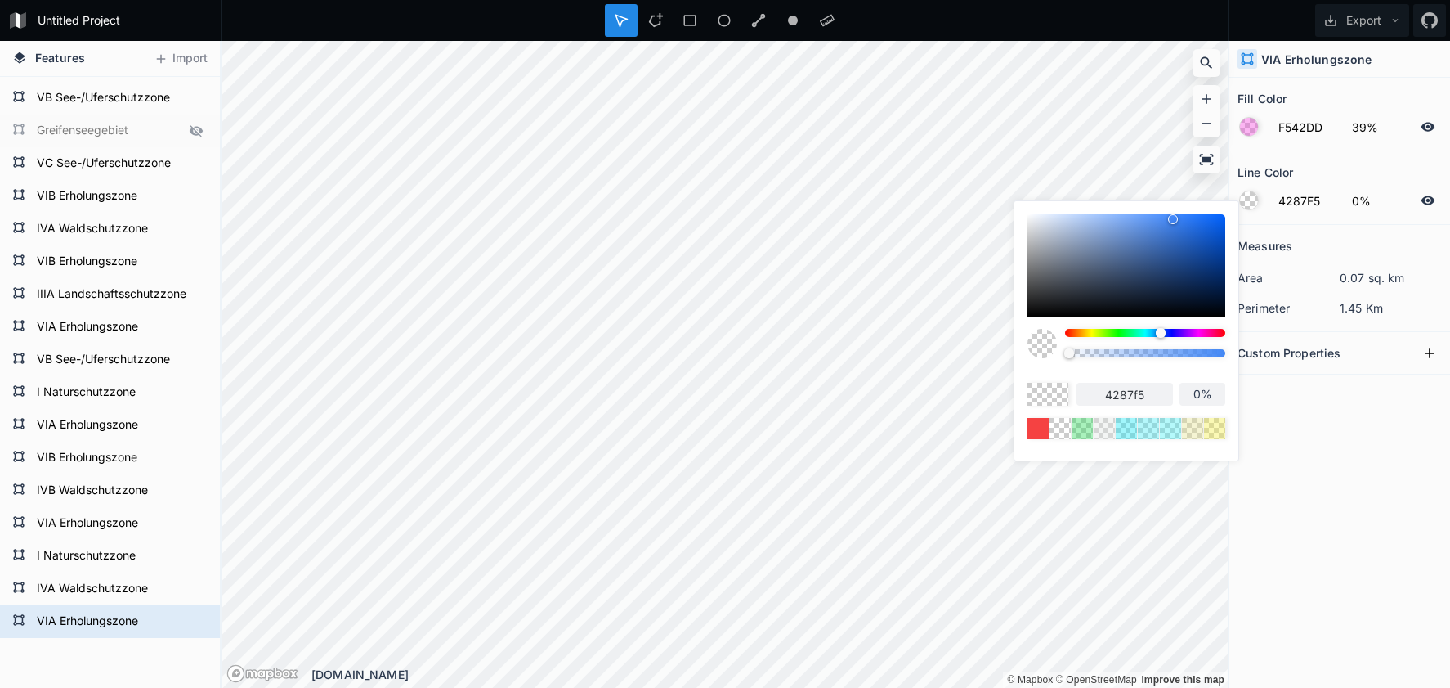
drag, startPoint x: 1156, startPoint y: 355, endPoint x: 1017, endPoint y: 348, distance: 139.1
click at [1031, 356] on div at bounding box center [1127, 349] width 198 height 41
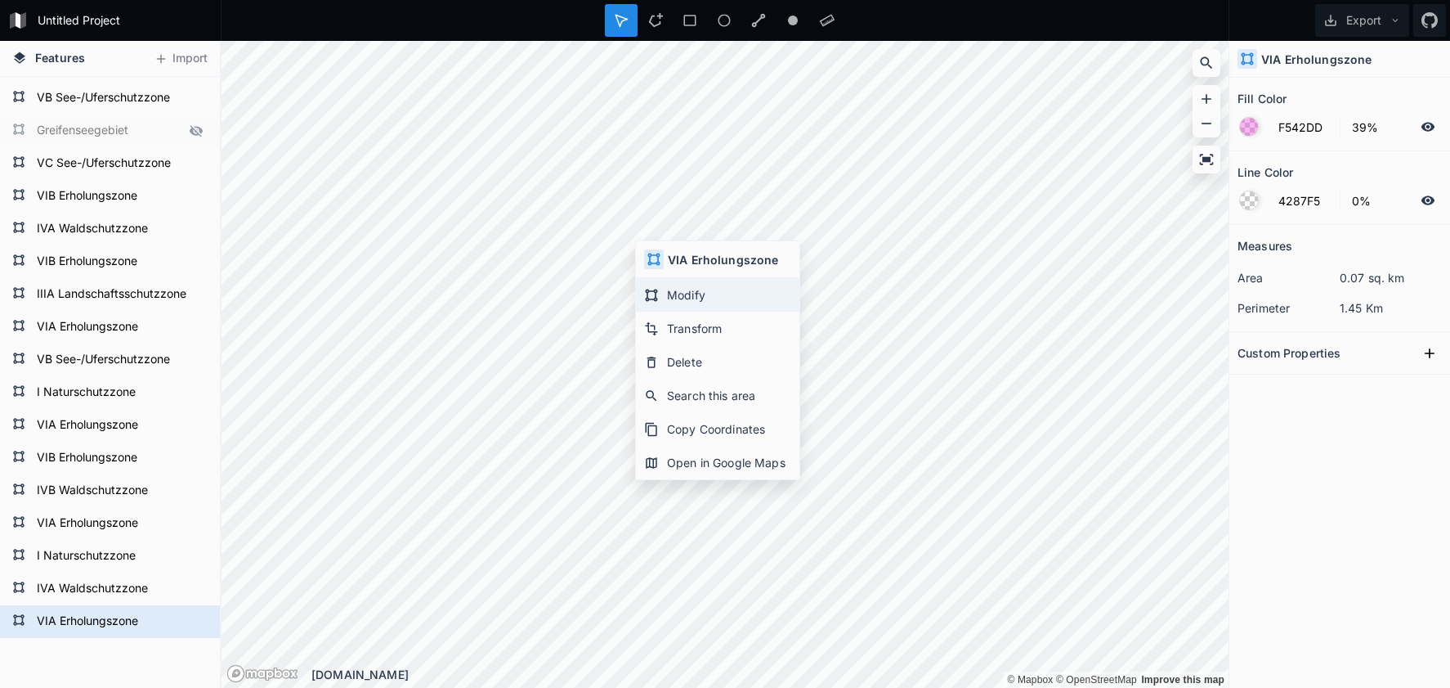
click at [682, 298] on div "Modify" at bounding box center [718, 295] width 164 height 34
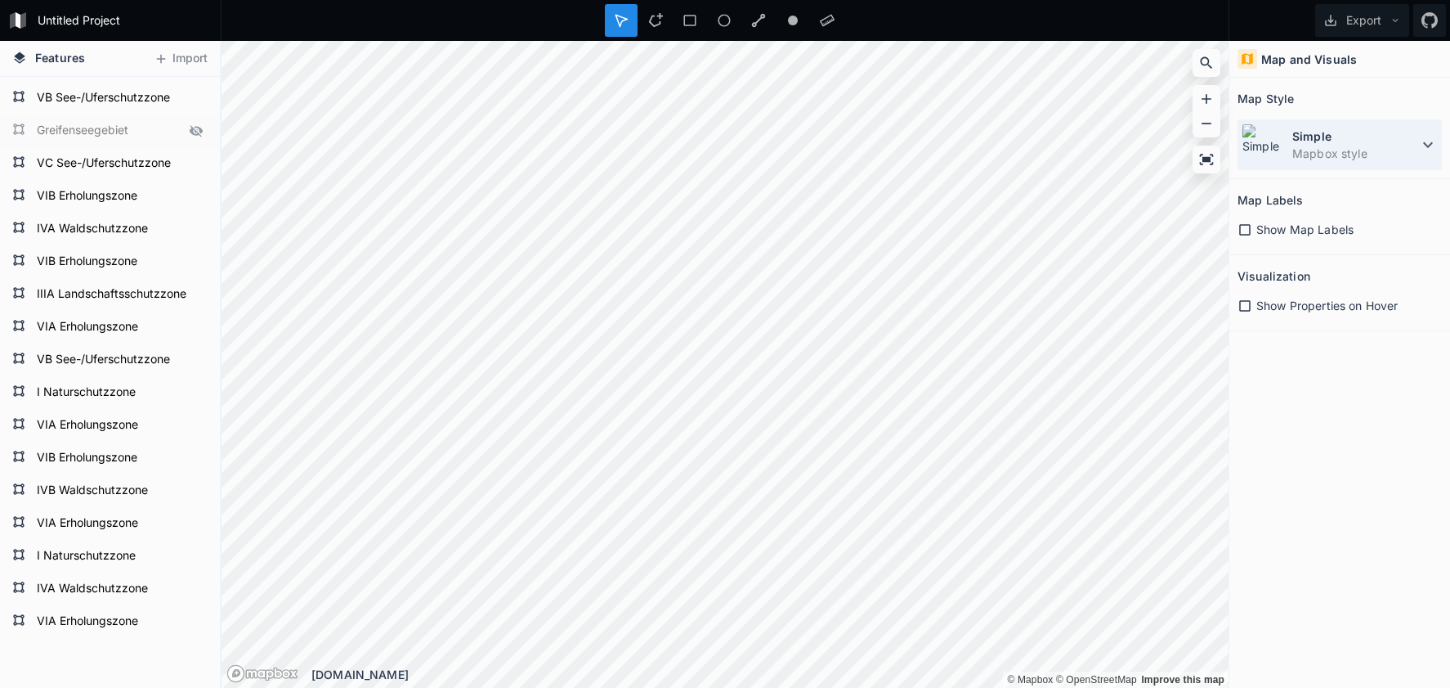
click at [1343, 150] on dd "Mapbox style" at bounding box center [1356, 153] width 126 height 17
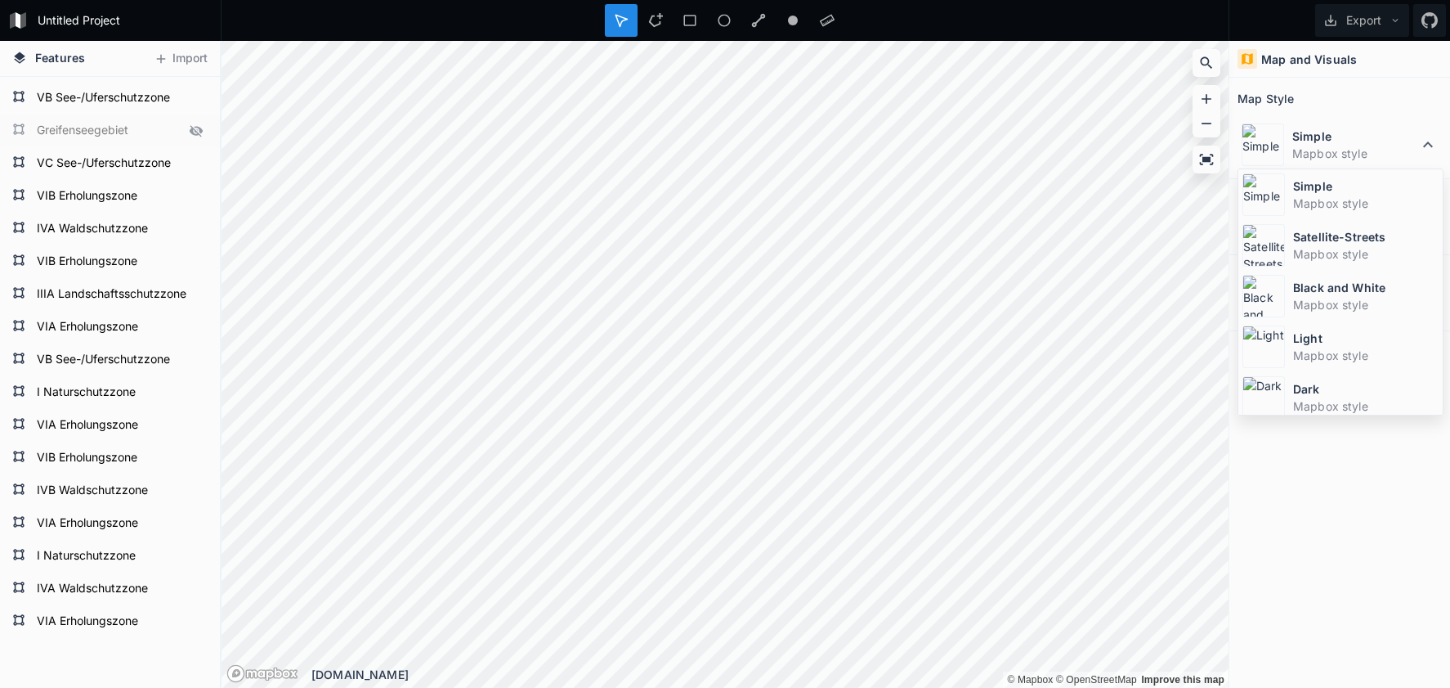
click at [1310, 240] on dt "Satellite-Streets" at bounding box center [1366, 236] width 146 height 17
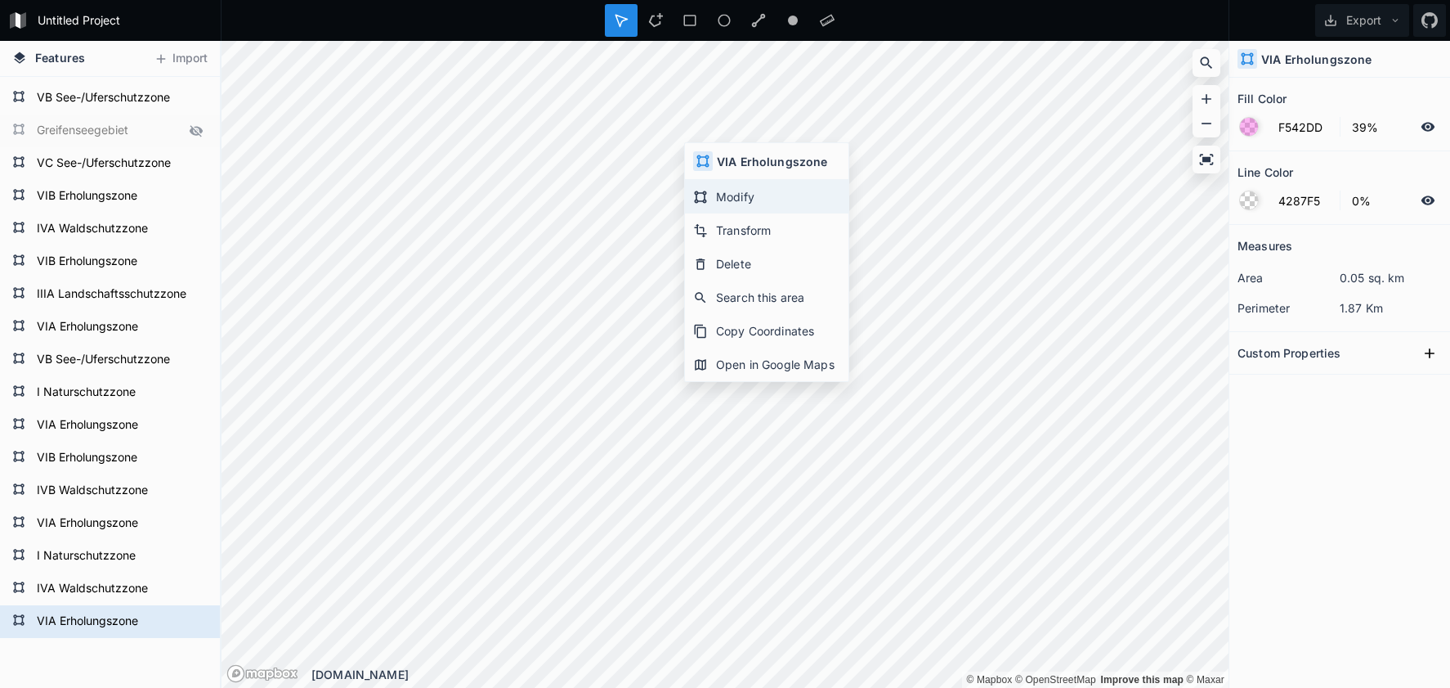
click at [707, 195] on icon at bounding box center [700, 197] width 15 height 15
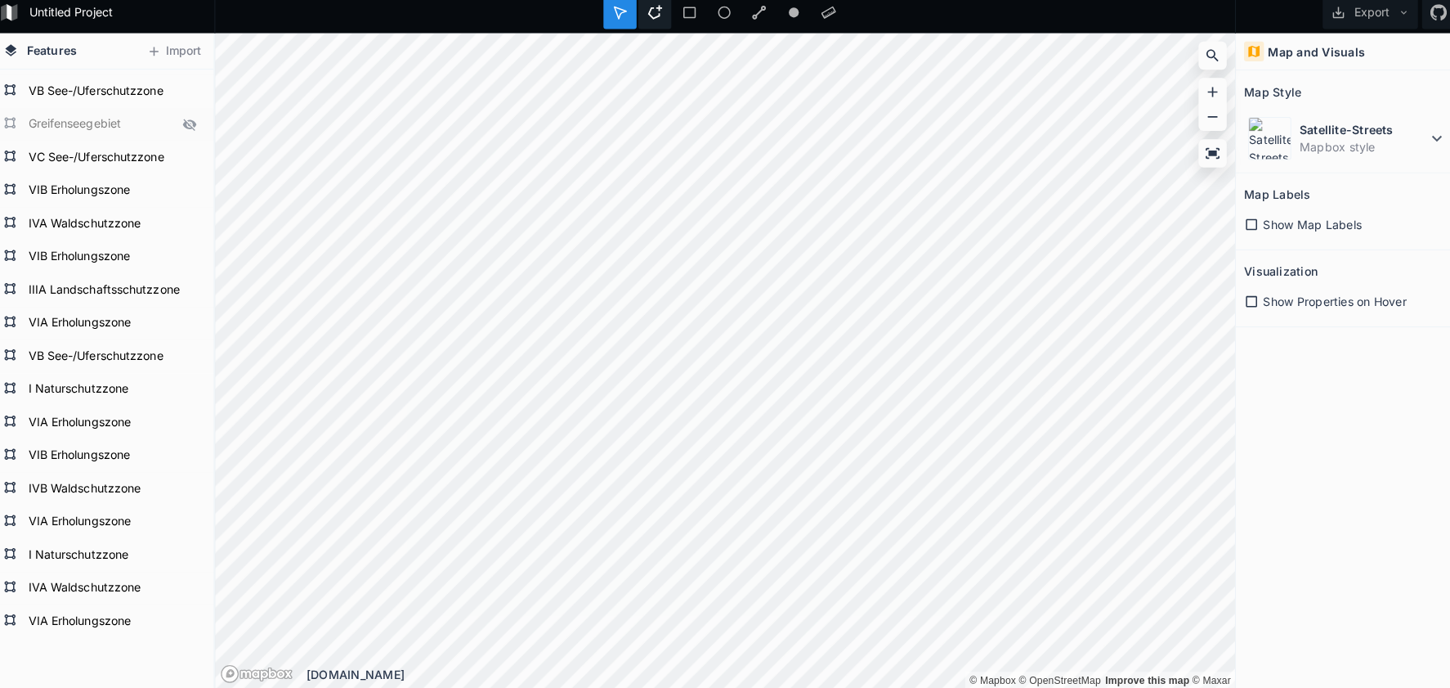
click at [648, 16] on icon at bounding box center [655, 20] width 15 height 15
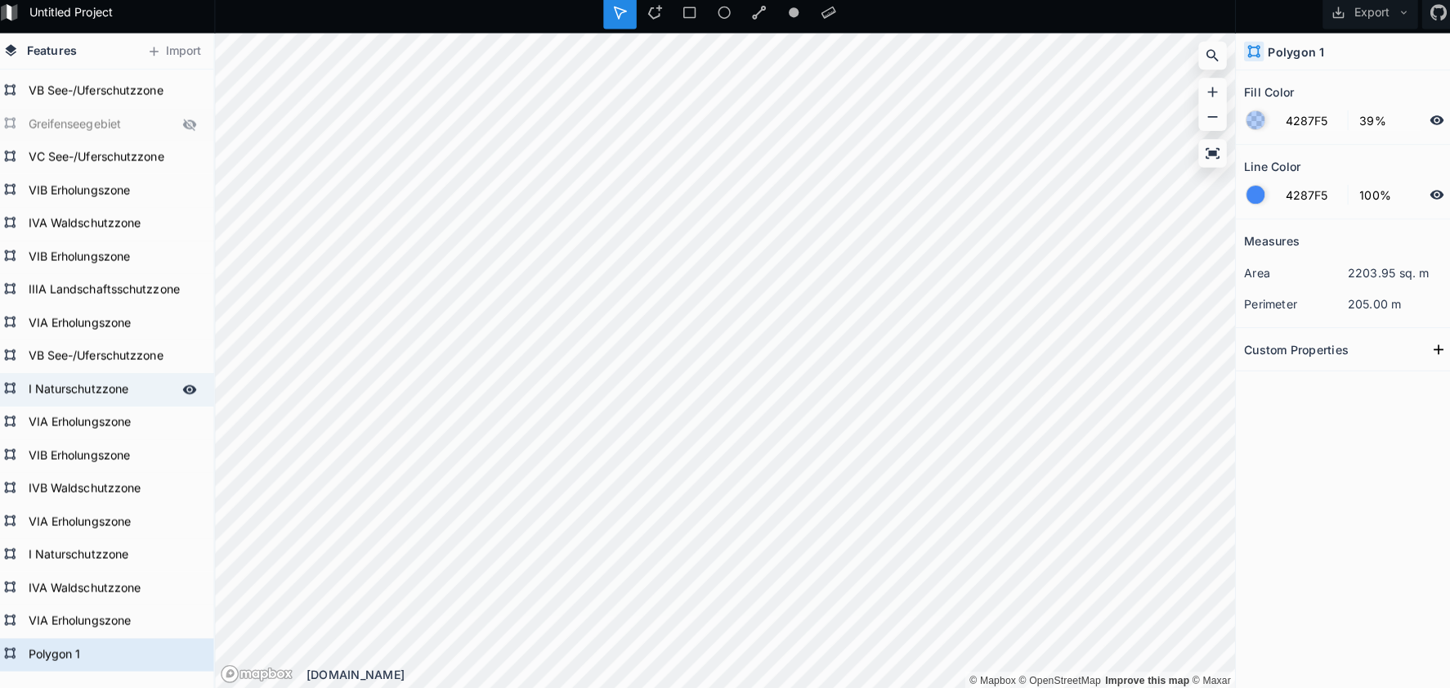
click at [101, 383] on form "I Naturschutzzone" at bounding box center [108, 392] width 153 height 25
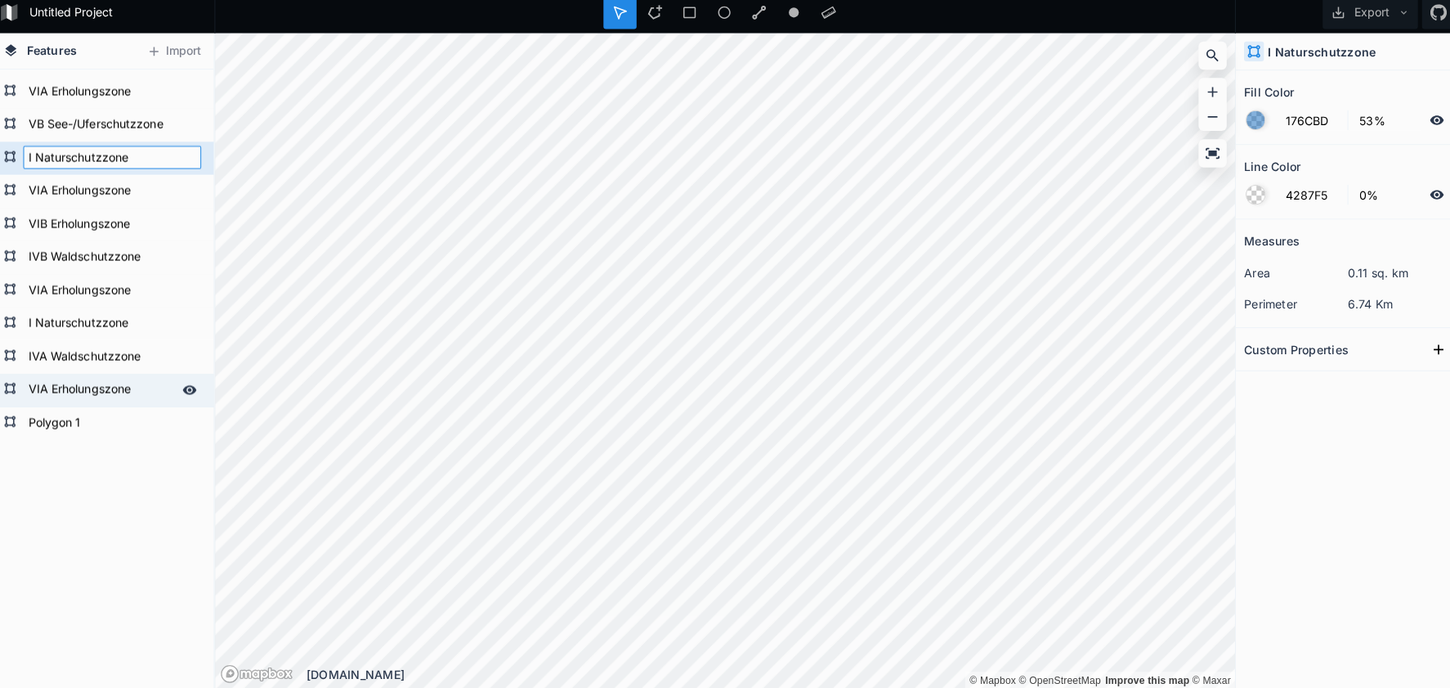
scroll to position [648, 0]
click at [65, 417] on form "Polygon 1" at bounding box center [108, 426] width 153 height 25
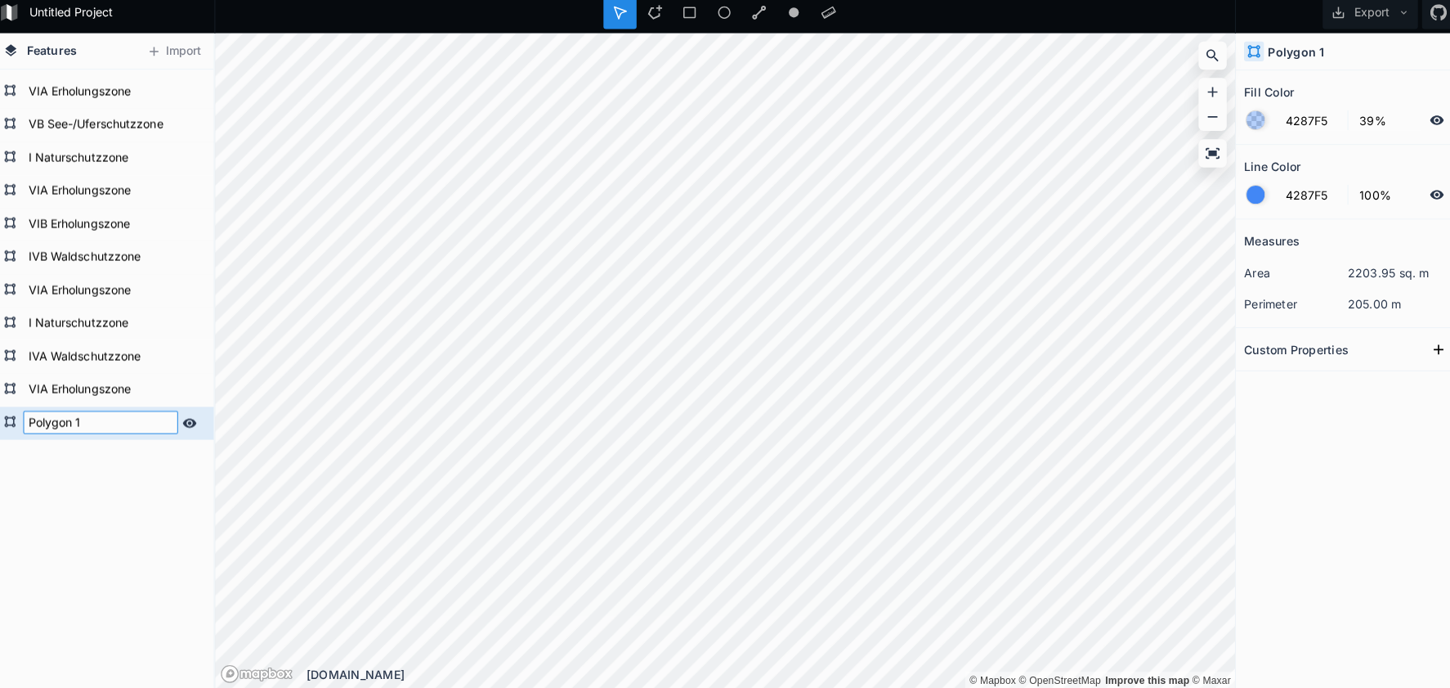
paste input "I Naturschutzzone"
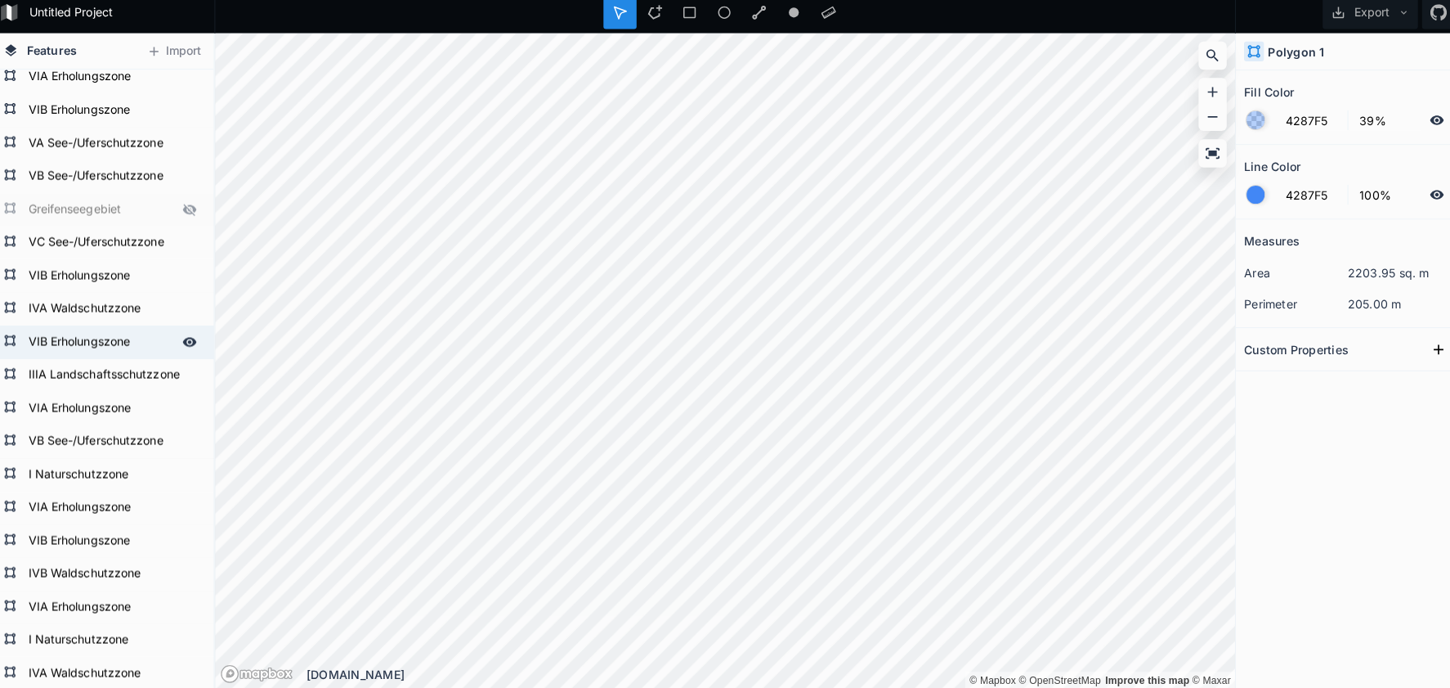
scroll to position [349, 0]
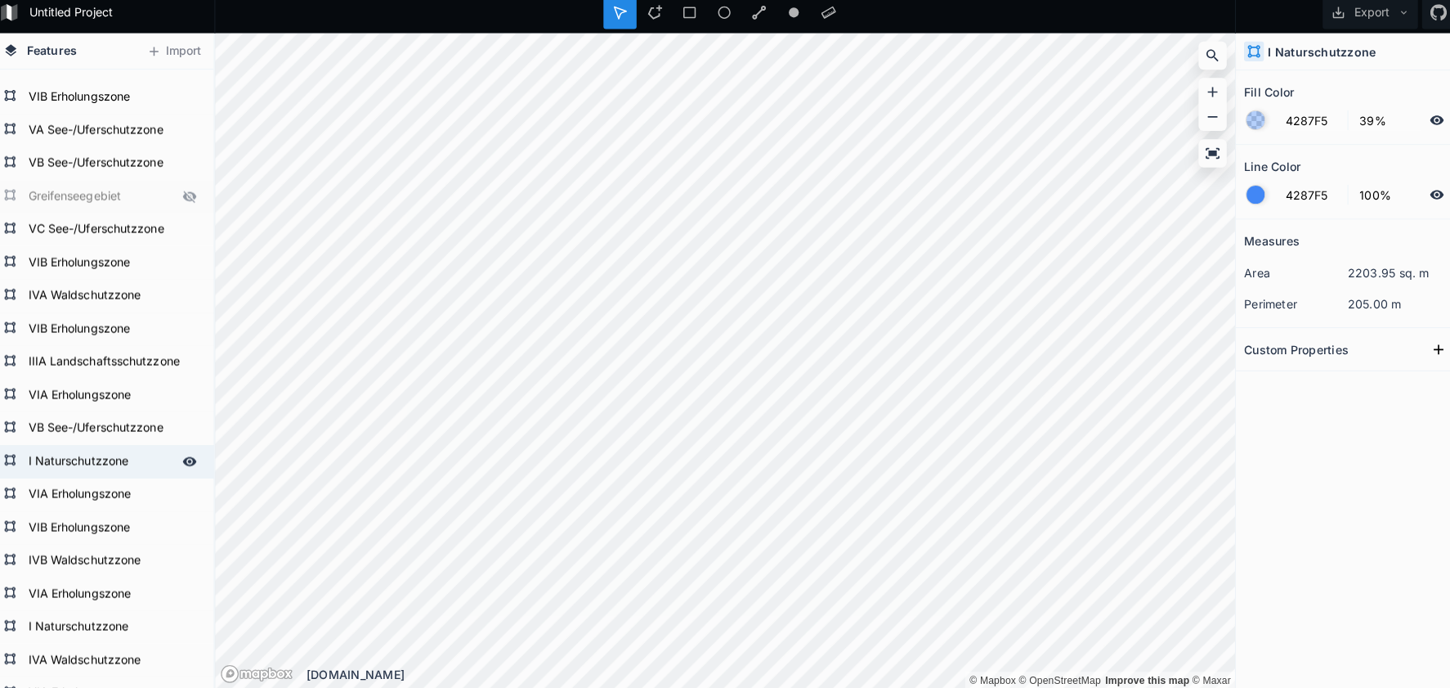
click at [96, 464] on form "I Naturschutzzone" at bounding box center [108, 463] width 153 height 25
click at [1287, 122] on input "176CBD" at bounding box center [1304, 127] width 71 height 20
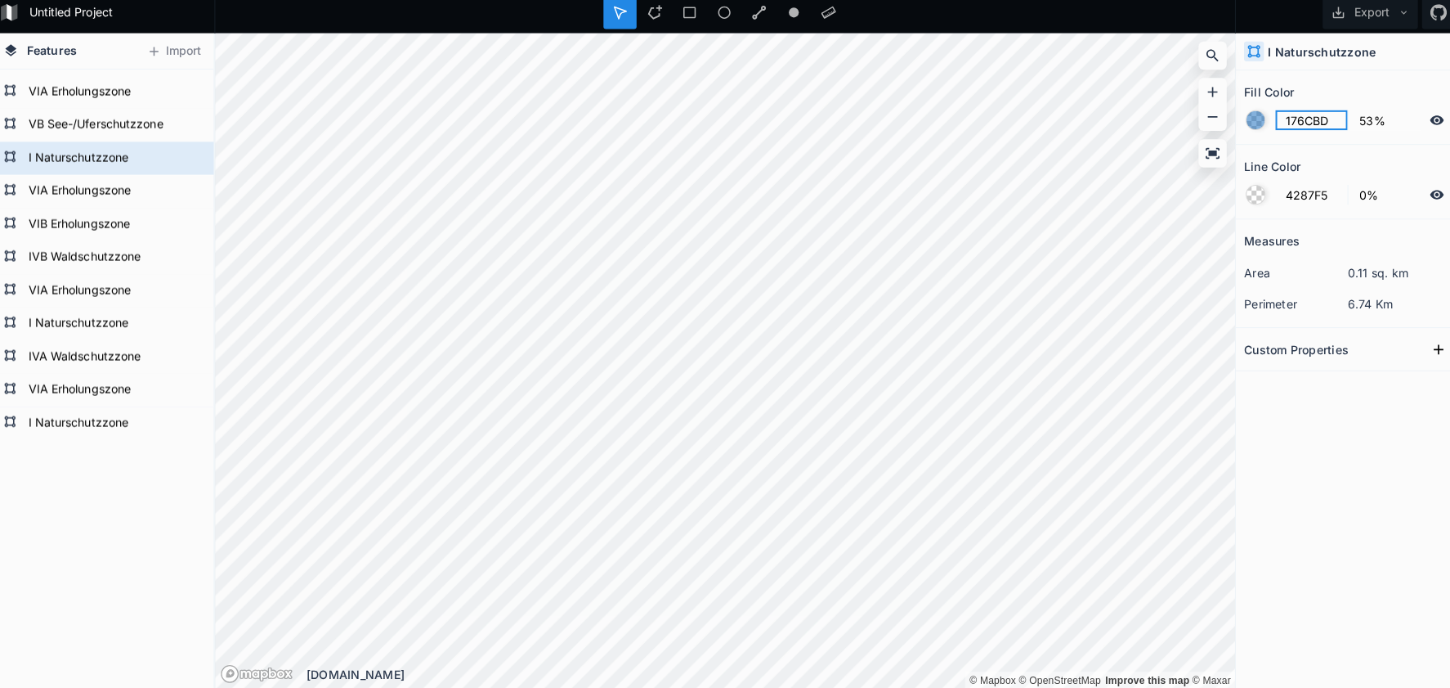
scroll to position [648, 0]
click at [103, 427] on form "I Naturschutzzone" at bounding box center [108, 426] width 153 height 25
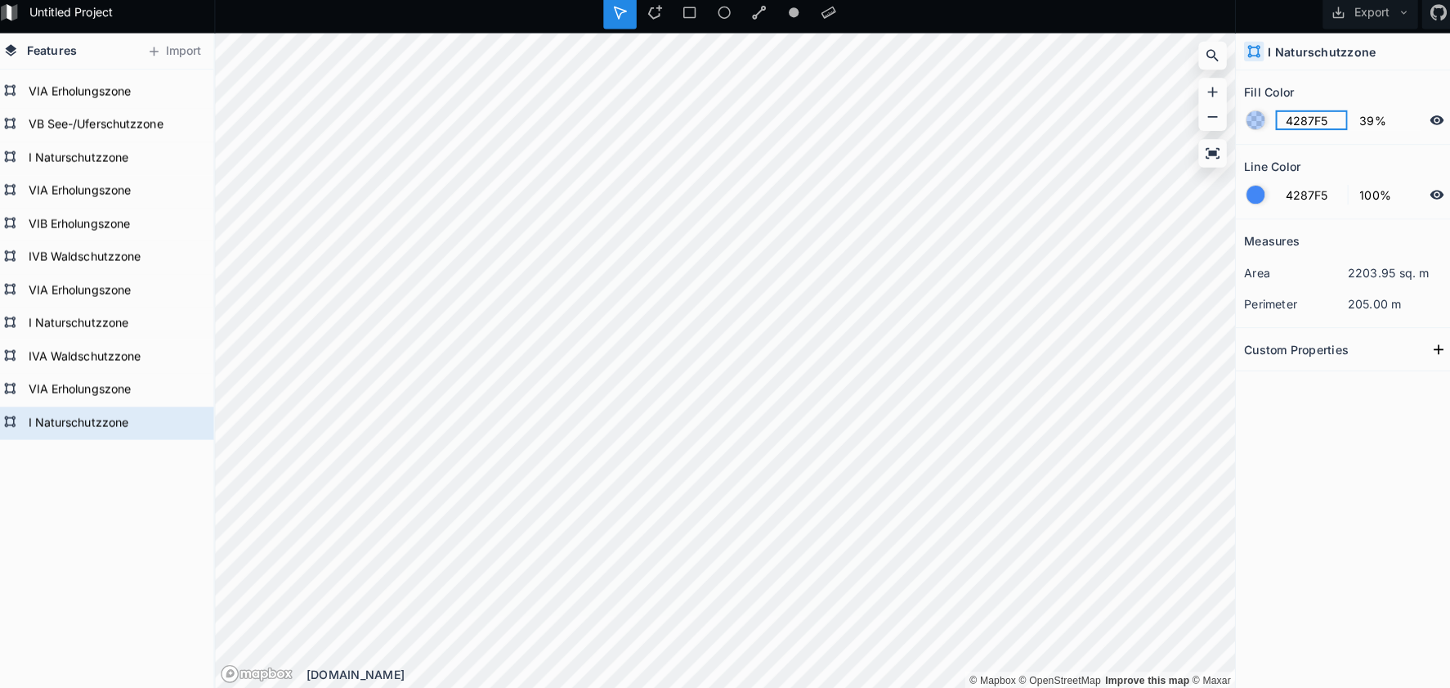
click at [1289, 120] on input "4287F5" at bounding box center [1304, 127] width 71 height 20
paste input "176CBD"
click at [1354, 119] on input "39%" at bounding box center [1377, 127] width 71 height 20
click at [1353, 119] on input "39%" at bounding box center [1377, 127] width 71 height 20
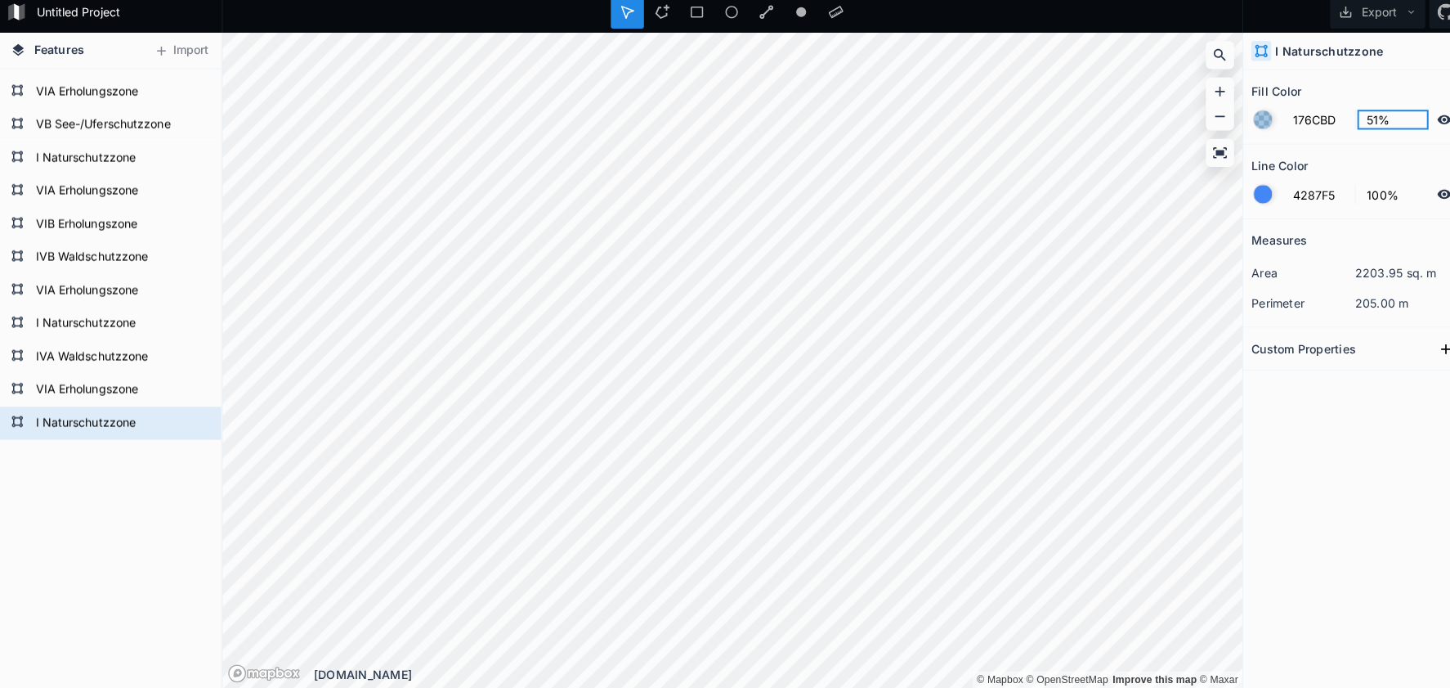
scroll to position [0, 0]
click at [1253, 191] on div at bounding box center [1249, 200] width 18 height 18
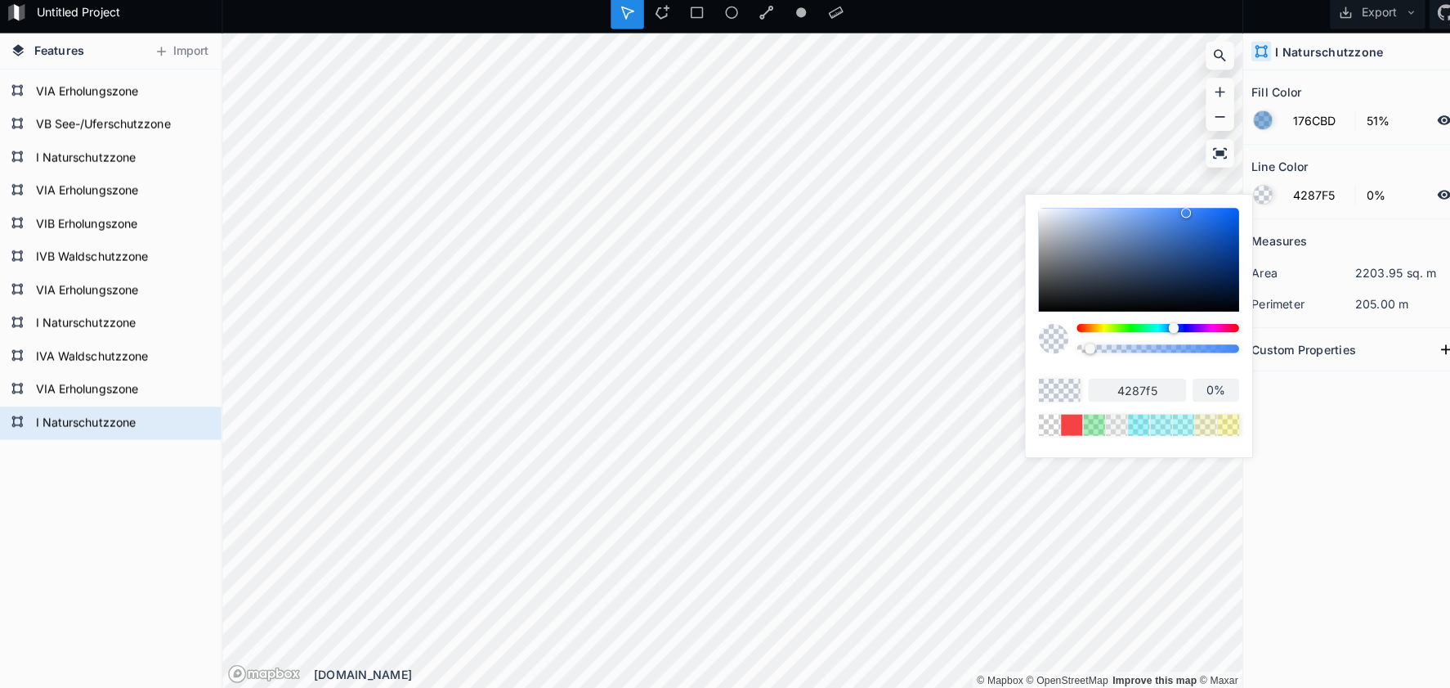
drag, startPoint x: 1219, startPoint y: 347, endPoint x: 1029, endPoint y: 343, distance: 189.7
click at [1029, 343] on div at bounding box center [1127, 348] width 198 height 41
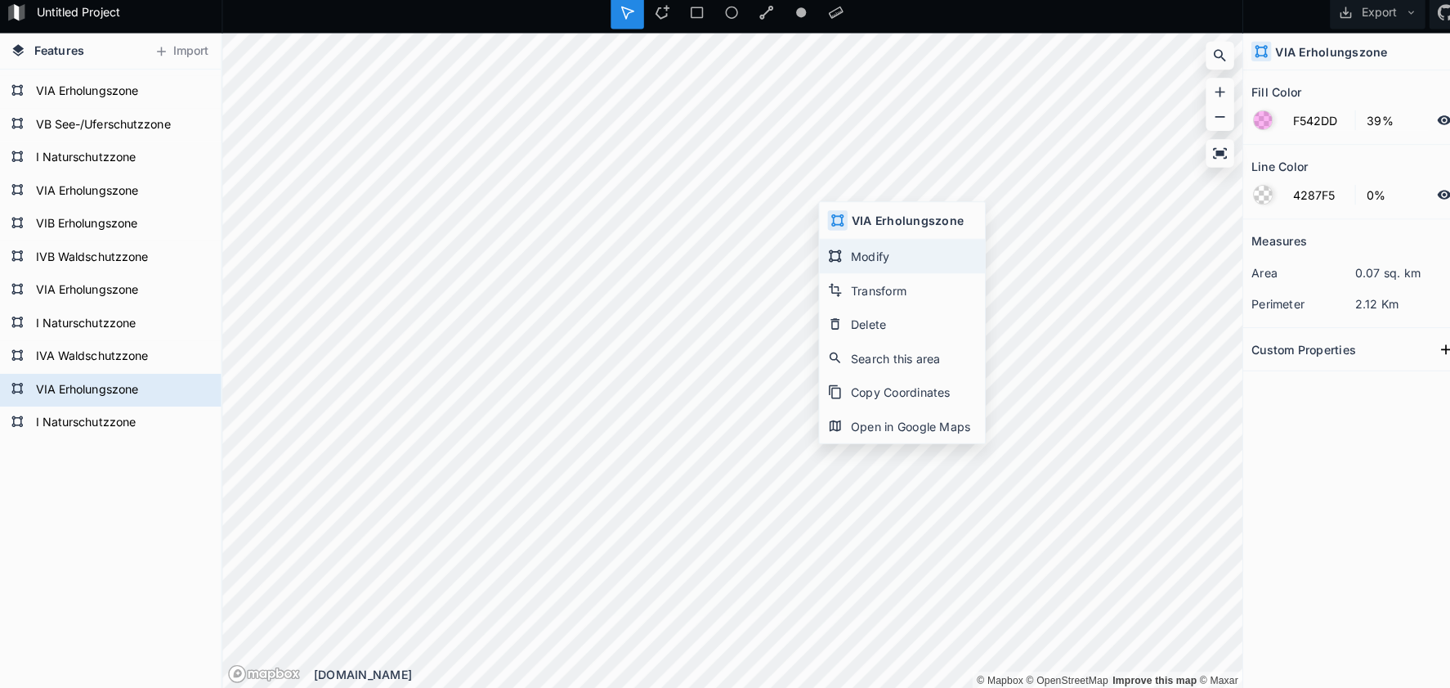
click at [857, 259] on div "Modify" at bounding box center [893, 261] width 164 height 34
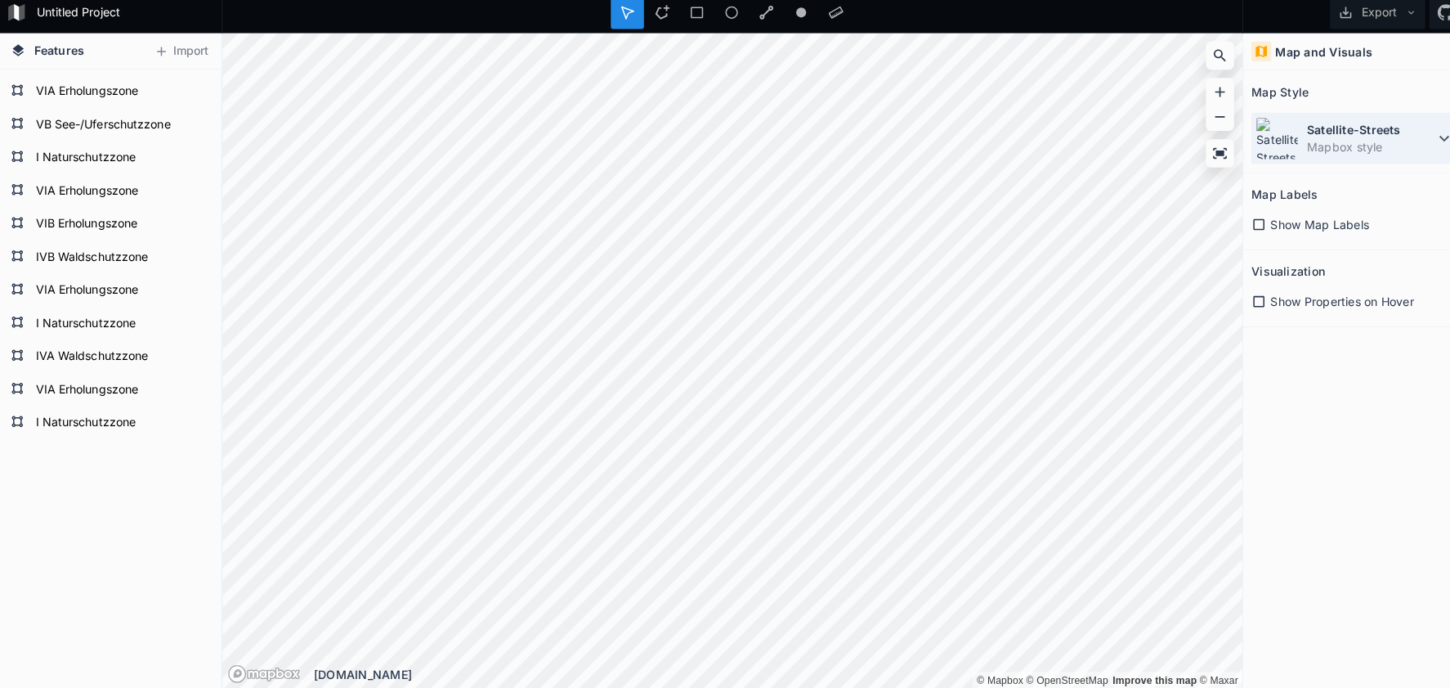
click at [1300, 130] on dt "Satellite-Streets" at bounding box center [1356, 136] width 126 height 17
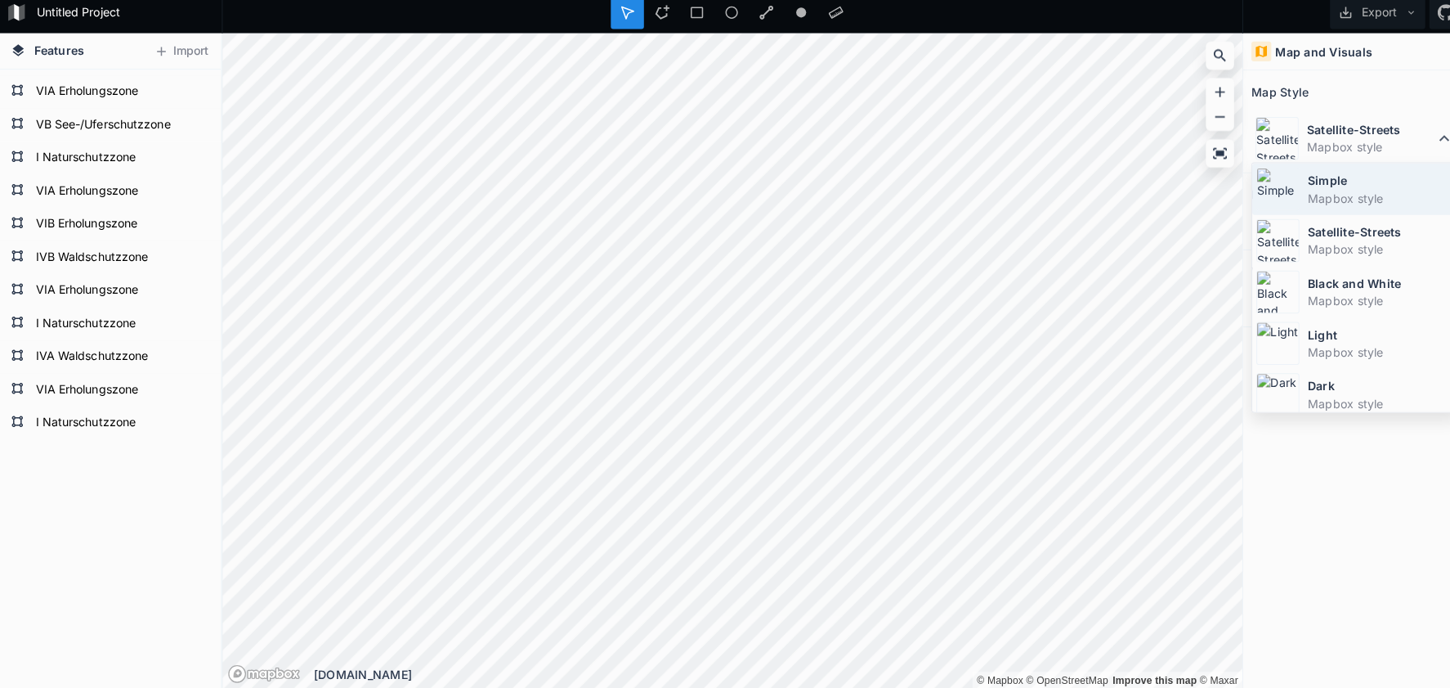
click at [1305, 185] on dt "Simple" at bounding box center [1366, 185] width 146 height 17
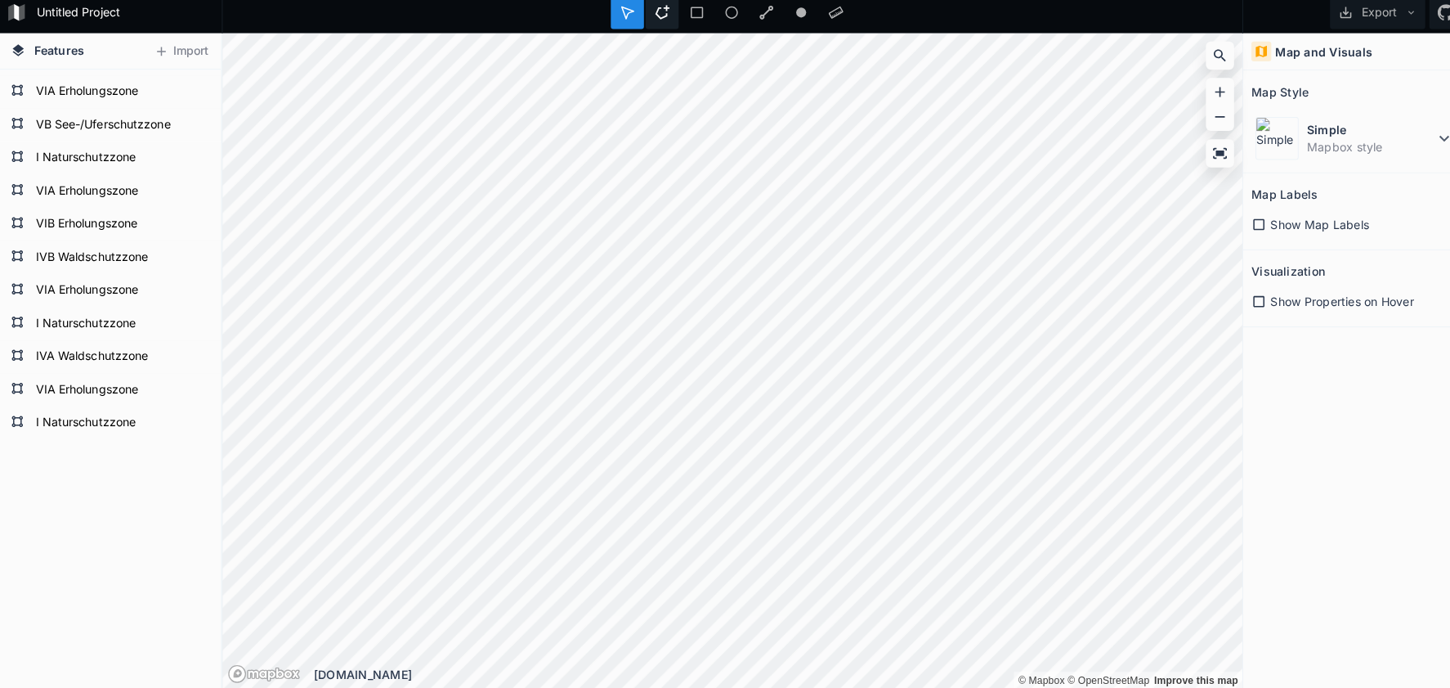
click at [654, 13] on icon at bounding box center [655, 20] width 15 height 15
click at [824, 24] on div "Untitled Project Export Features Import I Naturschutzzone VIA Erholungszone IVA…" at bounding box center [725, 344] width 1450 height 688
click at [1038, 0] on html "Untitled Project Export Features Import I Naturschutzzone VIA Erholungszone IVA…" at bounding box center [725, 344] width 1450 height 688
click at [1221, 0] on html "Untitled Project Export Features Import I Naturschutzzone VIA Erholungszone IVA…" at bounding box center [725, 344] width 1450 height 688
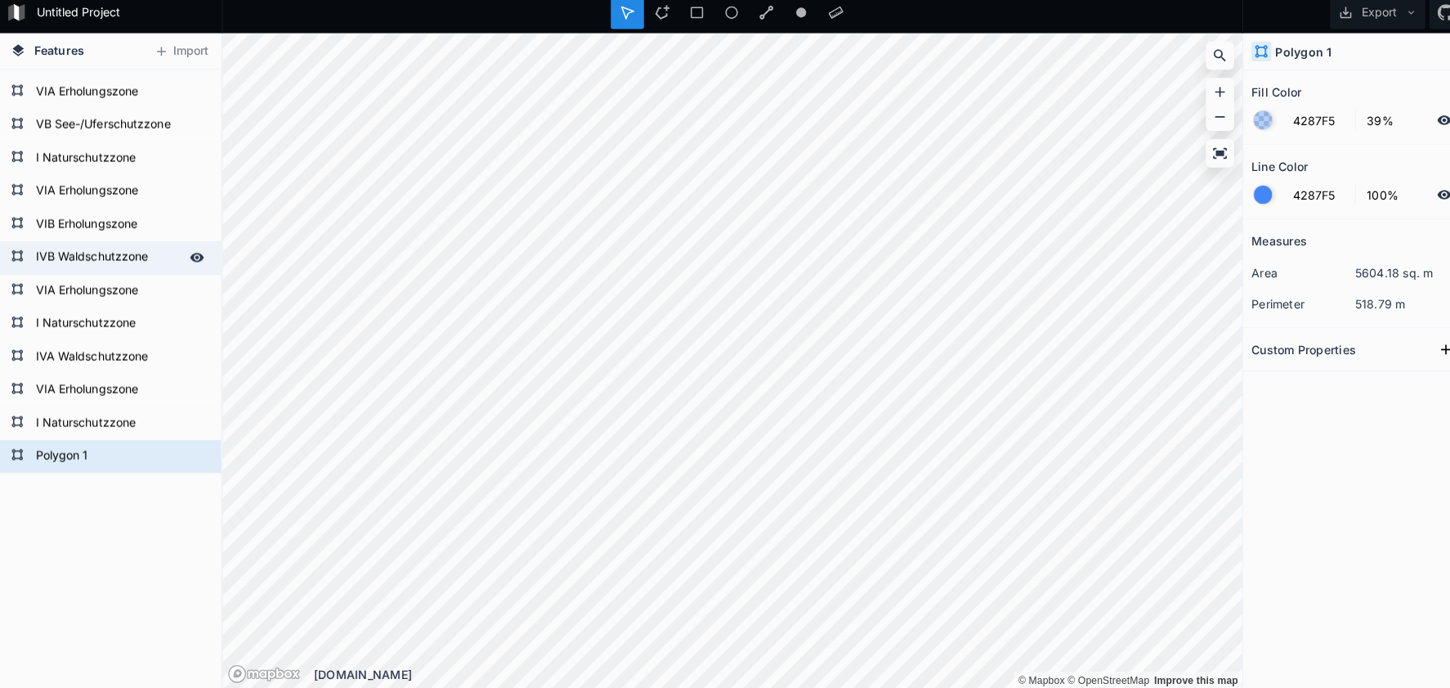
click at [84, 255] on form "IVB Waldschutzzone" at bounding box center [108, 262] width 153 height 25
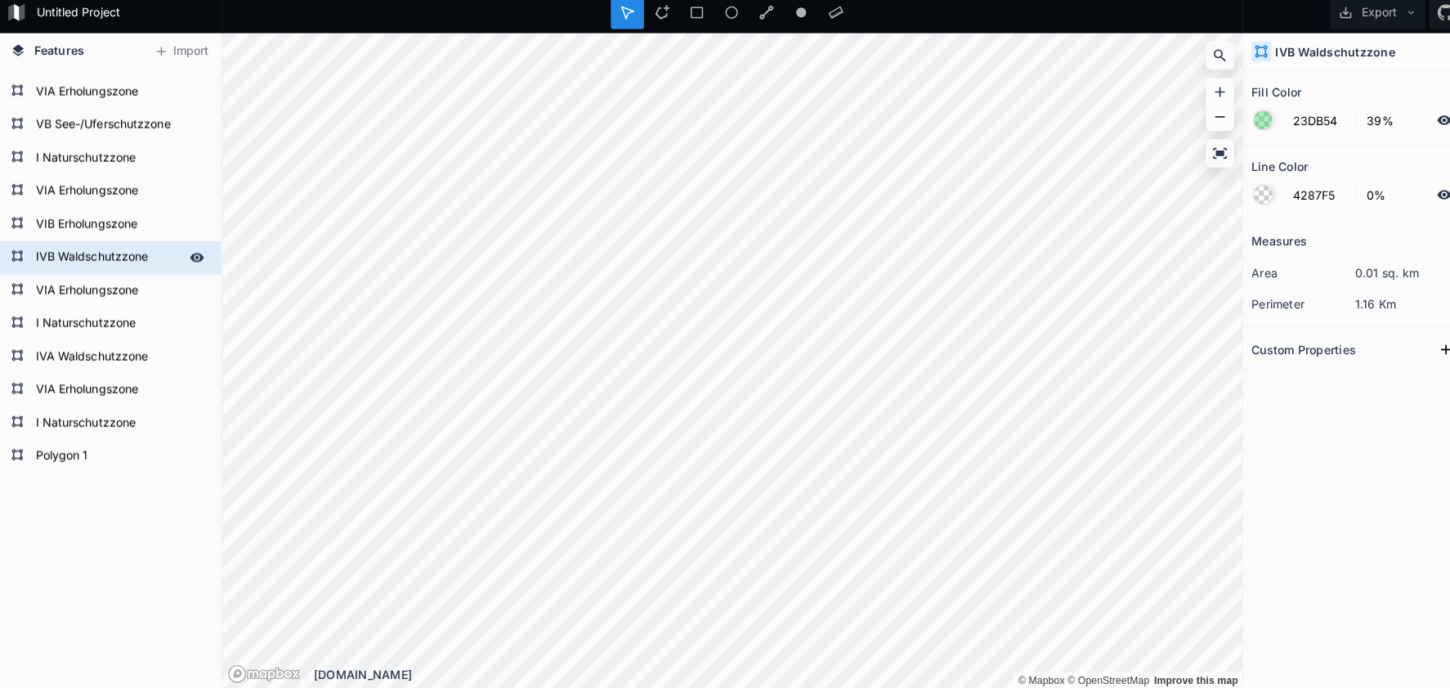
click at [84, 255] on form "IVB Waldschutzzone" at bounding box center [108, 262] width 153 height 25
click at [70, 446] on form "Polygon 1" at bounding box center [108, 458] width 153 height 25
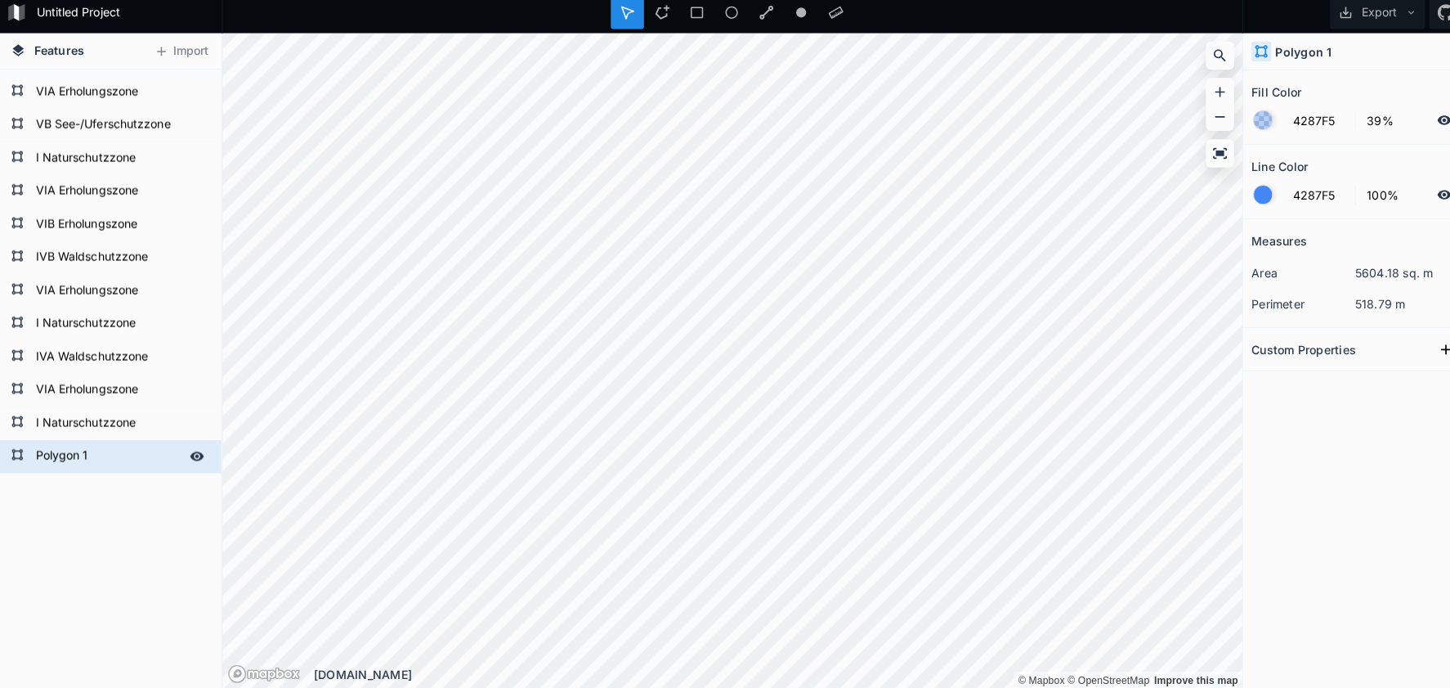
click at [70, 446] on form "Polygon 1" at bounding box center [108, 458] width 153 height 25
paste input "IVB Waldschutzzone"
click at [91, 258] on form "IVB Waldschutzzone" at bounding box center [108, 262] width 153 height 25
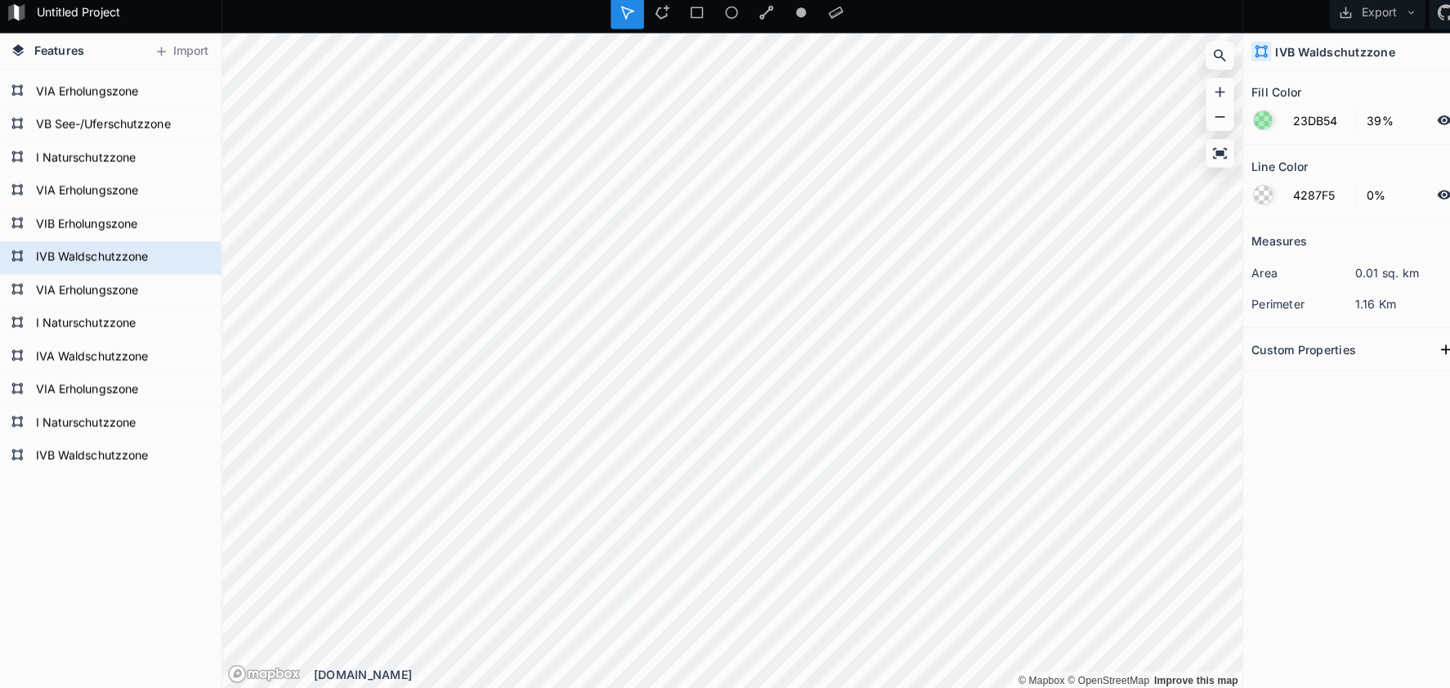
click at [1308, 129] on form "23DB54 39%" at bounding box center [1340, 126] width 204 height 31
click at [1306, 125] on input "23DB54" at bounding box center [1304, 127] width 71 height 20
drag, startPoint x: 83, startPoint y: 456, endPoint x: 98, endPoint y: 457, distance: 14.7
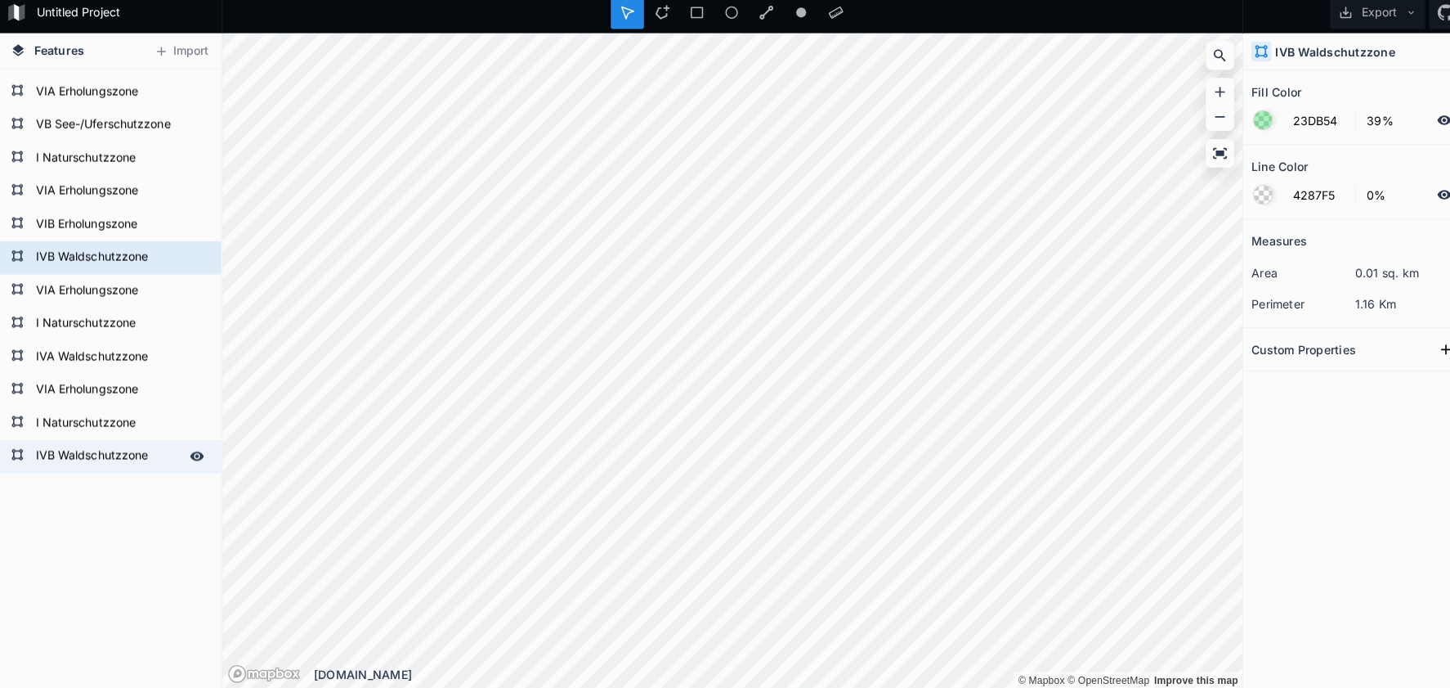
click at [84, 456] on form "IVB Waldschutzzone" at bounding box center [108, 458] width 153 height 25
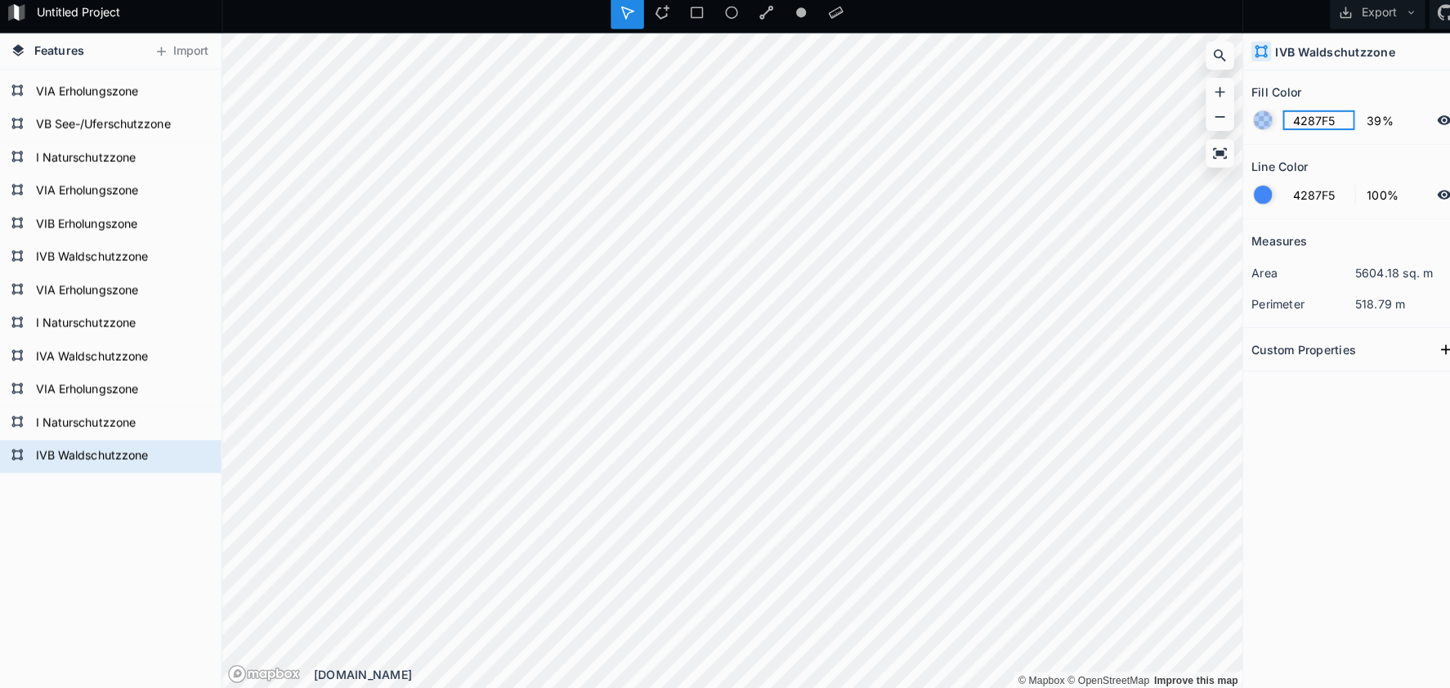
click at [1296, 117] on input "4287F5" at bounding box center [1304, 127] width 71 height 20
paste input "23DB54"
click at [1245, 194] on div at bounding box center [1249, 200] width 18 height 18
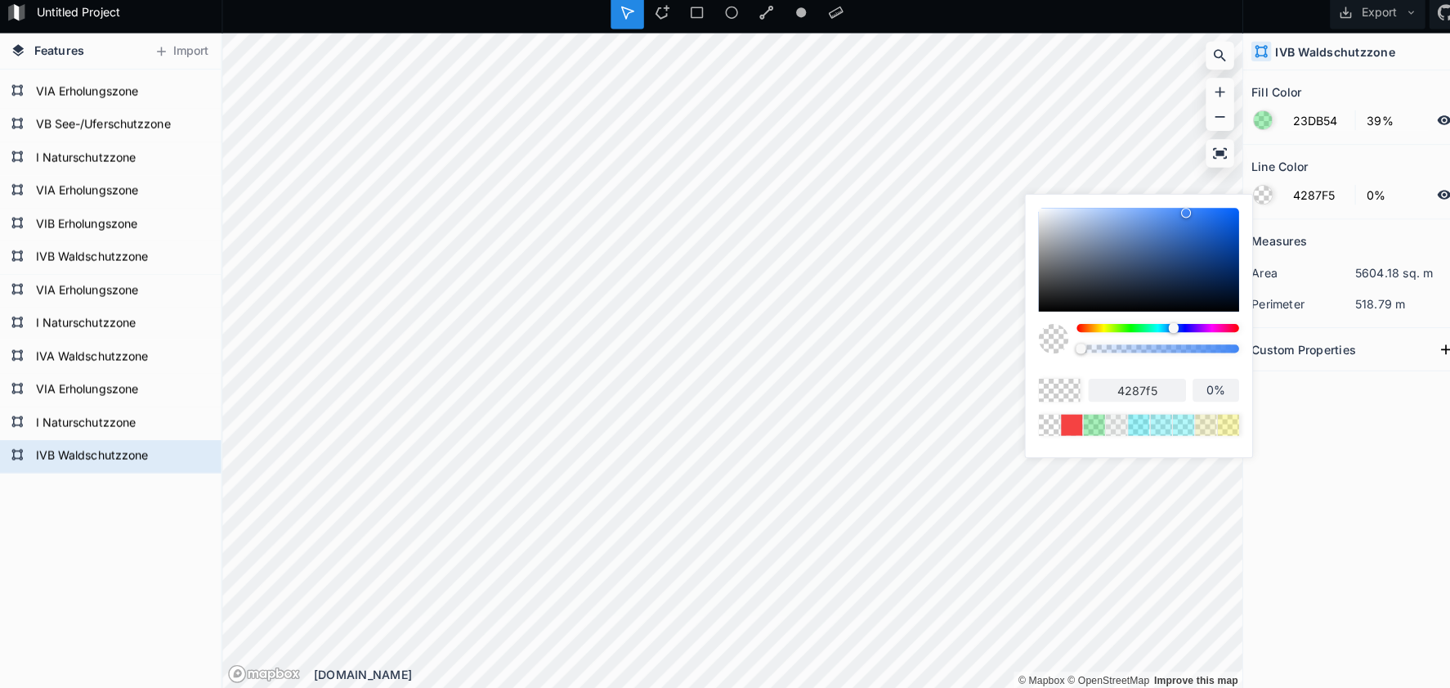
click at [1009, 334] on body "Untitled Project Export Features Import IVB Waldschutzzone I Naturschutzzone VI…" at bounding box center [725, 344] width 1450 height 688
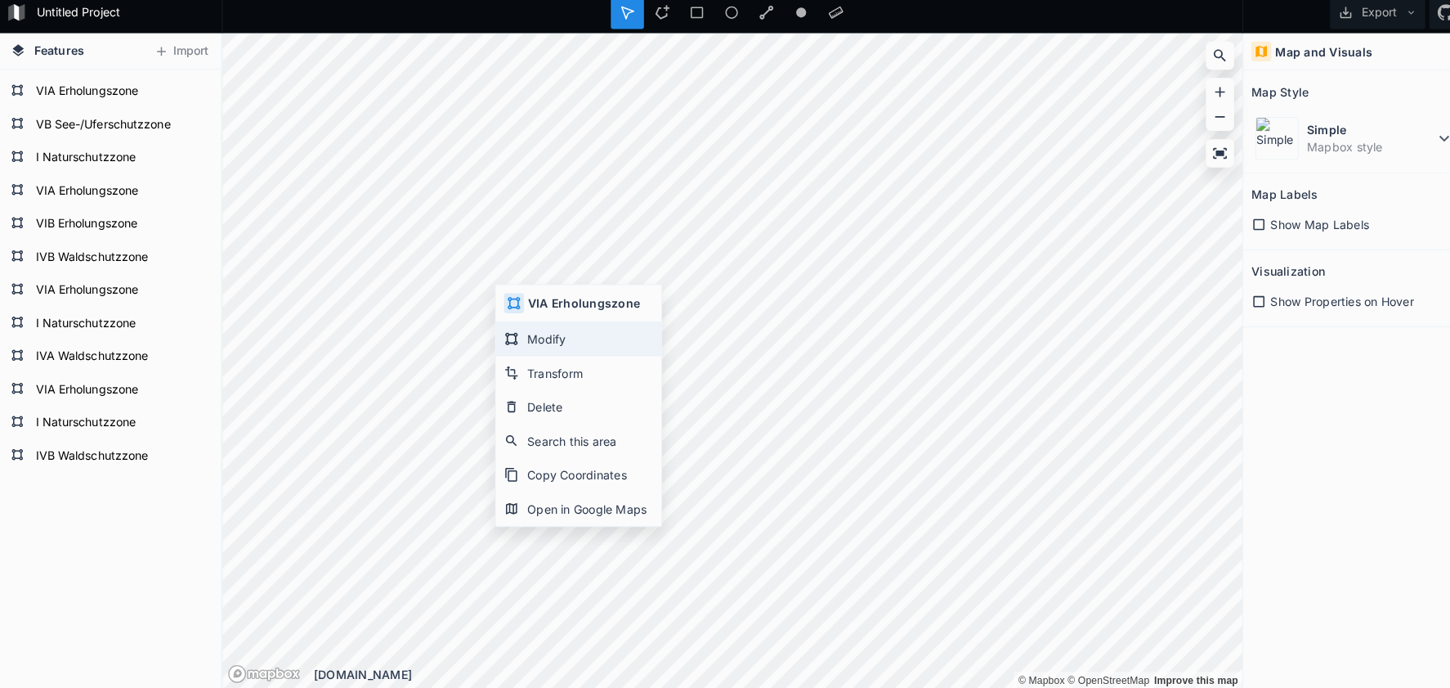
click at [518, 330] on div "Modify" at bounding box center [573, 343] width 164 height 34
click at [649, 13] on icon at bounding box center [655, 20] width 15 height 15
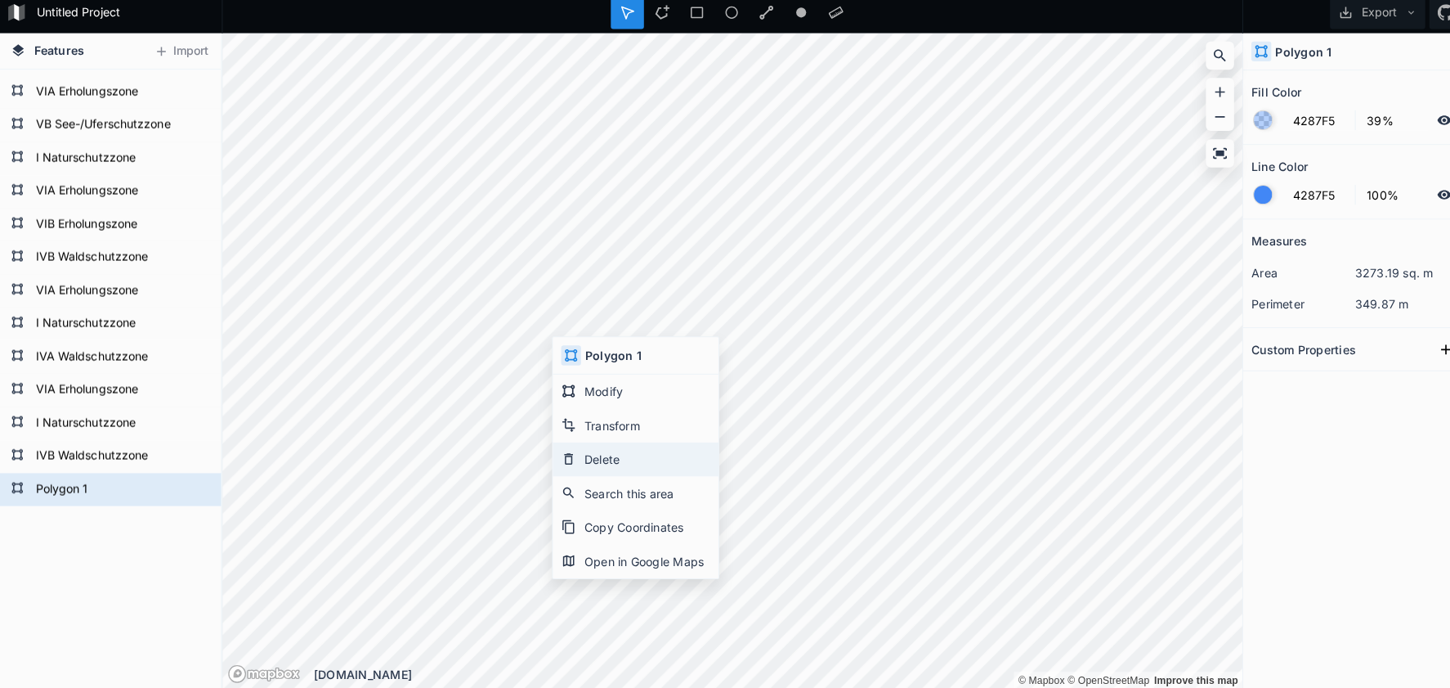
click at [602, 452] on div "Delete" at bounding box center [630, 462] width 164 height 34
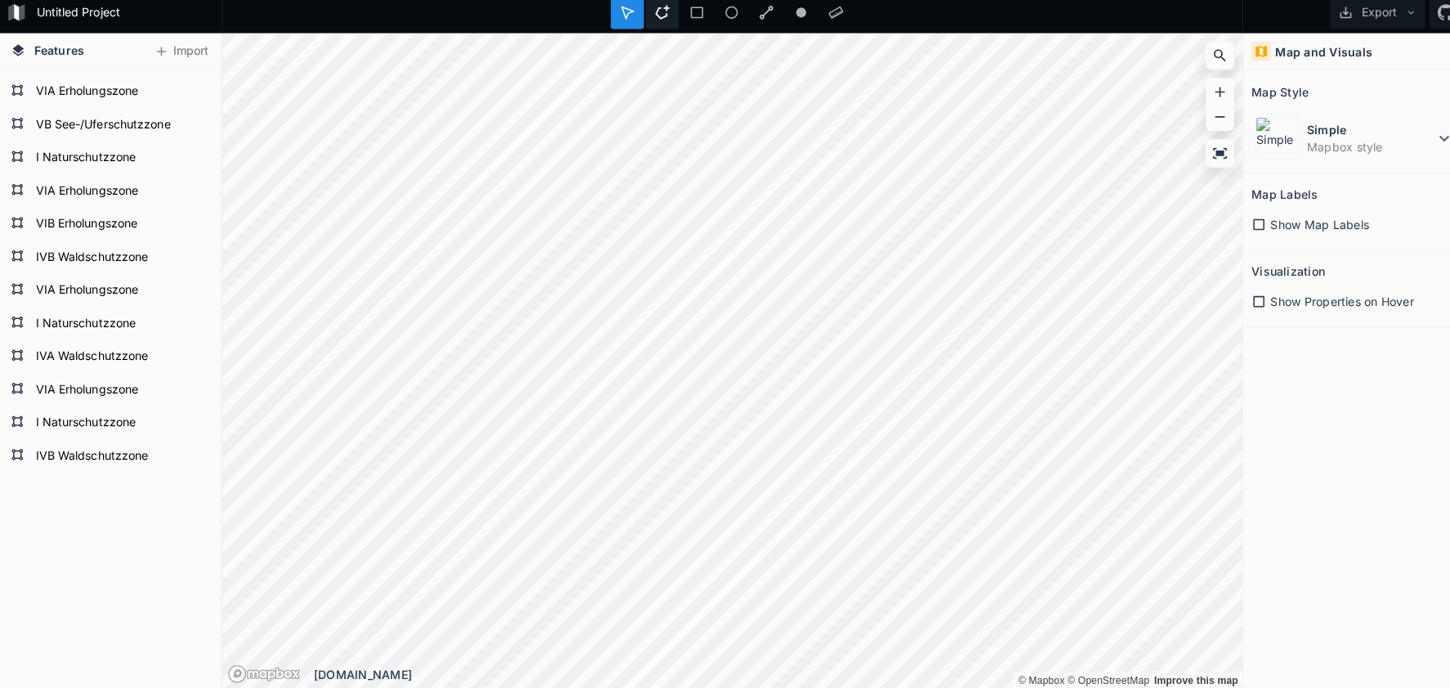
click at [652, 13] on icon at bounding box center [655, 20] width 15 height 15
click at [1302, 128] on dt "Simple" at bounding box center [1356, 136] width 126 height 17
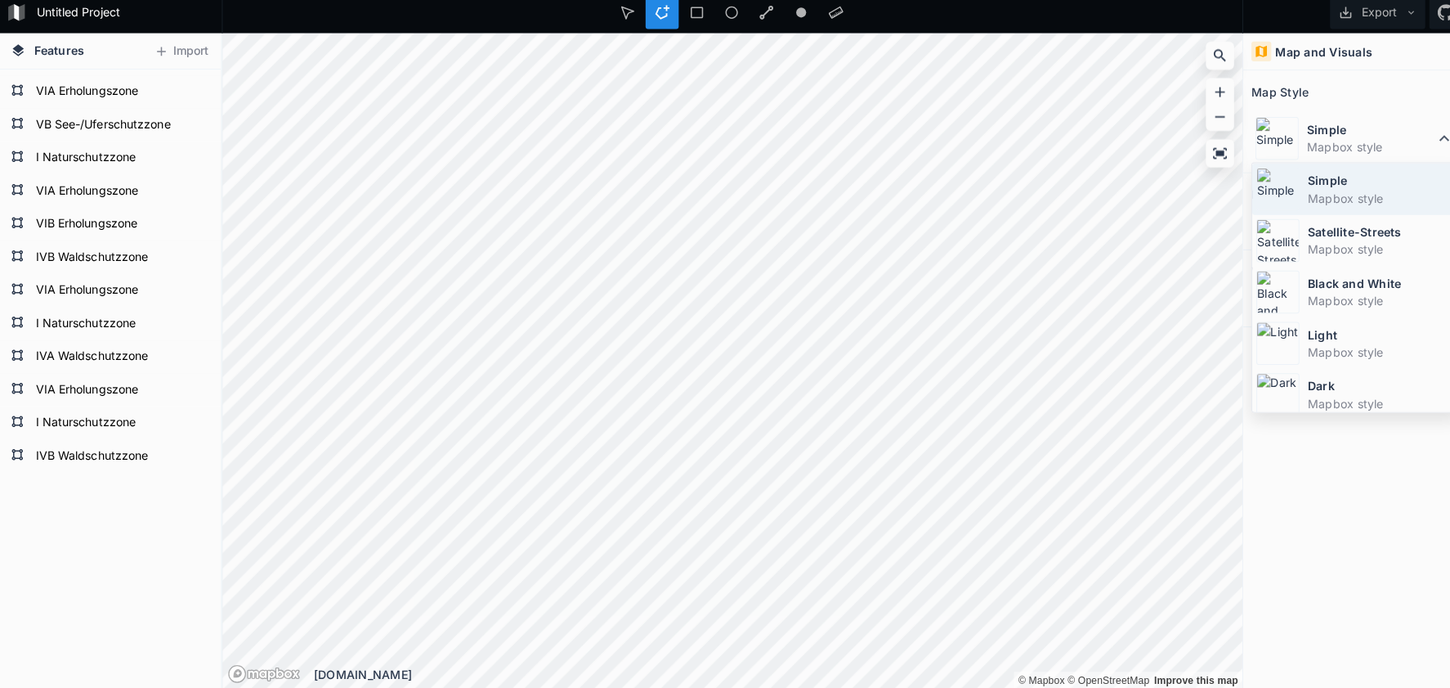
click at [1293, 195] on dd "Mapbox style" at bounding box center [1366, 203] width 146 height 17
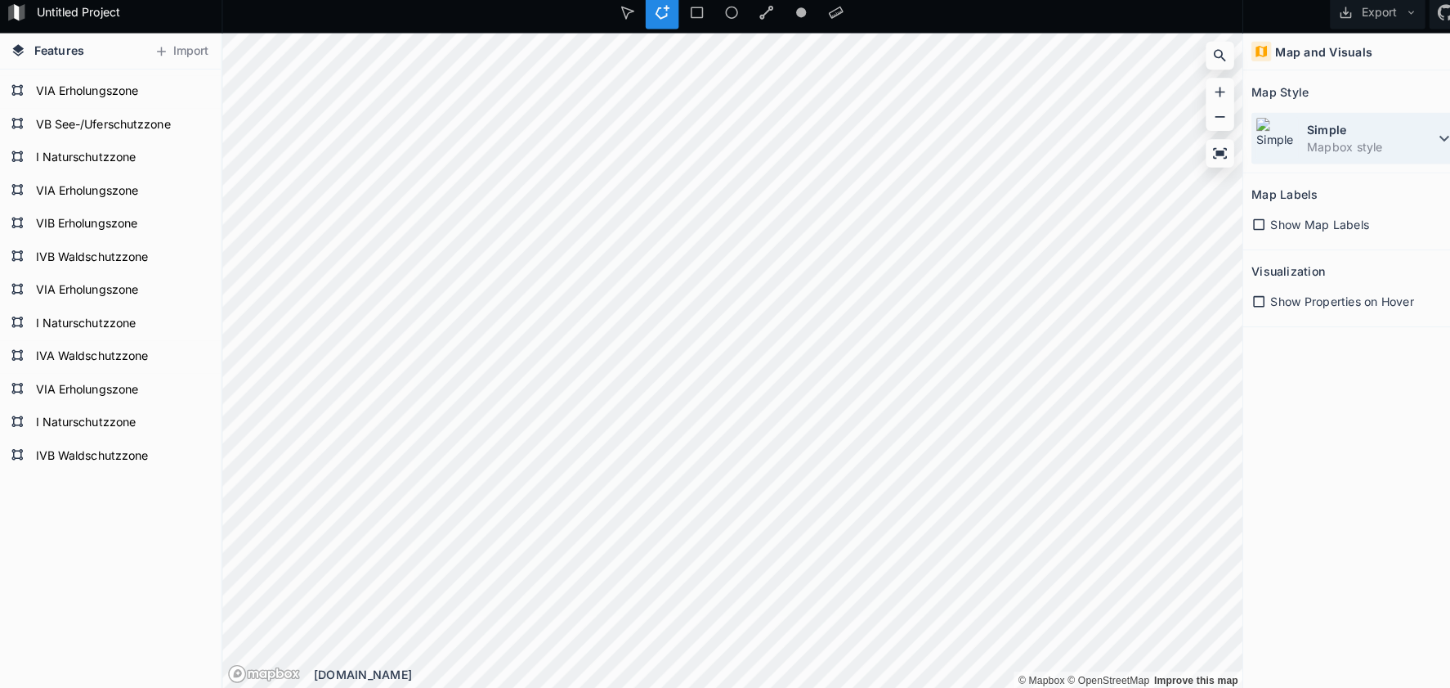
click at [1299, 129] on dt "Simple" at bounding box center [1356, 136] width 126 height 17
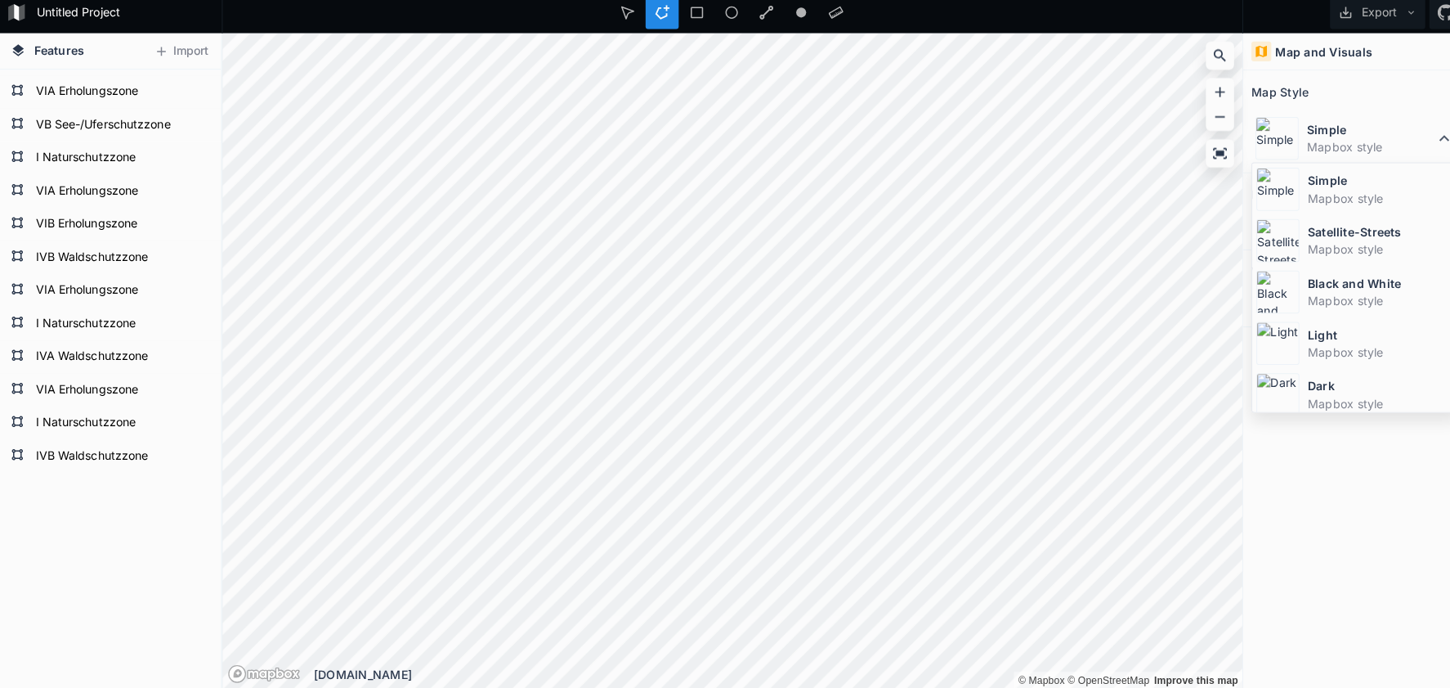
drag, startPoint x: 1287, startPoint y: 227, endPoint x: 1270, endPoint y: 230, distance: 17.3
click at [1287, 227] on div "Satellite-Streets Mapbox style" at bounding box center [1341, 245] width 204 height 51
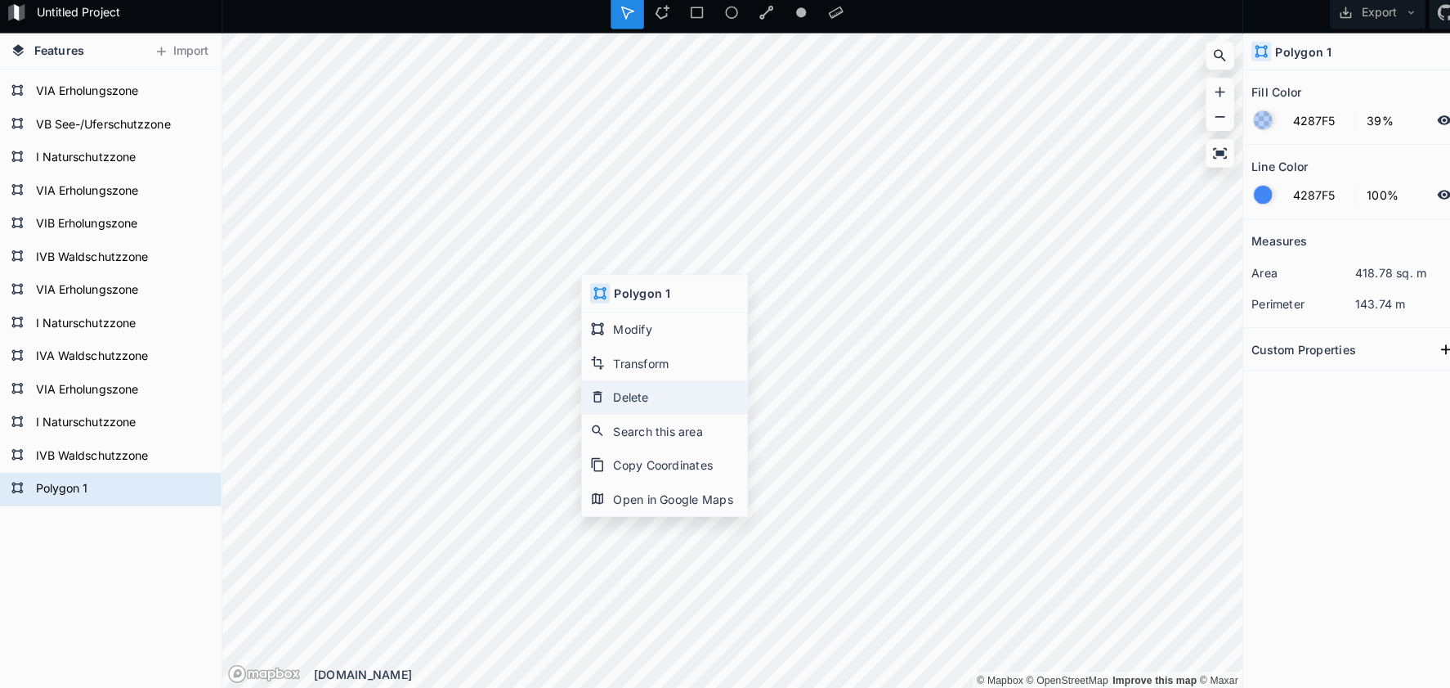
click at [628, 387] on div "Delete" at bounding box center [658, 400] width 164 height 34
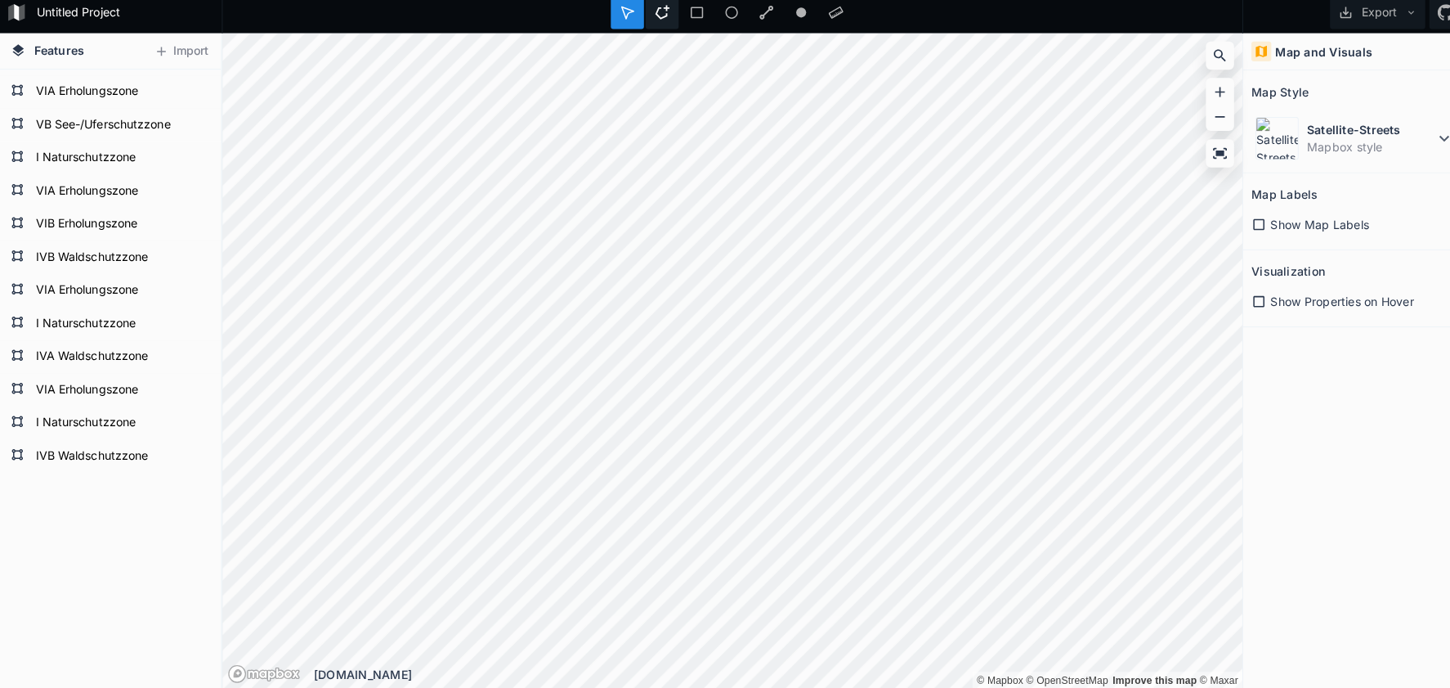
click at [656, 21] on div at bounding box center [655, 20] width 33 height 33
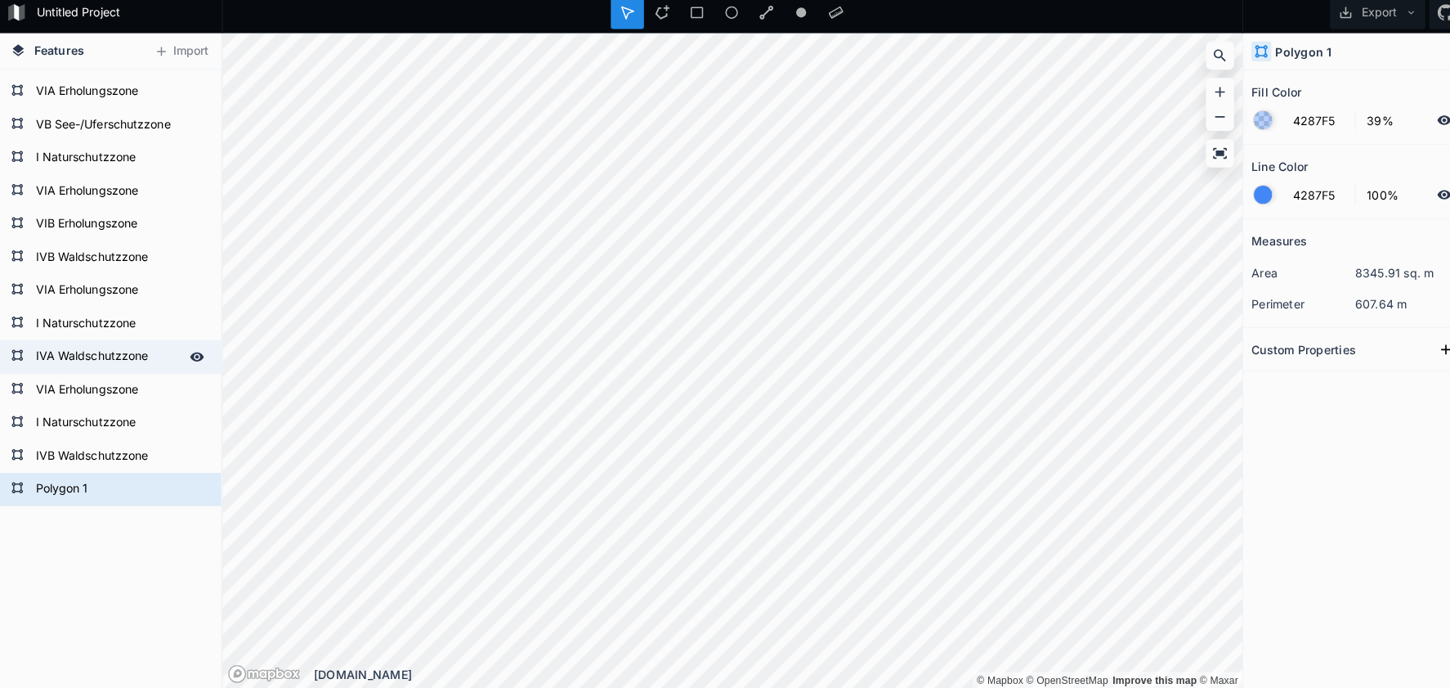
click at [94, 352] on form "IVA Waldschutzzone" at bounding box center [108, 360] width 153 height 25
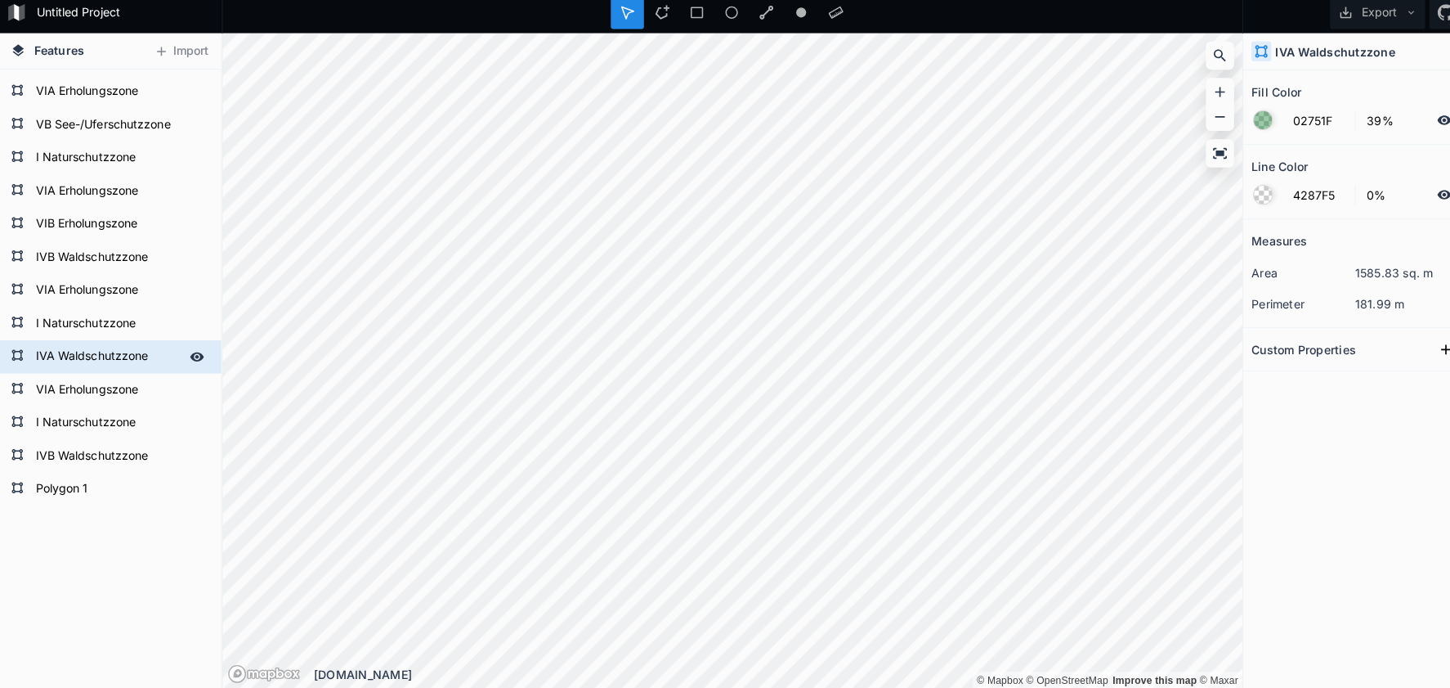
click at [94, 352] on form "IVA Waldschutzzone" at bounding box center [108, 360] width 153 height 25
click at [62, 482] on form "Polygon 1" at bounding box center [108, 491] width 153 height 25
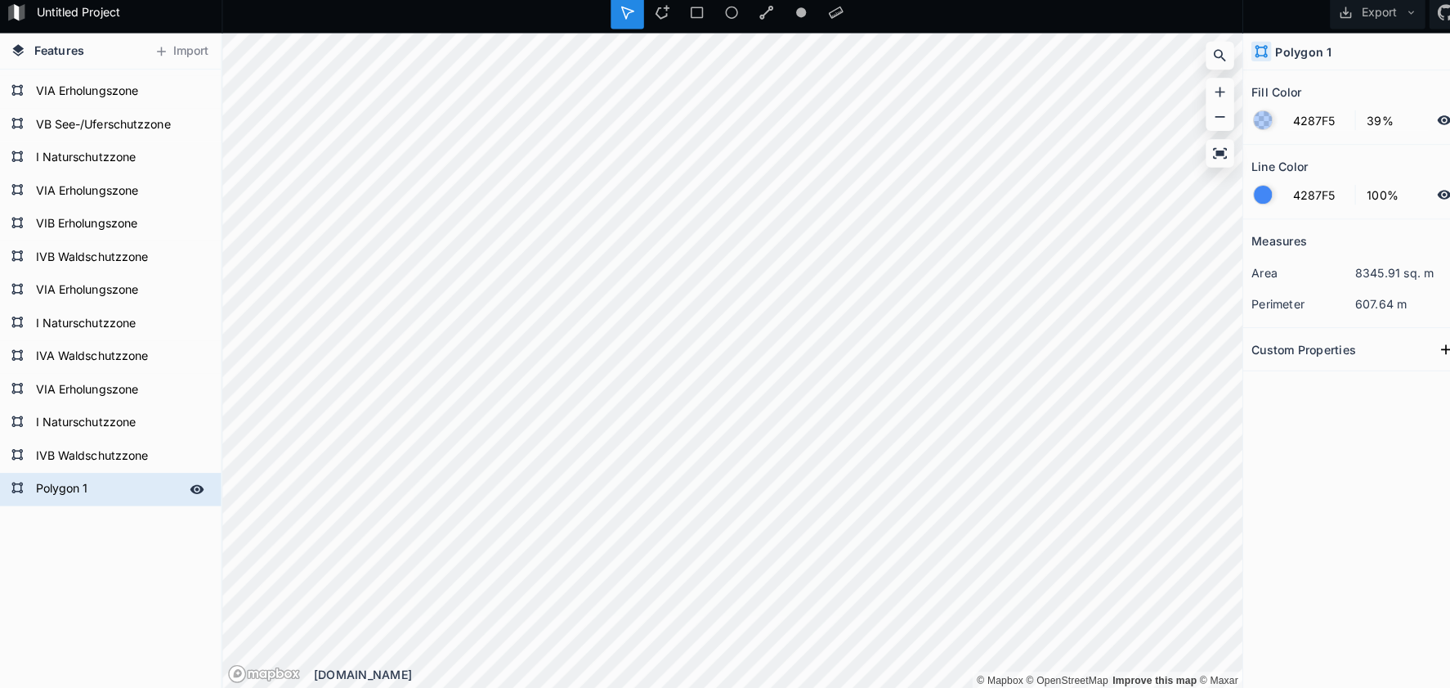
click at [63, 482] on form "Polygon 1" at bounding box center [108, 491] width 153 height 25
paste input "IVA Waldschutzzone"
click at [89, 354] on form "IVA Waldschutzzone" at bounding box center [108, 360] width 153 height 25
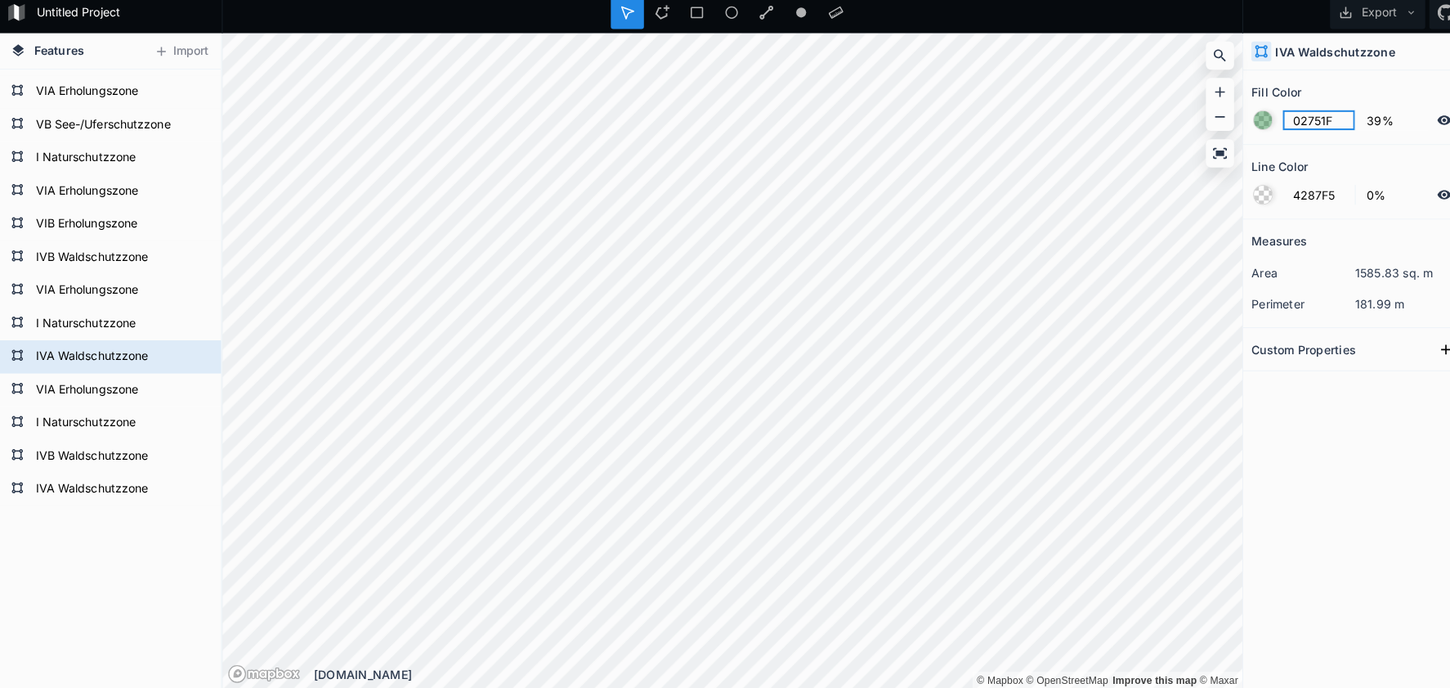
click at [1286, 118] on input "02751F" at bounding box center [1304, 127] width 71 height 20
click at [66, 495] on form "IVA Waldschutzzone" at bounding box center [108, 491] width 153 height 25
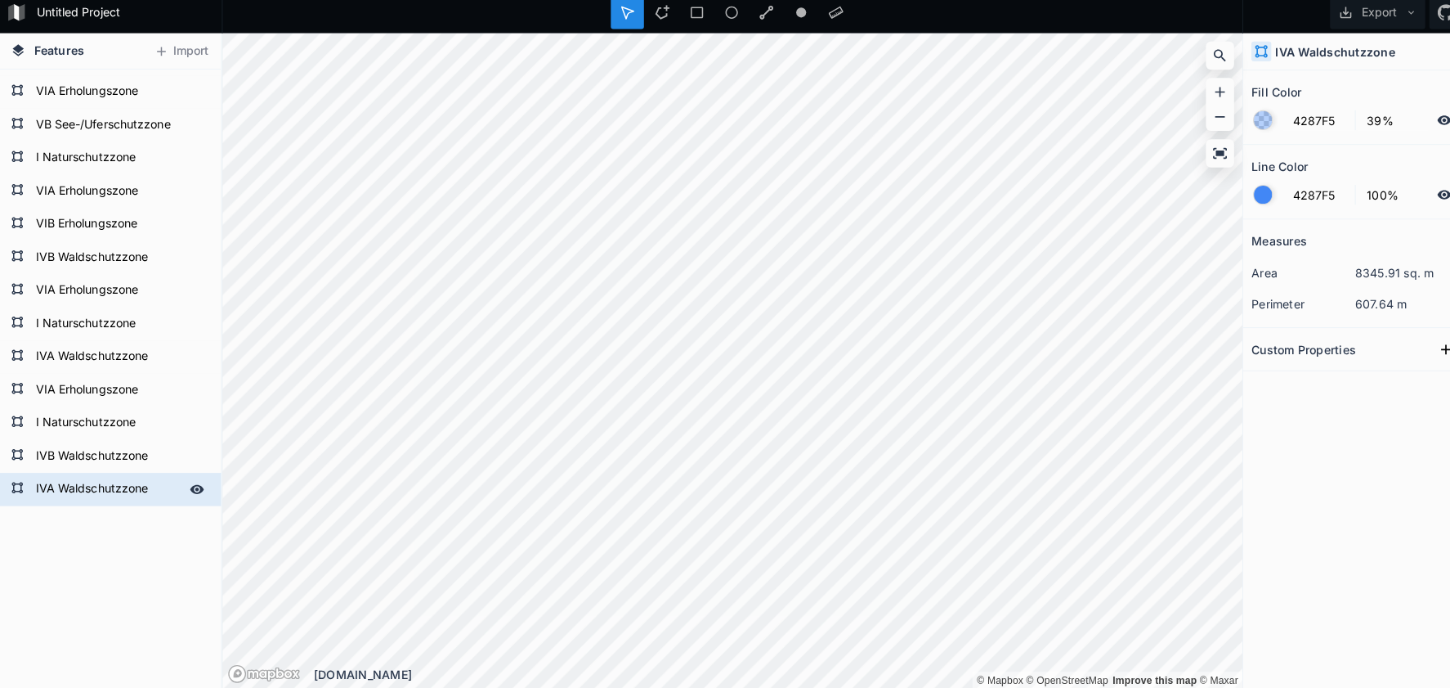
click at [66, 495] on form "IVA Waldschutzzone" at bounding box center [108, 491] width 153 height 25
click at [1306, 117] on input "4287F5" at bounding box center [1304, 127] width 71 height 20
paste input "02751F"
click at [1250, 194] on div at bounding box center [1249, 200] width 18 height 18
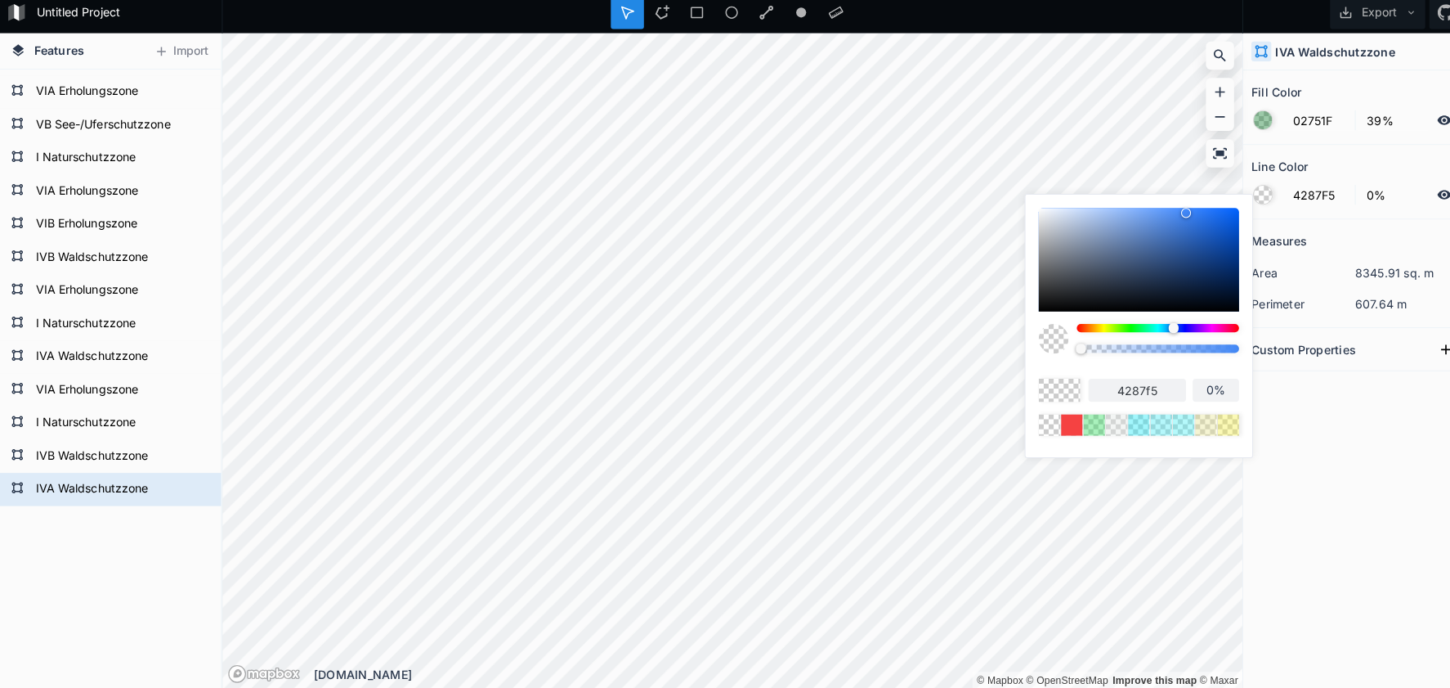
click at [983, 324] on body "Untitled Project Export Features Import IVA Waldschutzzone IVB Waldschutzzone I…" at bounding box center [725, 344] width 1450 height 688
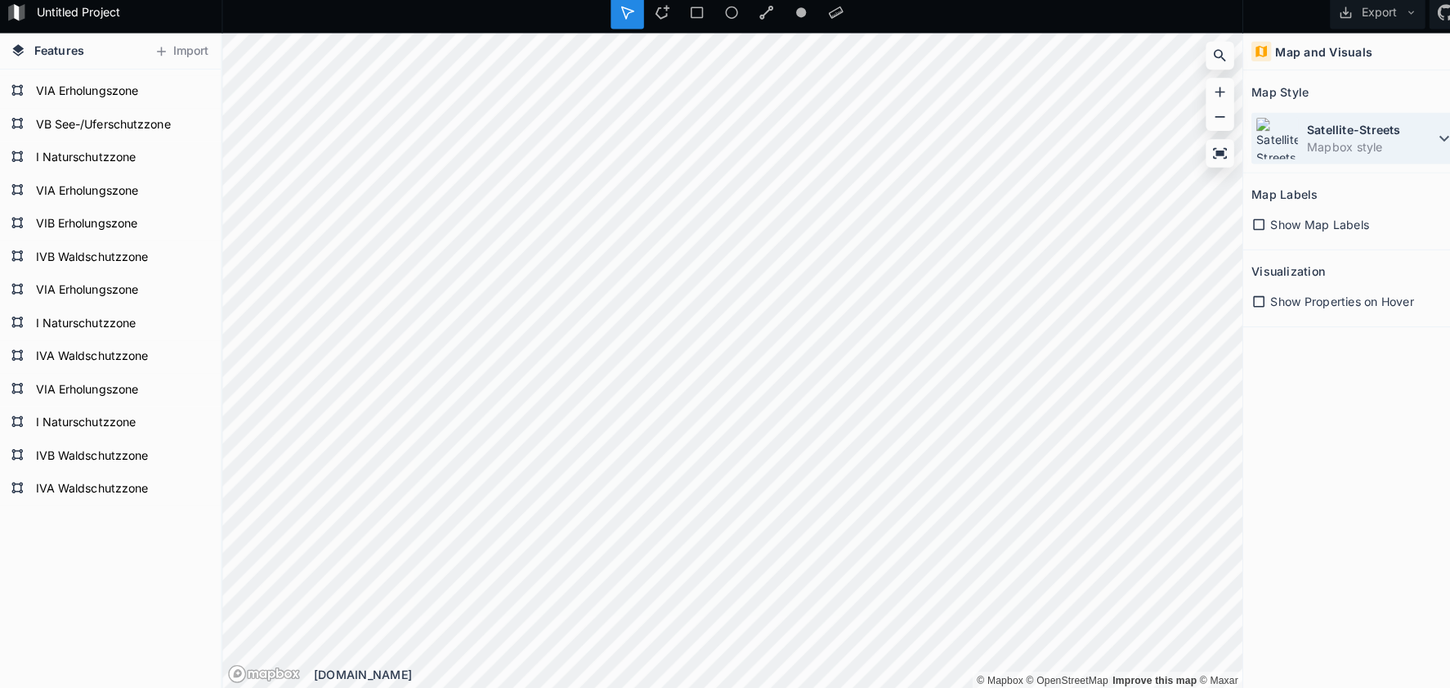
click at [1313, 134] on dt "Satellite-Streets" at bounding box center [1356, 136] width 126 height 17
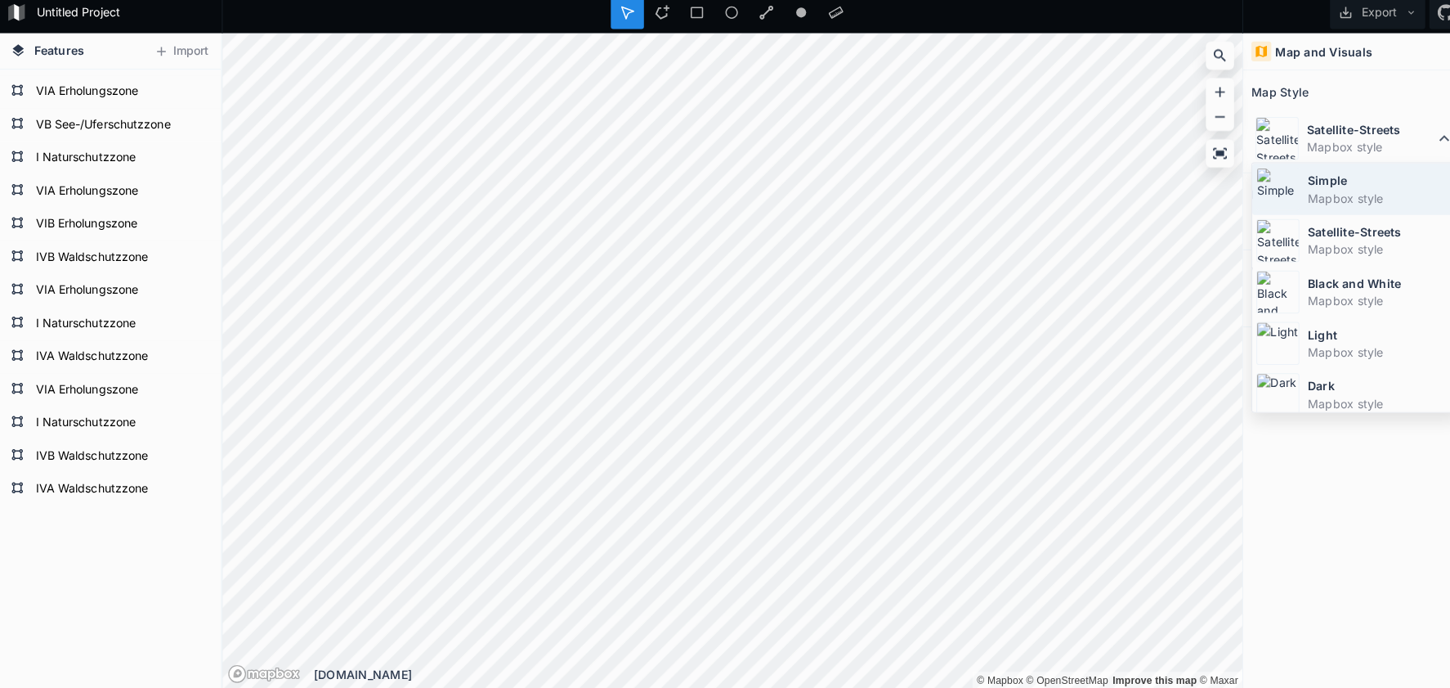
click at [1314, 195] on dd "Mapbox style" at bounding box center [1366, 203] width 146 height 17
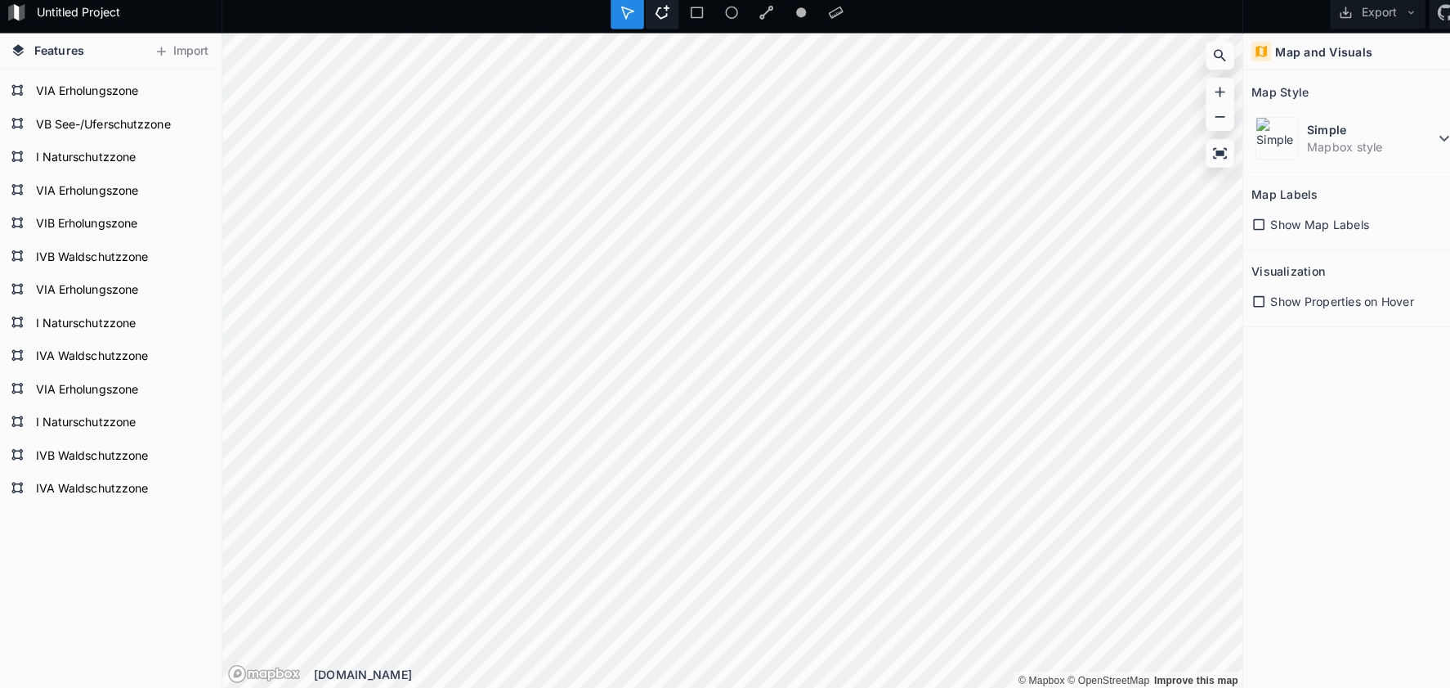
drag, startPoint x: 660, startPoint y: 8, endPoint x: 656, endPoint y: 20, distance: 12.9
click at [659, 13] on icon at bounding box center [655, 20] width 15 height 15
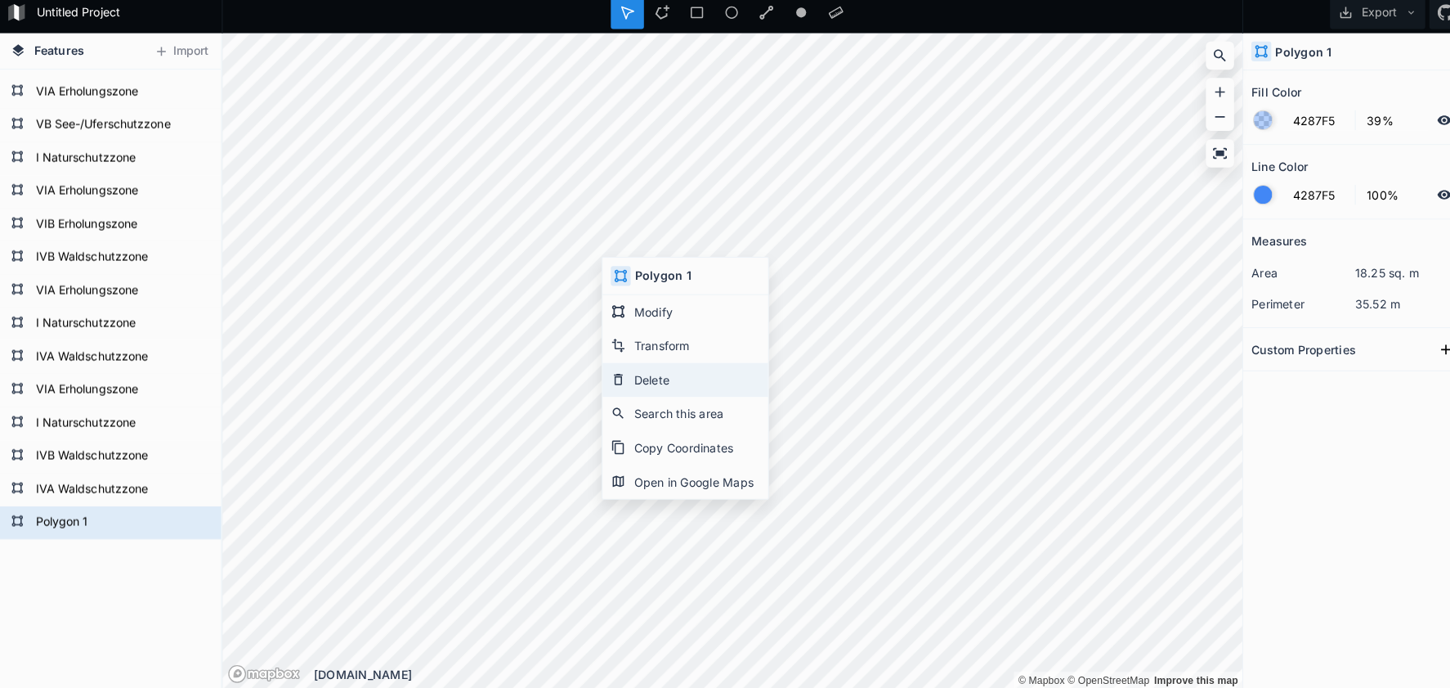
click at [649, 367] on div "Delete" at bounding box center [679, 383] width 164 height 34
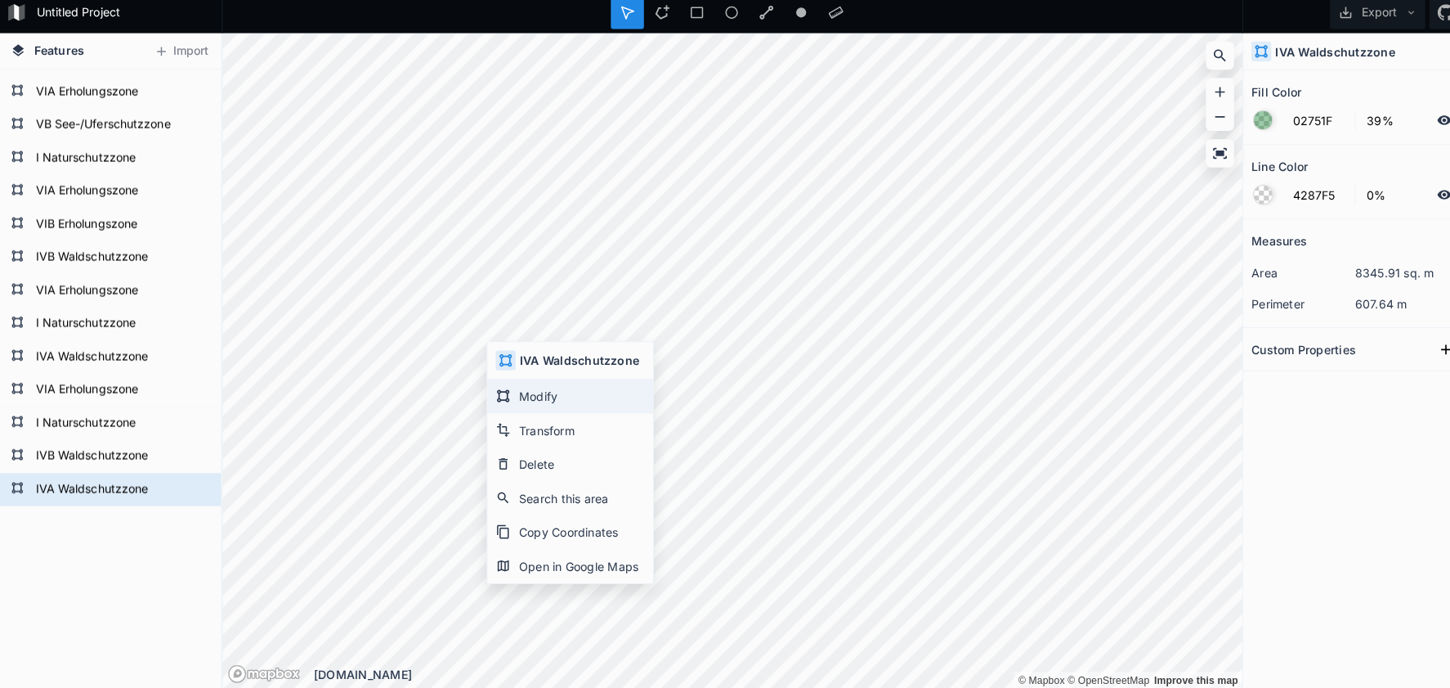
click at [541, 402] on div "Modify" at bounding box center [565, 400] width 164 height 34
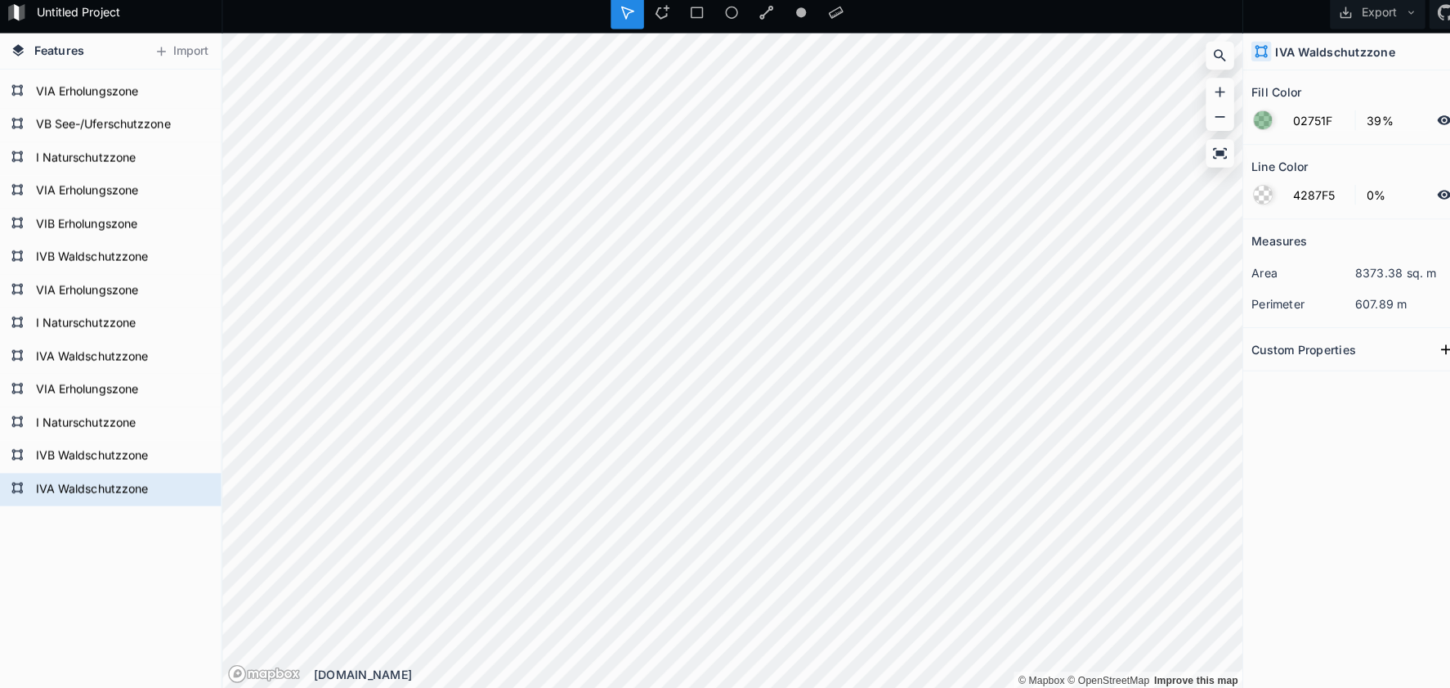
click at [769, 32] on div "Untitled Project Export Features Import Polygon 1 IVA Waldschutzzone IVB Waldsc…" at bounding box center [725, 344] width 1450 height 688
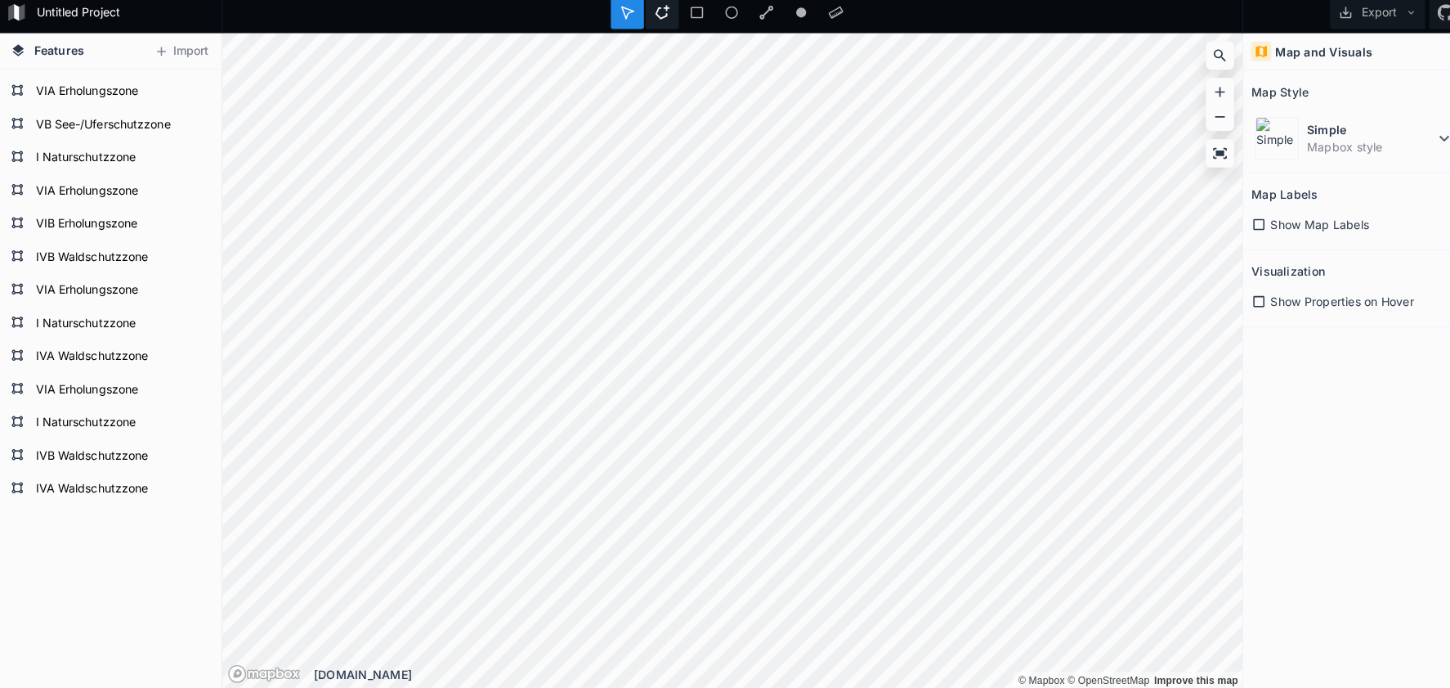
click at [658, 13] on icon at bounding box center [655, 20] width 15 height 15
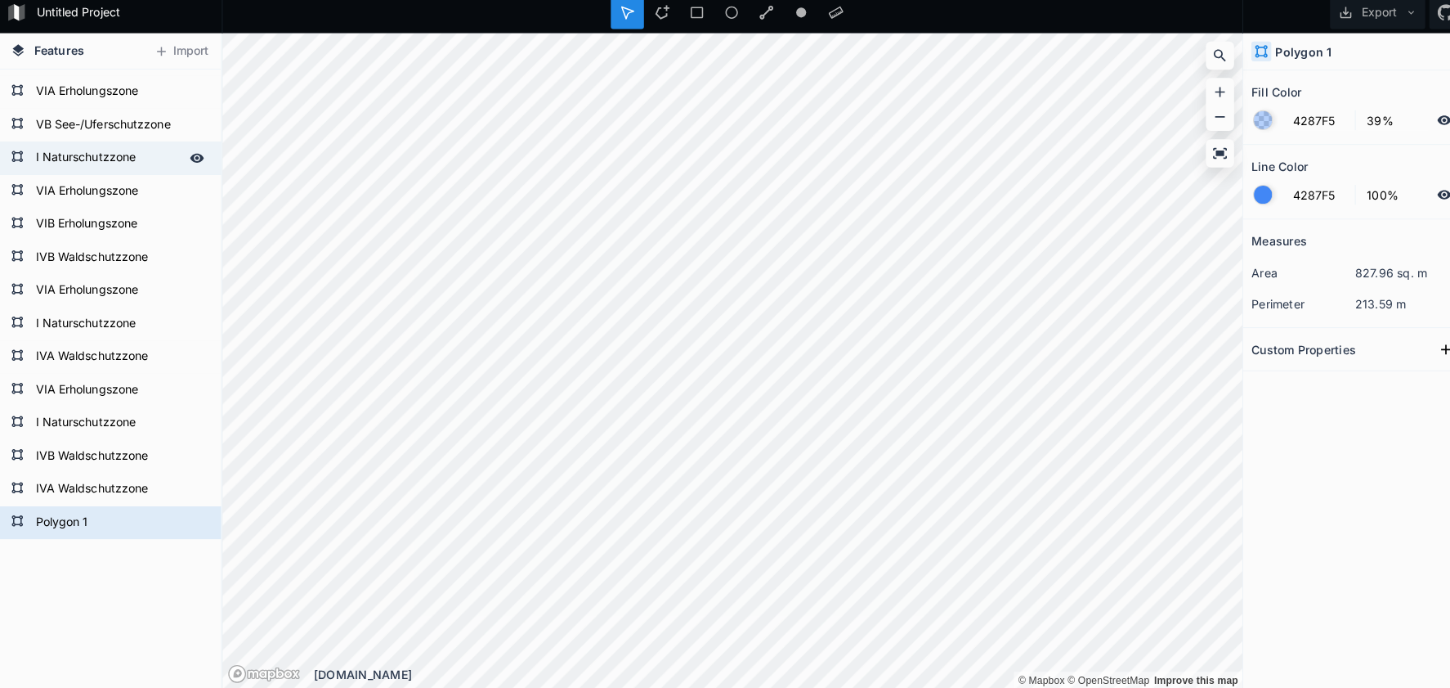
click at [97, 155] on form "I Naturschutzzone" at bounding box center [108, 164] width 153 height 25
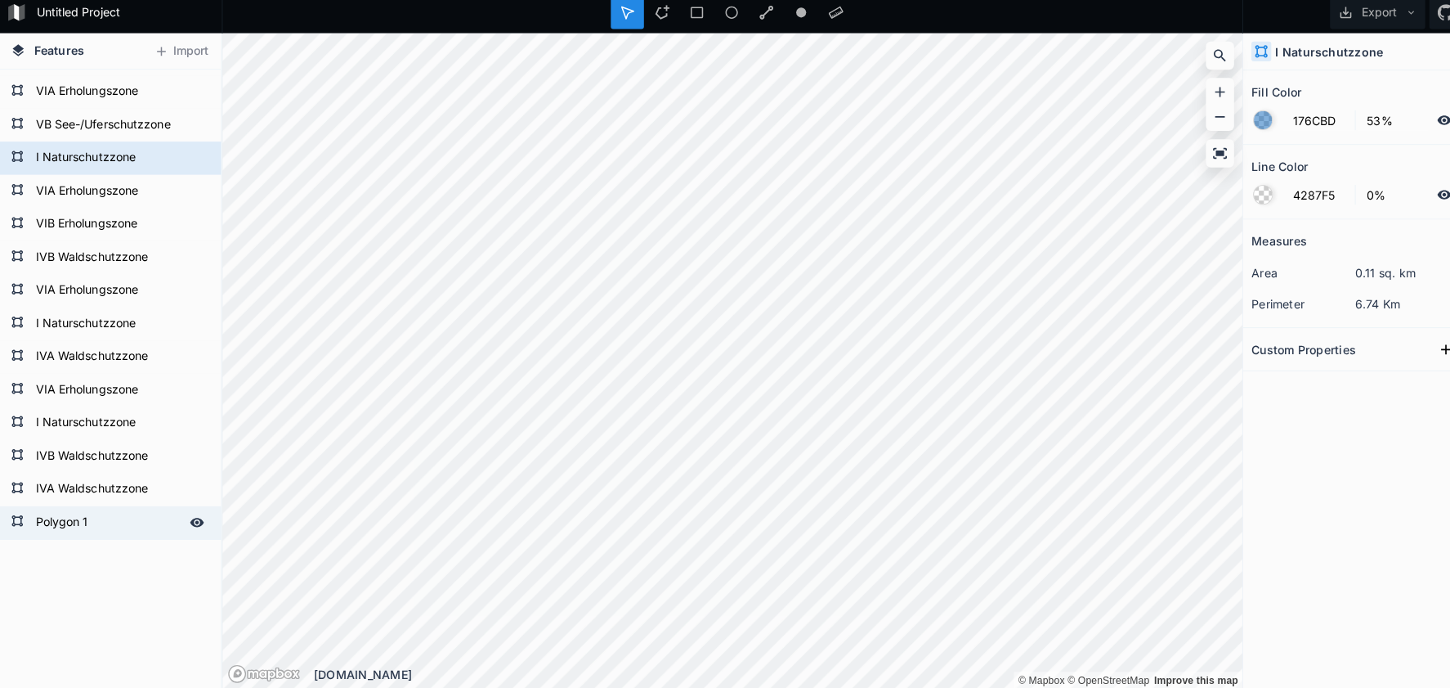
click at [69, 521] on form "Polygon 1" at bounding box center [108, 524] width 153 height 25
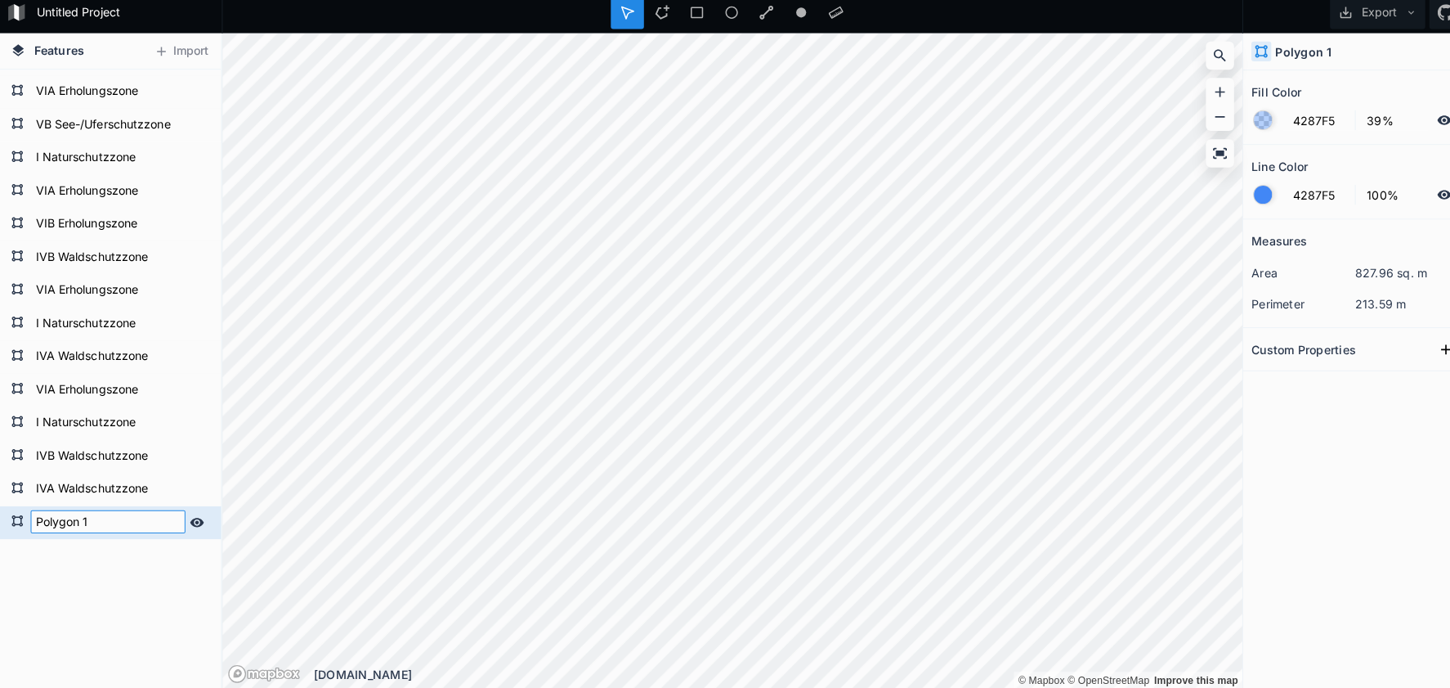
paste input "I Naturschutzzone"
click at [96, 163] on form "I Naturschutzzone" at bounding box center [108, 164] width 153 height 25
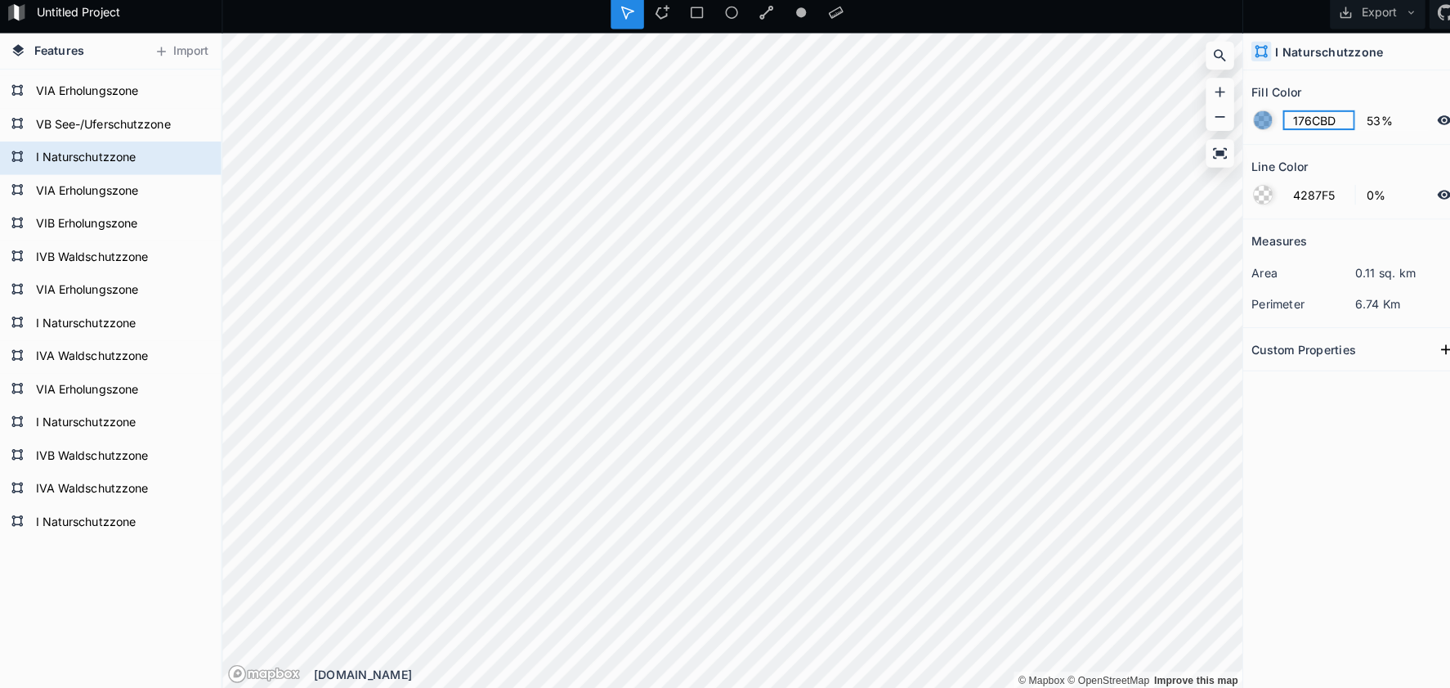
click at [1305, 128] on input "176CBD" at bounding box center [1304, 127] width 71 height 20
click at [123, 517] on form "I Naturschutzzone" at bounding box center [108, 524] width 153 height 25
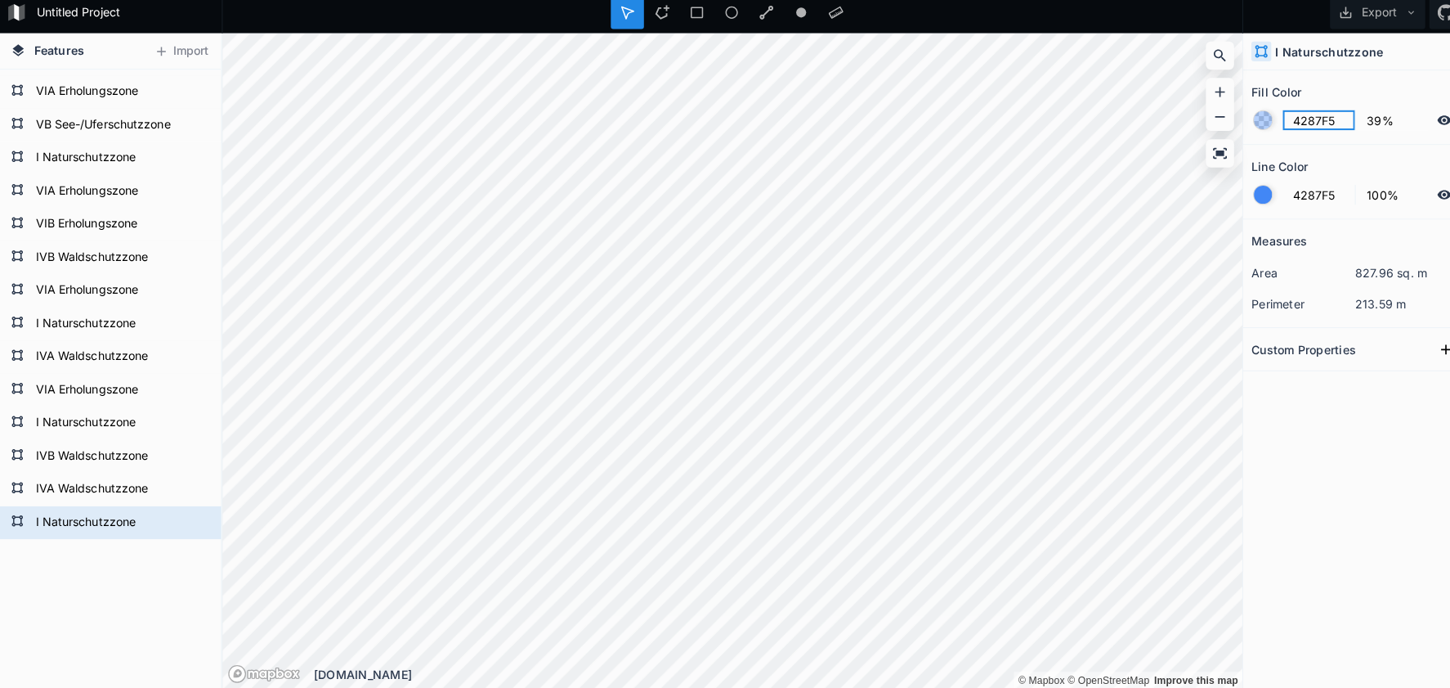
click at [1295, 123] on input "4287F5" at bounding box center [1304, 127] width 71 height 20
paste input "176CBD"
click at [1360, 128] on input "39%" at bounding box center [1377, 127] width 71 height 20
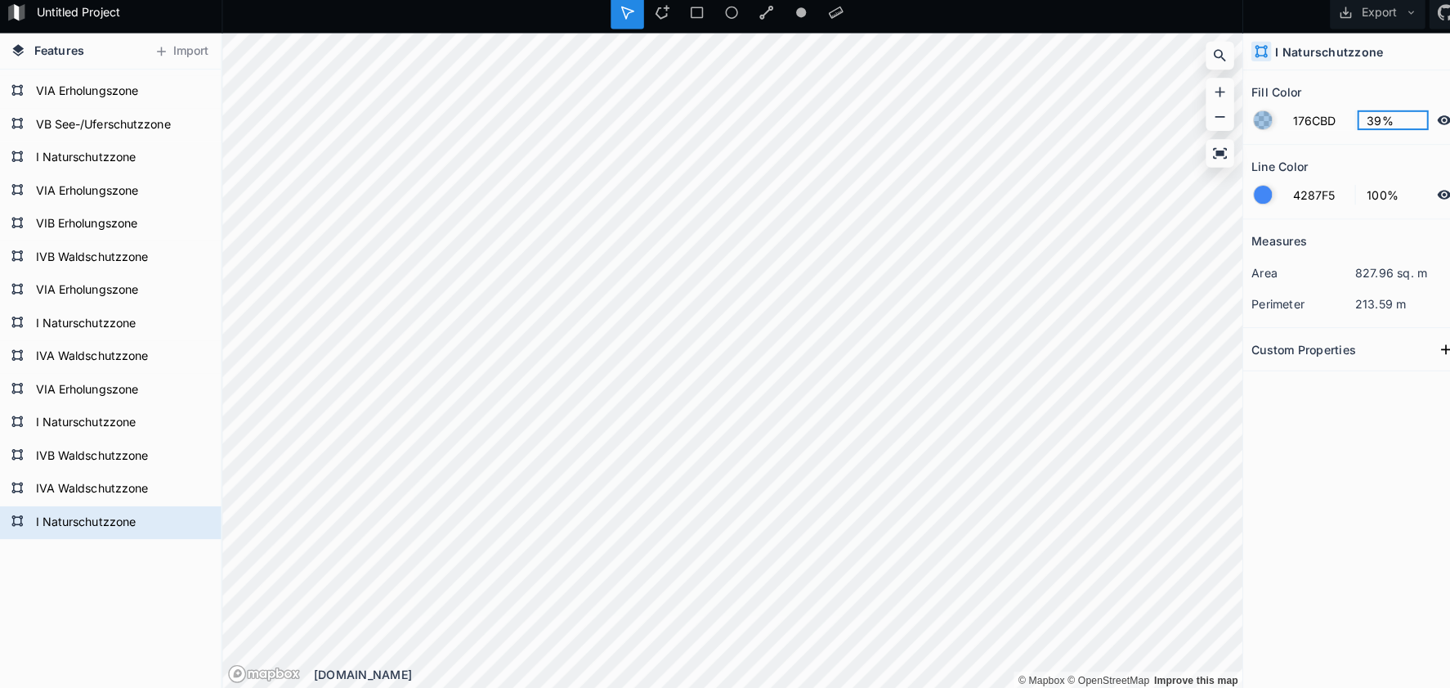
click at [1354, 124] on input "39%" at bounding box center [1377, 127] width 71 height 20
click at [1253, 193] on div at bounding box center [1249, 200] width 18 height 18
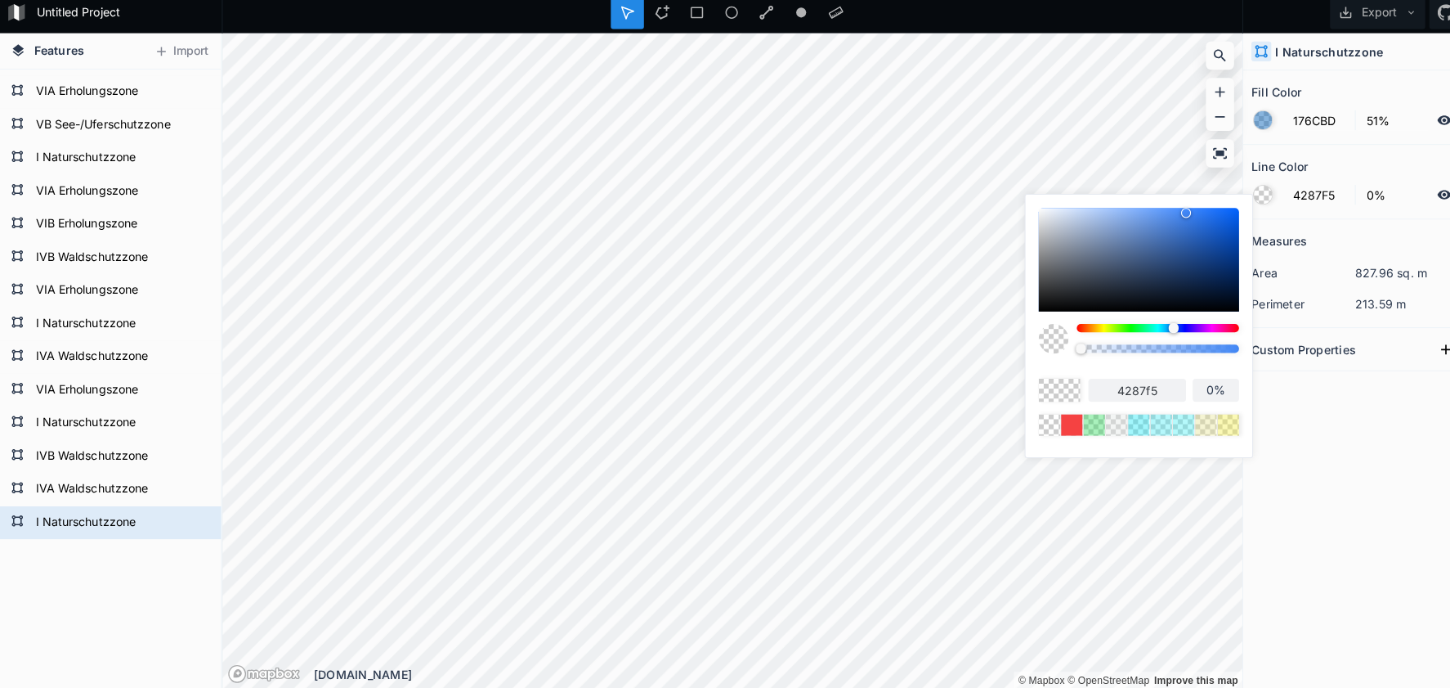
click at [1009, 332] on body "Untitled Project Export Features Import I Naturschutzzone IVA Waldschutzzone IV…" at bounding box center [725, 344] width 1450 height 688
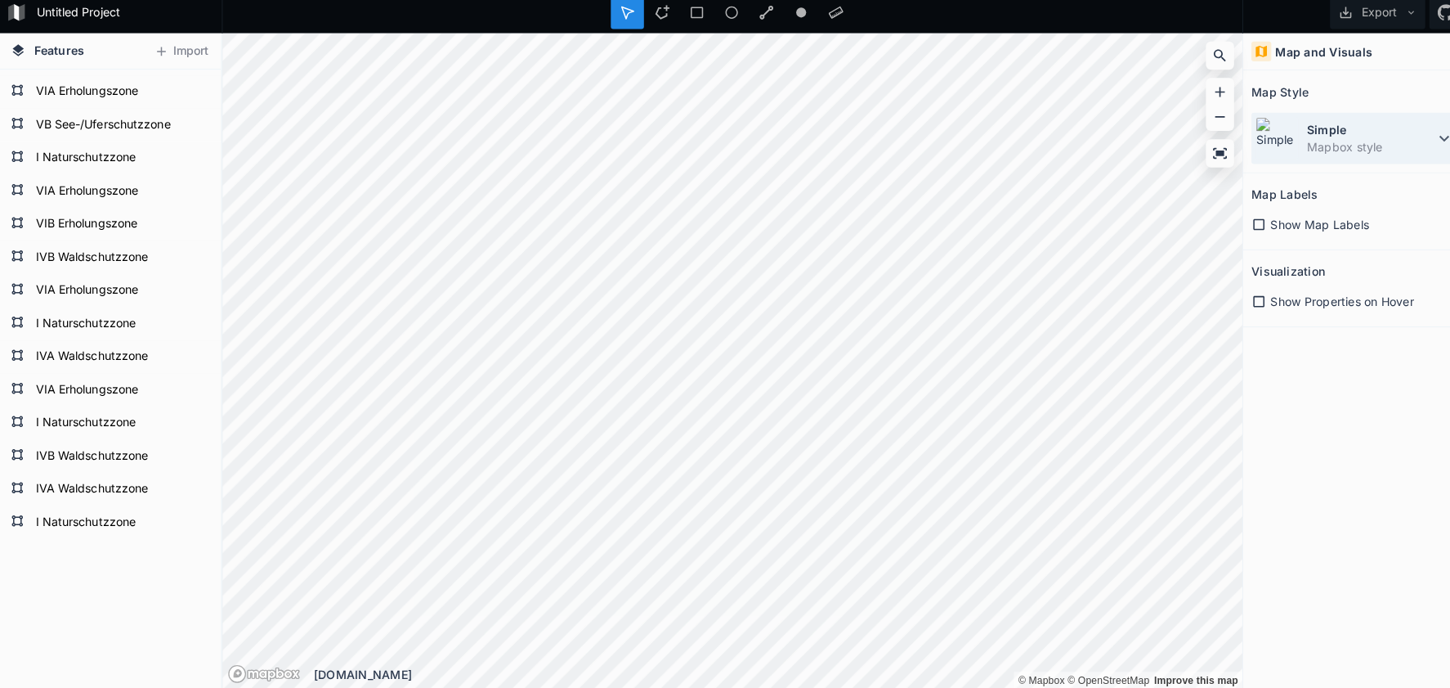
drag, startPoint x: 1398, startPoint y: 146, endPoint x: 1370, endPoint y: 150, distance: 28.1
click at [1398, 146] on dd "Mapbox style" at bounding box center [1356, 153] width 126 height 17
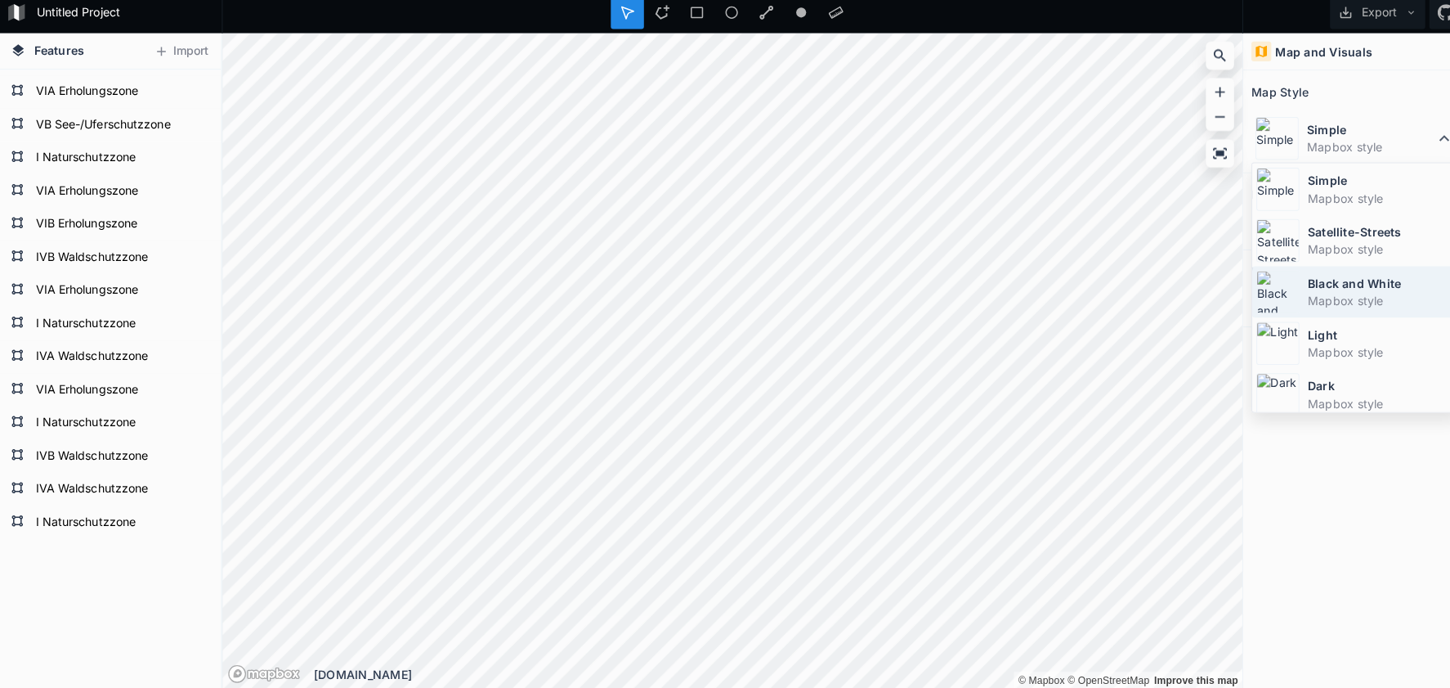
click at [1321, 301] on dd "Mapbox style" at bounding box center [1366, 304] width 146 height 17
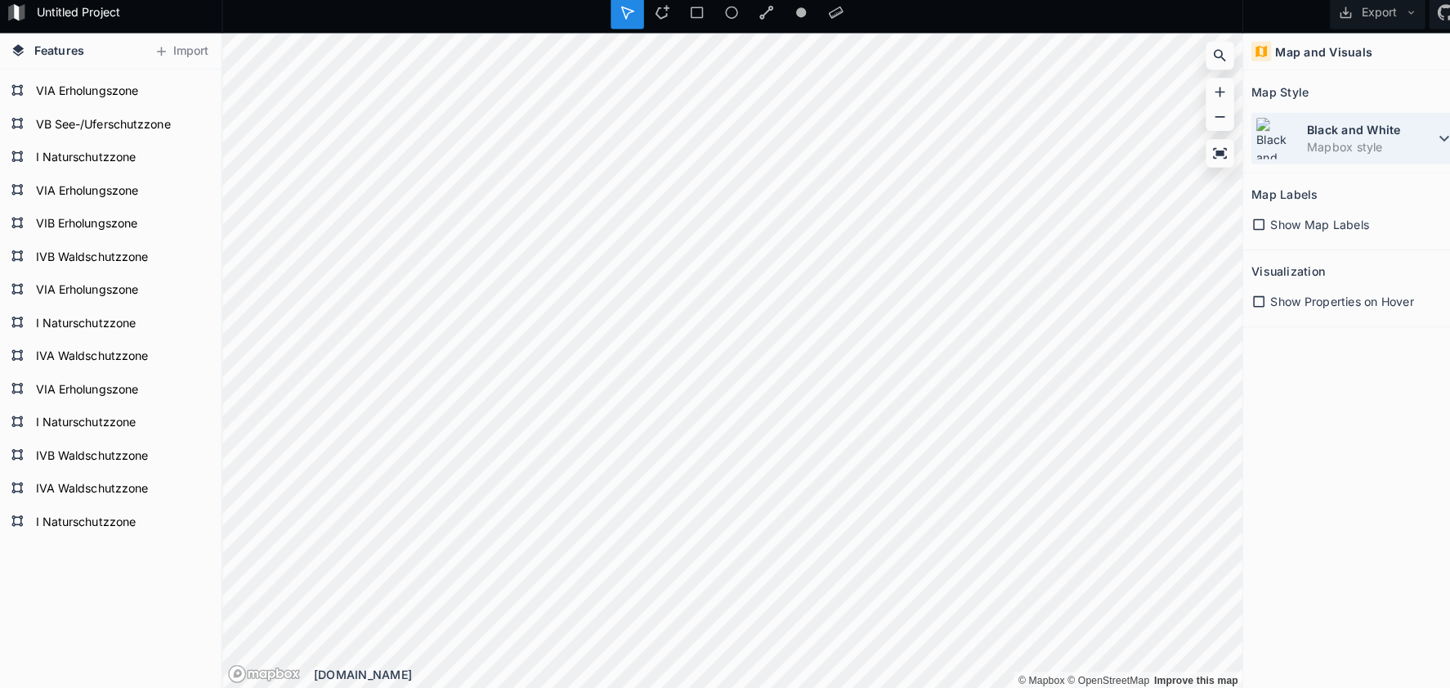
click at [1314, 145] on dd "Mapbox style" at bounding box center [1356, 153] width 126 height 17
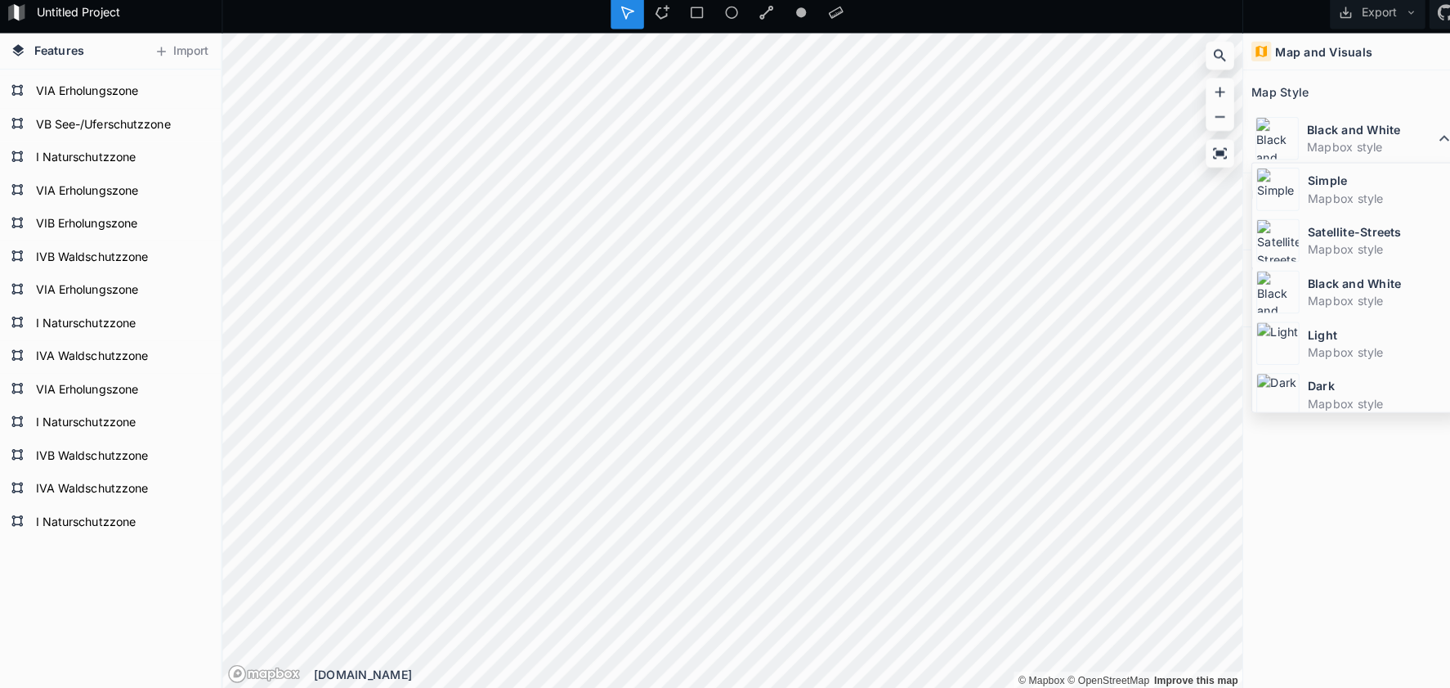
drag, startPoint x: 1282, startPoint y: 222, endPoint x: 1230, endPoint y: 225, distance: 51.6
click at [1282, 224] on img at bounding box center [1264, 245] width 43 height 43
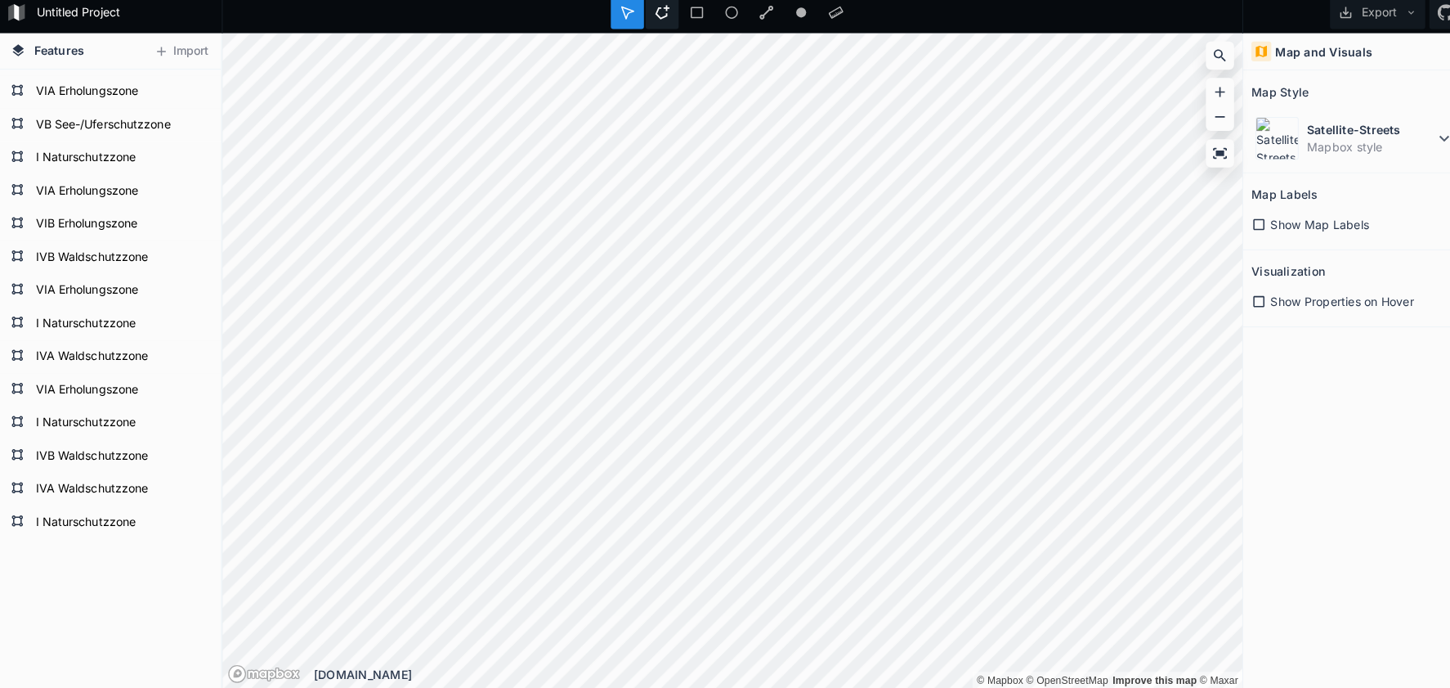
drag, startPoint x: 655, startPoint y: 16, endPoint x: 652, endPoint y: 25, distance: 9.3
click at [653, 16] on icon at bounding box center [656, 20] width 14 height 14
click at [1320, 150] on dd "Mapbox style" at bounding box center [1356, 153] width 126 height 17
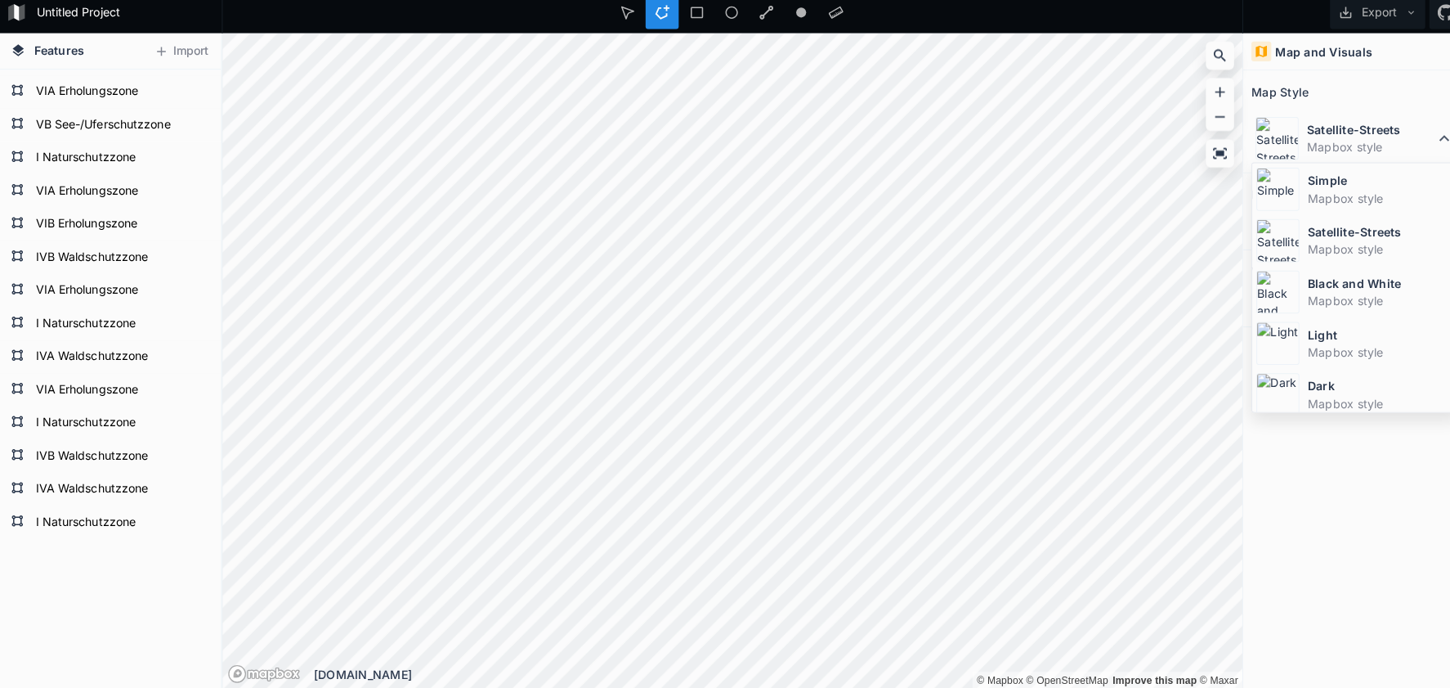
drag, startPoint x: 1308, startPoint y: 172, endPoint x: 1276, endPoint y: 188, distance: 35.8
click at [1308, 177] on dt "Simple" at bounding box center [1366, 185] width 146 height 17
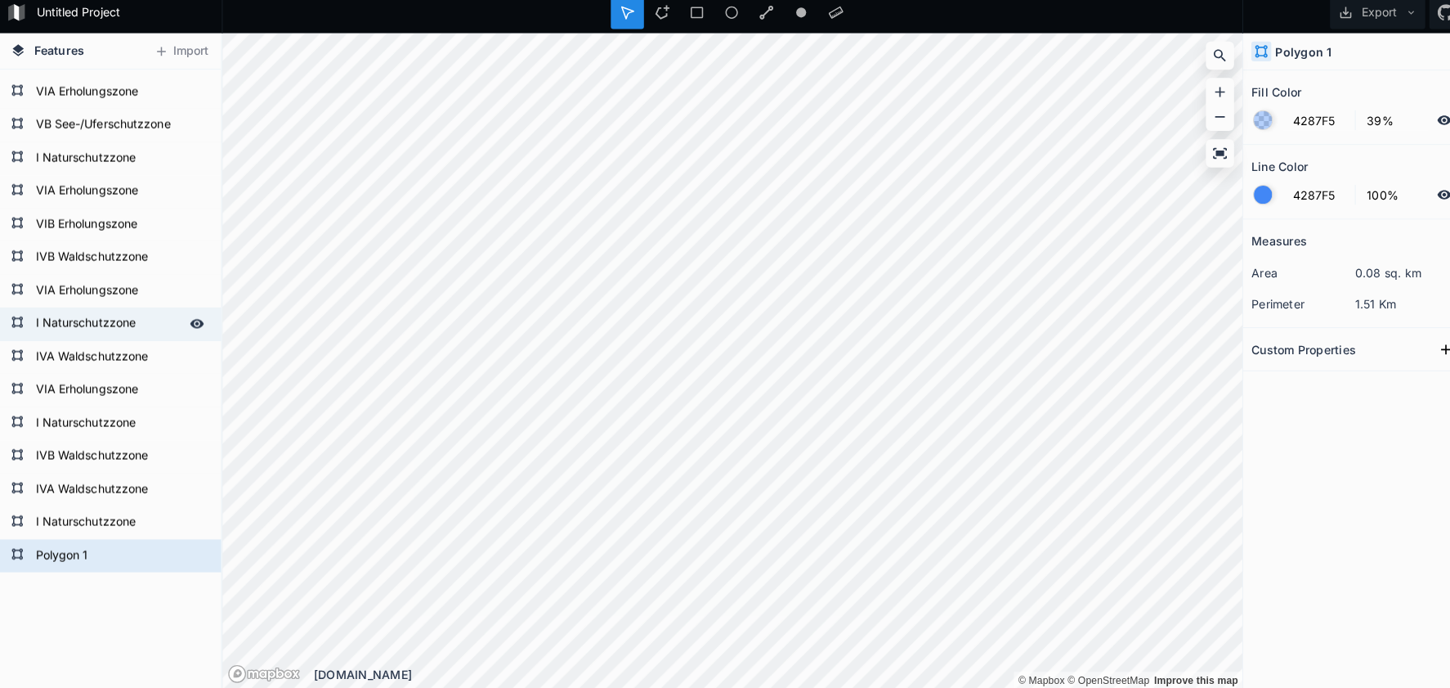
click at [110, 324] on form "I Naturschutzzone" at bounding box center [108, 328] width 153 height 25
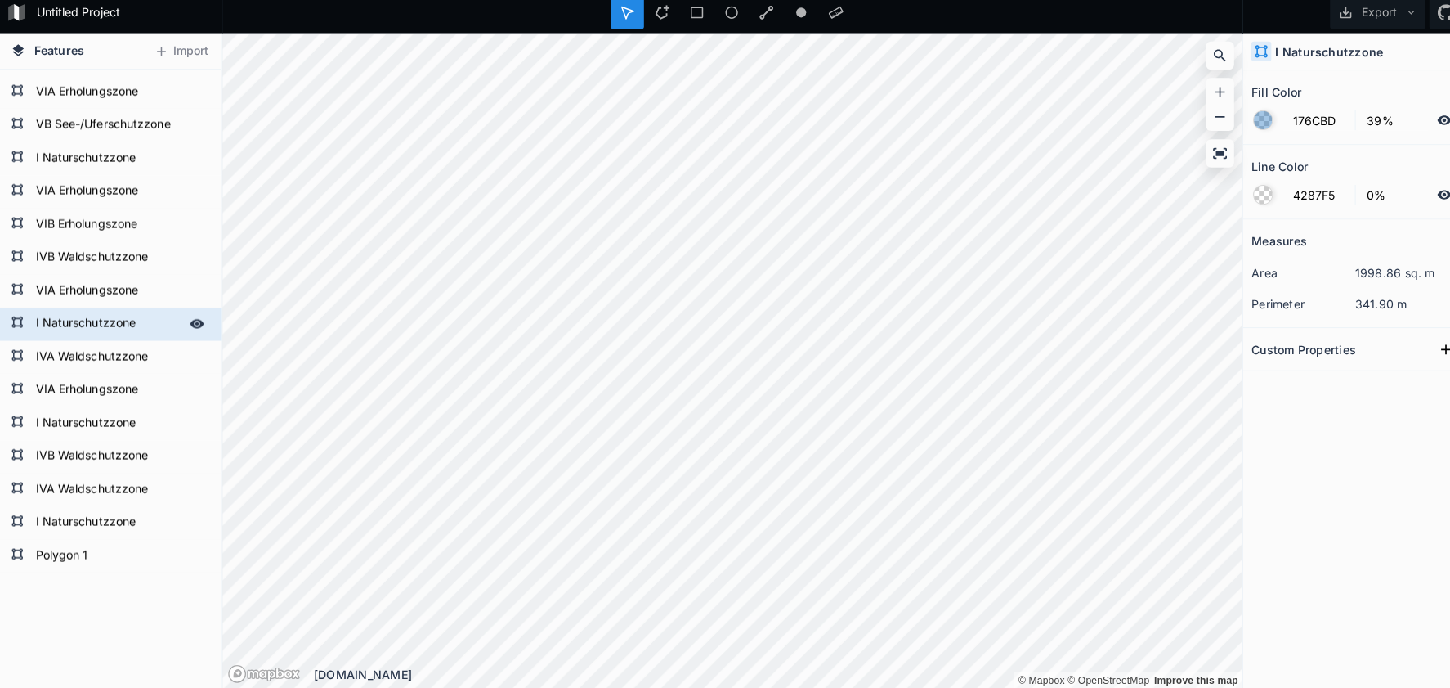
click at [110, 324] on form "I Naturschutzzone" at bounding box center [108, 328] width 153 height 25
click at [70, 548] on form "Polygon 1" at bounding box center [108, 556] width 153 height 25
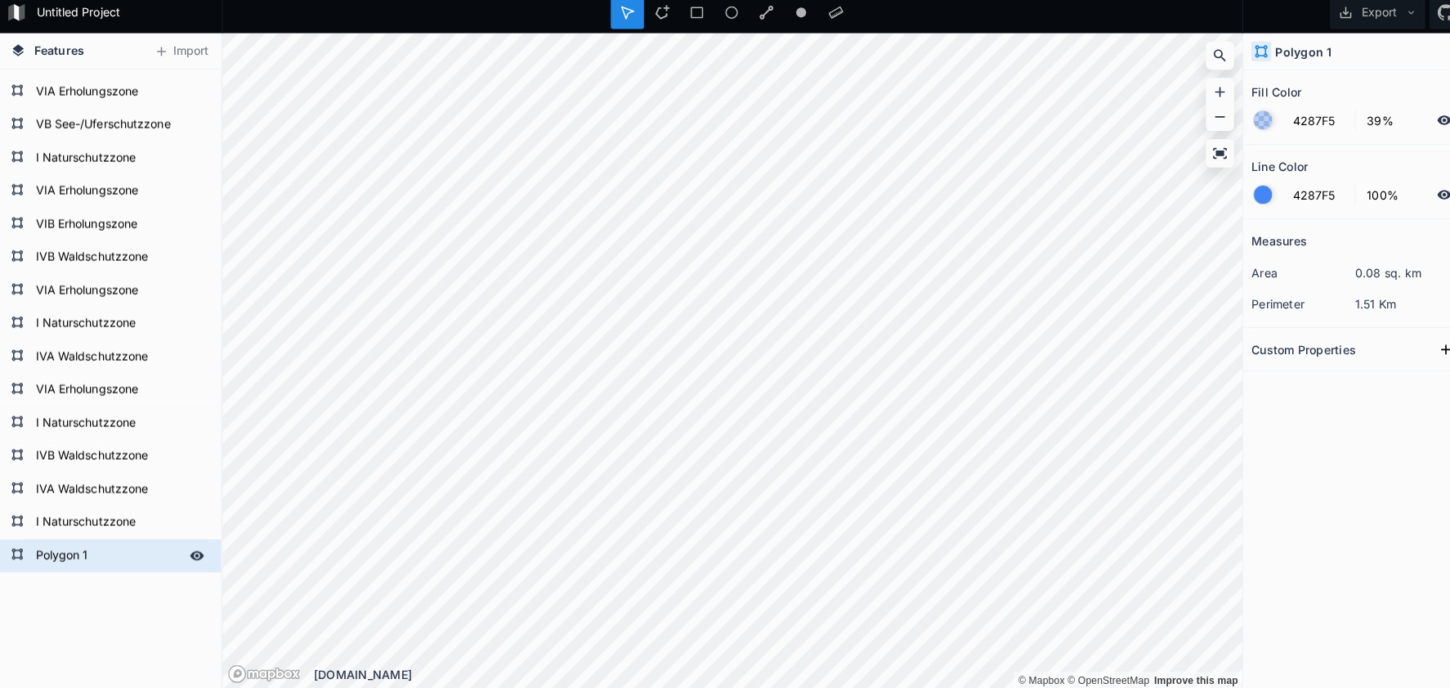
click at [70, 548] on form "Polygon 1" at bounding box center [108, 556] width 153 height 25
paste input "I Naturschutzzone"
click at [92, 324] on form "I Naturschutzzone" at bounding box center [108, 328] width 153 height 25
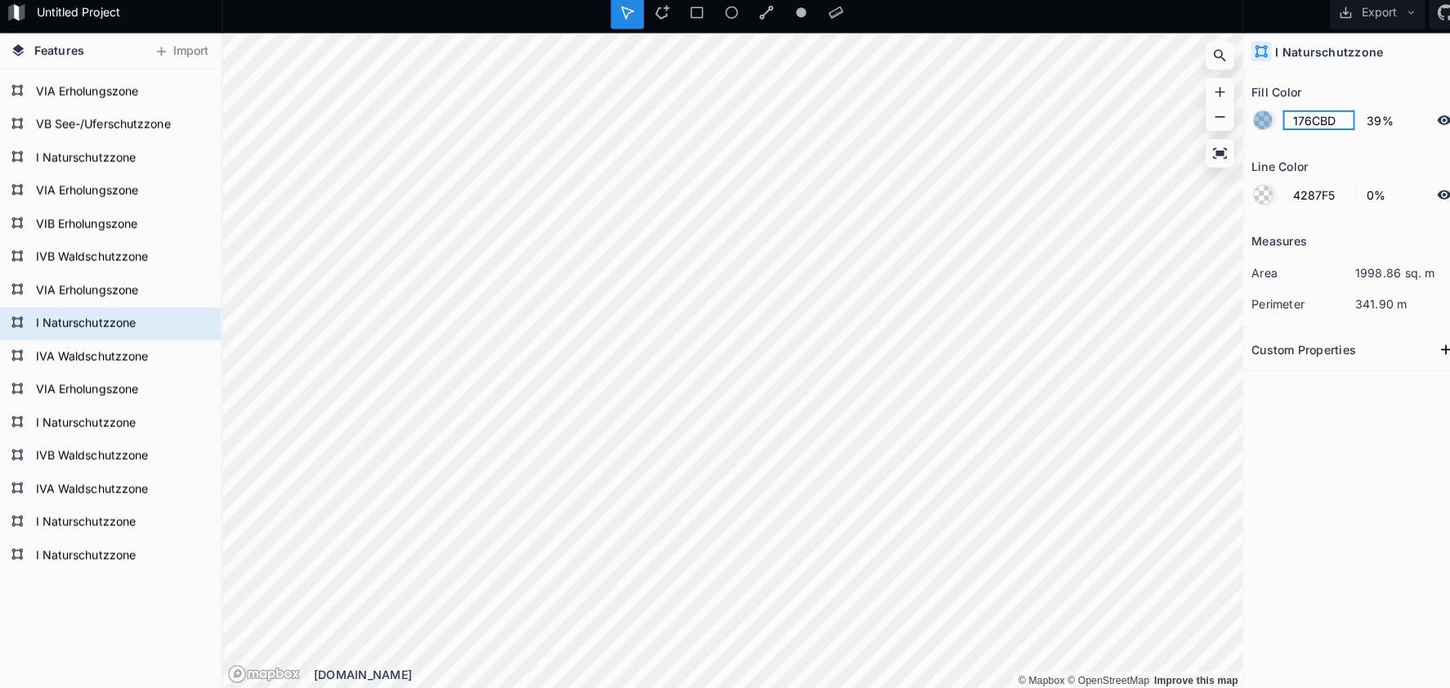
click at [1296, 118] on input "176CBD" at bounding box center [1304, 127] width 71 height 20
click at [122, 545] on form "I Naturschutzzone" at bounding box center [108, 556] width 153 height 25
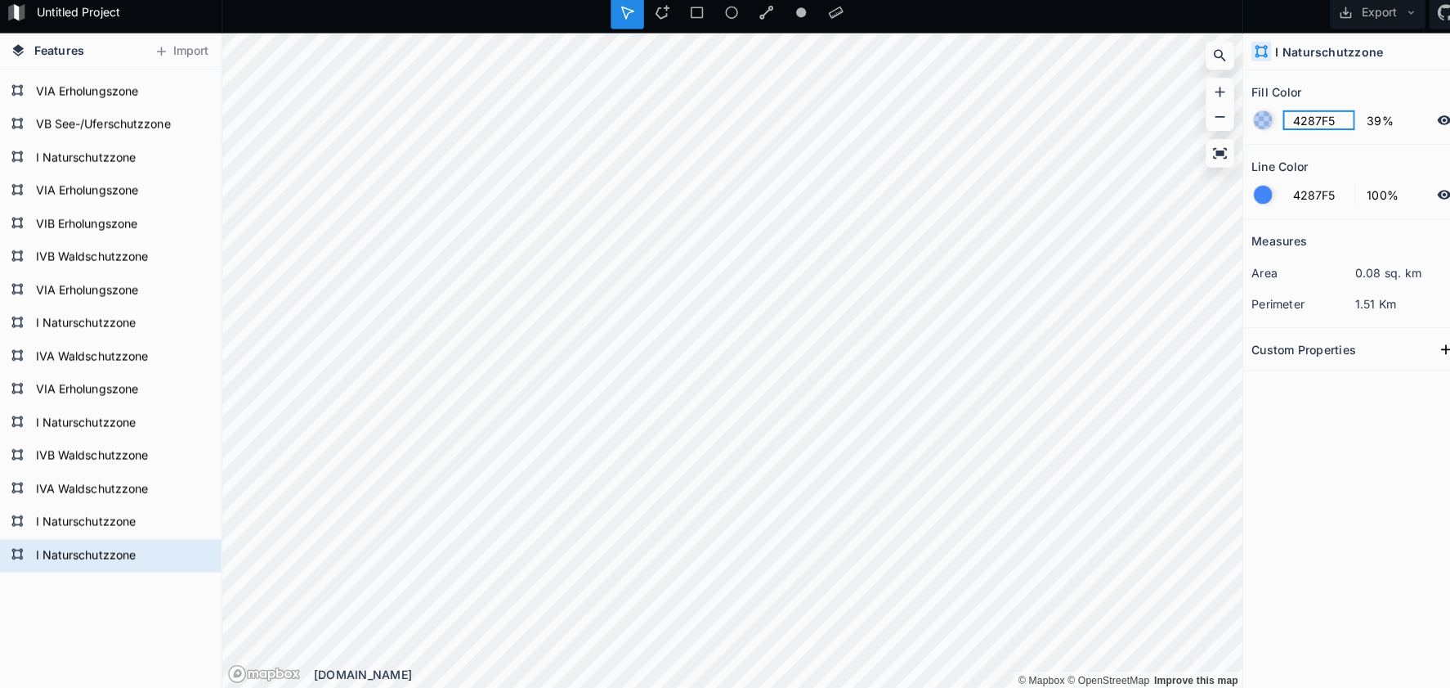
click at [1297, 117] on input "4287F5" at bounding box center [1304, 127] width 71 height 20
paste input "176CBD"
click at [1252, 195] on div at bounding box center [1249, 200] width 18 height 18
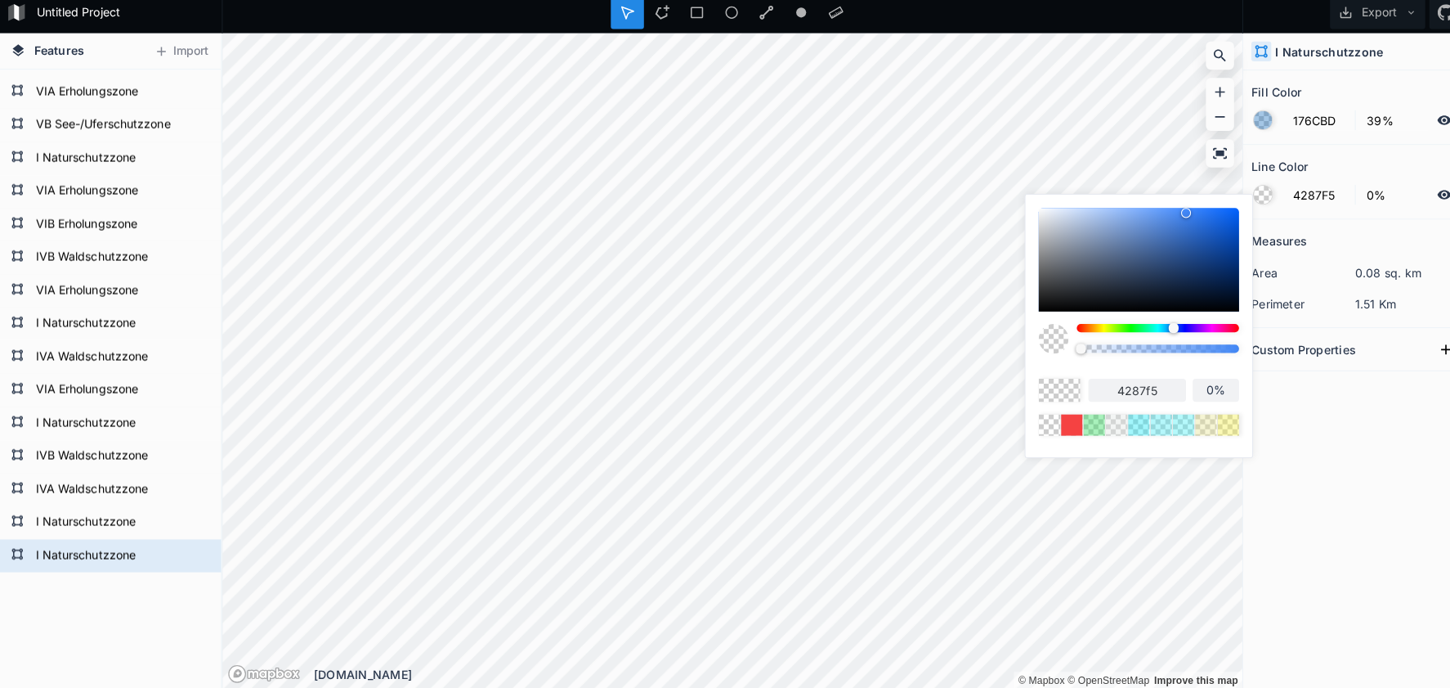
click at [1006, 343] on body "Untitled Project Export Features Import I Naturschutzzone I Naturschutzzone IVA…" at bounding box center [725, 344] width 1450 height 688
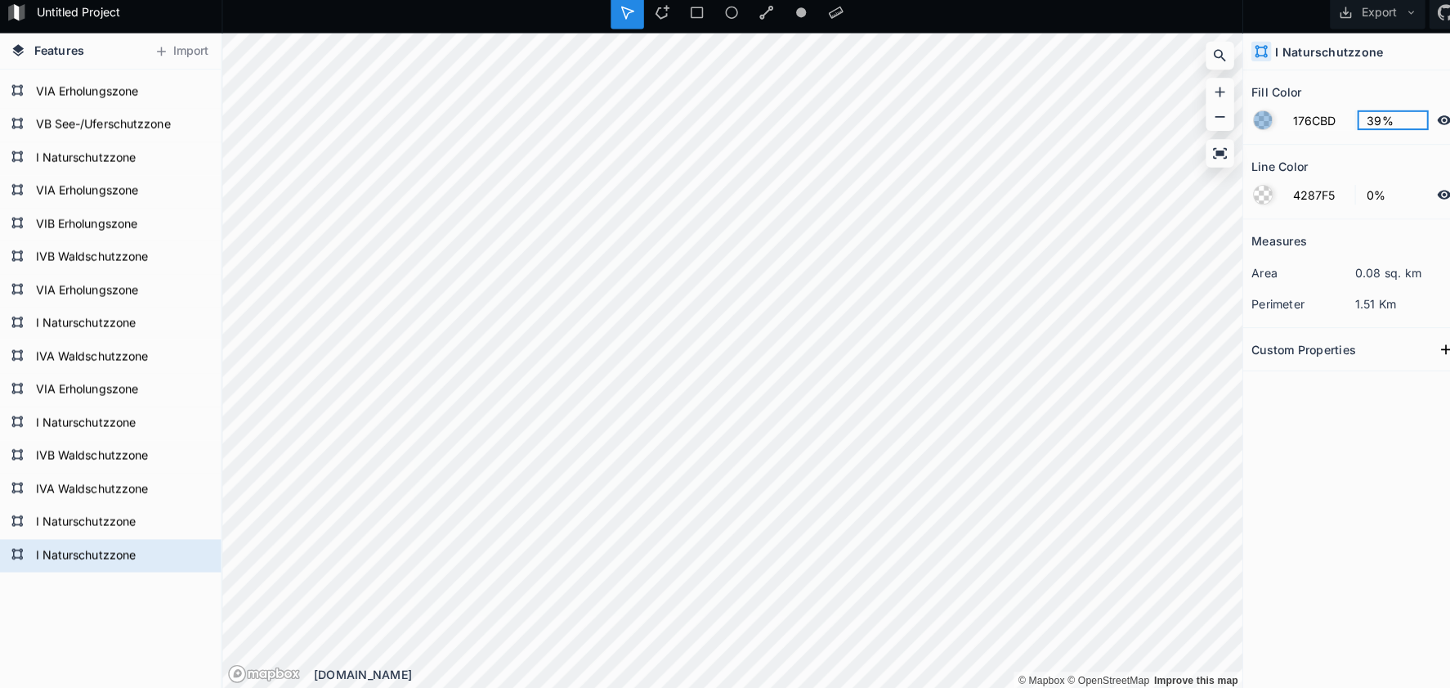
click at [1360, 117] on input "39%" at bounding box center [1377, 127] width 71 height 20
click at [1360, 118] on input "39%" at bounding box center [1377, 127] width 71 height 20
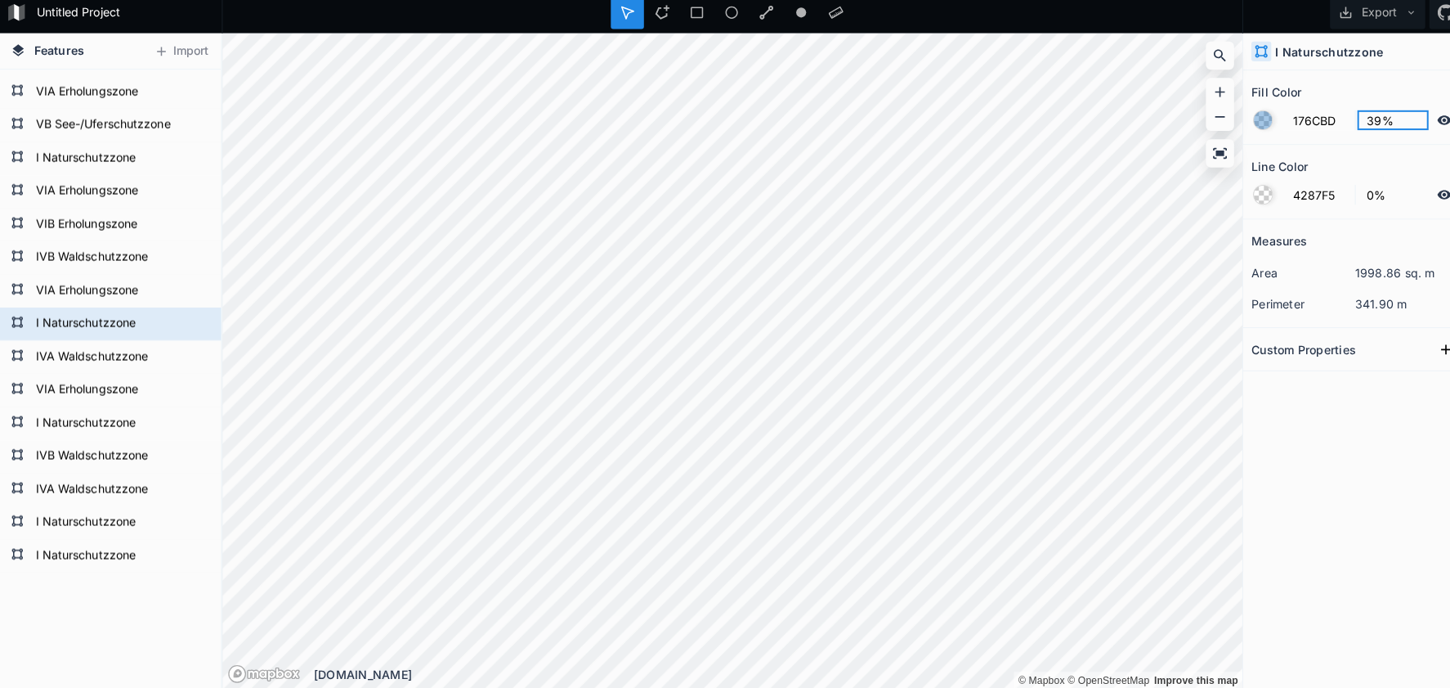
click at [1364, 117] on input "39%" at bounding box center [1377, 127] width 71 height 20
click at [1361, 117] on input "39%" at bounding box center [1377, 127] width 71 height 20
drag, startPoint x: 1339, startPoint y: 114, endPoint x: 1282, endPoint y: 113, distance: 57.3
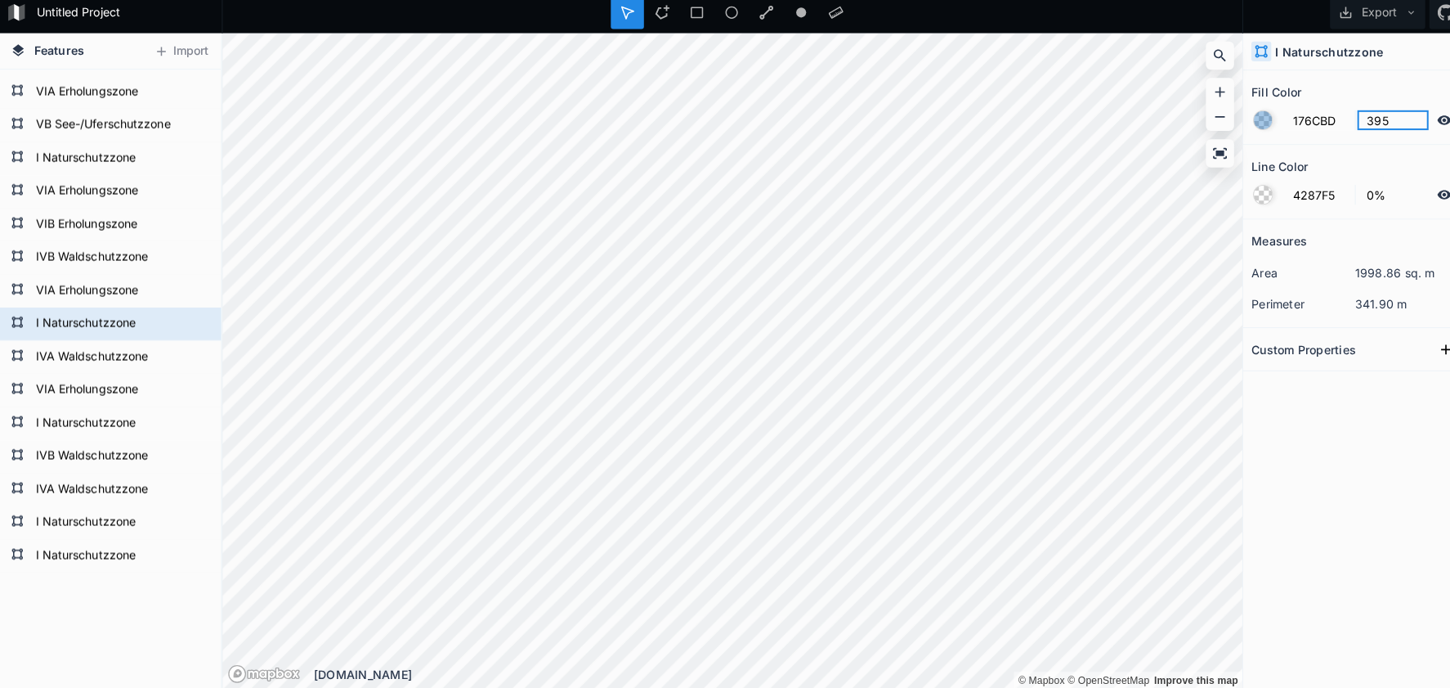
click at [1282, 113] on form "176CBD 395" at bounding box center [1340, 126] width 204 height 31
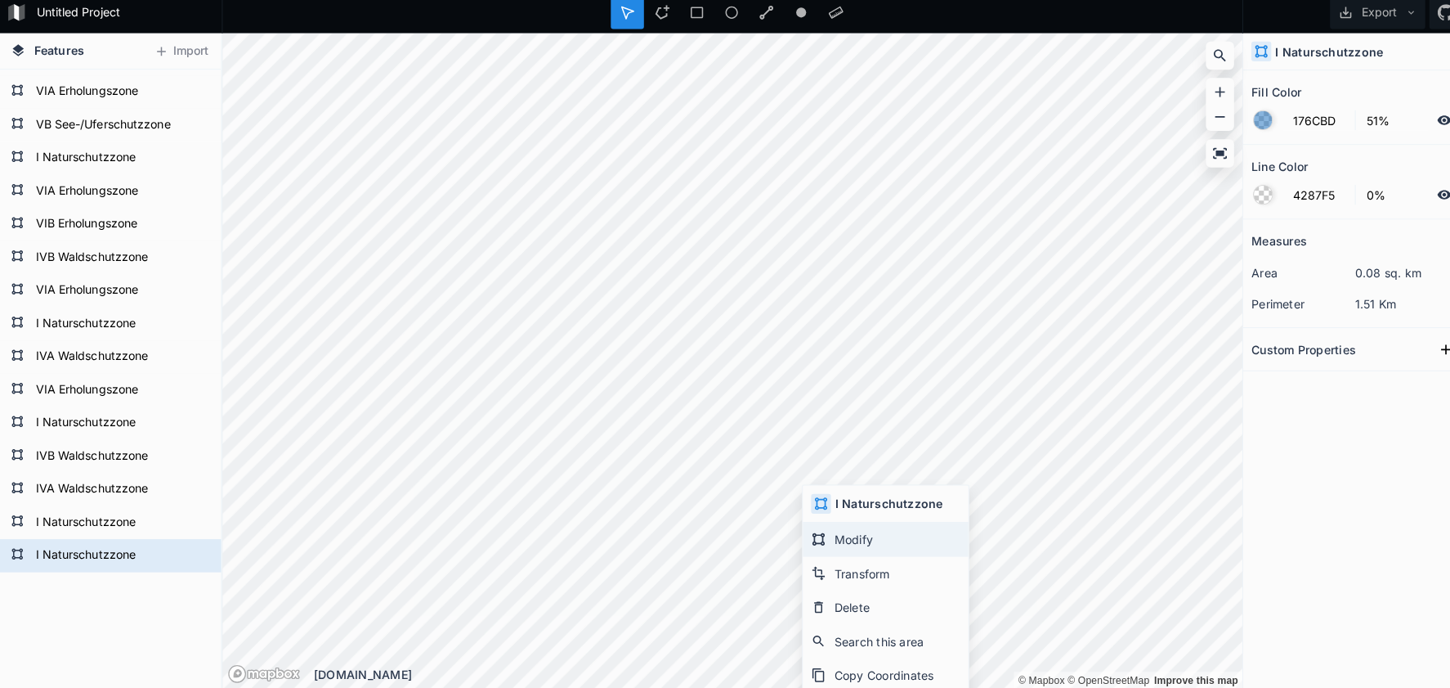
click at [824, 531] on div "Modify" at bounding box center [877, 541] width 164 height 34
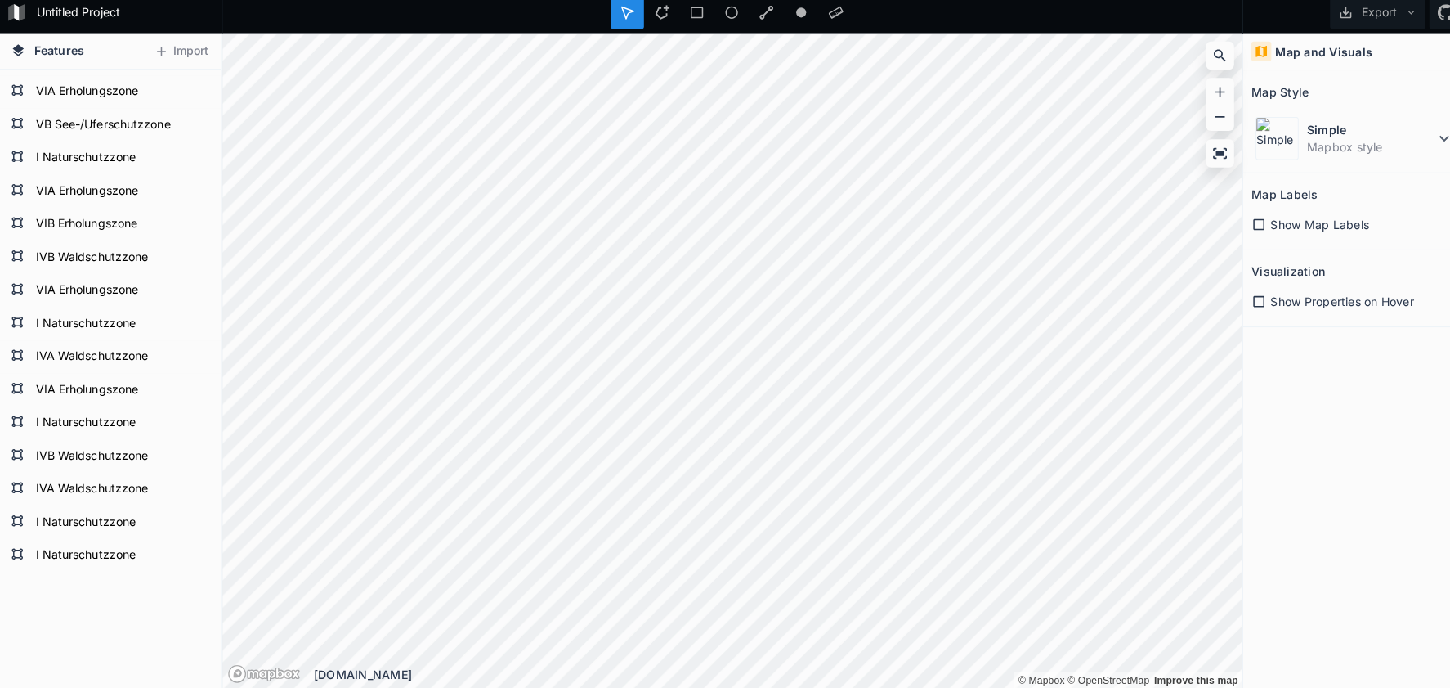
drag, startPoint x: 656, startPoint y: 16, endPoint x: 648, endPoint y: 29, distance: 15.4
click at [656, 16] on icon at bounding box center [656, 20] width 14 height 14
click at [1293, 128] on dt "Simple" at bounding box center [1356, 136] width 126 height 17
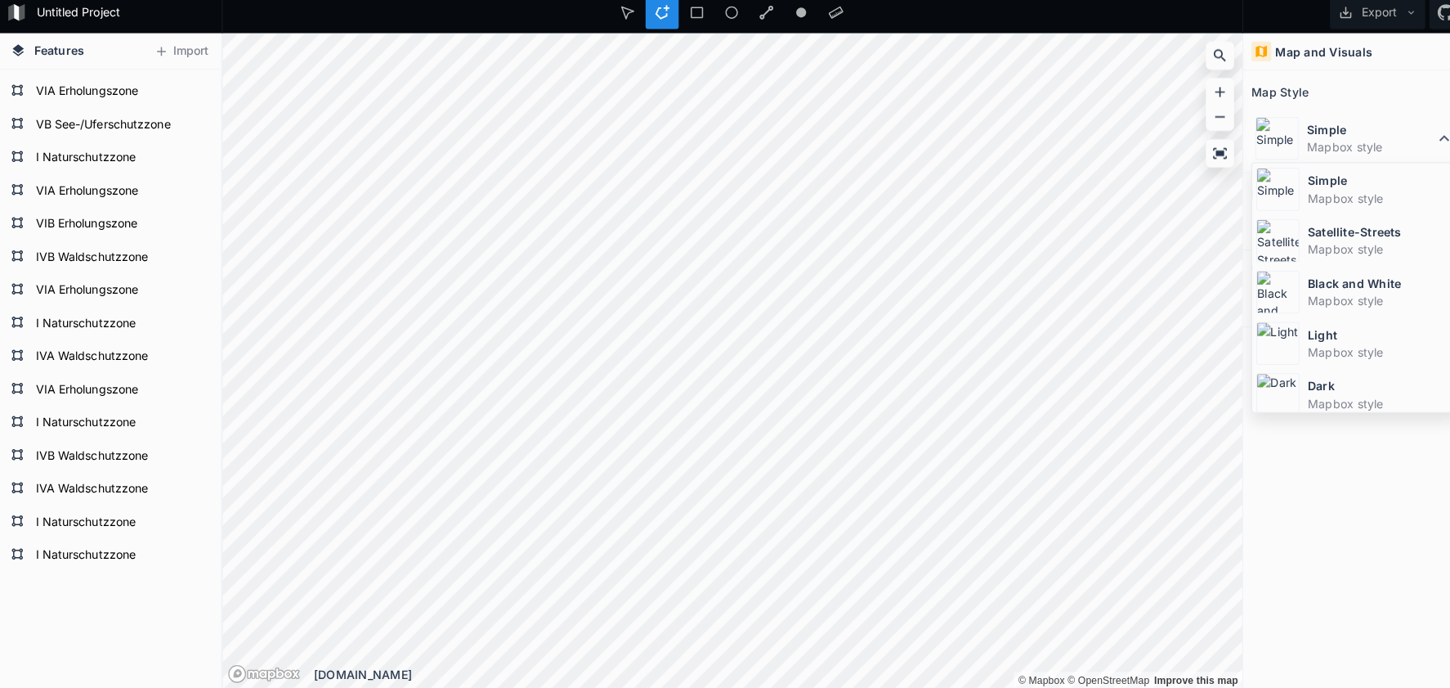
click at [1276, 230] on img at bounding box center [1264, 245] width 43 height 43
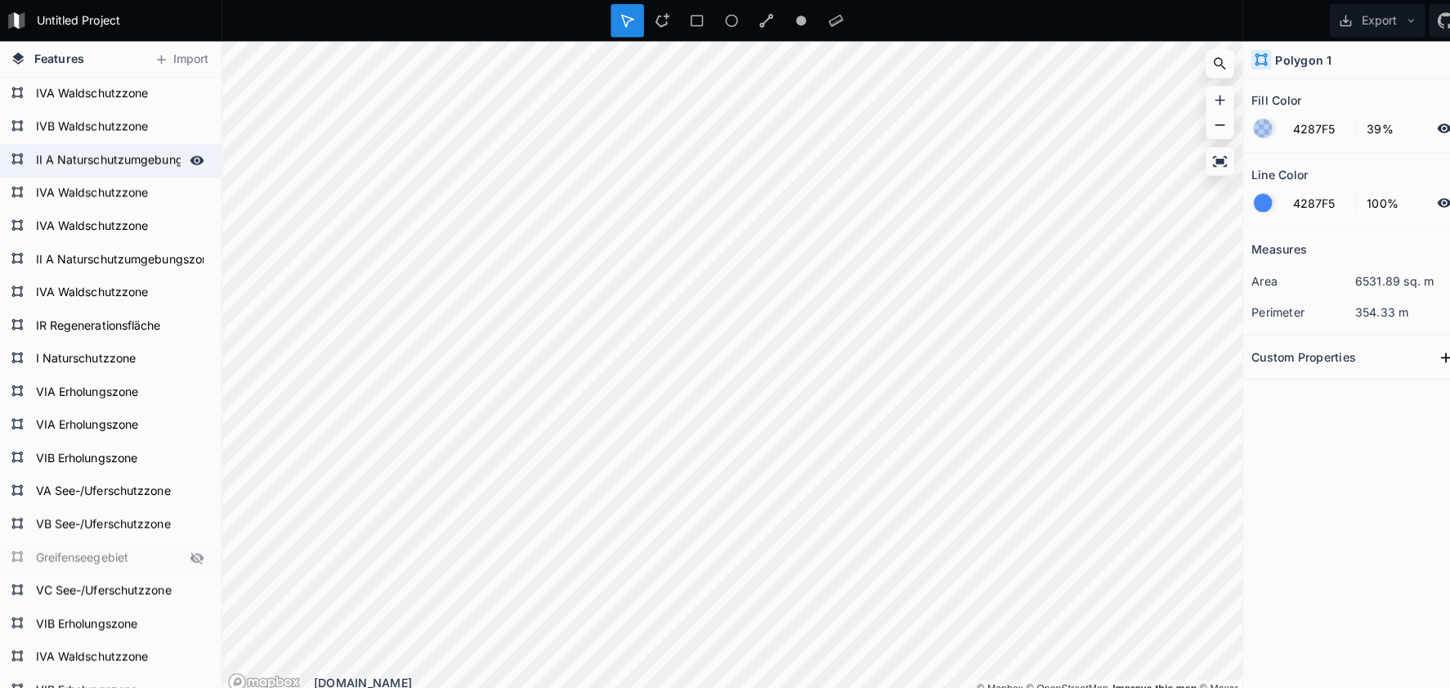
click at [111, 157] on form "II A Naturschutzumgebungszone" at bounding box center [108, 158] width 153 height 25
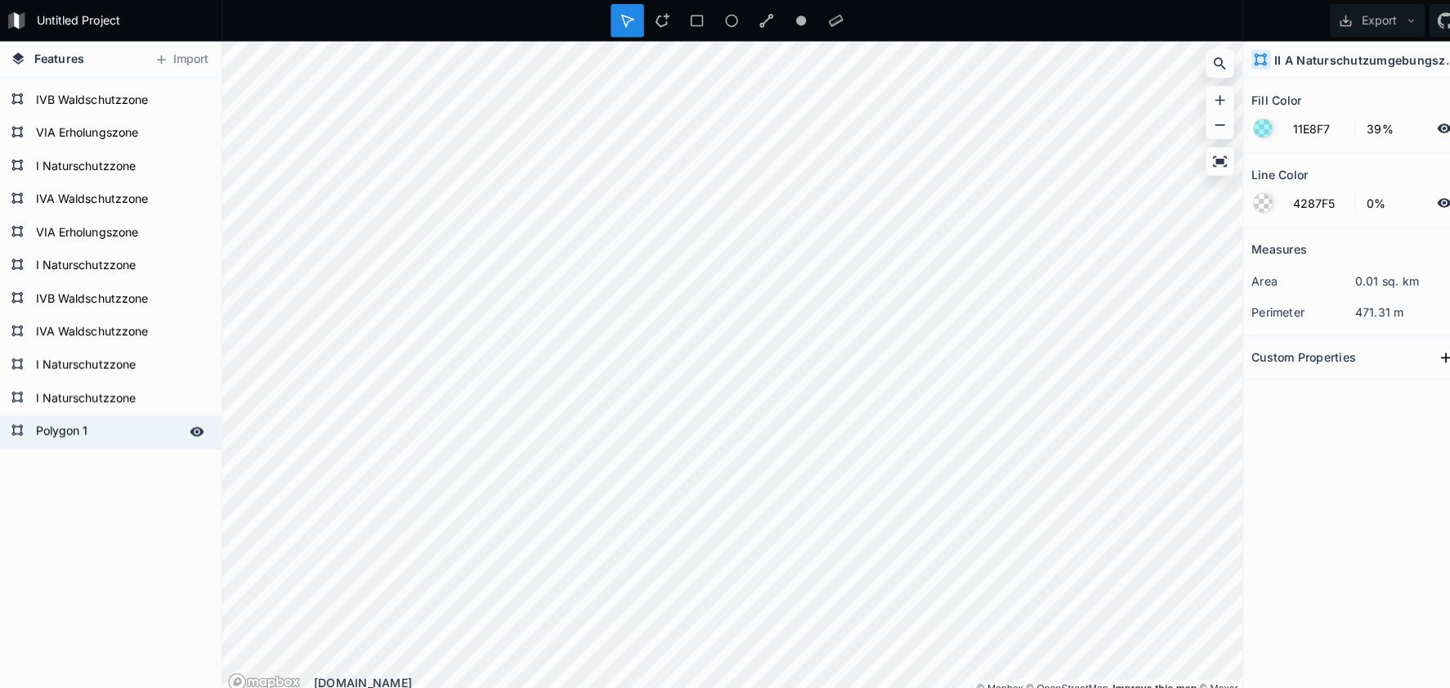
scroll to position [812, 0]
click at [76, 425] on form "Polygon 1" at bounding box center [108, 426] width 153 height 25
paste input "II A Naturschutzumgebungszone"
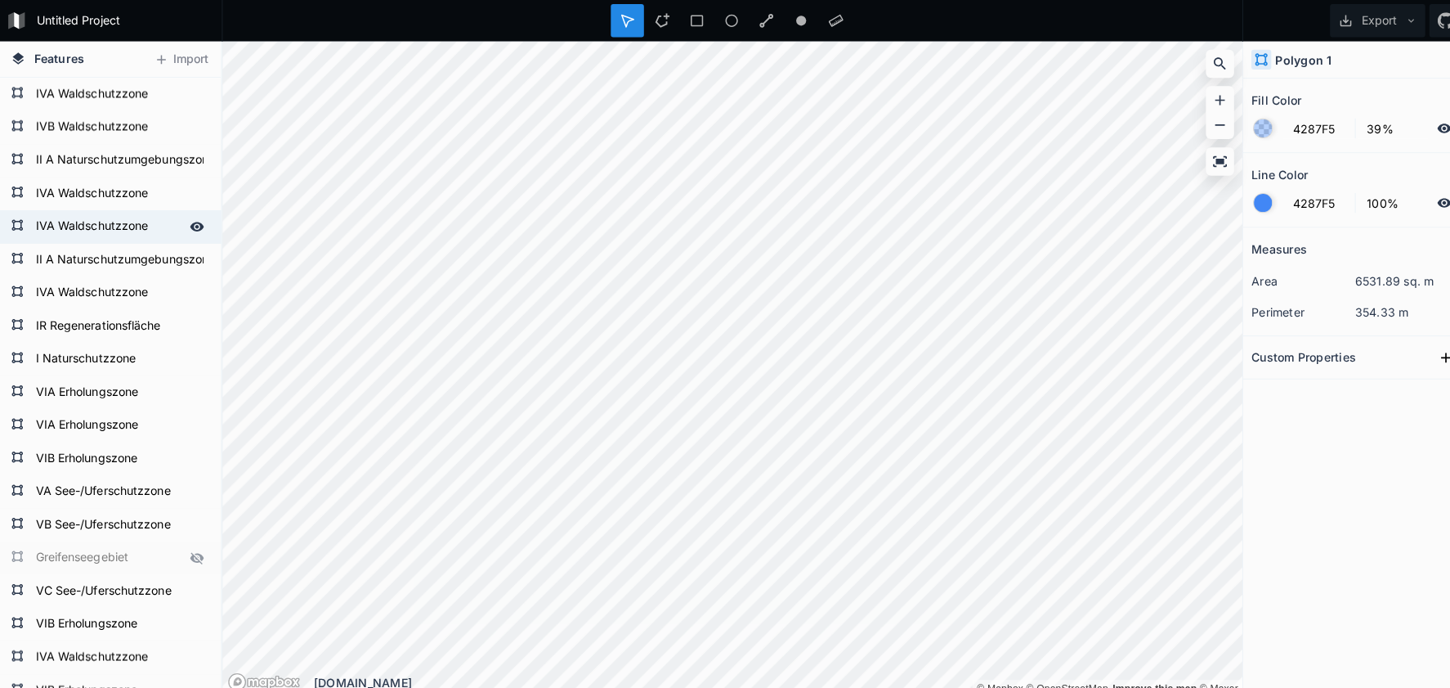
scroll to position [0, 0]
click at [105, 160] on form "II A Naturschutzumgebungszone" at bounding box center [108, 158] width 153 height 25
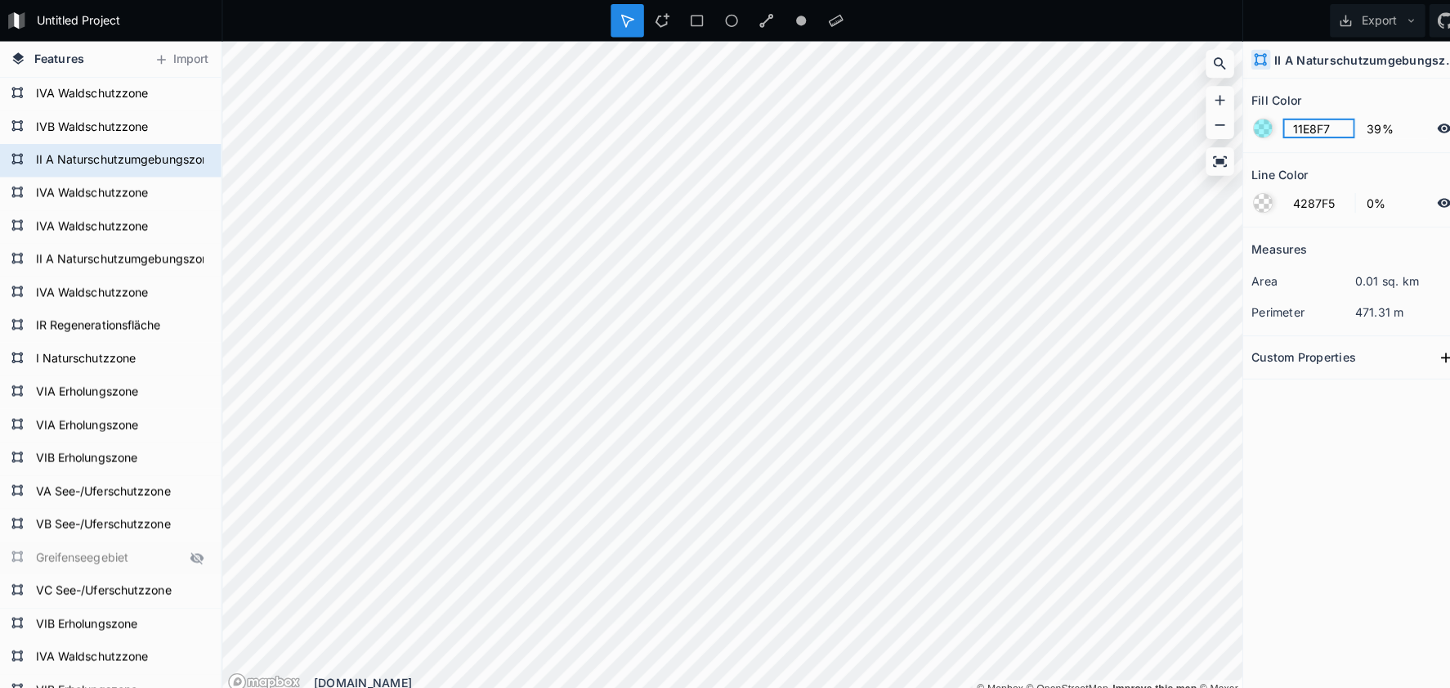
click at [1281, 136] on input "11E8F7" at bounding box center [1304, 127] width 71 height 20
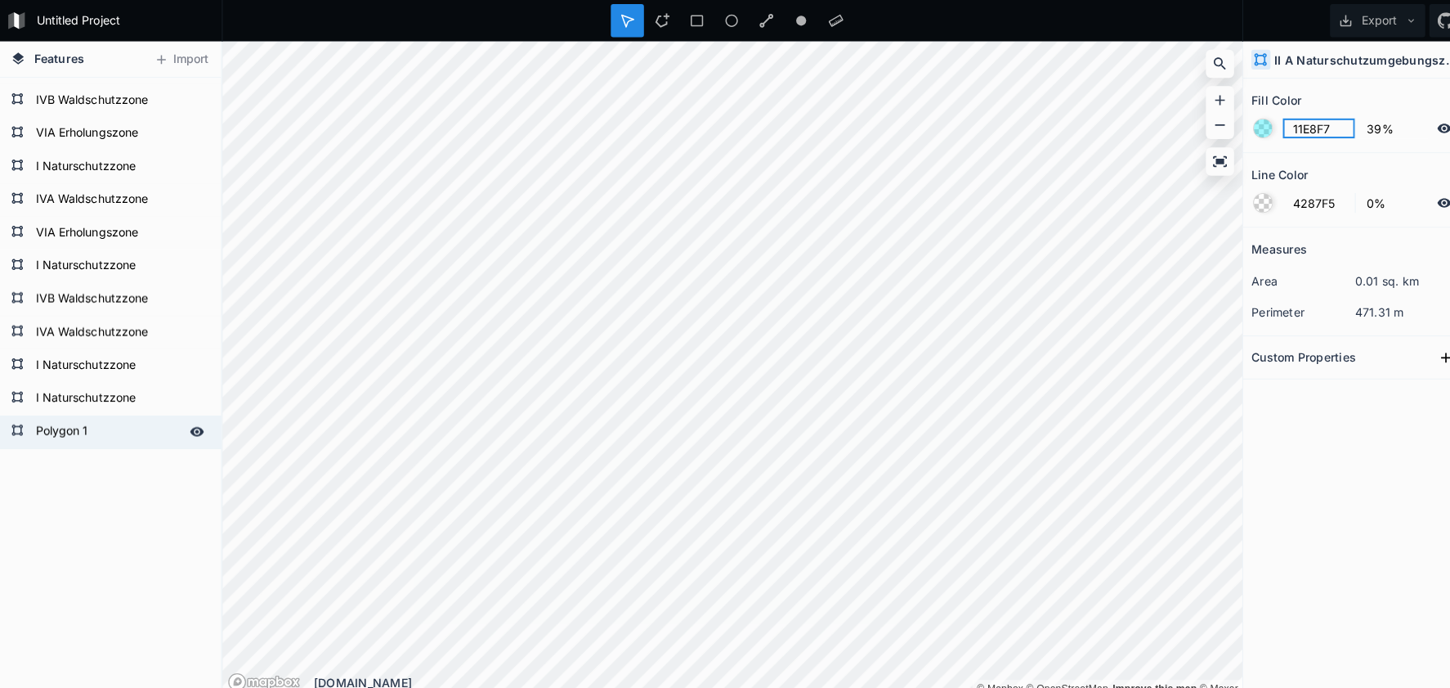
scroll to position [812, 0]
click at [62, 417] on form "Polygon 1" at bounding box center [120, 426] width 176 height 25
click at [1292, 128] on input "4287F5" at bounding box center [1304, 127] width 71 height 20
paste input "11E8F7"
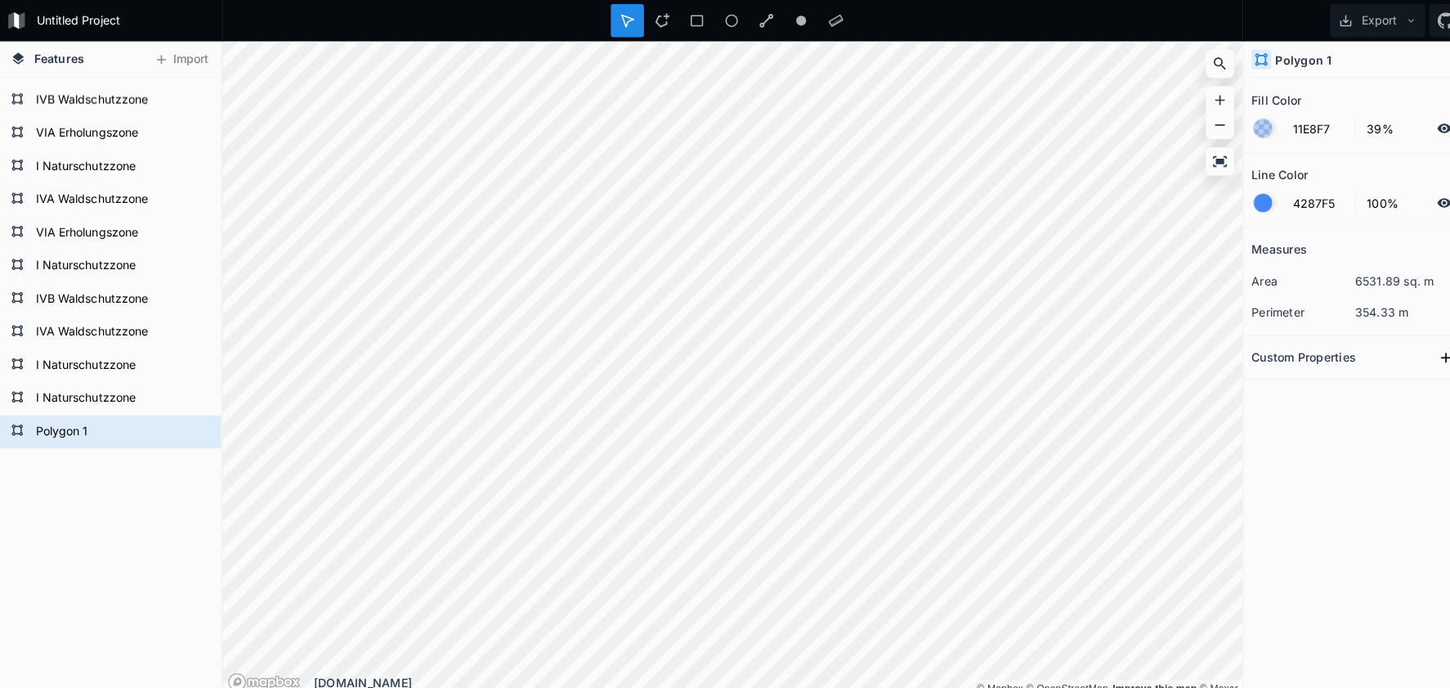
click at [1248, 204] on div at bounding box center [1249, 200] width 18 height 18
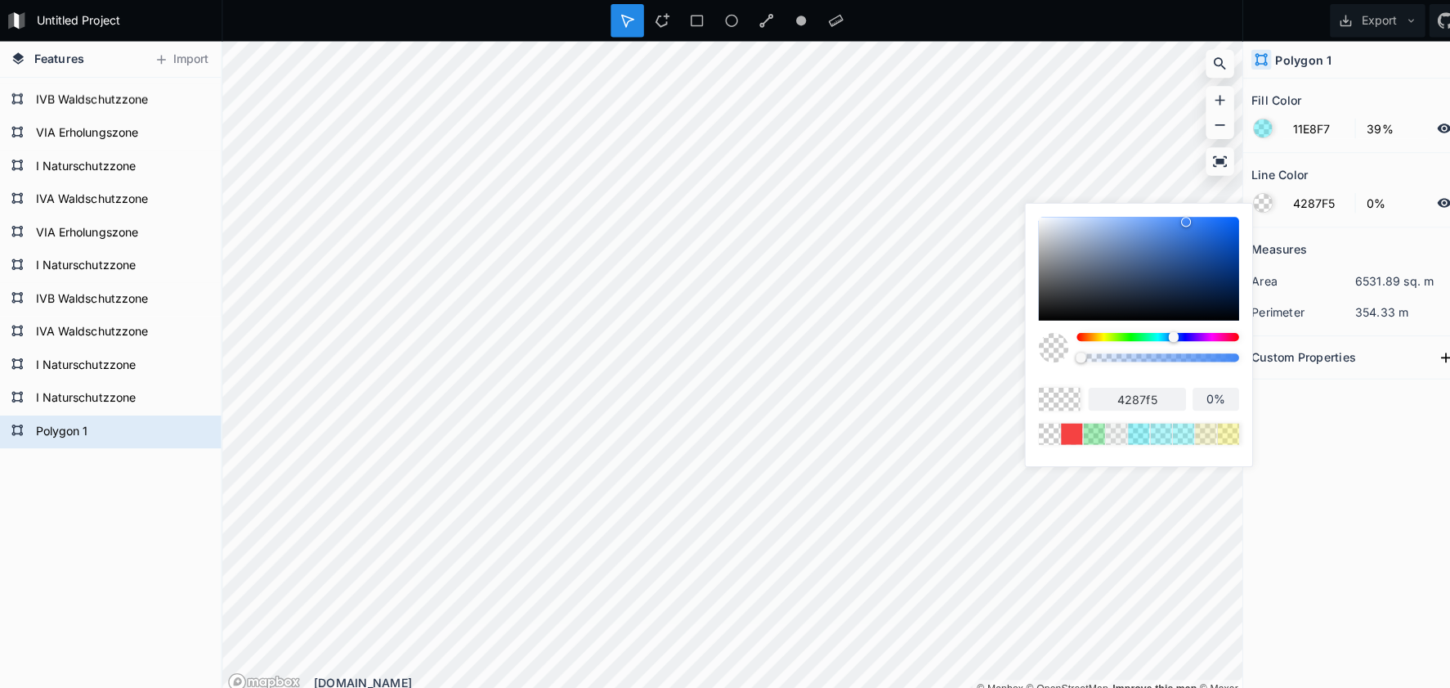
click at [993, 351] on body "Untitled Project Export Features Import Polygon 1 I Naturschutzzone I Naturschu…" at bounding box center [725, 344] width 1450 height 688
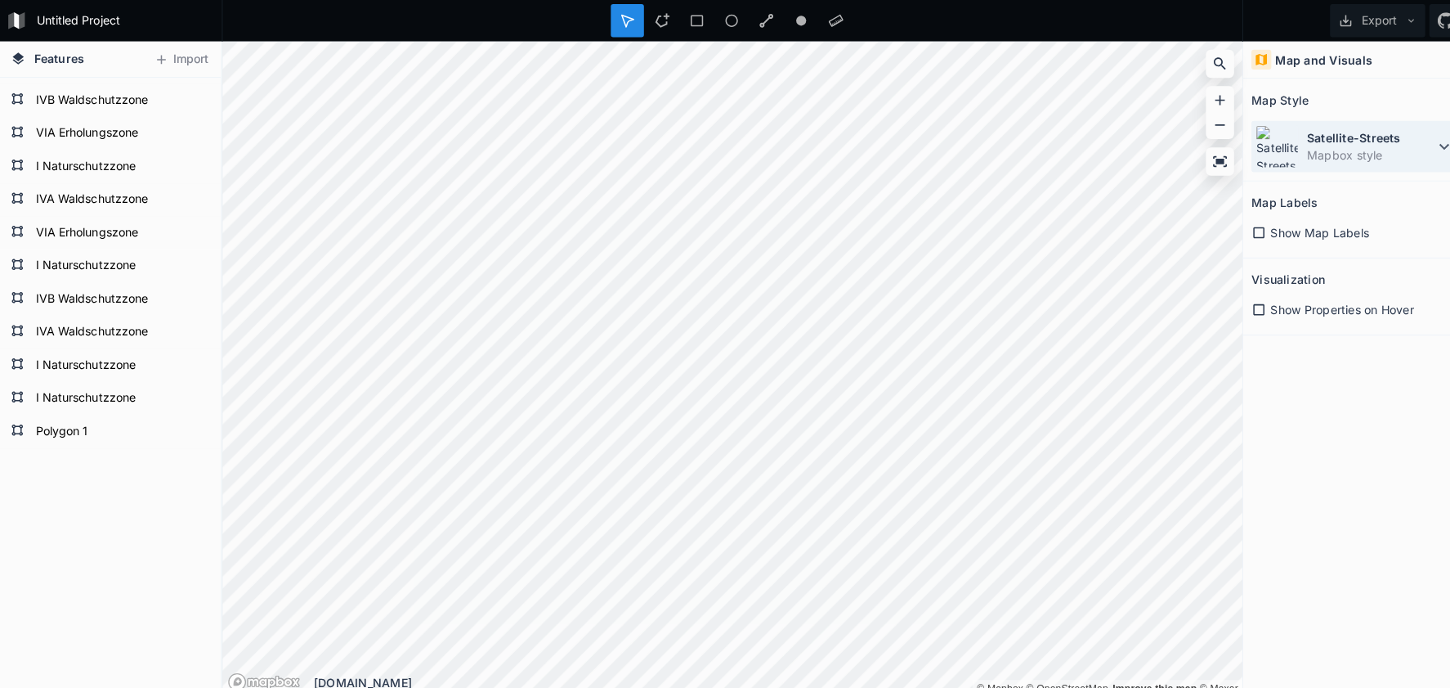
click at [1320, 161] on dd "Mapbox style" at bounding box center [1356, 153] width 126 height 17
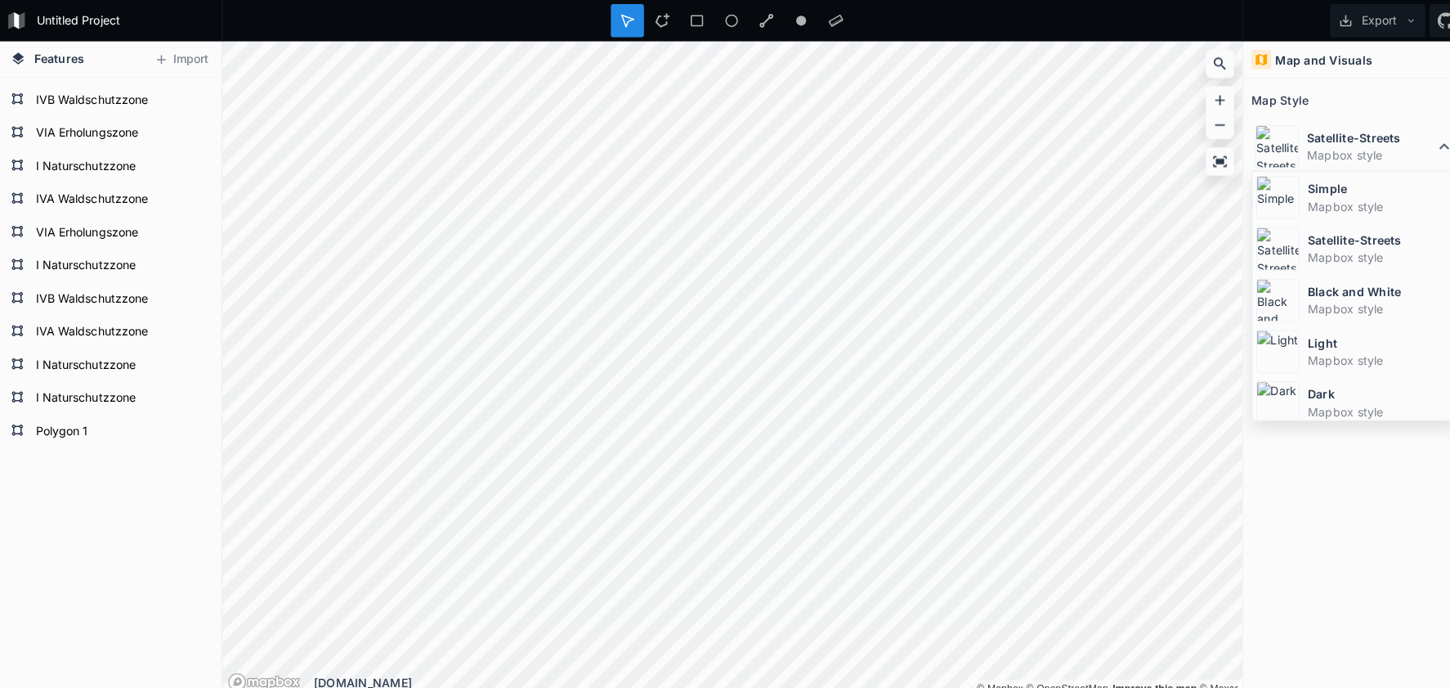
click at [1296, 196] on dd "Mapbox style" at bounding box center [1366, 203] width 146 height 17
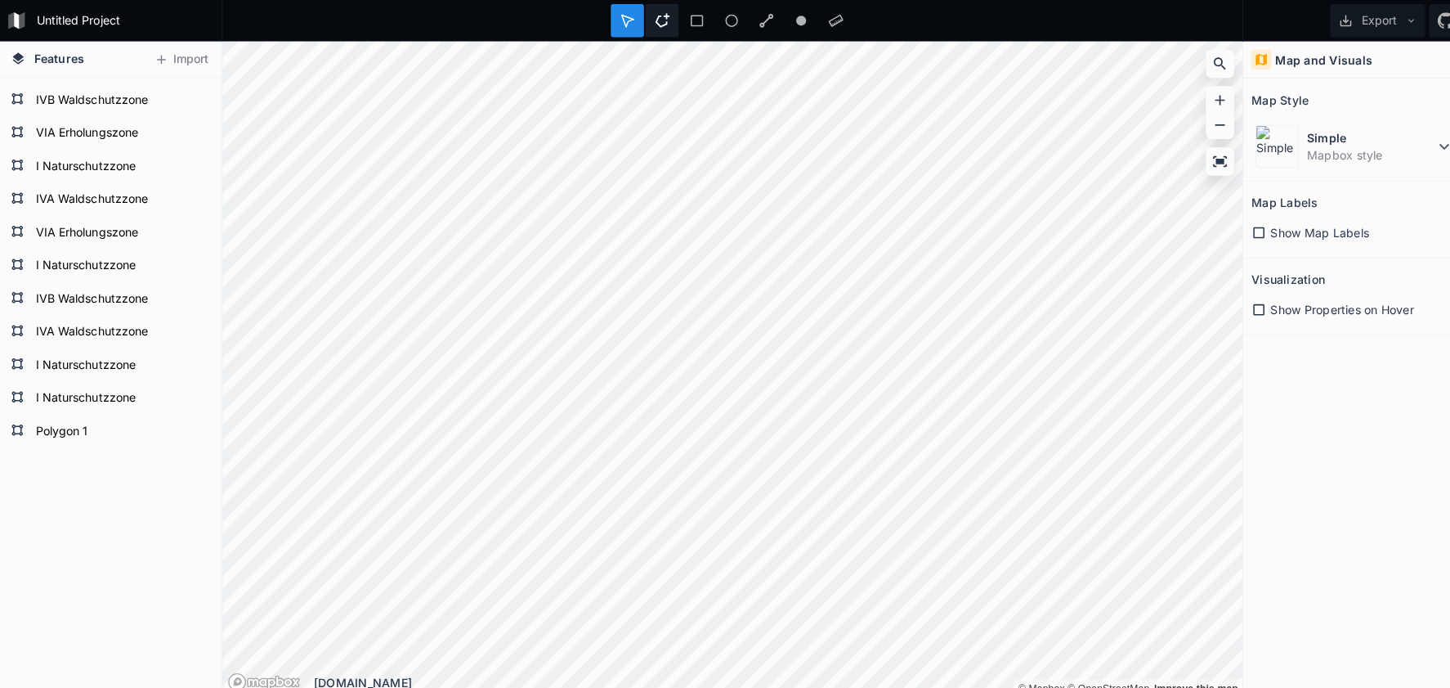
drag, startPoint x: 650, startPoint y: 18, endPoint x: 648, endPoint y: 30, distance: 12.5
click at [649, 19] on icon at bounding box center [655, 20] width 15 height 15
click at [1319, 151] on dd "Mapbox style" at bounding box center [1356, 153] width 126 height 17
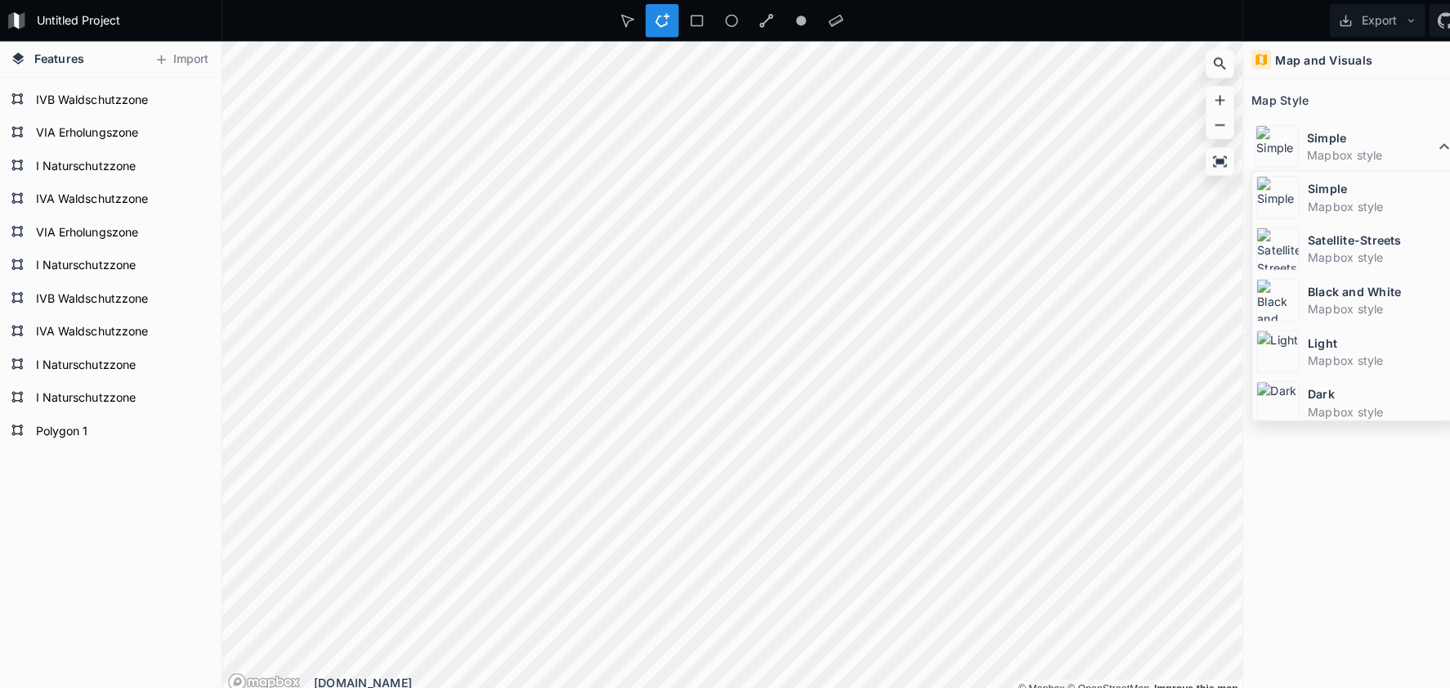
click at [1304, 235] on dt "Satellite-Streets" at bounding box center [1366, 236] width 146 height 17
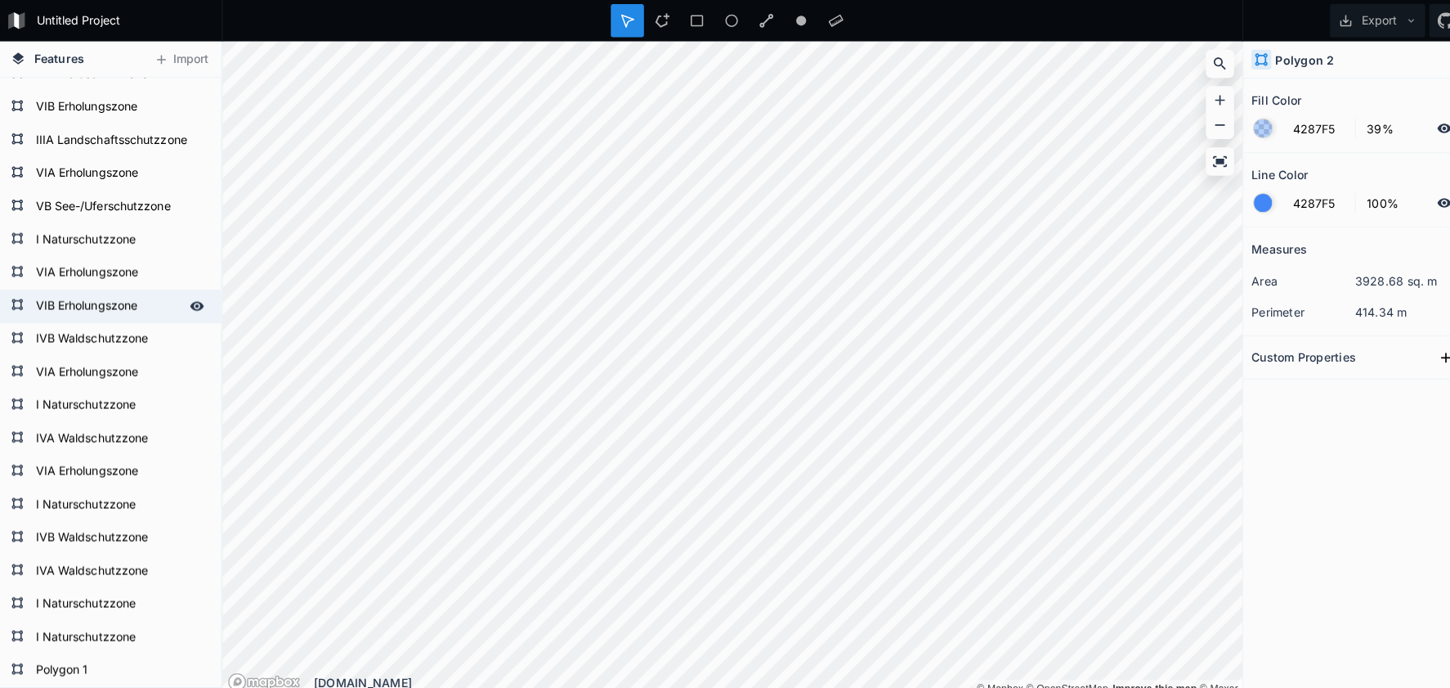
scroll to position [575, 0]
click at [102, 305] on form "VIB Erholungszone" at bounding box center [108, 303] width 153 height 25
click at [103, 305] on form "VIB Erholungszone" at bounding box center [108, 303] width 153 height 25
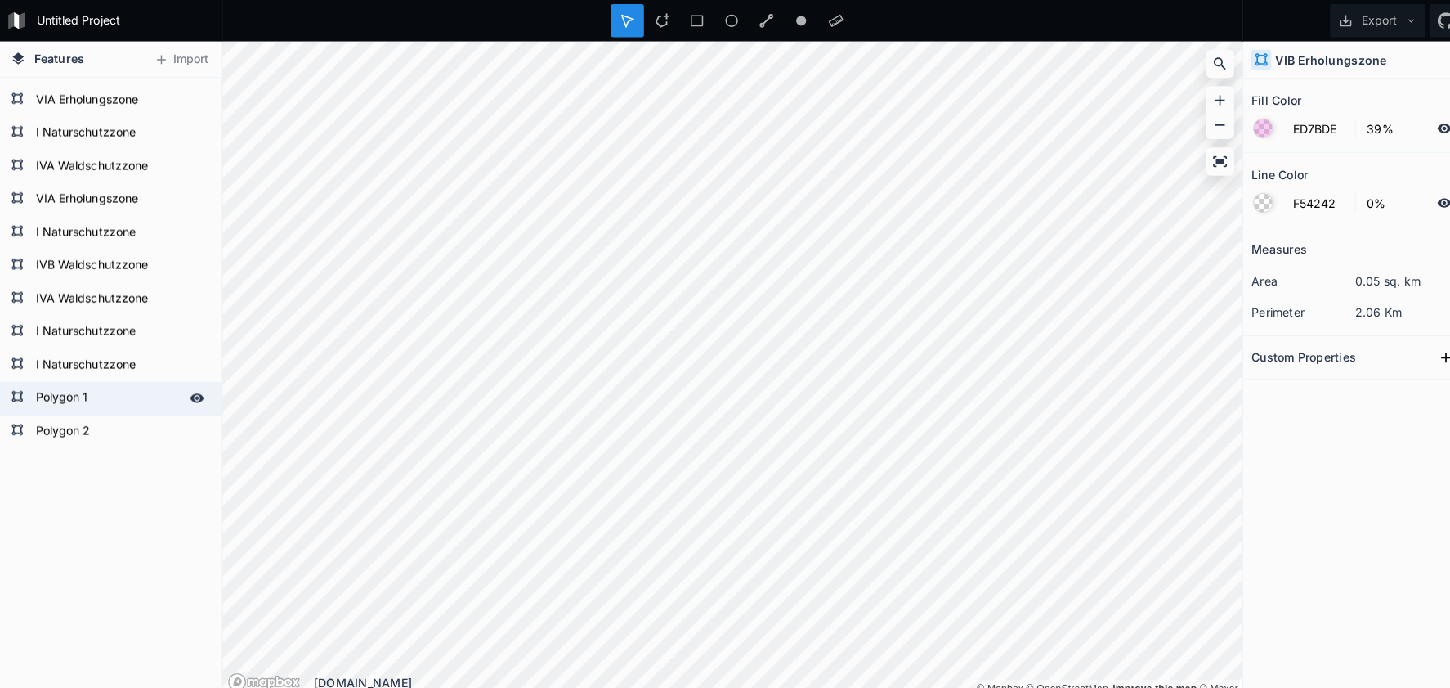
scroll to position [845, 0]
click at [84, 402] on form "Polygon 1" at bounding box center [108, 393] width 153 height 25
click at [62, 432] on form "Polygon 2" at bounding box center [108, 426] width 153 height 25
paste input "VIB Erholungszone"
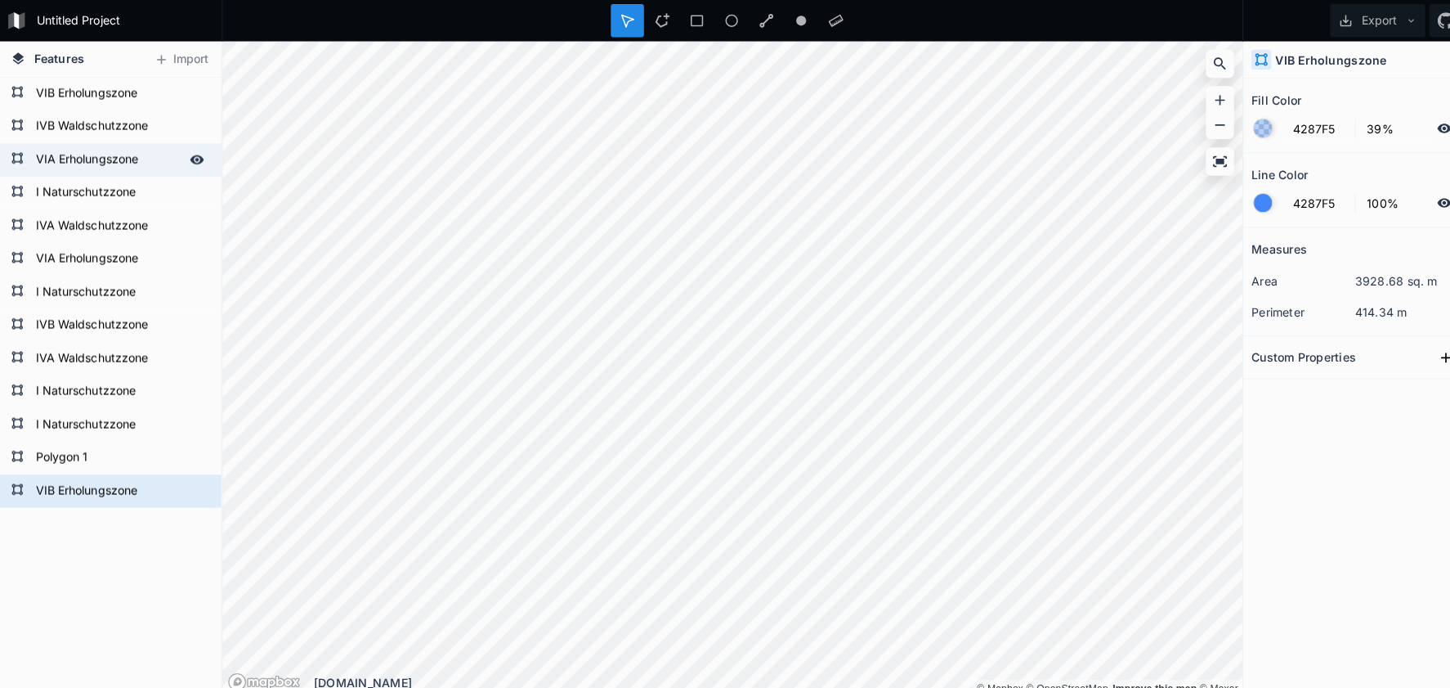
scroll to position [793, 0]
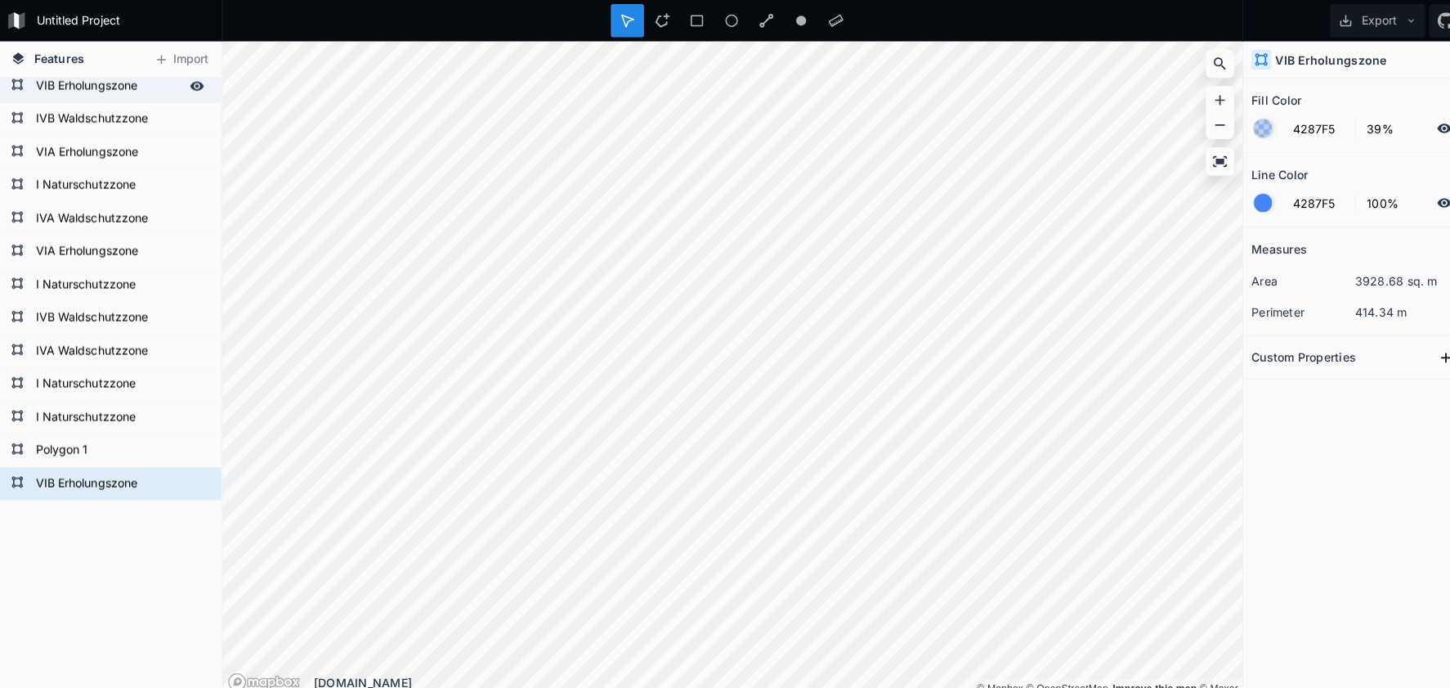
click at [78, 94] on form "VIB Erholungszone" at bounding box center [108, 85] width 153 height 25
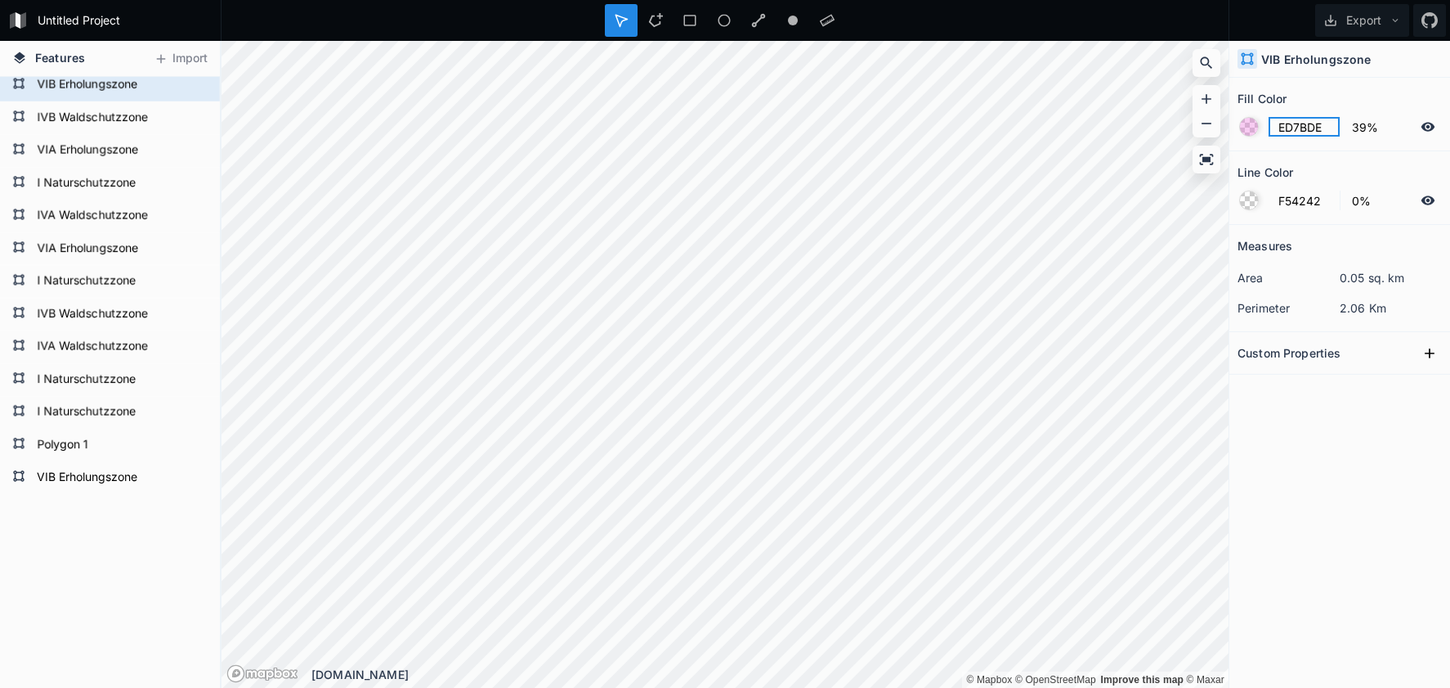
click at [1299, 125] on input "ED7BDE" at bounding box center [1304, 127] width 71 height 20
click at [1307, 125] on input "ED7BDE" at bounding box center [1304, 127] width 71 height 20
click at [121, 491] on div "VIB Erholungszone" at bounding box center [110, 477] width 220 height 33
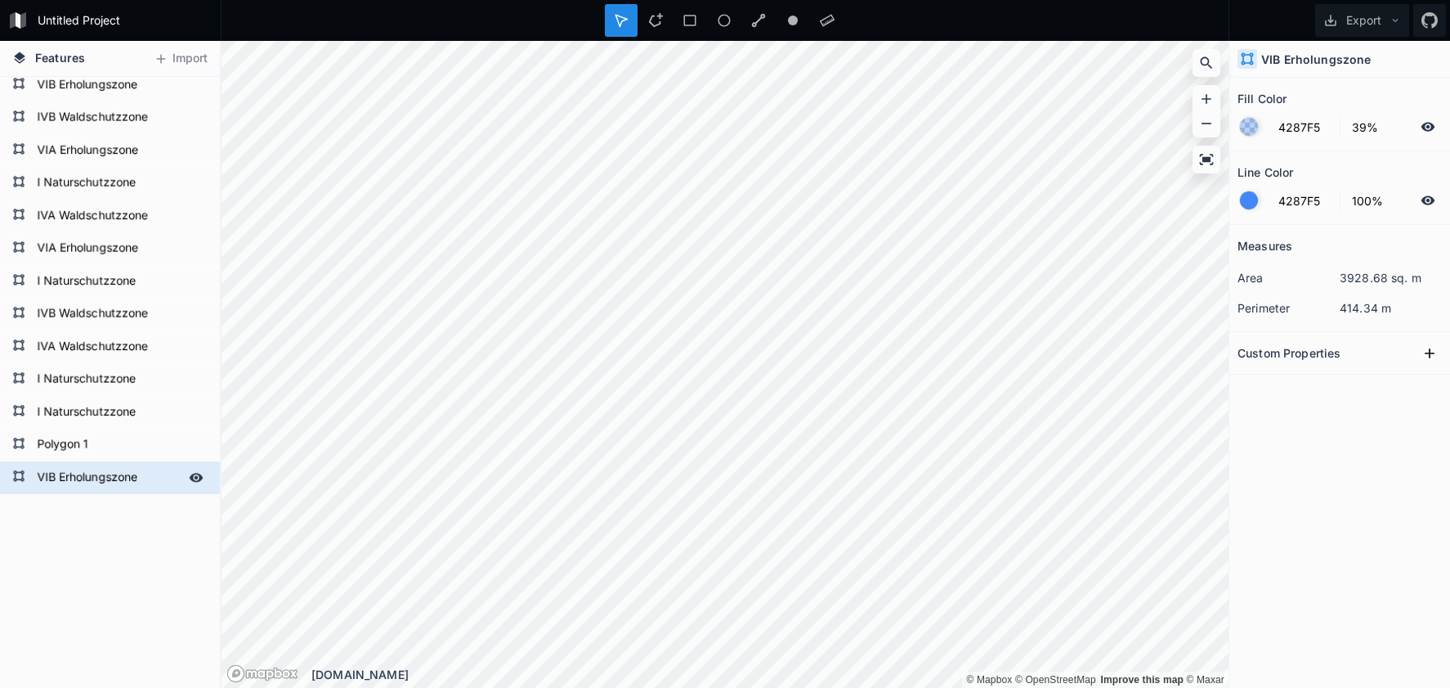
click at [121, 491] on div "VIB Erholungszone" at bounding box center [110, 477] width 220 height 33
click at [1303, 132] on input "4287F5" at bounding box center [1304, 127] width 71 height 20
paste input "ED7BDE"
click at [1251, 200] on div at bounding box center [1249, 200] width 18 height 18
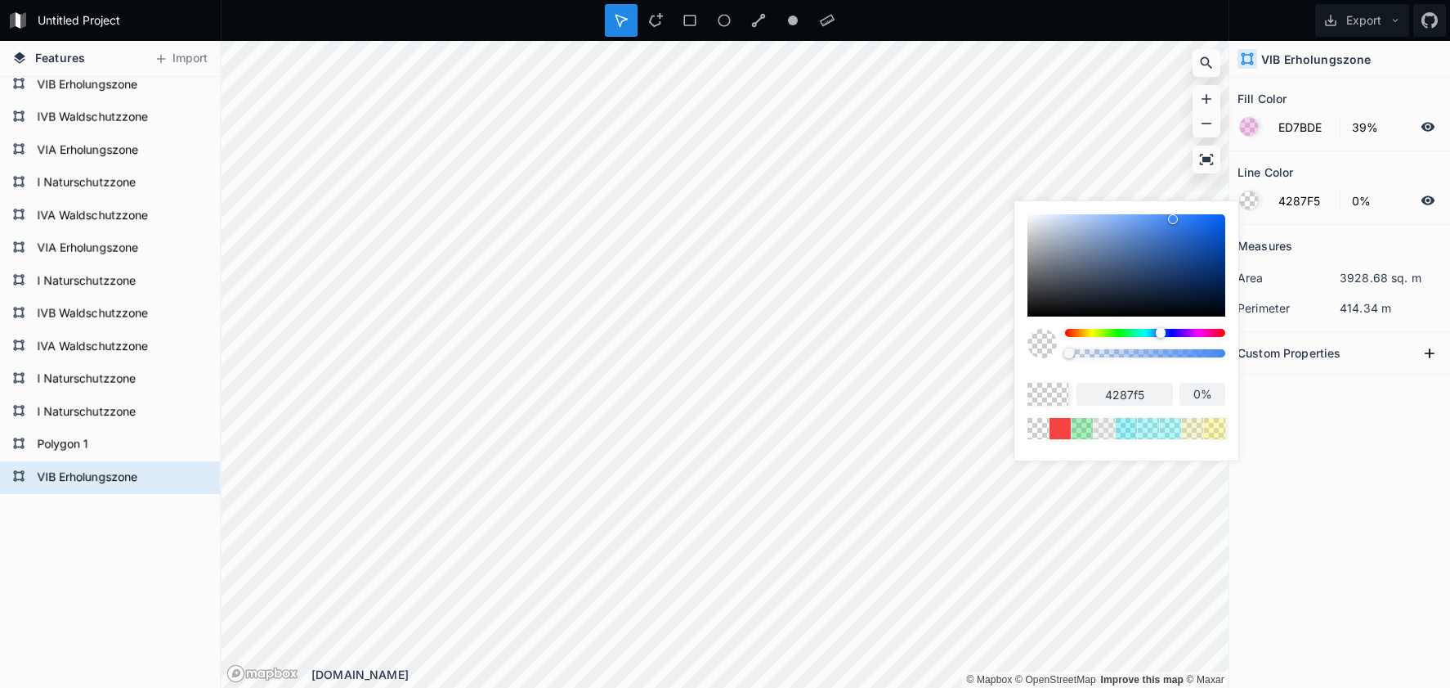
click at [984, 351] on body "Untitled Project Export Features Import VIB Erholungszone Polygon 1 I Naturschu…" at bounding box center [725, 344] width 1450 height 688
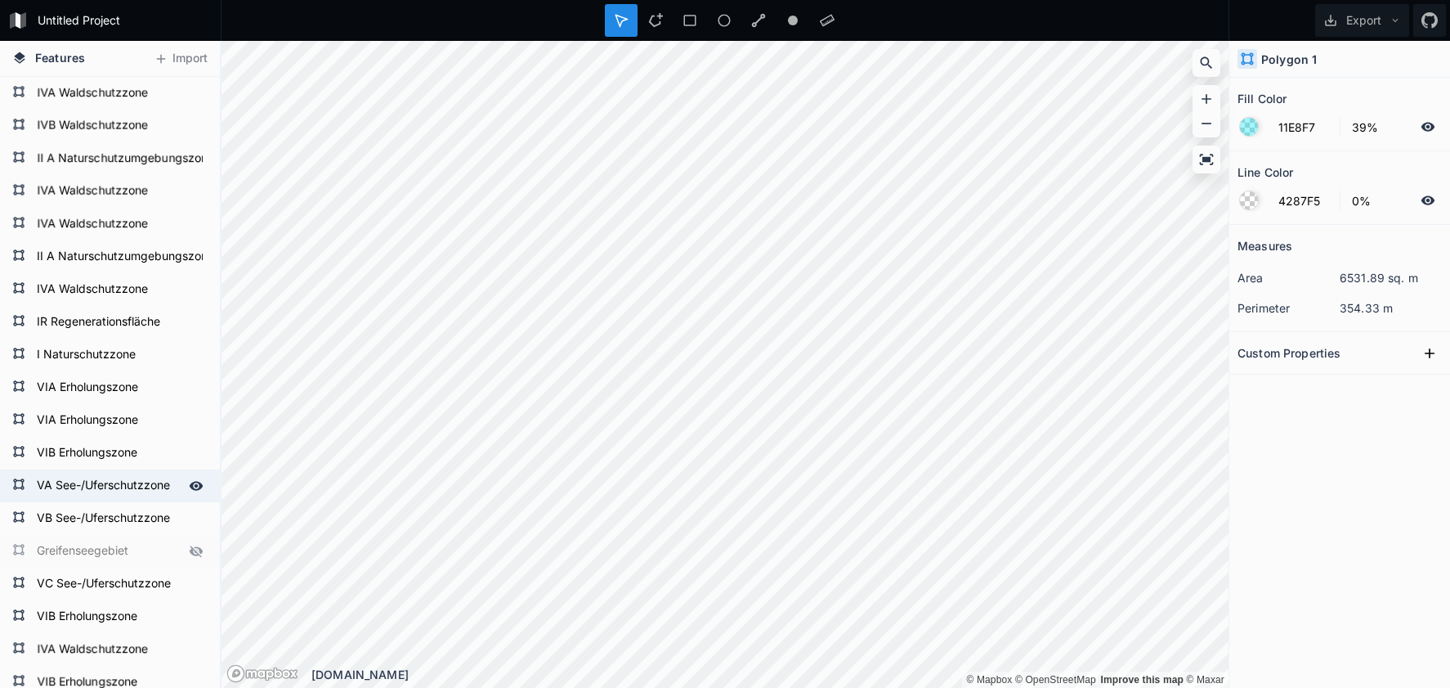
scroll to position [0, 0]
click at [104, 155] on form "II A Naturschutzumgebungszone" at bounding box center [108, 158] width 153 height 25
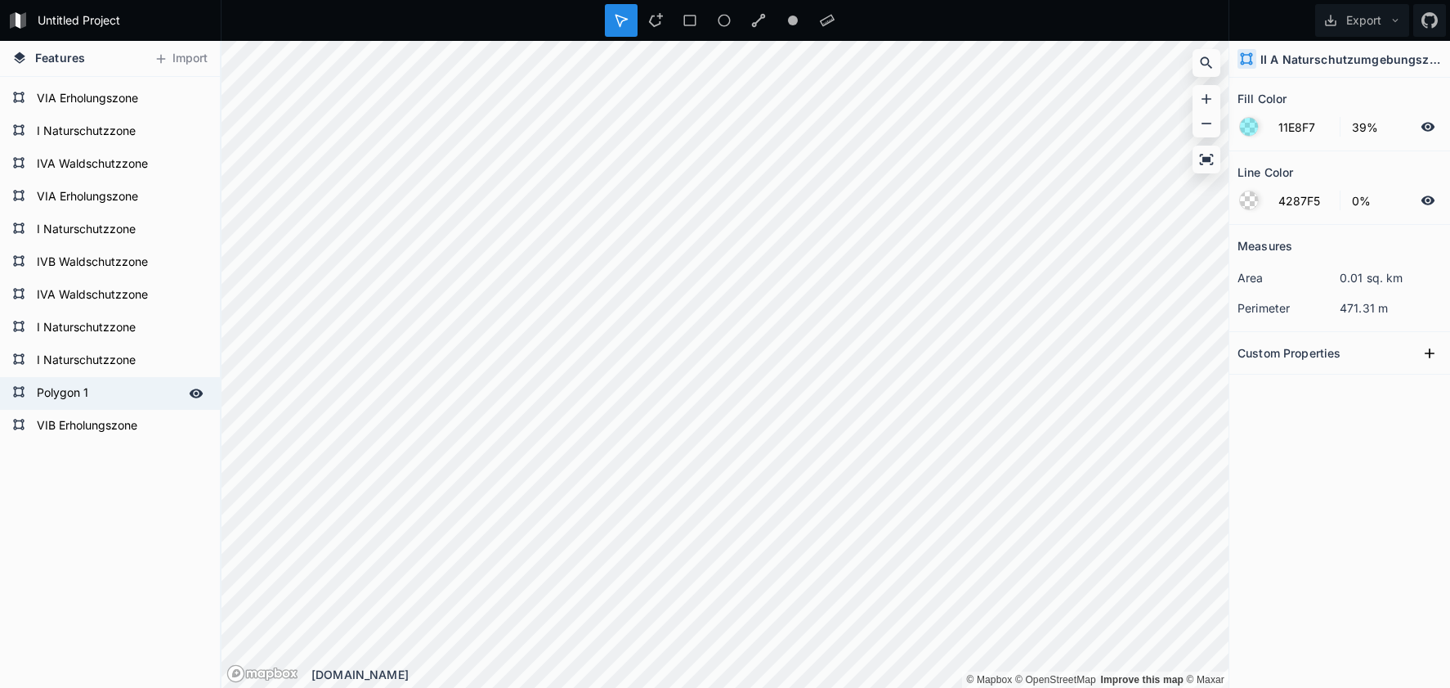
scroll to position [845, 0]
click at [86, 404] on form "Polygon 1" at bounding box center [108, 393] width 153 height 25
click at [87, 399] on form "Polygon 1" at bounding box center [108, 393] width 153 height 25
paste input "II A Naturschutzumgebungszone"
